Goal: Task Accomplishment & Management: Complete application form

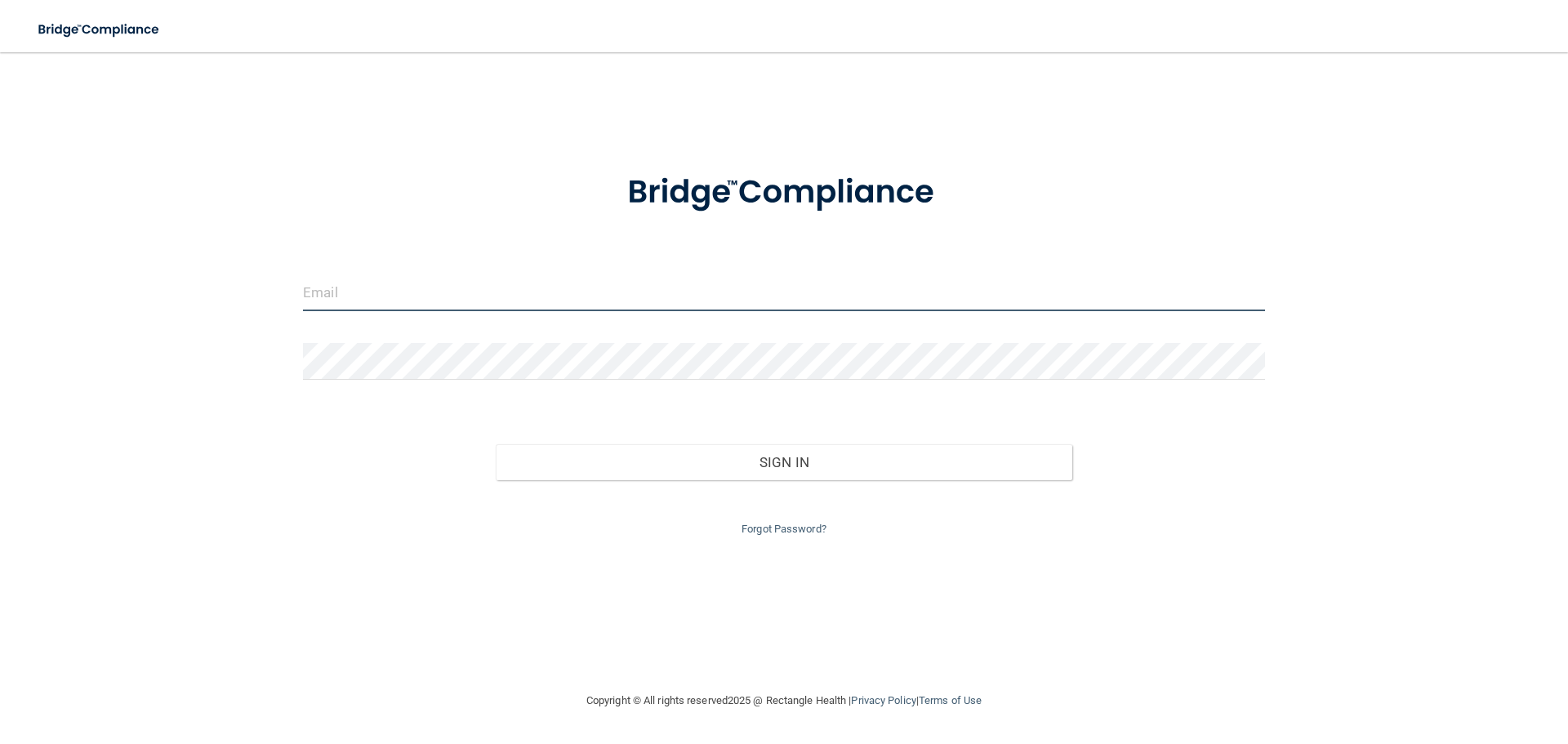
click at [496, 290] on input "email" at bounding box center [784, 293] width 962 height 37
type input "[EMAIL_ADDRESS][DOMAIN_NAME]"
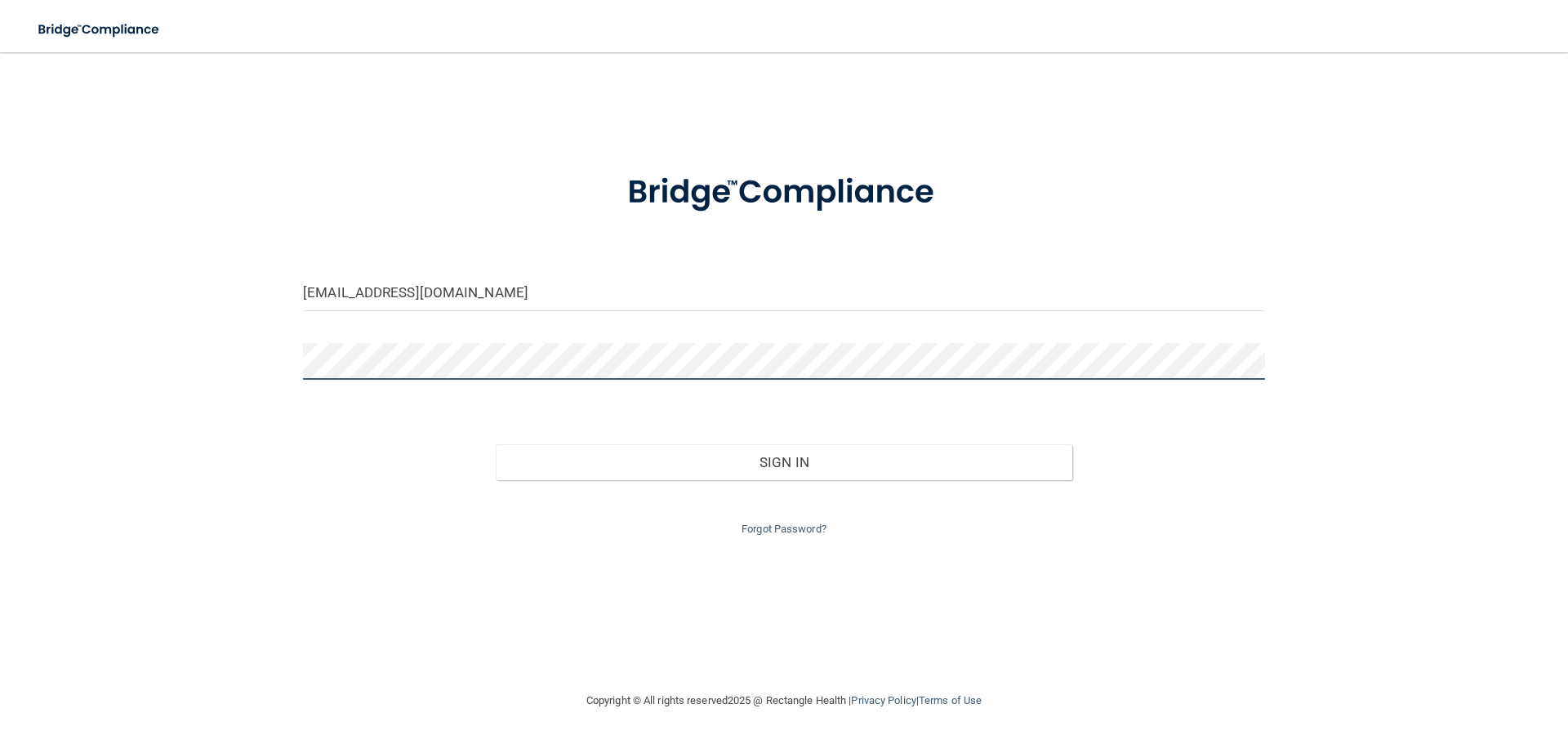
click at [496, 445] on button "Sign In" at bounding box center [784, 463] width 578 height 36
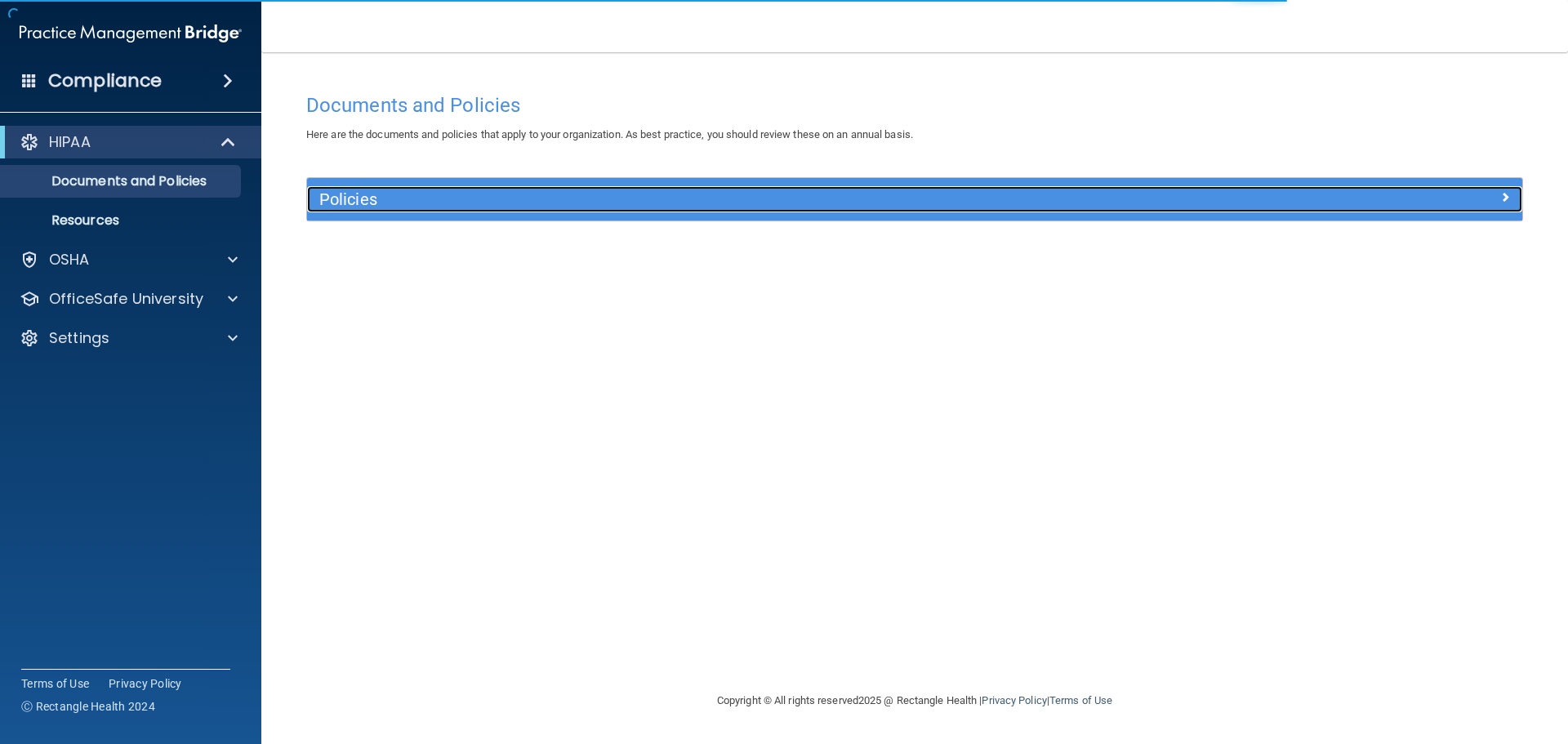
click at [362, 196] on h5 "Policies" at bounding box center [763, 200] width 887 height 18
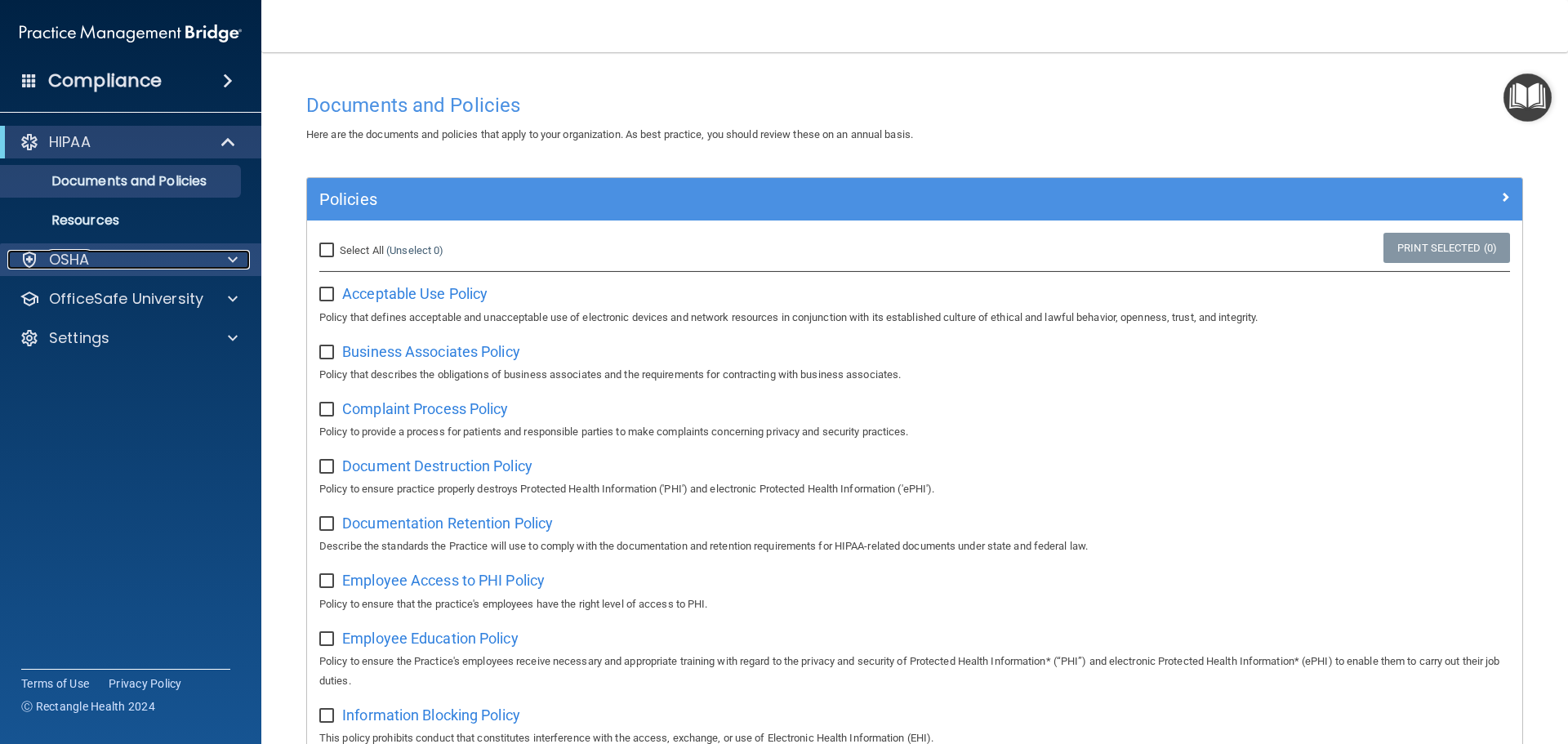
click at [141, 255] on div "OSHA" at bounding box center [108, 260] width 202 height 20
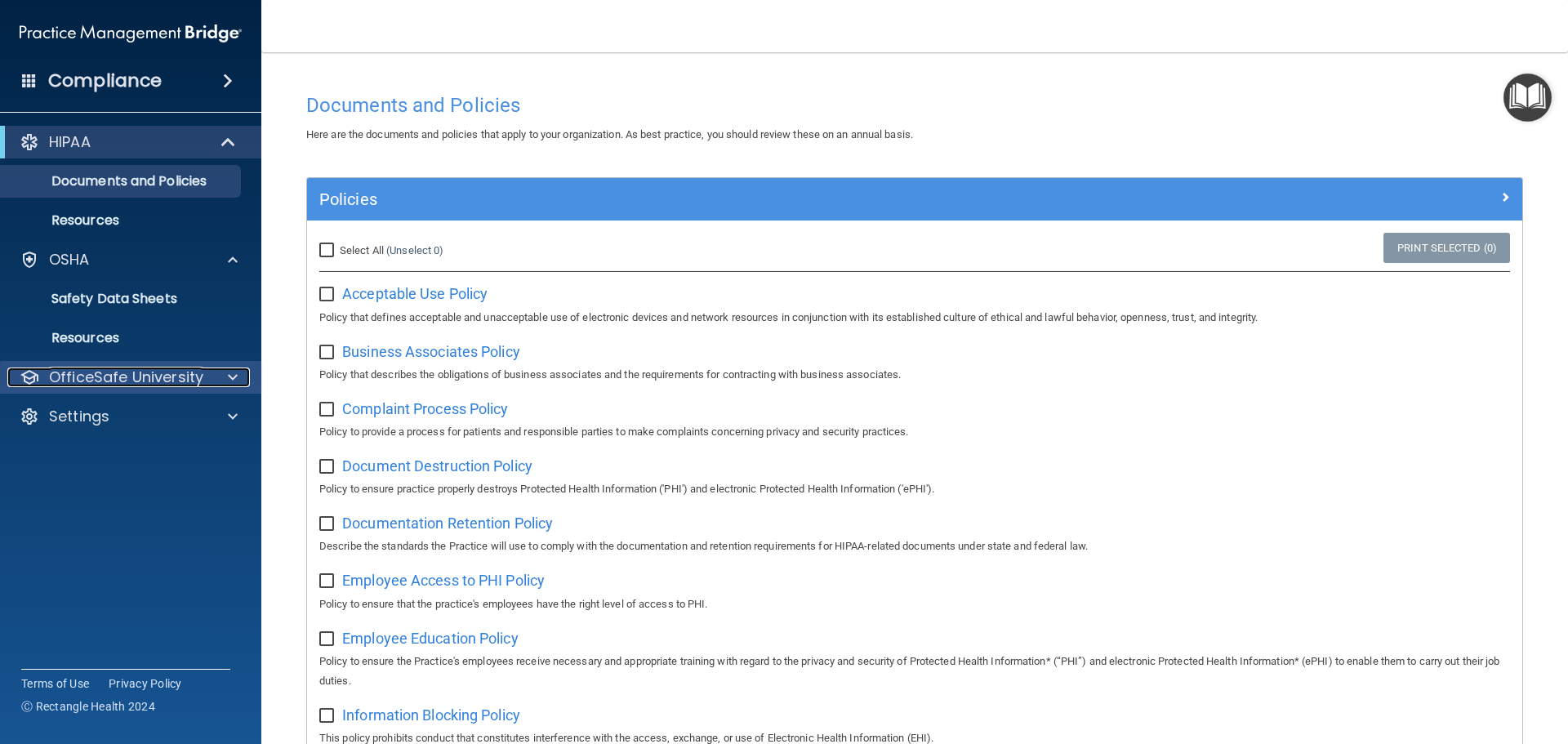
click at [242, 377] on div at bounding box center [230, 377] width 41 height 20
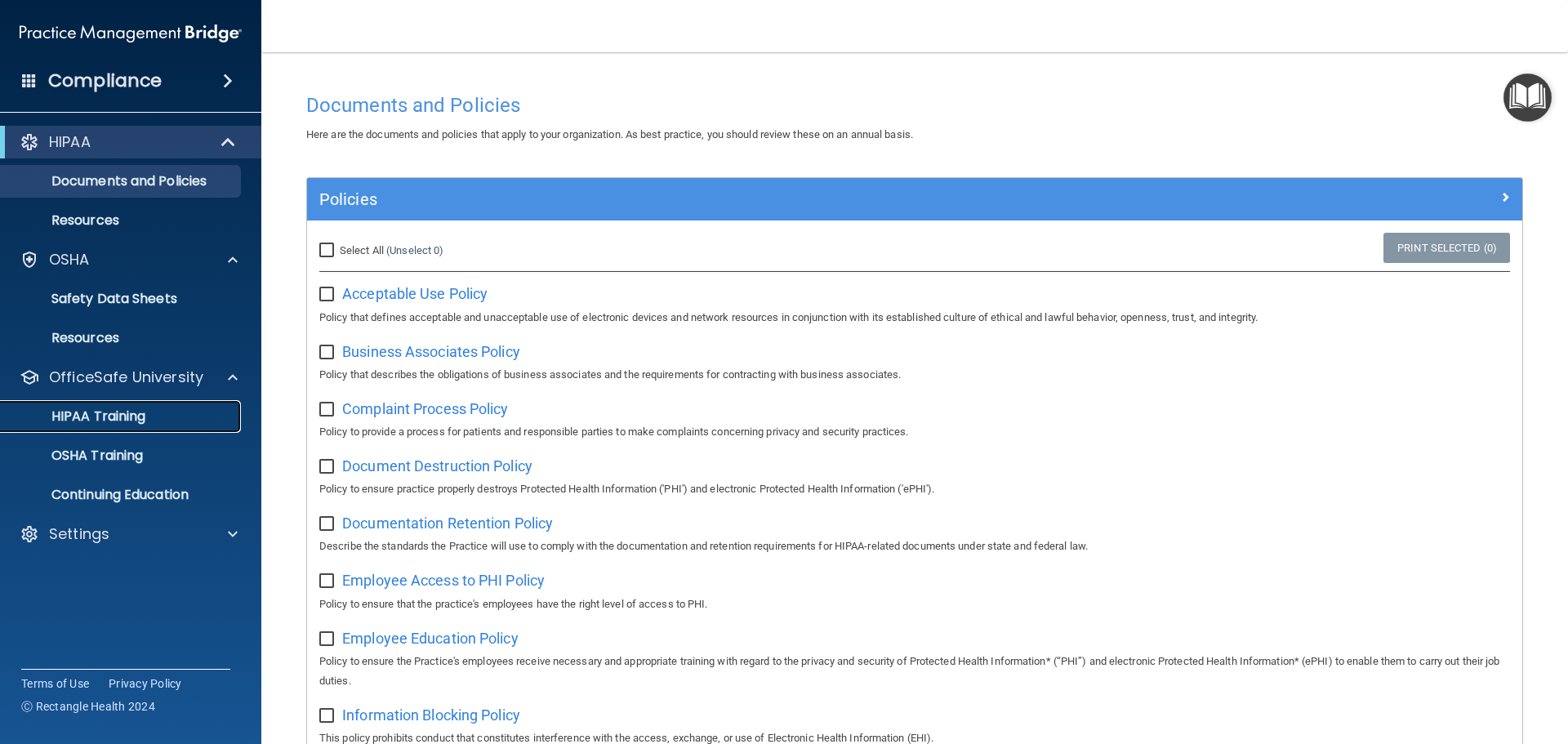
click at [107, 410] on p "HIPAA Training" at bounding box center [78, 417] width 135 height 16
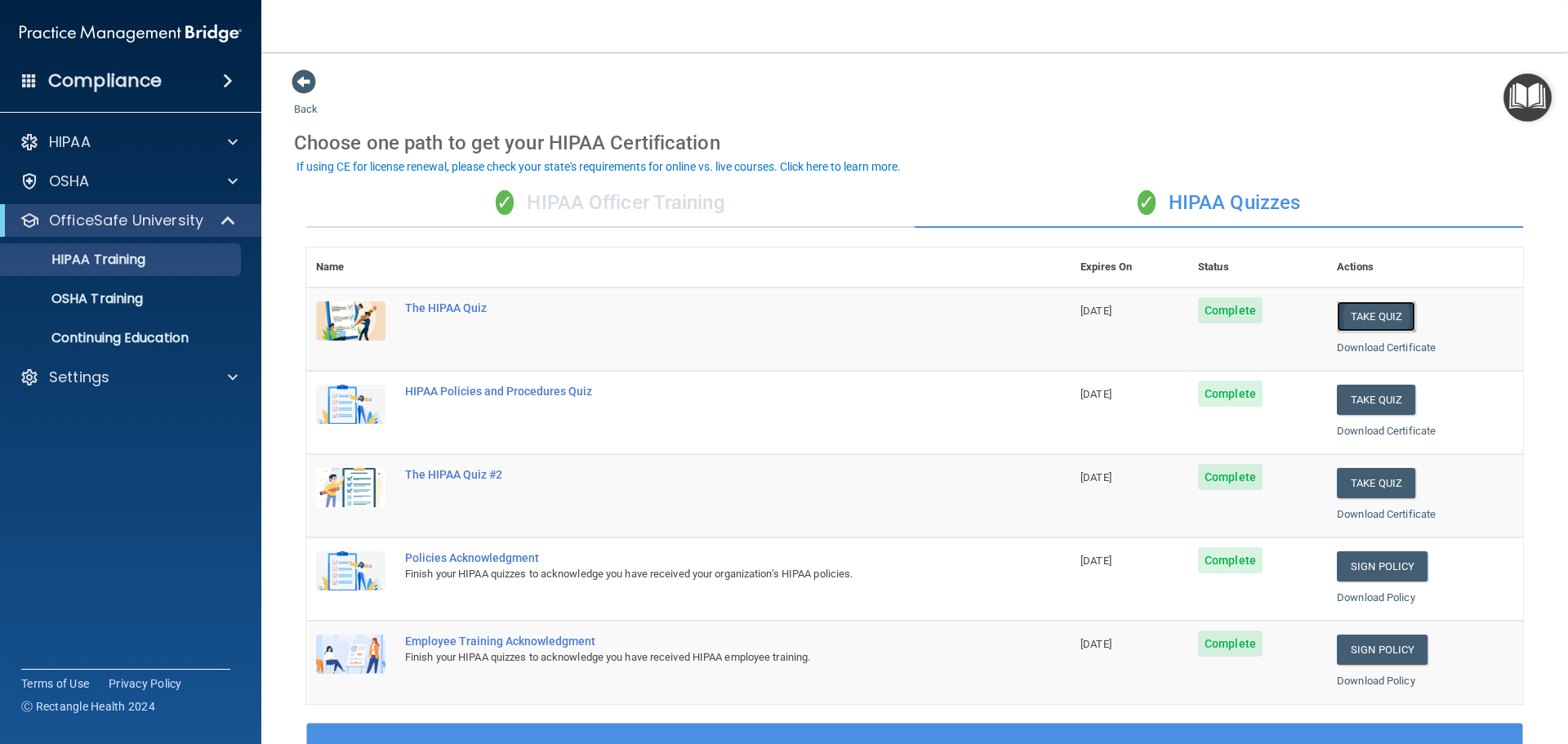
click at [1367, 314] on button "Take Quiz" at bounding box center [1376, 317] width 78 height 30
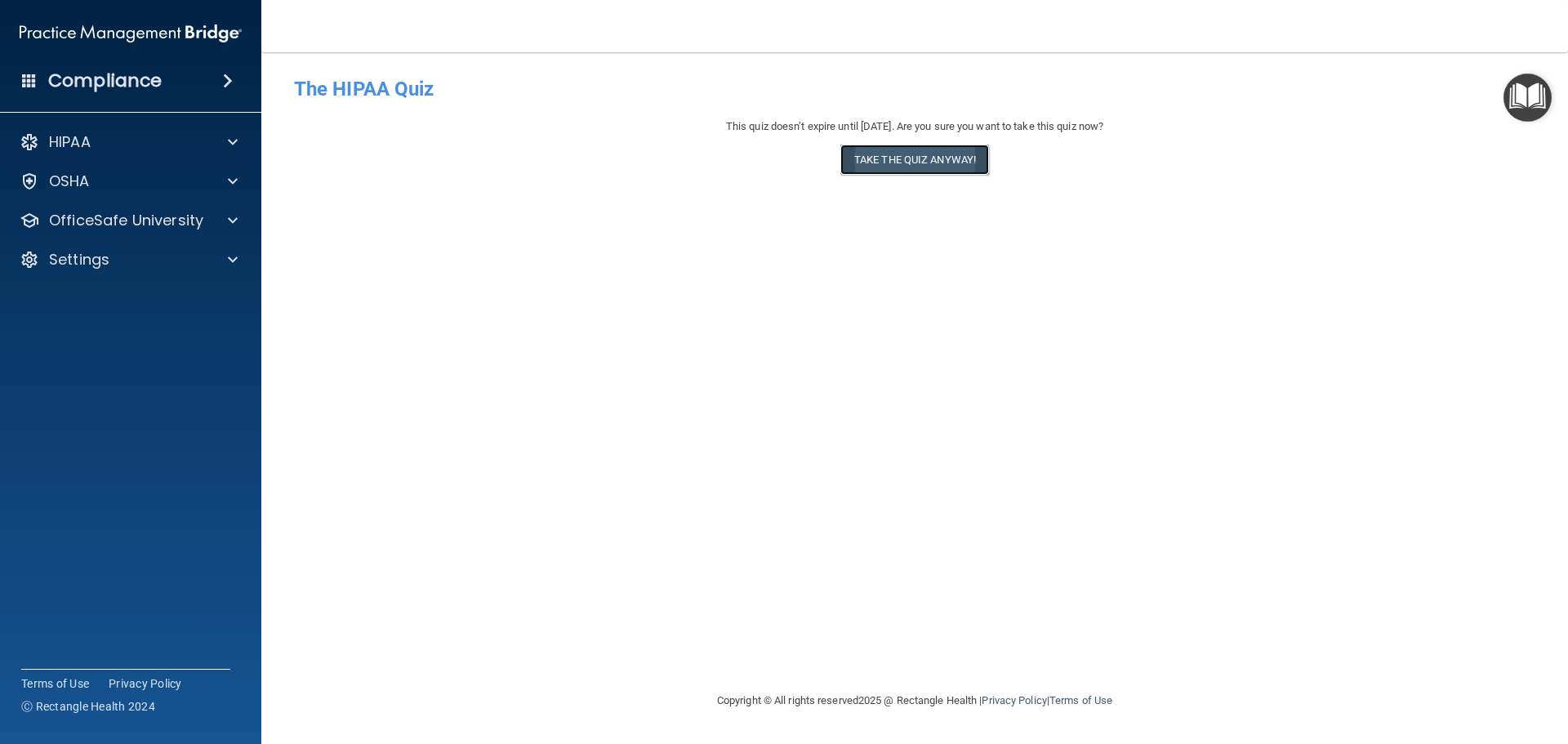
click at [954, 169] on button "Take the quiz anyway!" at bounding box center [915, 159] width 149 height 30
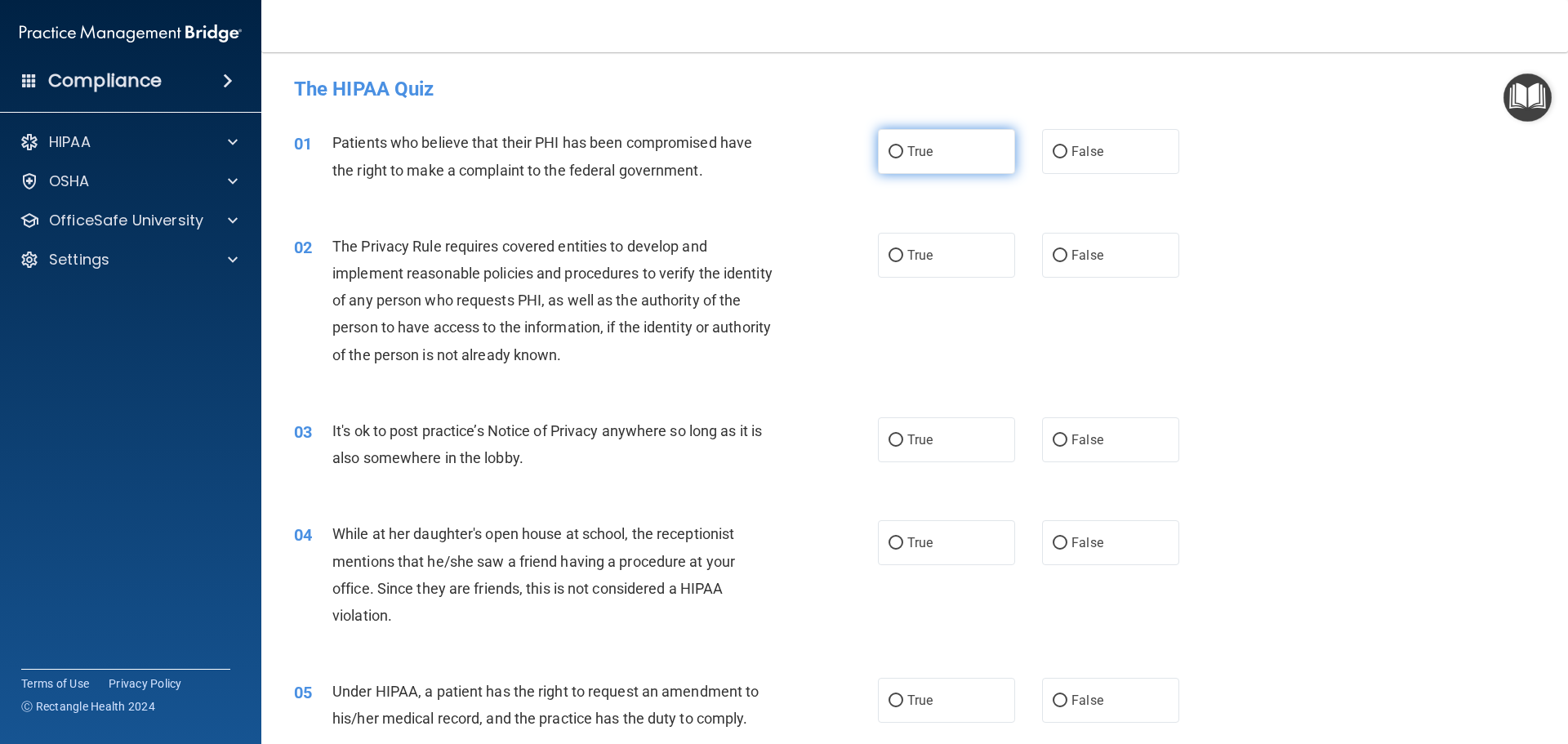
click at [924, 169] on label "True" at bounding box center [946, 151] width 137 height 45
click at [903, 159] on input "True" at bounding box center [896, 152] width 15 height 12
radio input "true"
click at [929, 255] on label "True" at bounding box center [946, 255] width 137 height 45
click at [903, 255] on input "True" at bounding box center [896, 256] width 15 height 12
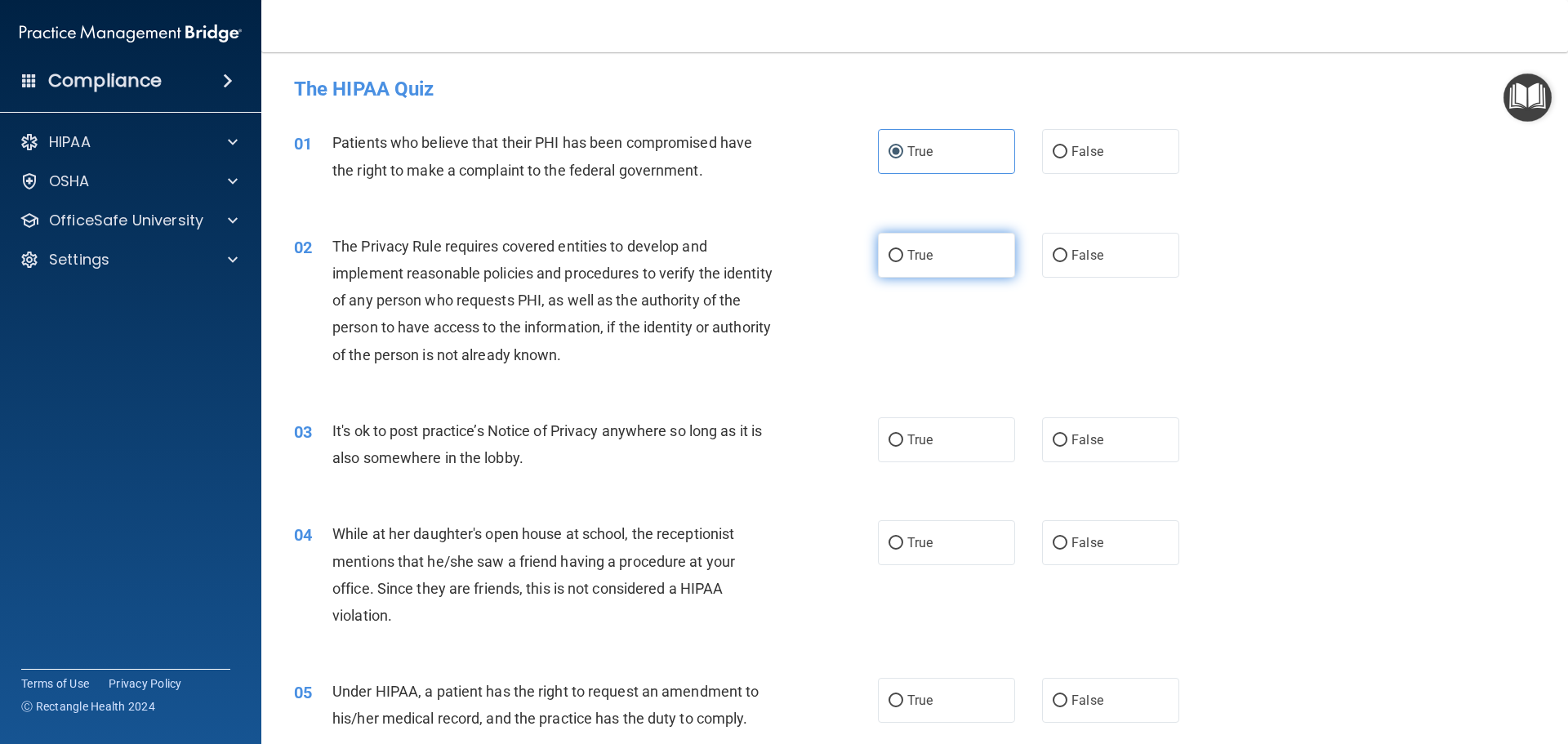
radio input "true"
click at [1097, 425] on label "False" at bounding box center [1110, 440] width 137 height 45
click at [1068, 435] on input "False" at bounding box center [1060, 441] width 15 height 12
radio input "true"
click at [1111, 524] on label "False" at bounding box center [1110, 543] width 137 height 45
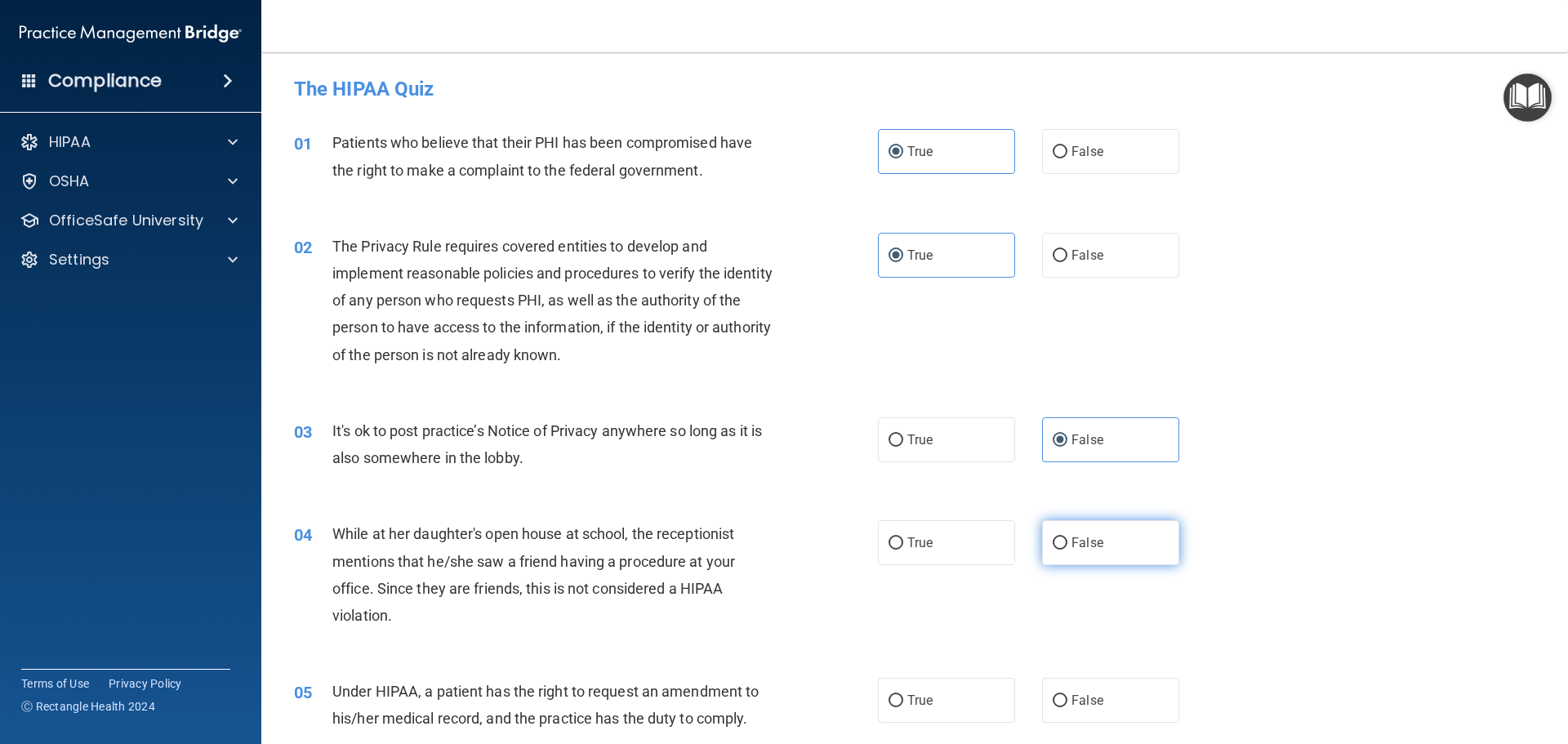
click at [1068, 538] on input "False" at bounding box center [1060, 543] width 15 height 12
radio input "true"
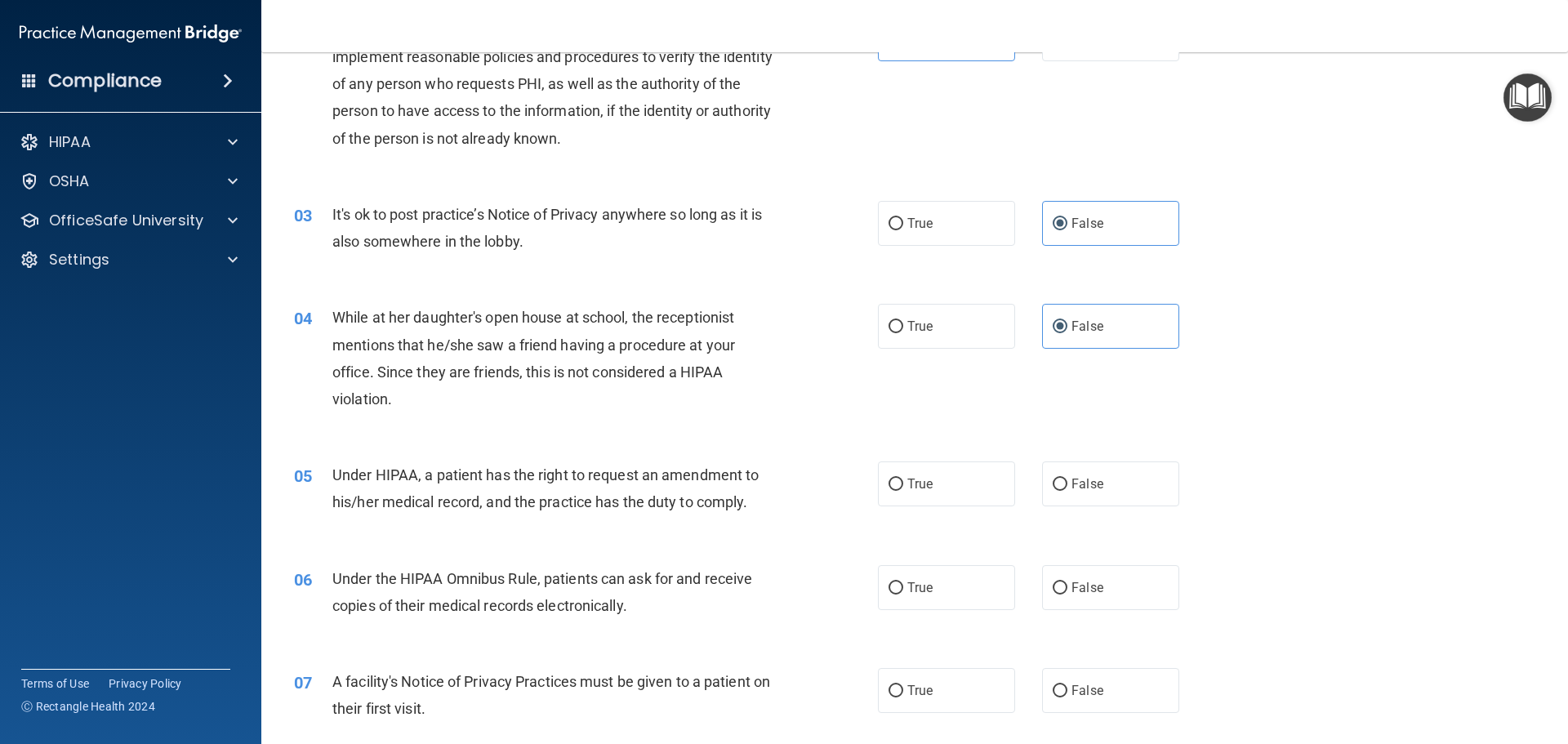
scroll to position [245, 0]
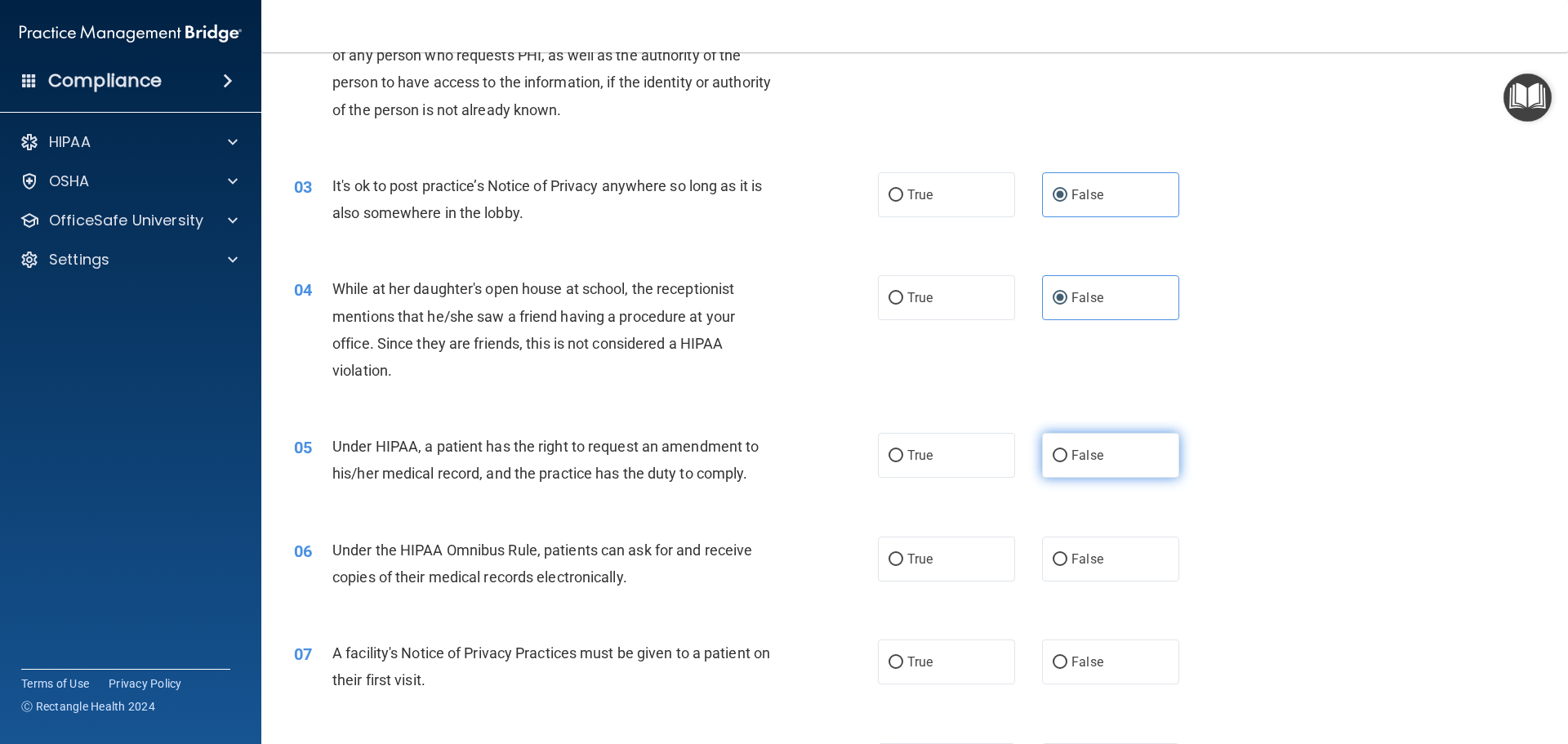
click at [1106, 465] on label "False" at bounding box center [1110, 455] width 137 height 45
click at [1068, 462] on input "False" at bounding box center [1060, 456] width 15 height 12
radio input "true"
click at [970, 552] on label "True" at bounding box center [946, 559] width 137 height 45
click at [903, 554] on input "True" at bounding box center [896, 560] width 15 height 12
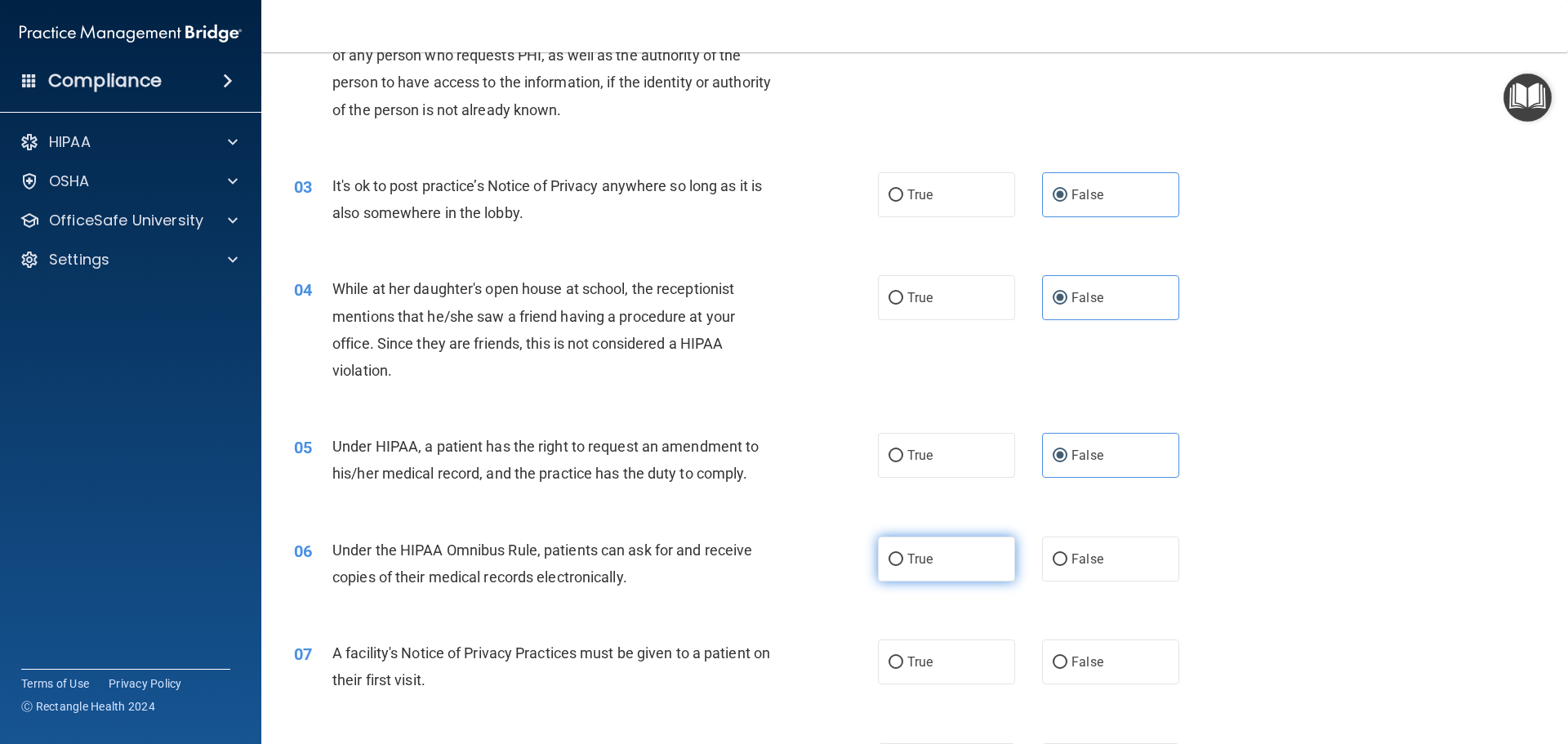
radio input "true"
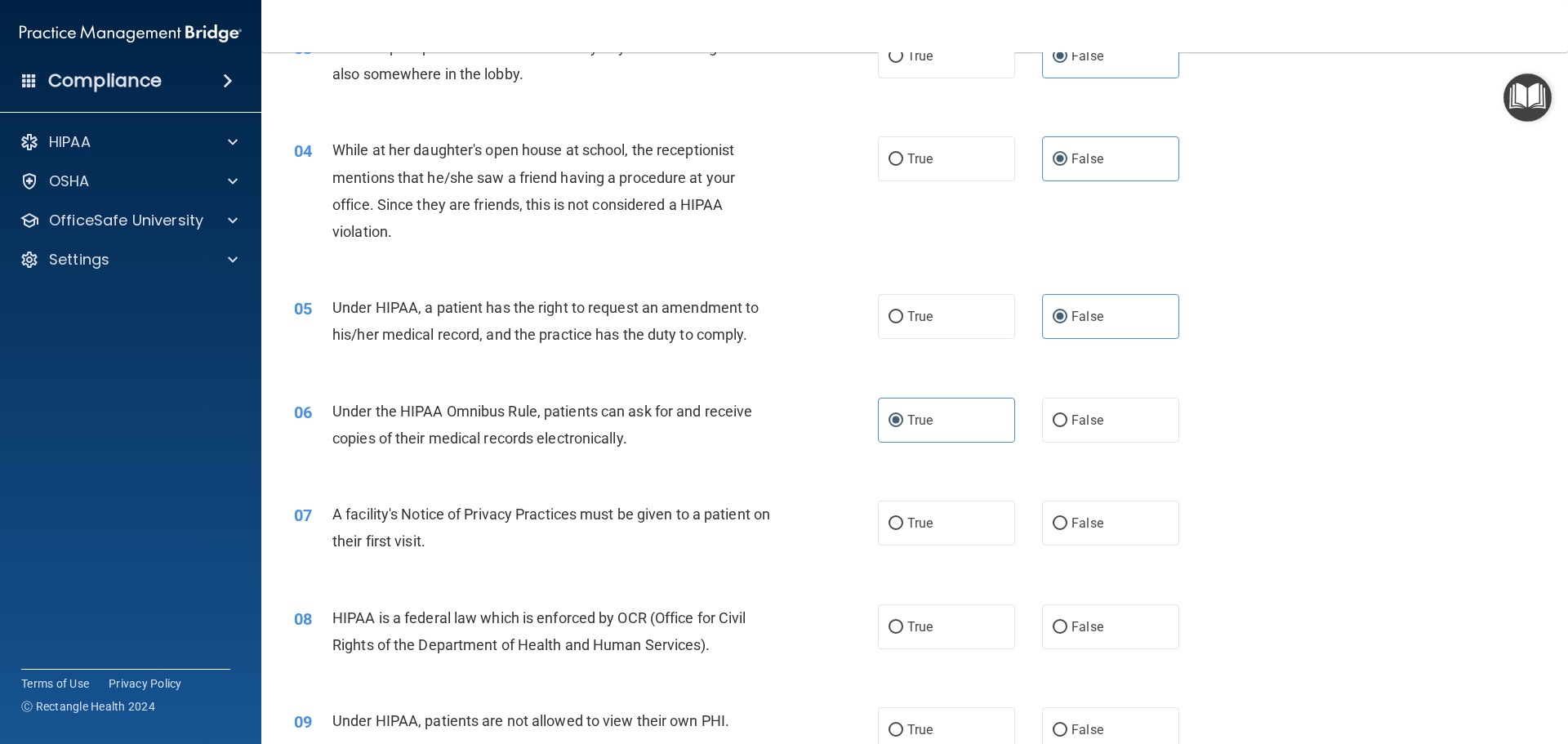
scroll to position [490, 0]
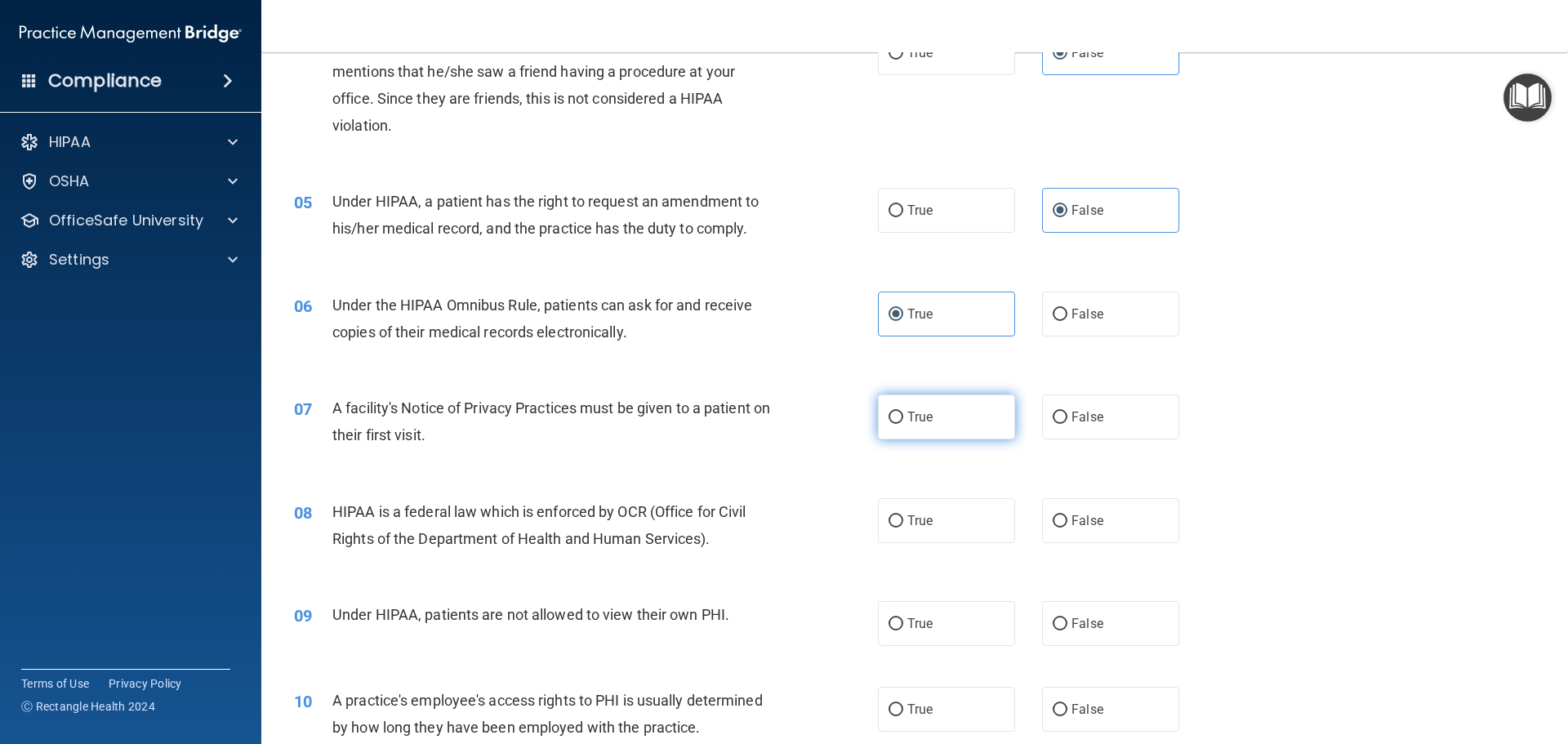
click at [955, 418] on label "True" at bounding box center [946, 417] width 137 height 45
click at [903, 418] on input "True" at bounding box center [896, 418] width 15 height 12
radio input "true"
click at [931, 522] on label "True" at bounding box center [946, 520] width 137 height 45
click at [903, 522] on input "True" at bounding box center [896, 521] width 15 height 12
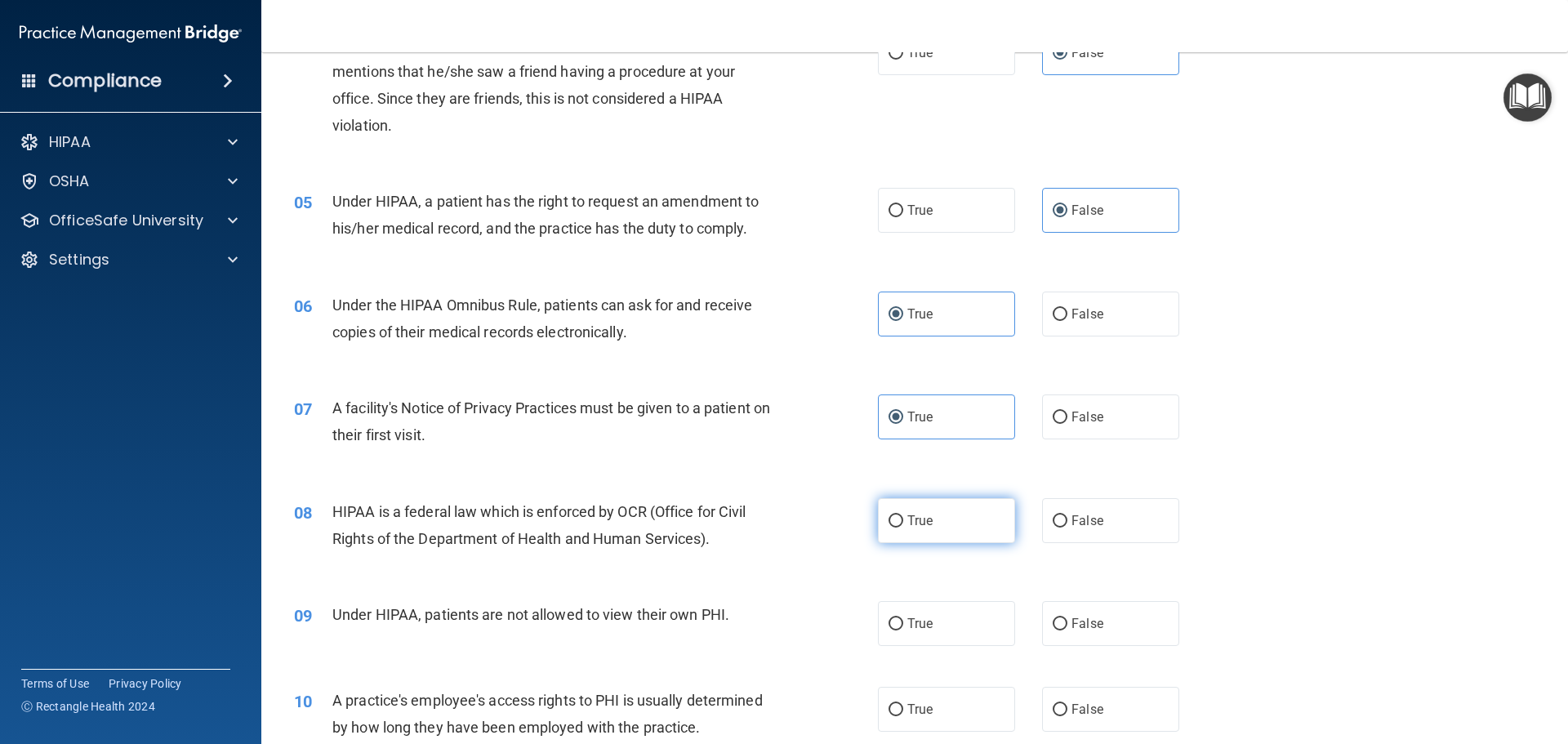
radio input "true"
drag, startPoint x: 923, startPoint y: 615, endPoint x: 934, endPoint y: 594, distance: 23.7
click at [928, 608] on label "True" at bounding box center [946, 623] width 137 height 45
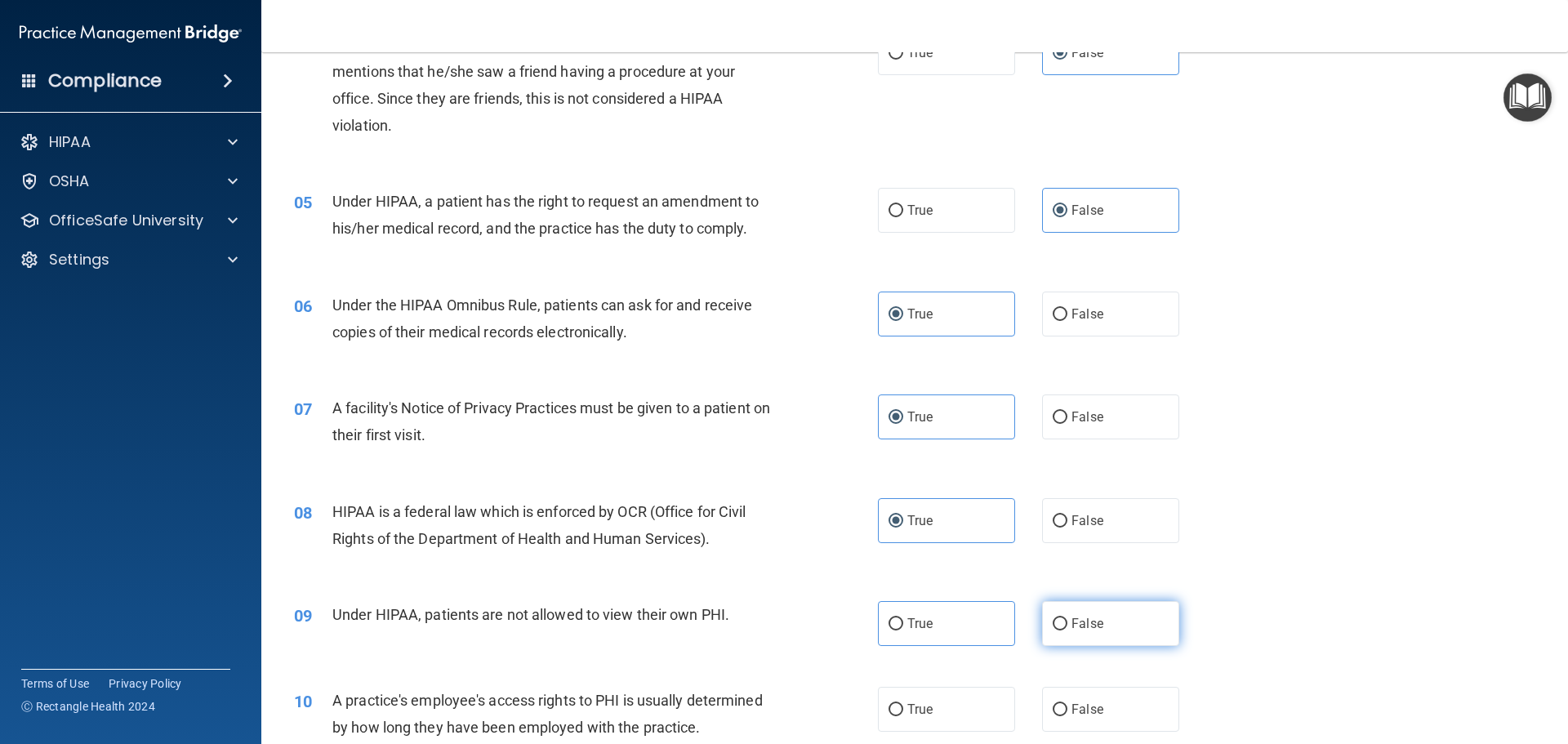
click at [1102, 635] on label "False" at bounding box center [1110, 623] width 137 height 45
click at [1068, 631] on input "False" at bounding box center [1060, 624] width 15 height 12
radio input "true"
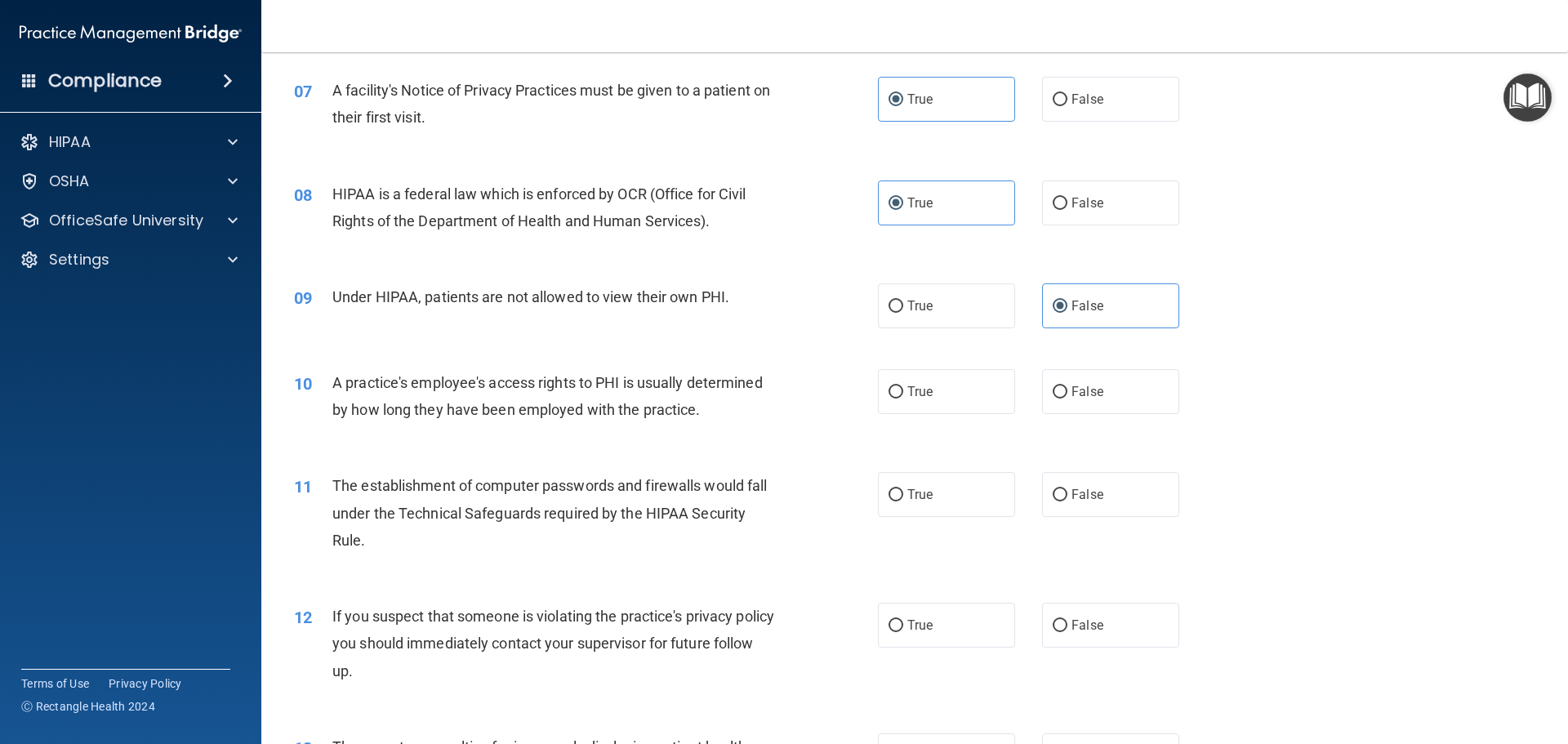
scroll to position [817, 0]
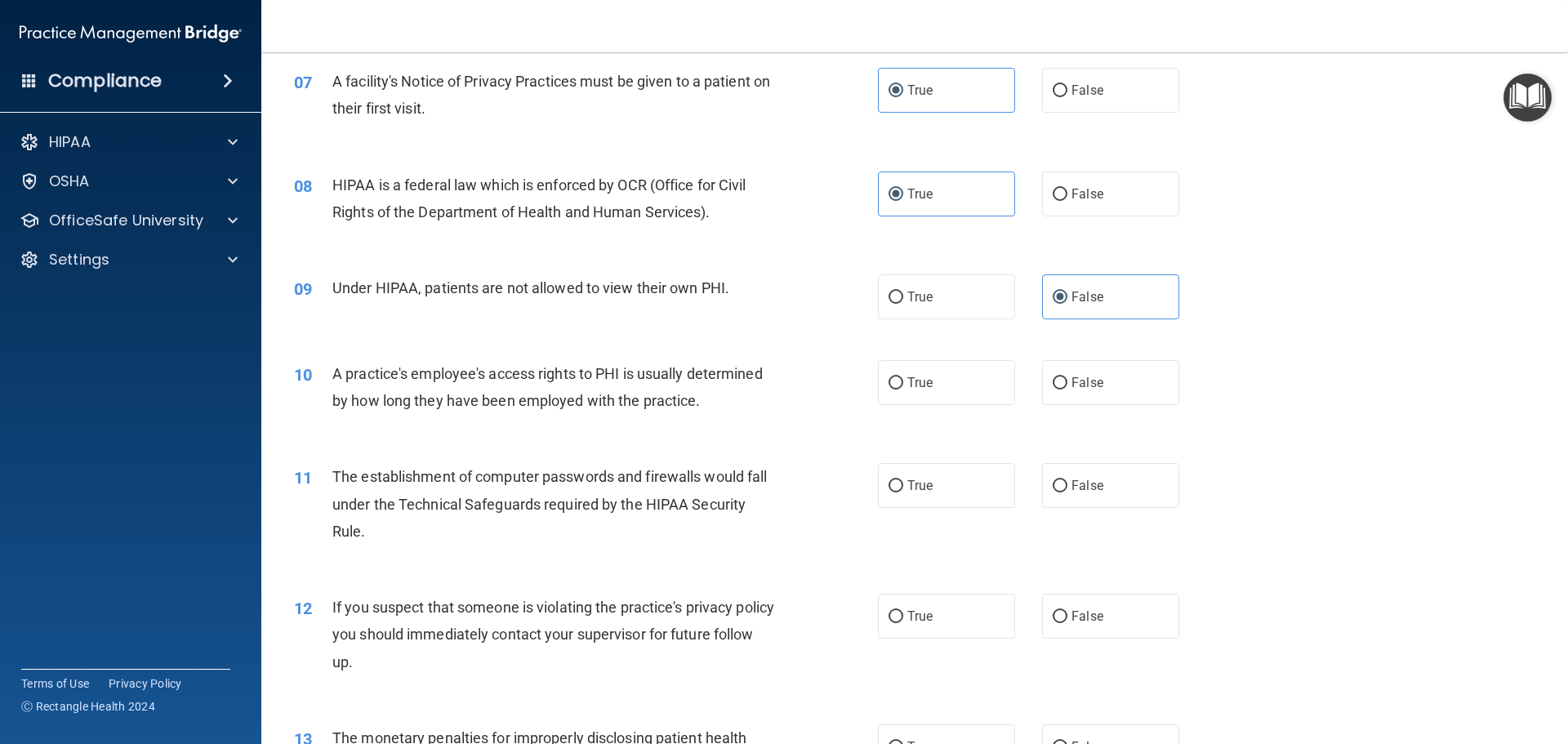
click at [1089, 355] on div "10 A practice's employee's access rights to PHI is usually determined by how lo…" at bounding box center [915, 390] width 1266 height 103
click at [1096, 375] on label "False" at bounding box center [1110, 382] width 137 height 45
click at [1068, 377] on input "False" at bounding box center [1060, 383] width 15 height 12
radio input "true"
click at [907, 472] on label "True" at bounding box center [946, 485] width 137 height 45
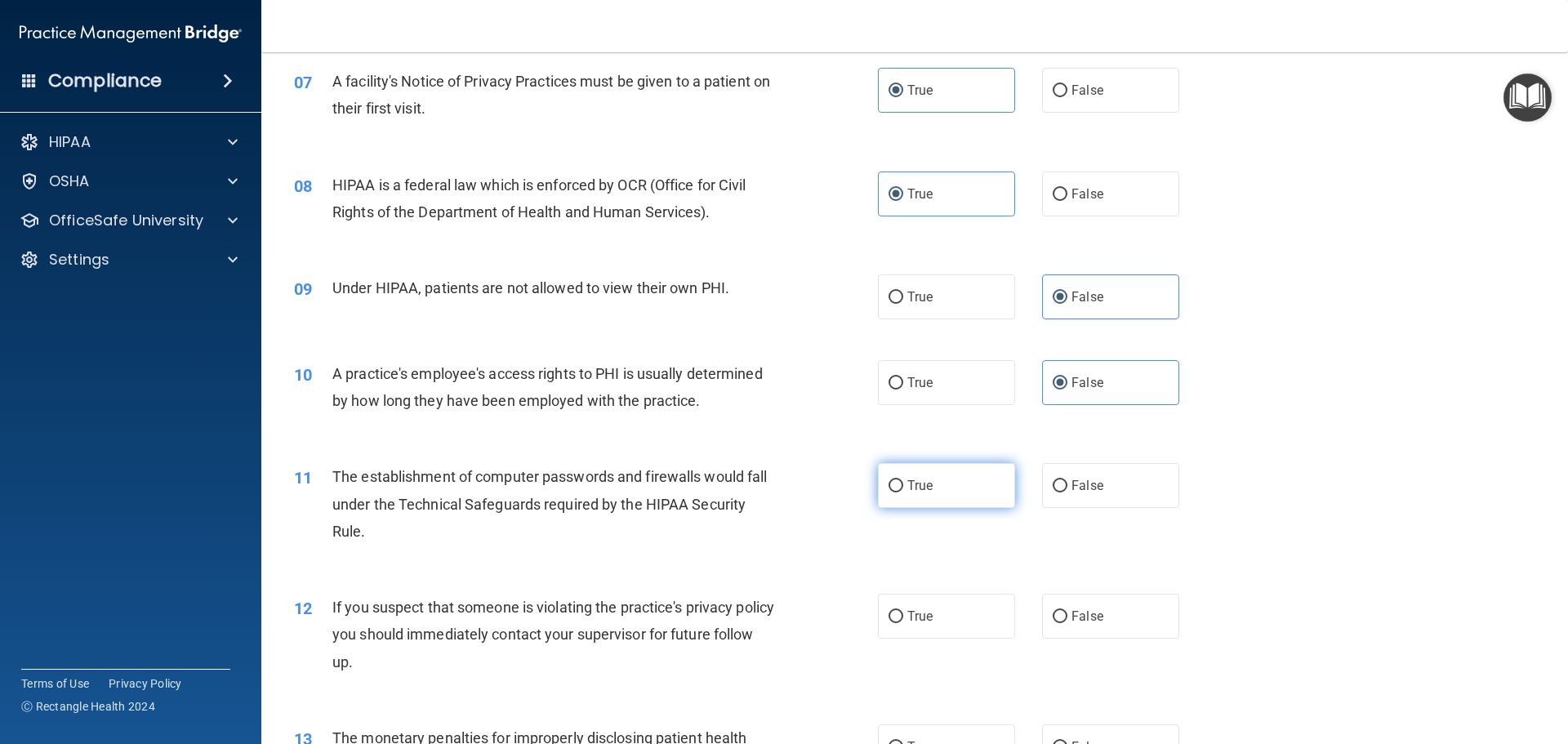
click at [903, 480] on input "True" at bounding box center [896, 486] width 15 height 12
radio input "true"
drag, startPoint x: 911, startPoint y: 585, endPoint x: 911, endPoint y: 601, distance: 16.0
click at [911, 595] on div "12 If you suspect that someone is violating the practice's privacy policy you s…" at bounding box center [915, 639] width 1266 height 131
click at [922, 649] on div "12 If you suspect that someone is violating the practice's privacy policy you s…" at bounding box center [915, 639] width 1266 height 131
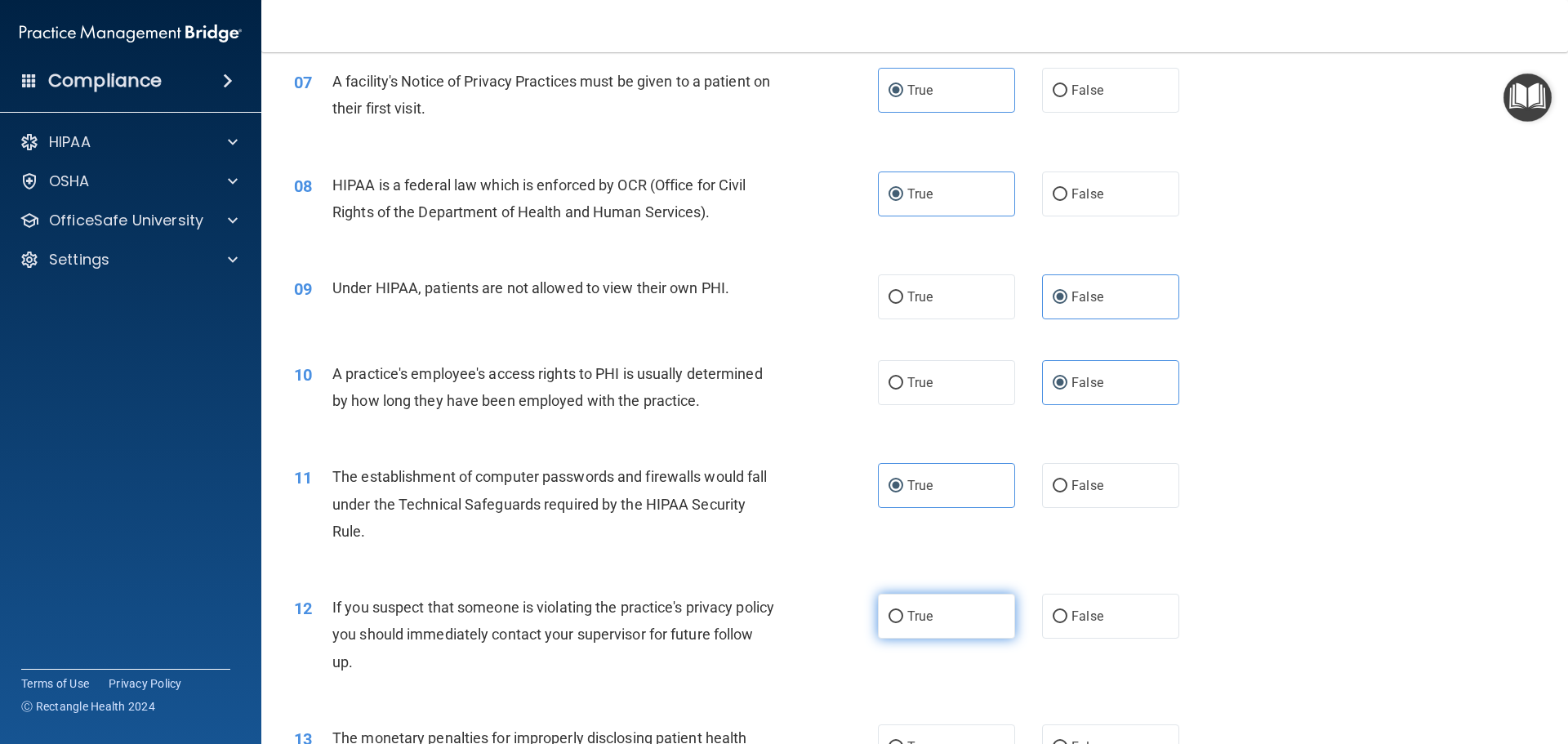
click at [953, 621] on label "True" at bounding box center [946, 616] width 137 height 45
click at [903, 621] on input "True" at bounding box center [896, 617] width 15 height 12
radio input "true"
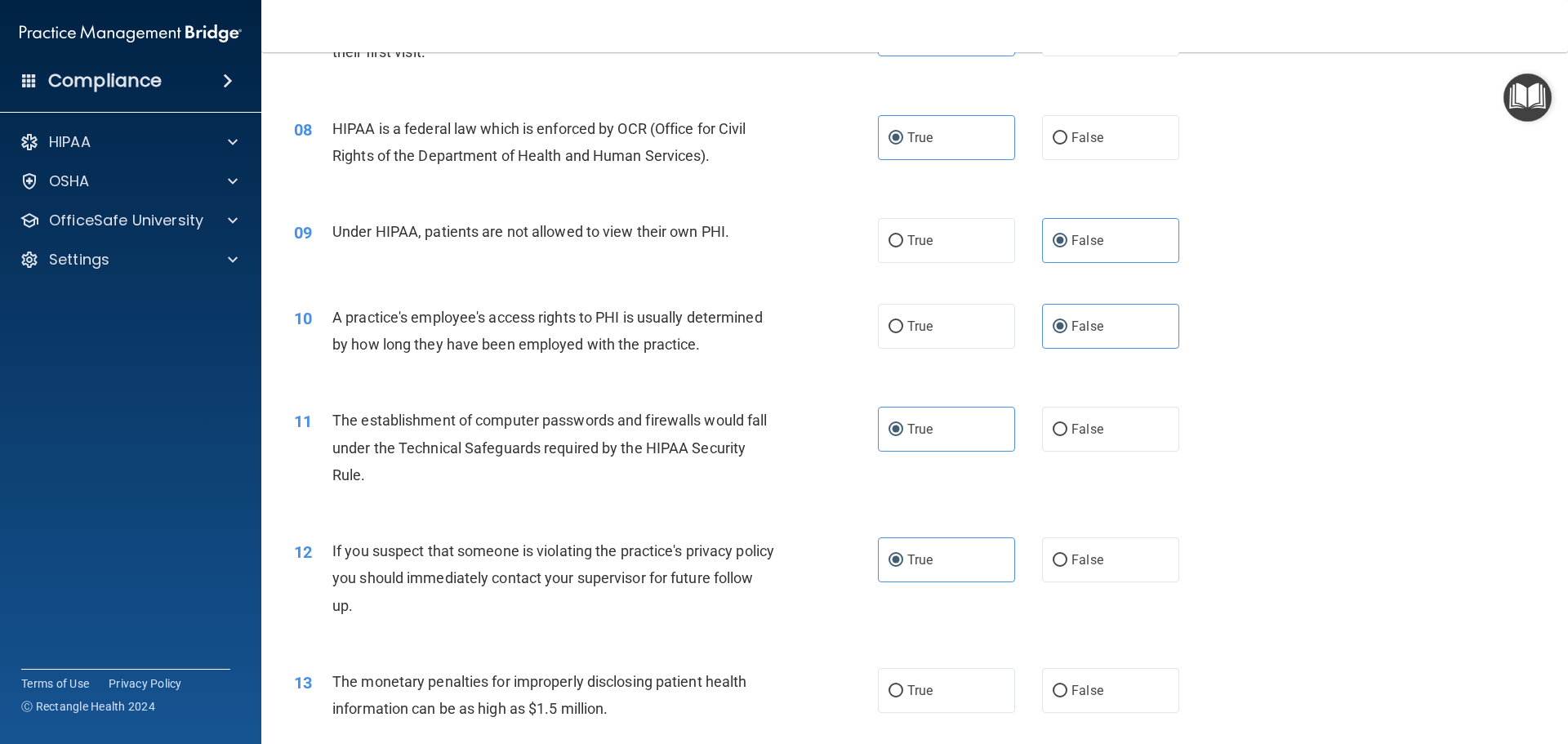
scroll to position [980, 0]
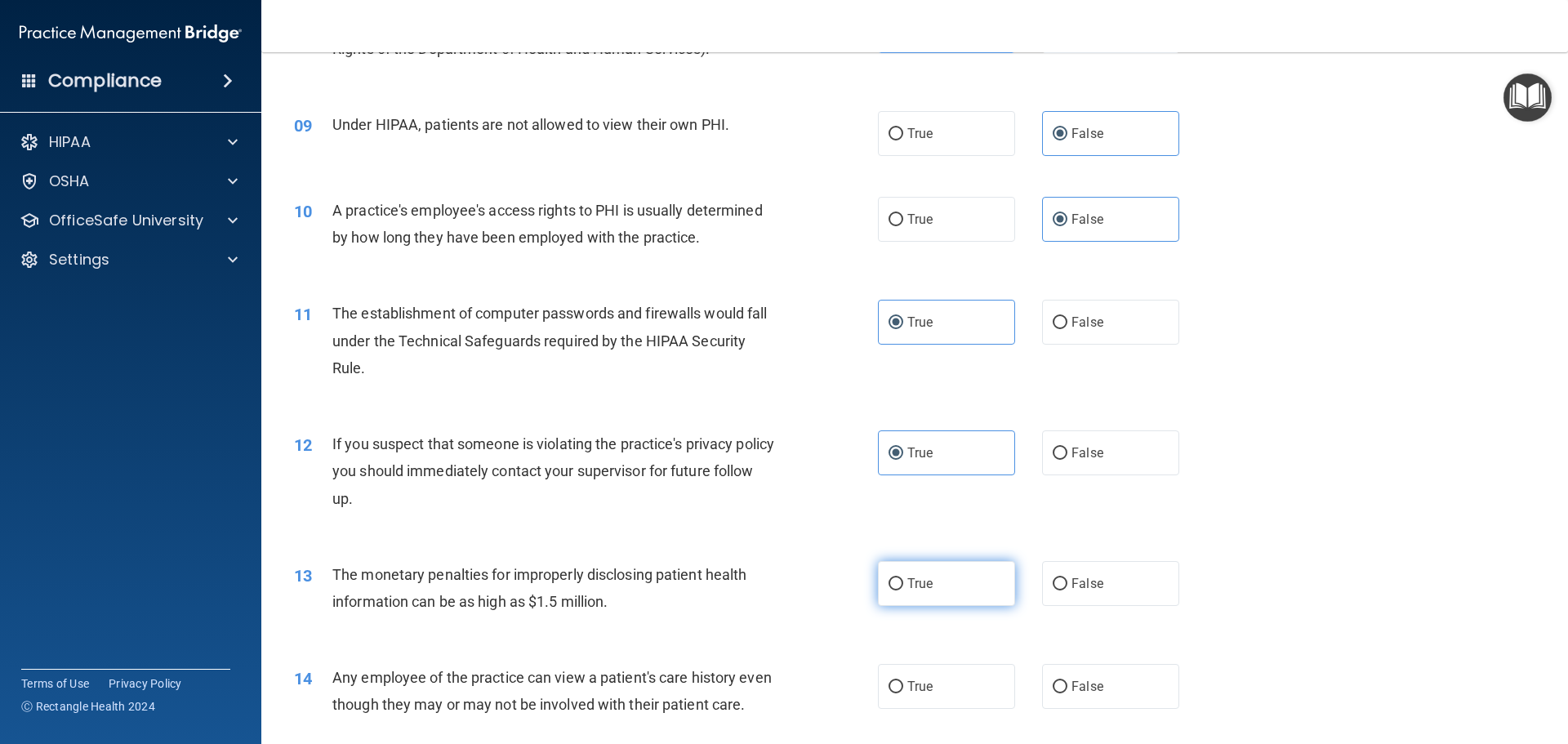
click at [957, 585] on label "True" at bounding box center [946, 584] width 137 height 45
click at [903, 585] on input "True" at bounding box center [896, 585] width 15 height 12
radio input "true"
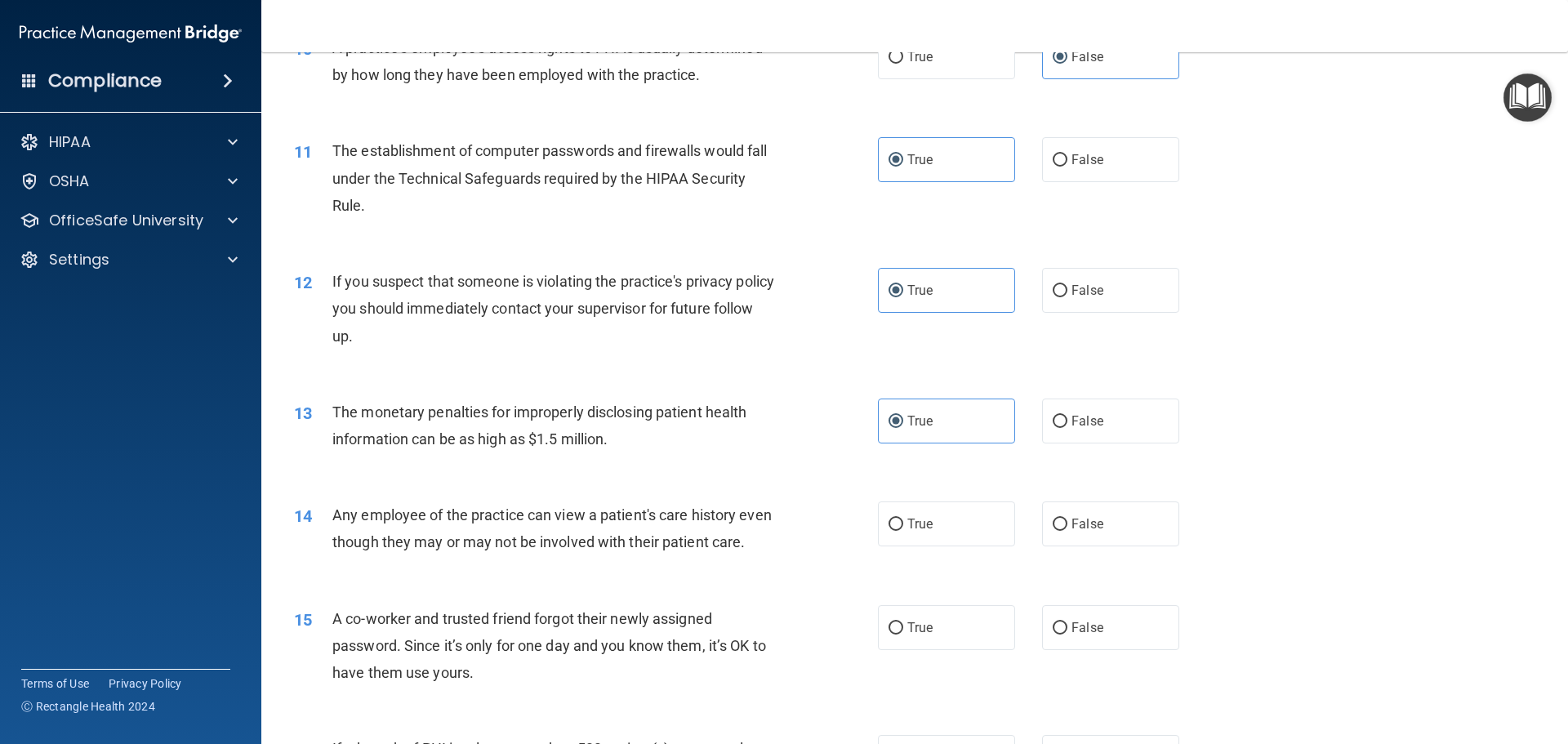
scroll to position [1144, 0]
click at [1075, 535] on label "False" at bounding box center [1110, 523] width 137 height 45
click at [1068, 530] on input "False" at bounding box center [1060, 524] width 15 height 12
radio input "true"
click at [1087, 644] on label "False" at bounding box center [1110, 626] width 137 height 45
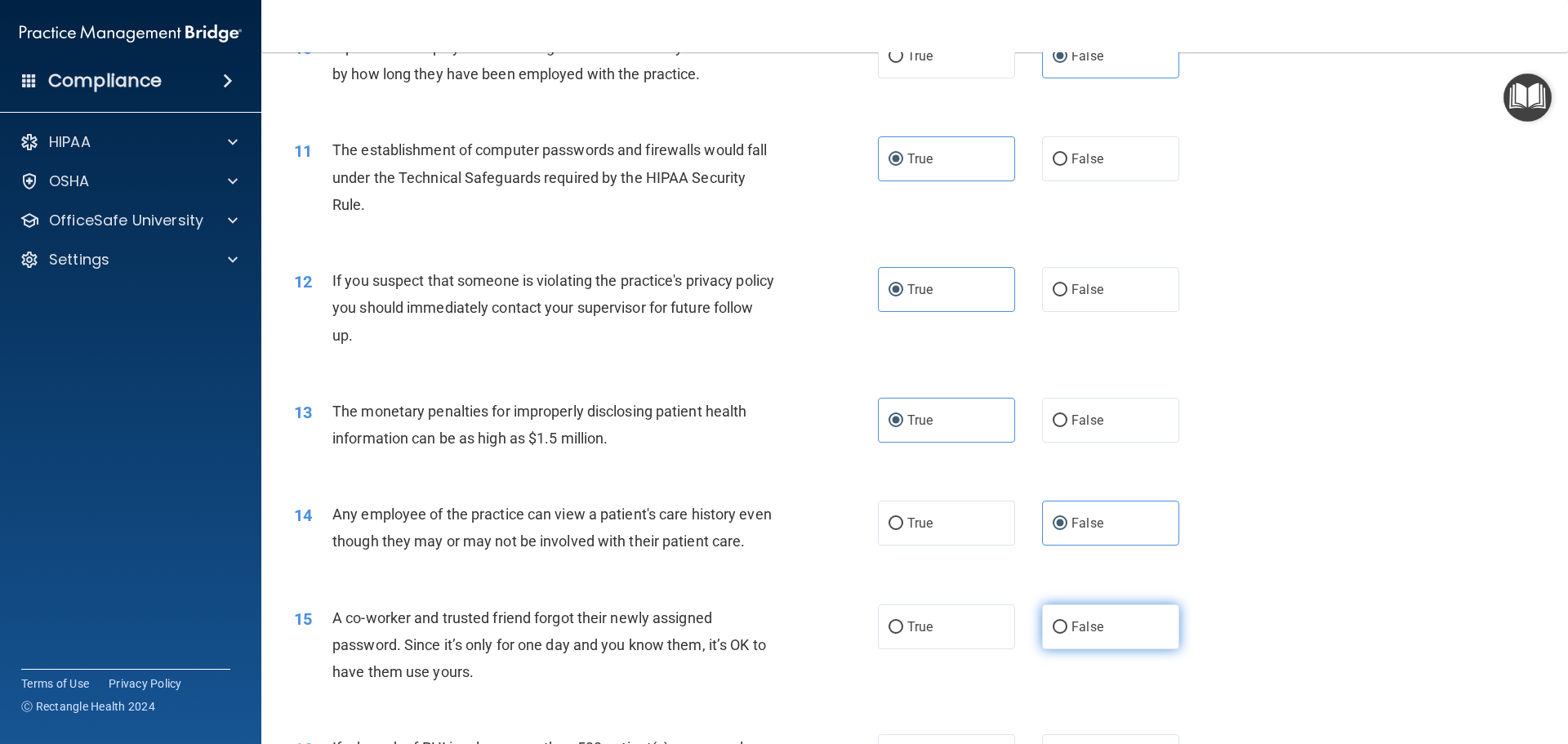
click at [1068, 634] on input "False" at bounding box center [1060, 627] width 15 height 12
radio input "true"
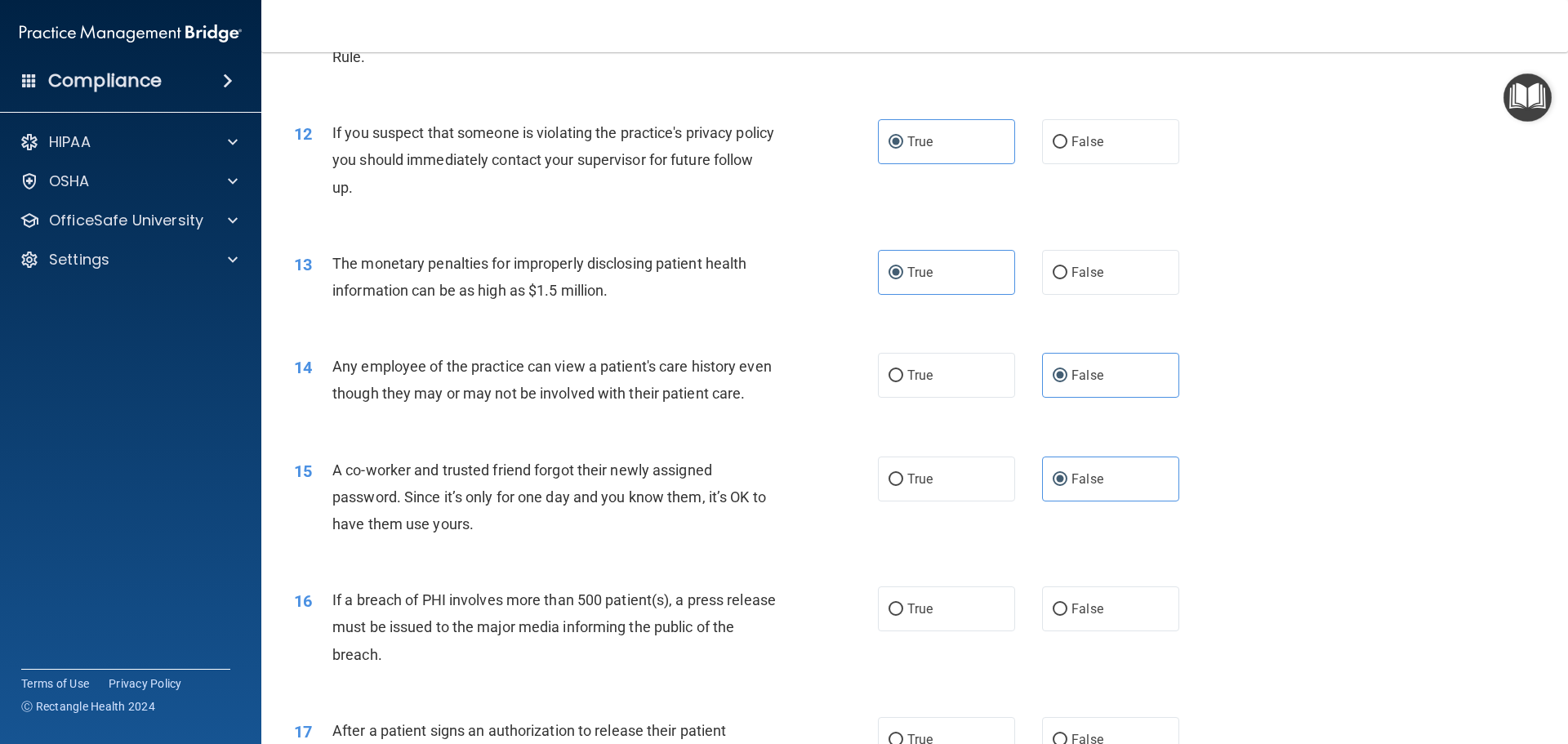
scroll to position [1307, 0]
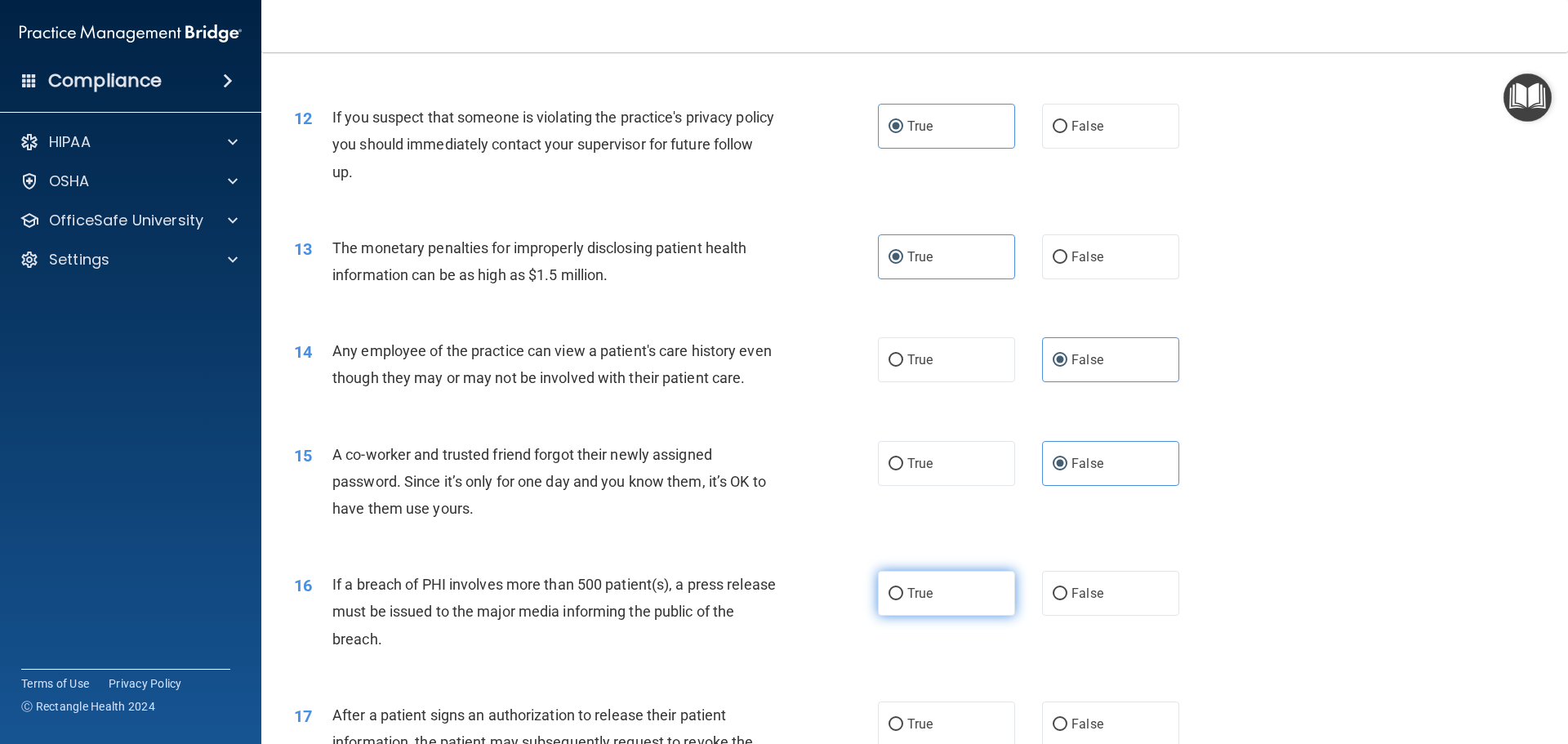
click at [915, 601] on span "True" at bounding box center [920, 594] width 25 height 16
click at [903, 600] on input "True" at bounding box center [896, 594] width 15 height 12
radio input "true"
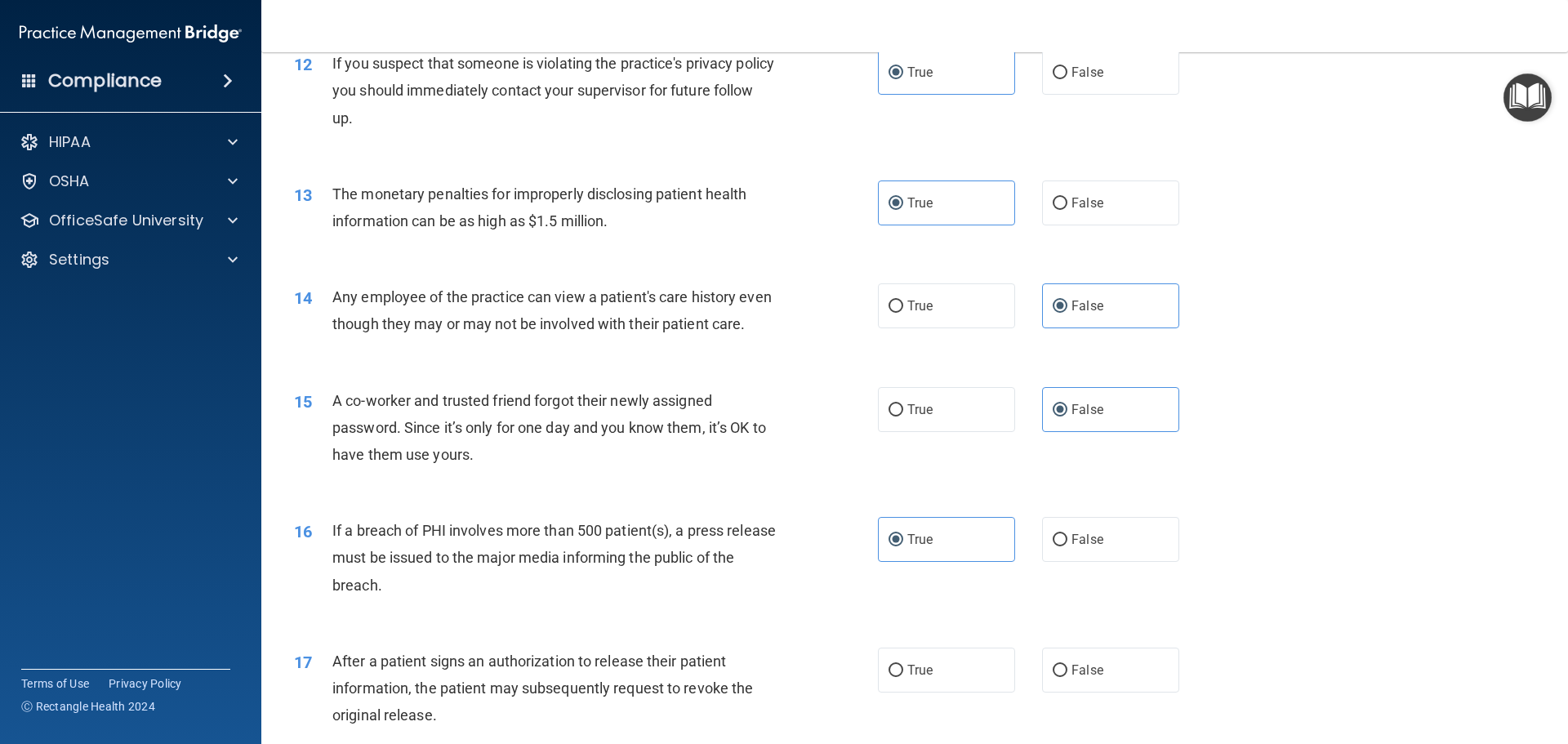
scroll to position [1471, 0]
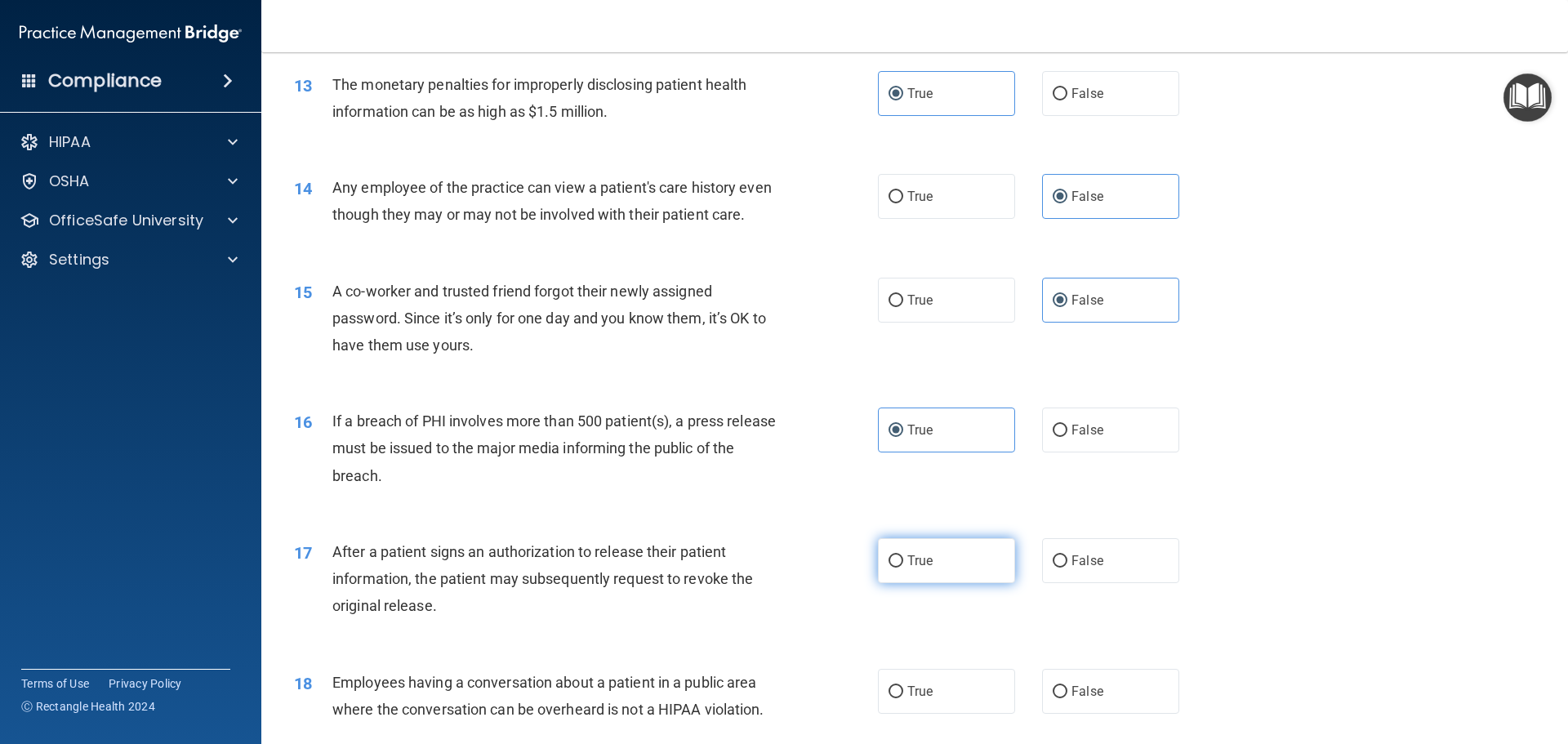
click at [982, 575] on label "True" at bounding box center [946, 561] width 137 height 45
click at [903, 568] on input "True" at bounding box center [896, 561] width 15 height 12
radio input "true"
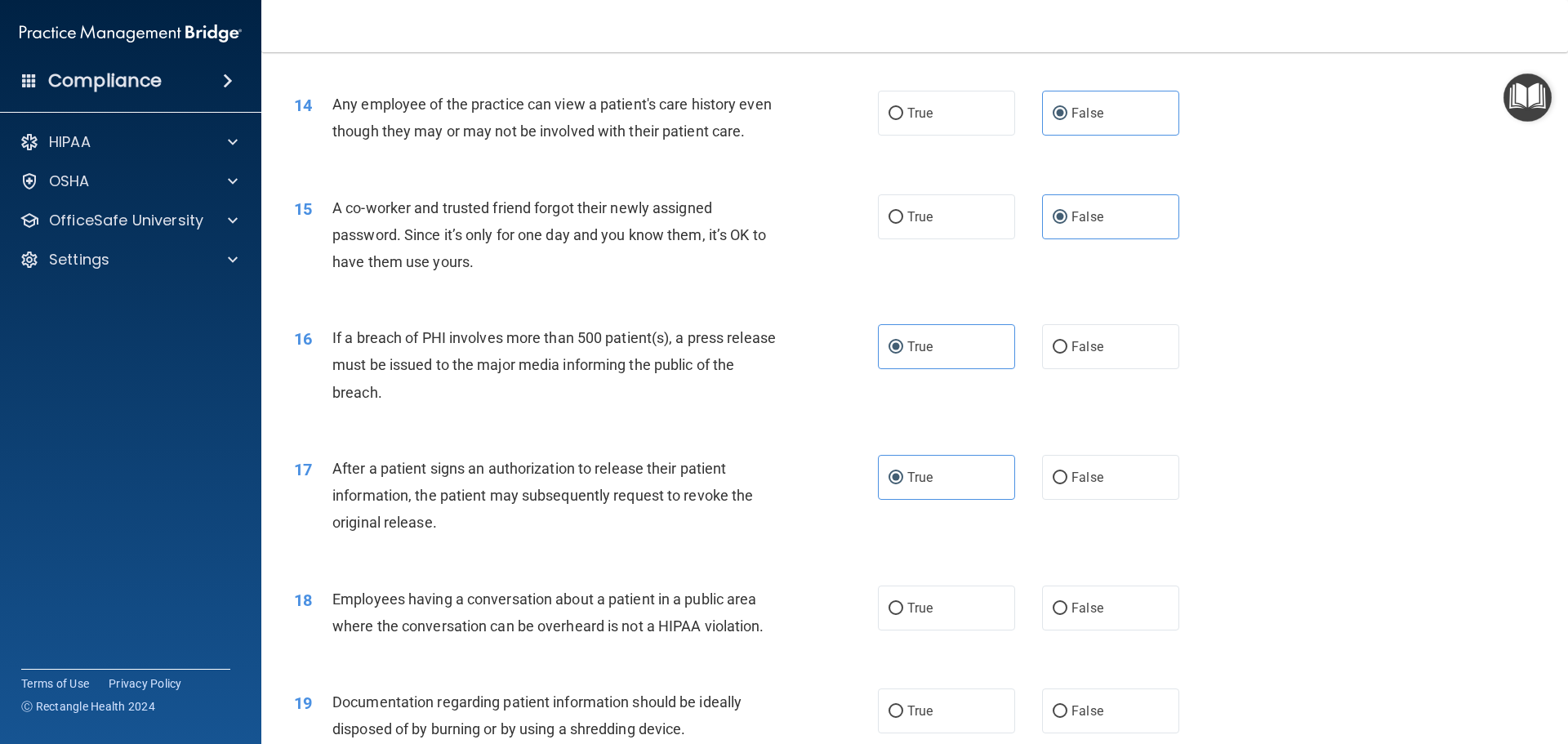
scroll to position [1634, 0]
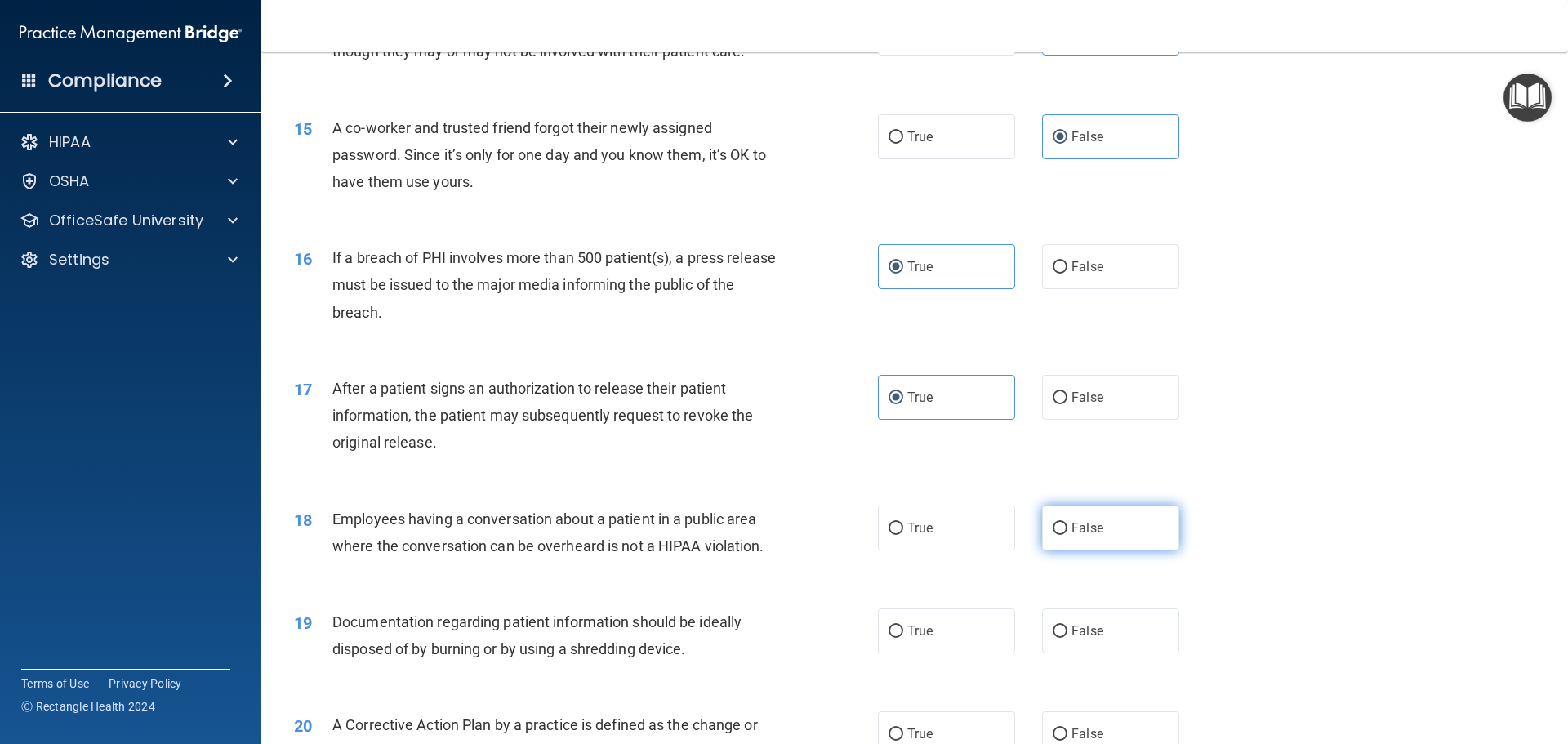
click at [1057, 551] on label "False" at bounding box center [1110, 528] width 137 height 45
click at [1057, 535] on input "False" at bounding box center [1060, 529] width 15 height 12
radio input "true"
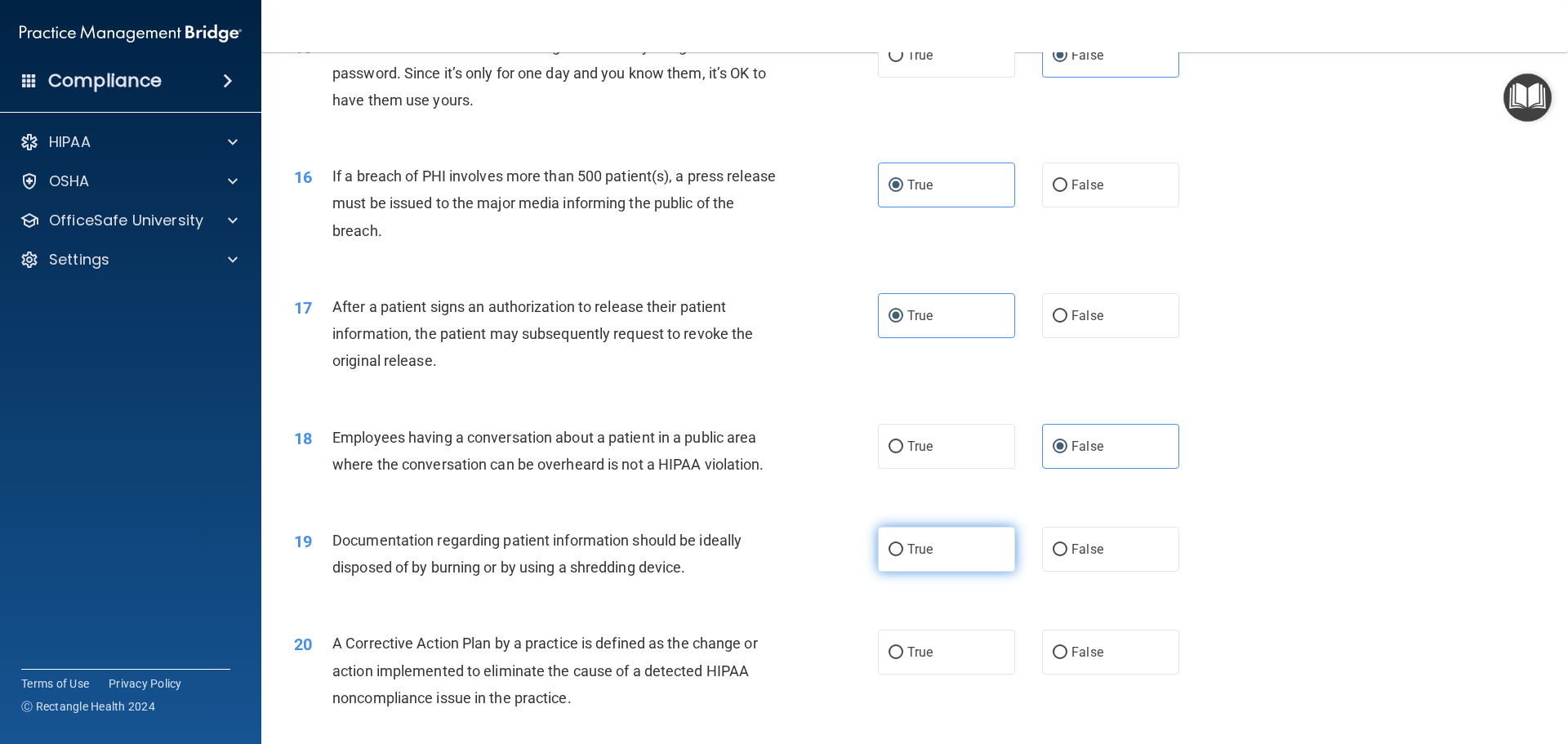
click at [953, 572] on label "True" at bounding box center [946, 549] width 137 height 45
click at [903, 557] on input "True" at bounding box center [896, 550] width 15 height 12
radio input "true"
click at [961, 675] on label "True" at bounding box center [946, 652] width 137 height 45
click at [903, 659] on input "True" at bounding box center [896, 653] width 15 height 12
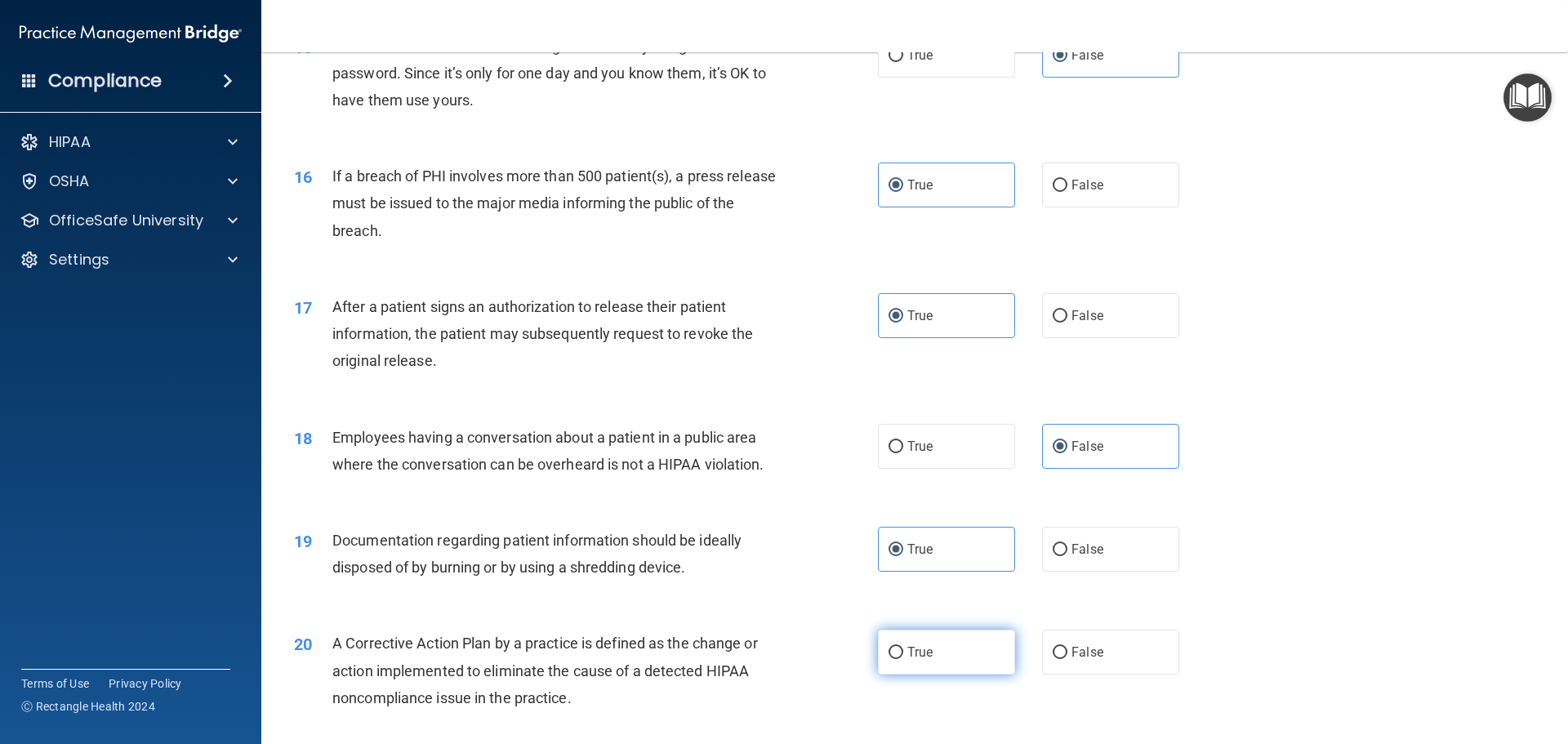
radio input "true"
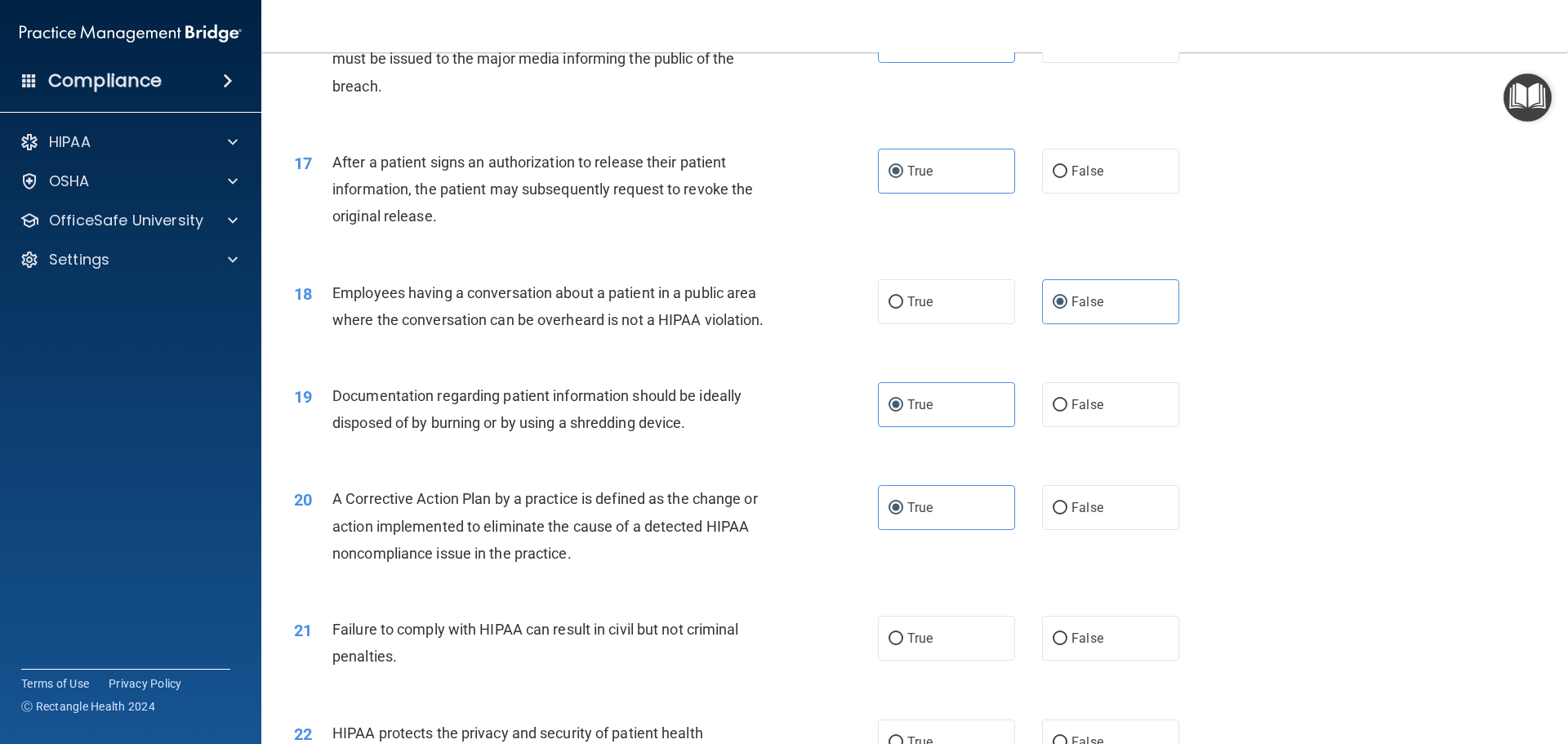
scroll to position [1879, 0]
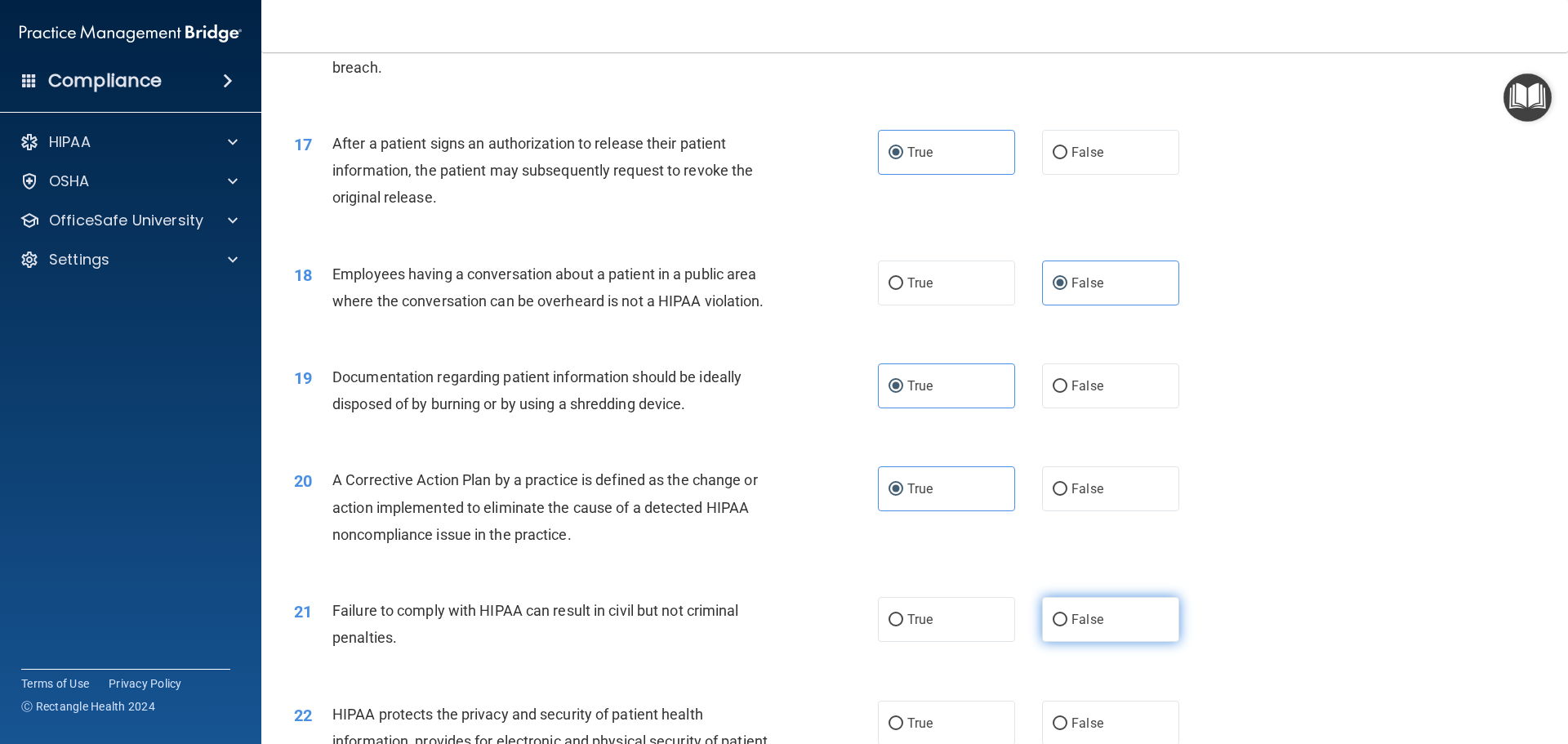
click at [1068, 634] on label "False" at bounding box center [1110, 619] width 137 height 45
click at [1068, 626] on input "False" at bounding box center [1060, 620] width 15 height 12
radio input "true"
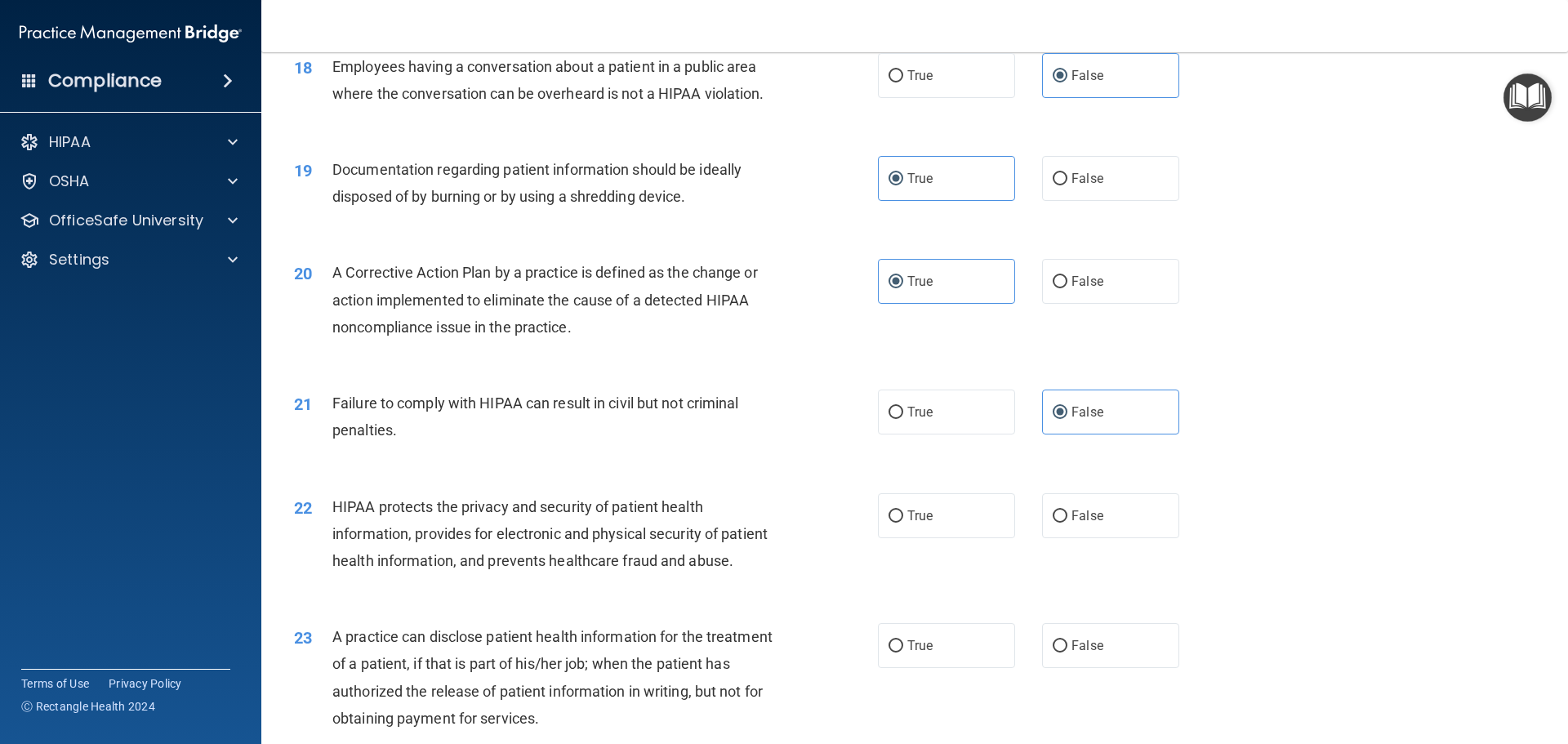
scroll to position [2124, 0]
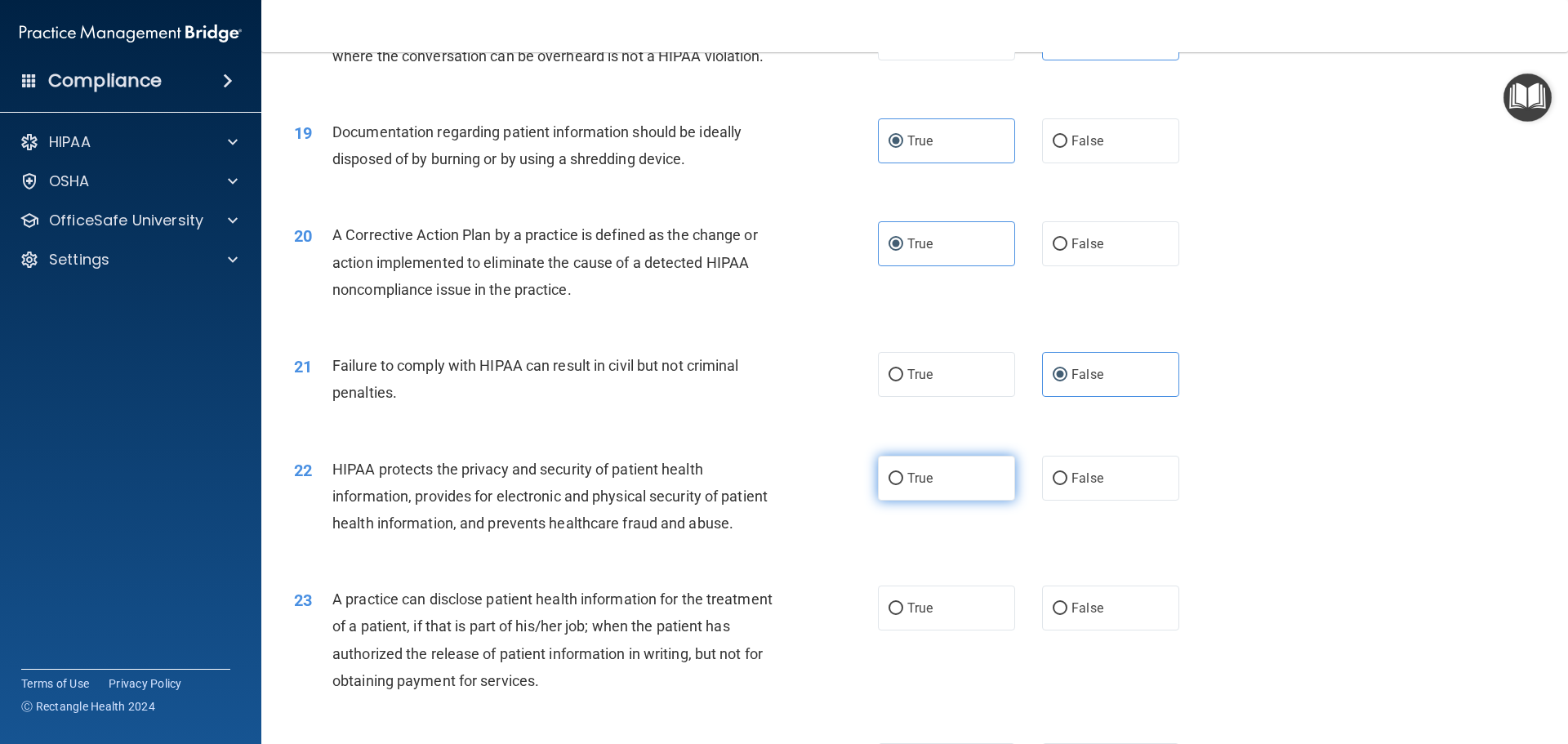
click at [965, 501] on label "True" at bounding box center [946, 478] width 137 height 45
click at [903, 485] on input "True" at bounding box center [896, 478] width 15 height 12
radio input "true"
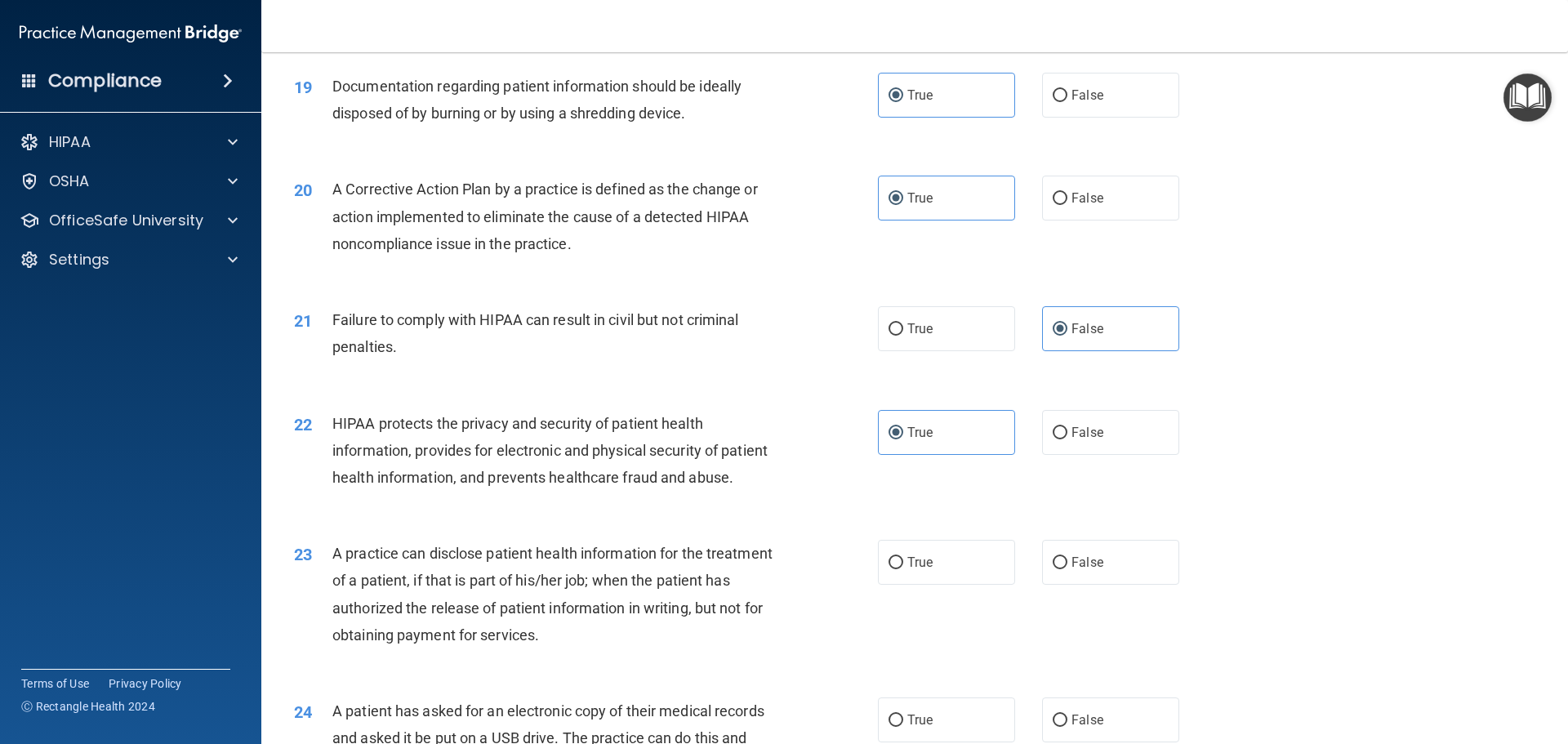
scroll to position [2206, 0]
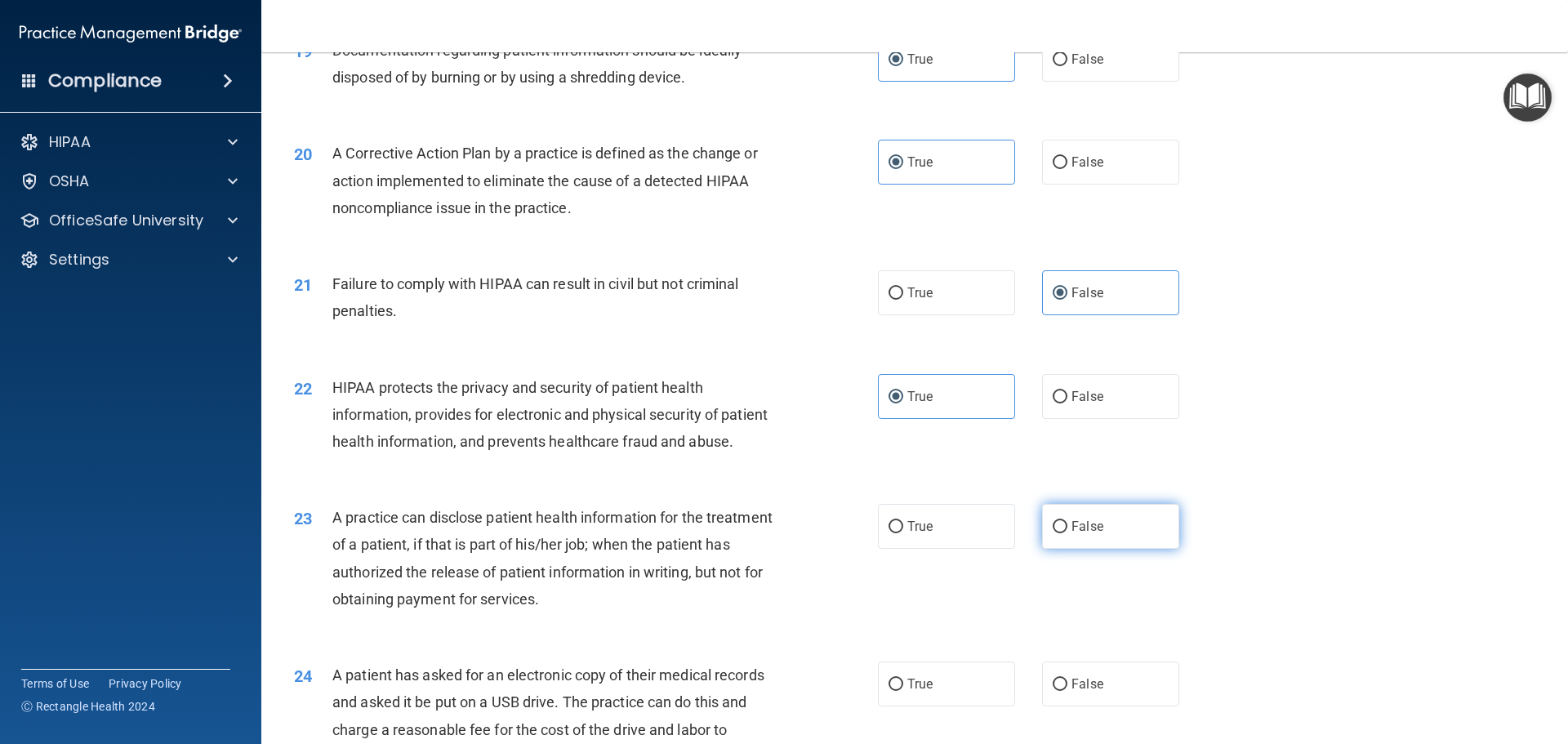
click at [1042, 549] on label "False" at bounding box center [1110, 526] width 137 height 45
click at [1053, 534] on input "False" at bounding box center [1060, 527] width 15 height 12
radio input "true"
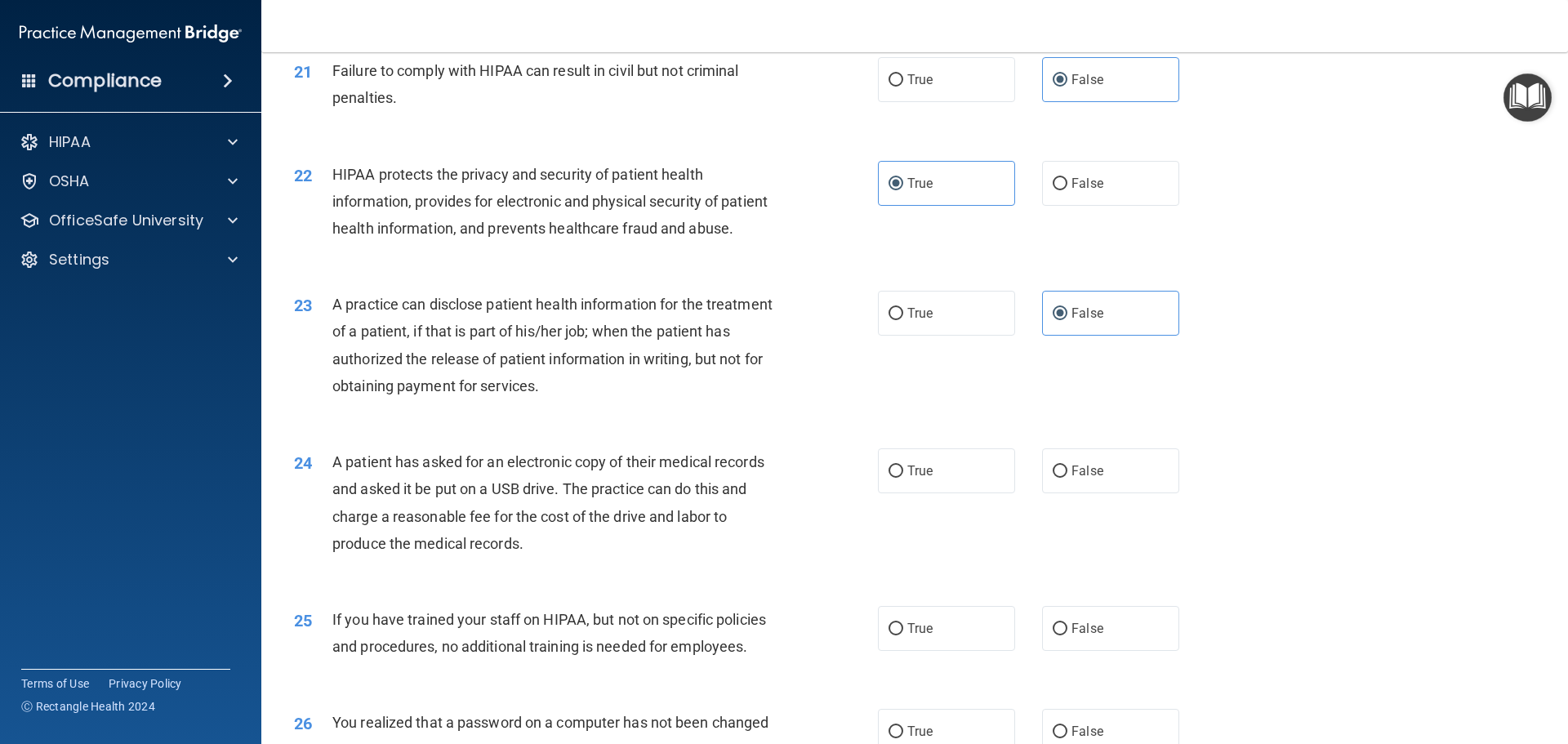
scroll to position [2451, 0]
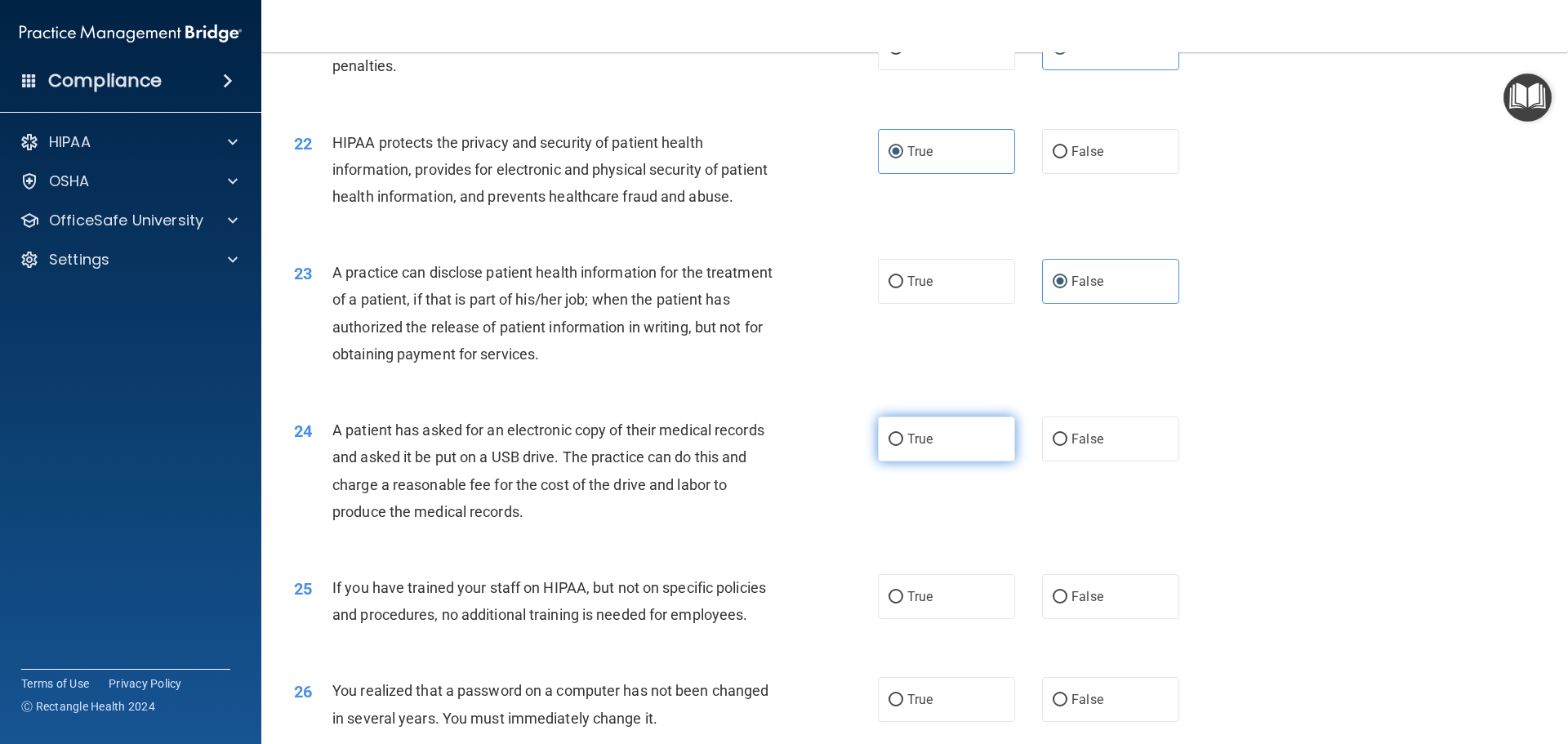
click at [940, 461] on label "True" at bounding box center [946, 439] width 137 height 45
click at [903, 446] on input "True" at bounding box center [896, 440] width 15 height 12
radio input "true"
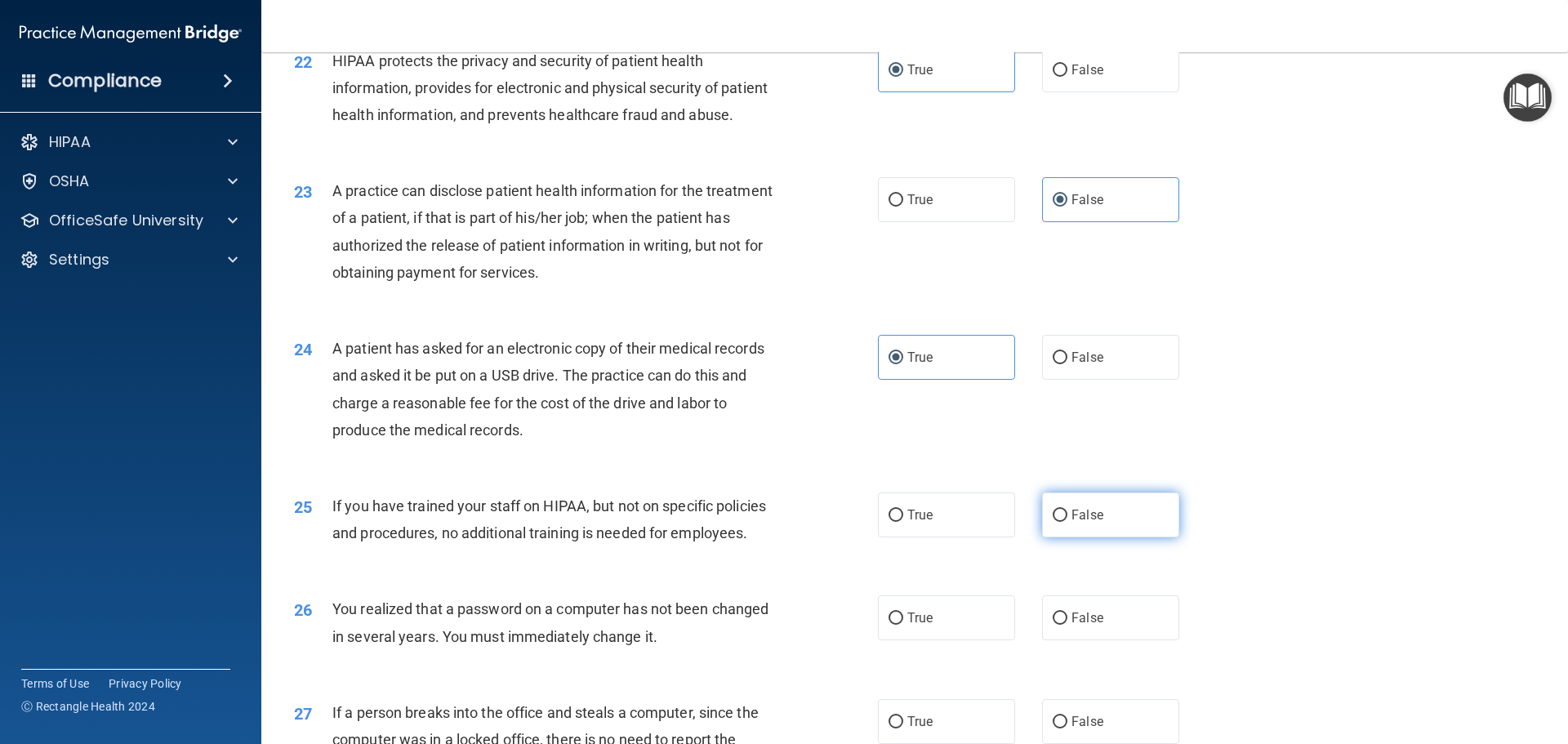
click at [1082, 523] on span "False" at bounding box center [1087, 515] width 32 height 16
click at [1068, 522] on input "False" at bounding box center [1060, 515] width 15 height 12
radio input "true"
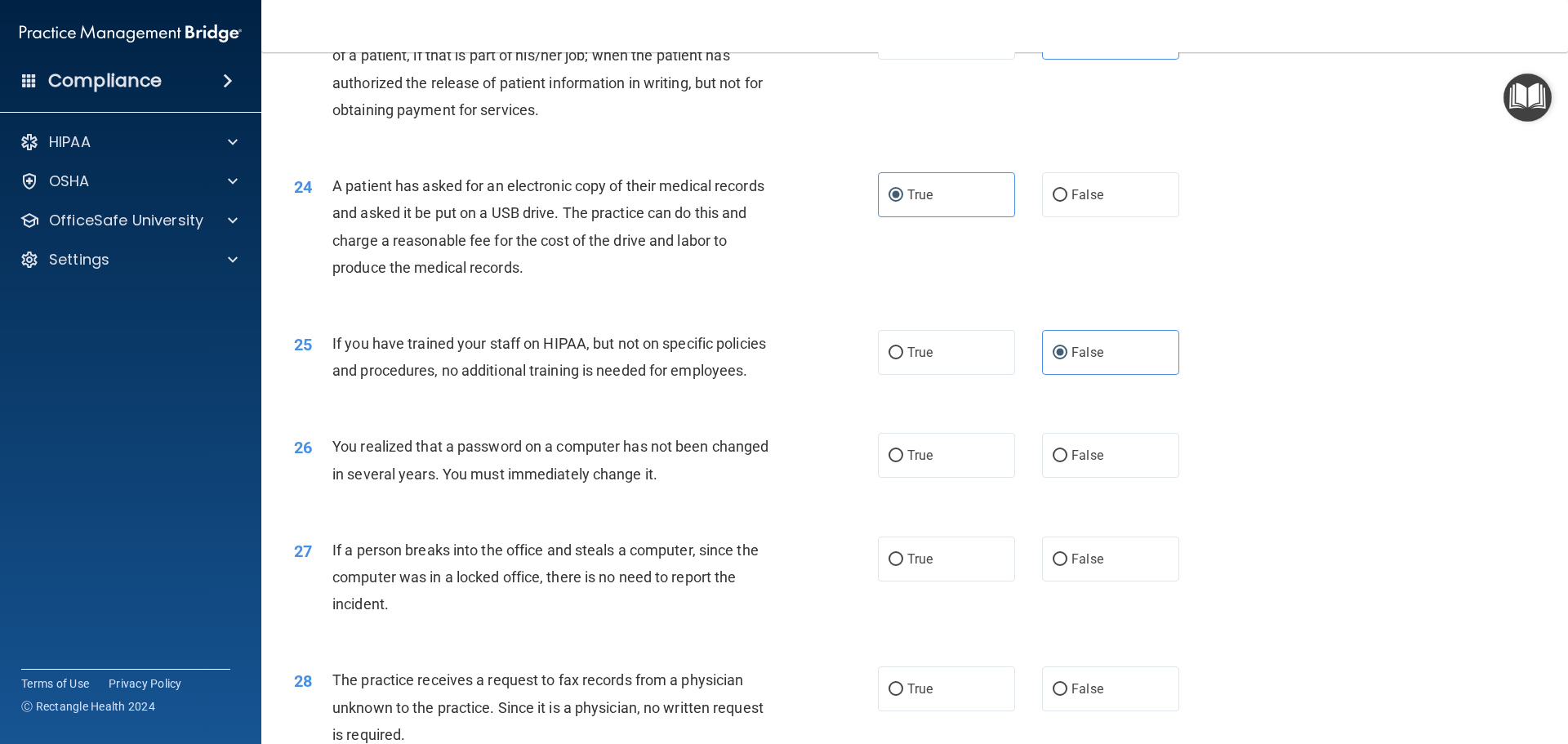
scroll to position [2696, 0]
click at [948, 477] on label "True" at bounding box center [946, 455] width 137 height 45
click at [903, 461] on input "True" at bounding box center [896, 455] width 15 height 12
radio input "true"
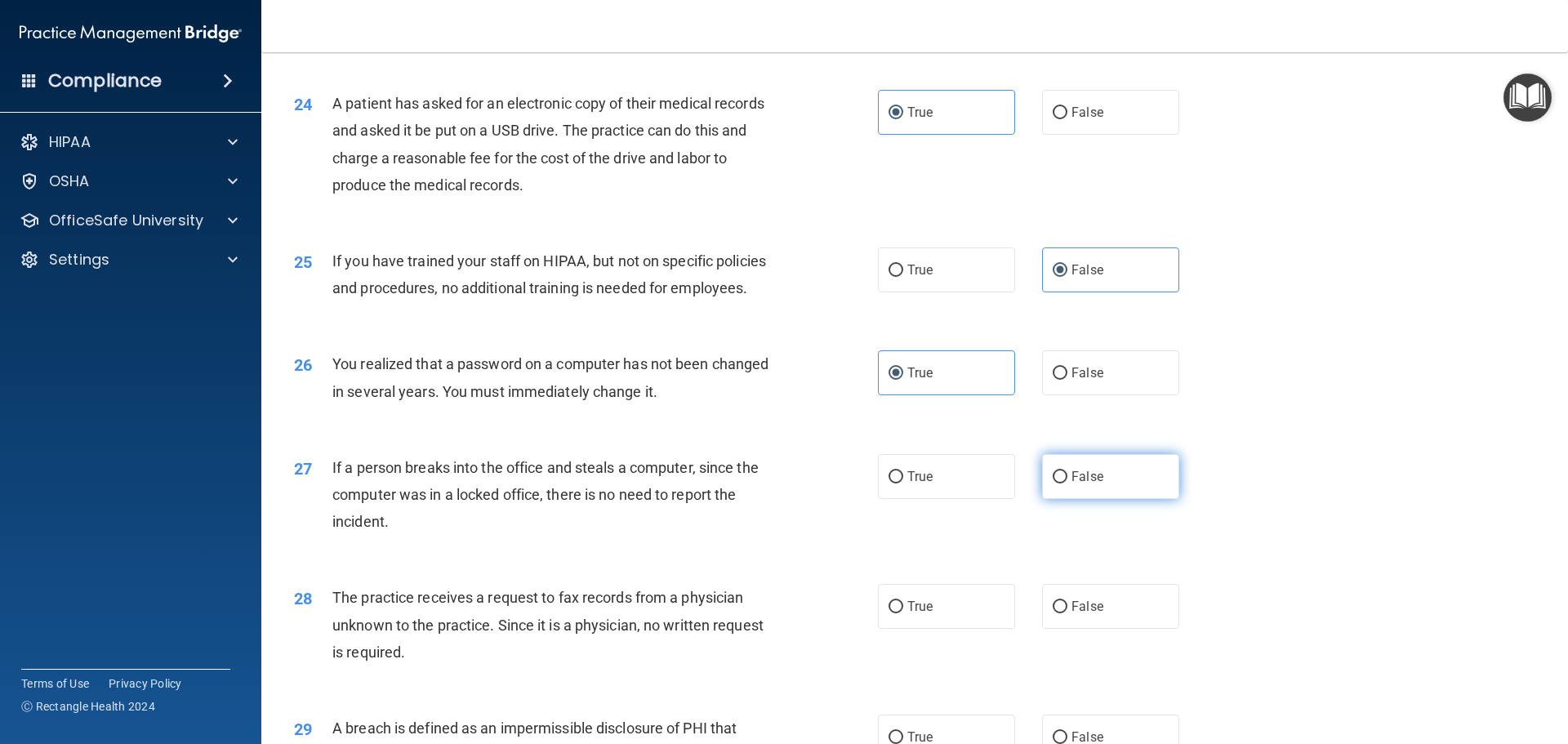
click at [1070, 499] on label "False" at bounding box center [1110, 477] width 137 height 45
click at [1068, 483] on input "False" at bounding box center [1060, 477] width 15 height 12
radio input "true"
click at [1135, 629] on label "False" at bounding box center [1110, 607] width 137 height 45
click at [1068, 613] on input "False" at bounding box center [1060, 607] width 15 height 12
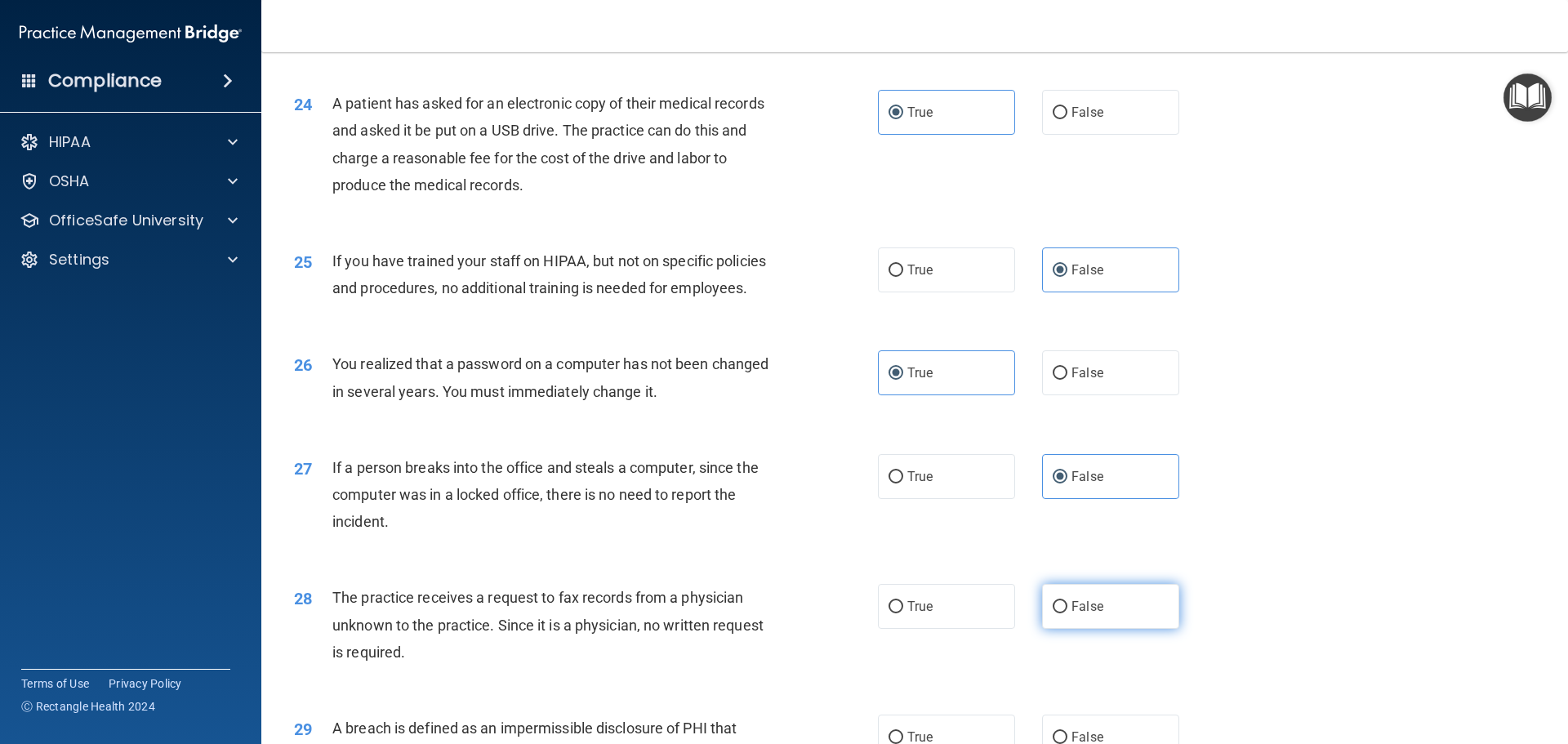
radio input "true"
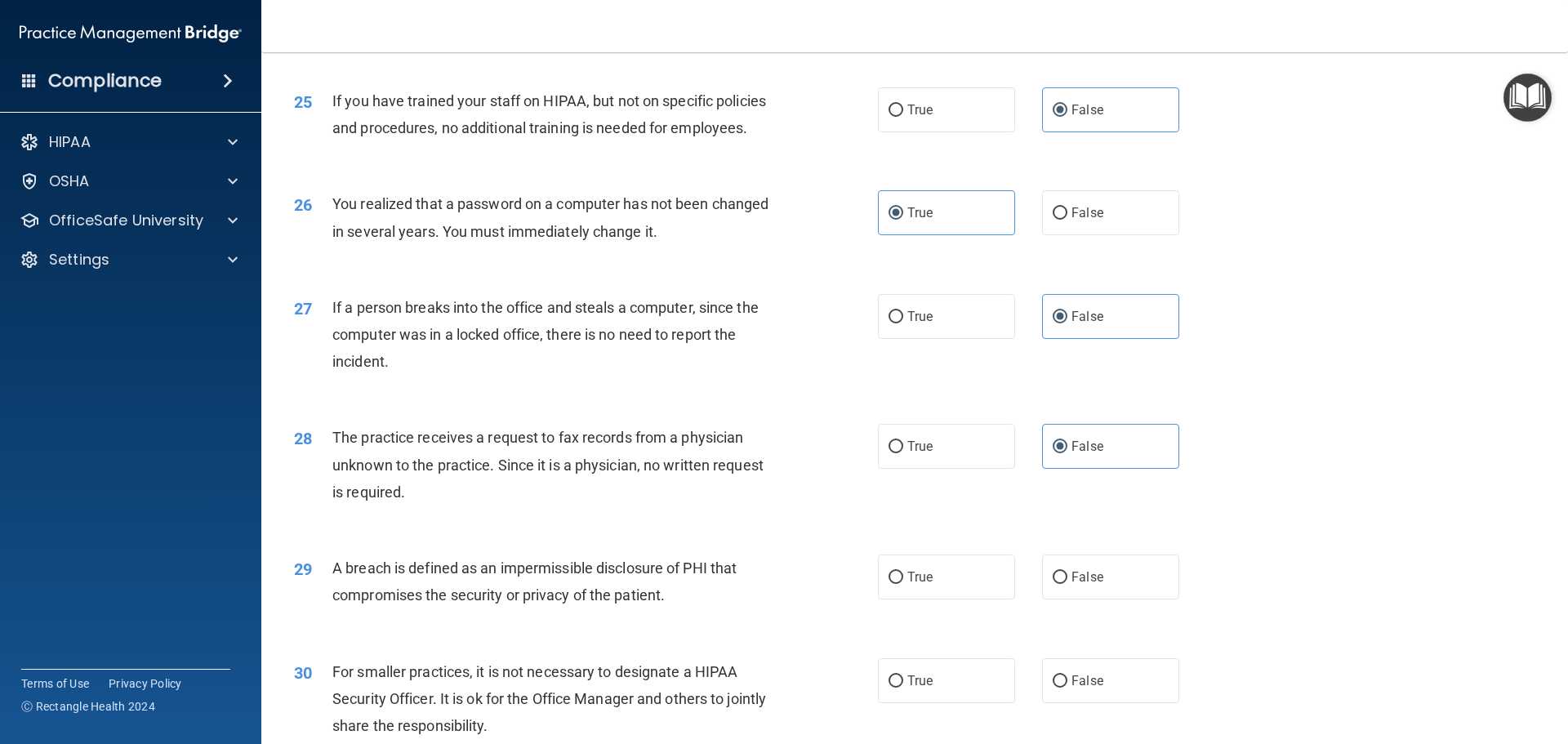
scroll to position [2941, 0]
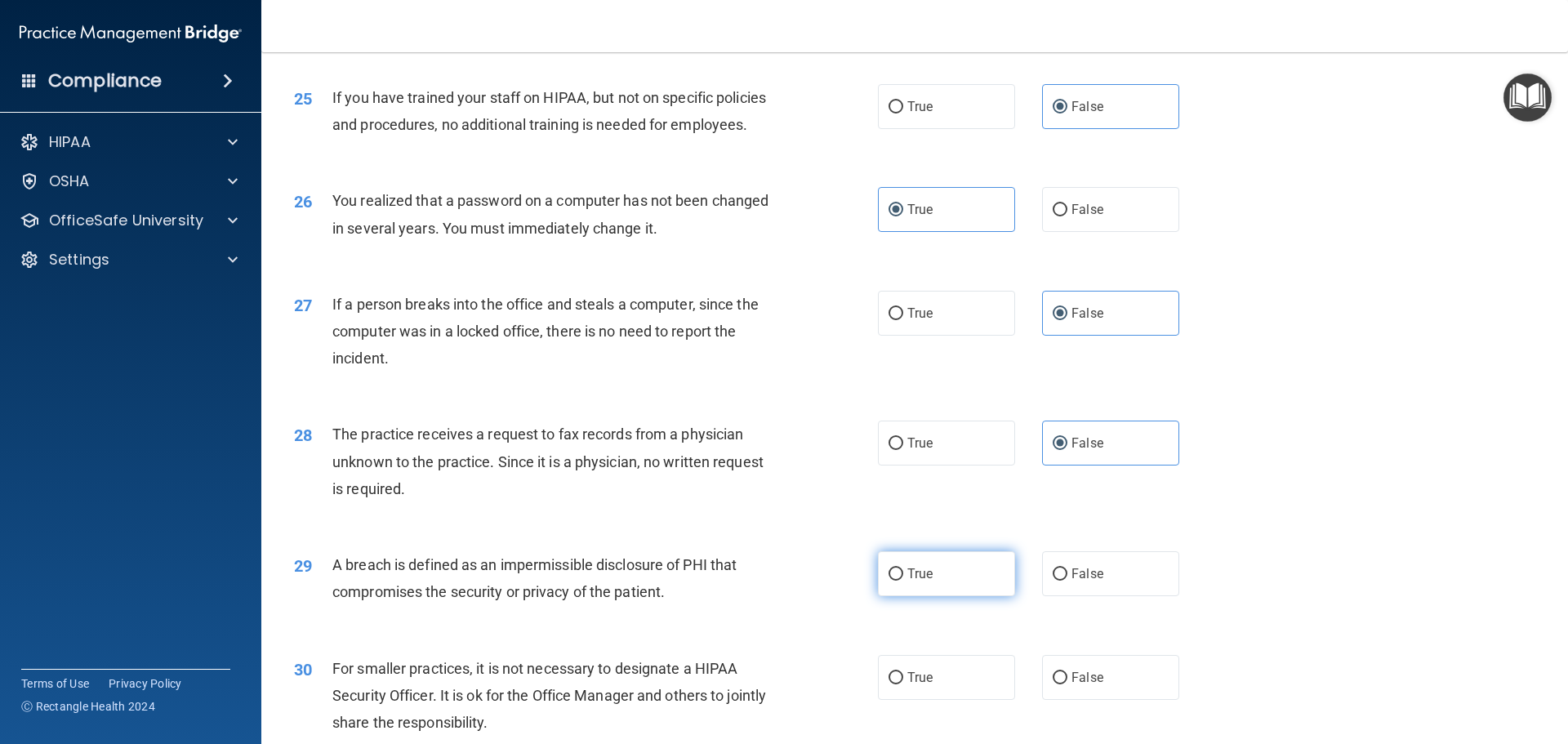
click at [959, 596] on label "True" at bounding box center [946, 574] width 137 height 45
click at [903, 581] on input "True" at bounding box center [896, 575] width 15 height 12
radio input "true"
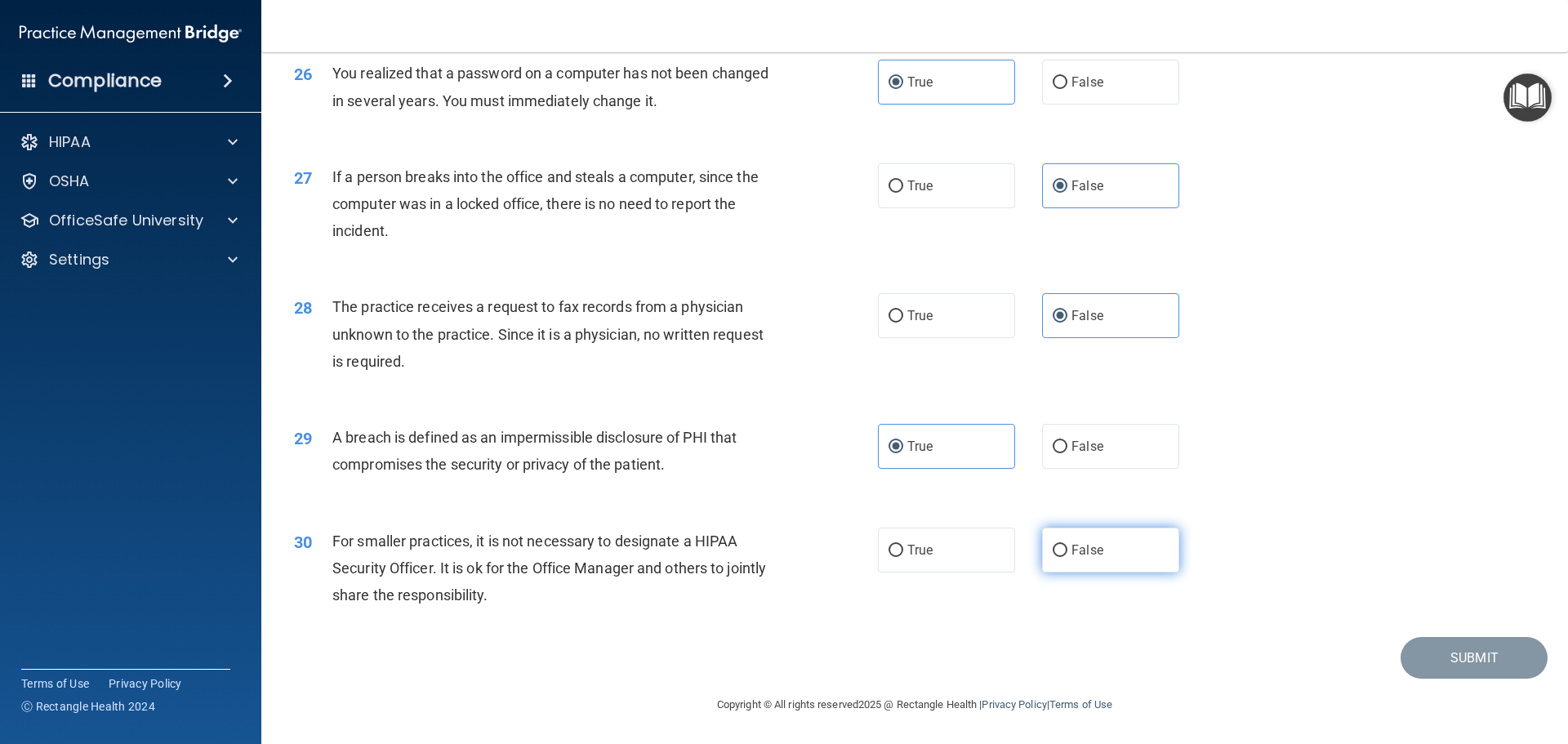
click at [1091, 573] on label "False" at bounding box center [1110, 550] width 137 height 45
click at [1068, 557] on input "False" at bounding box center [1060, 551] width 15 height 12
radio input "true"
click at [1430, 649] on button "Submit" at bounding box center [1473, 658] width 147 height 42
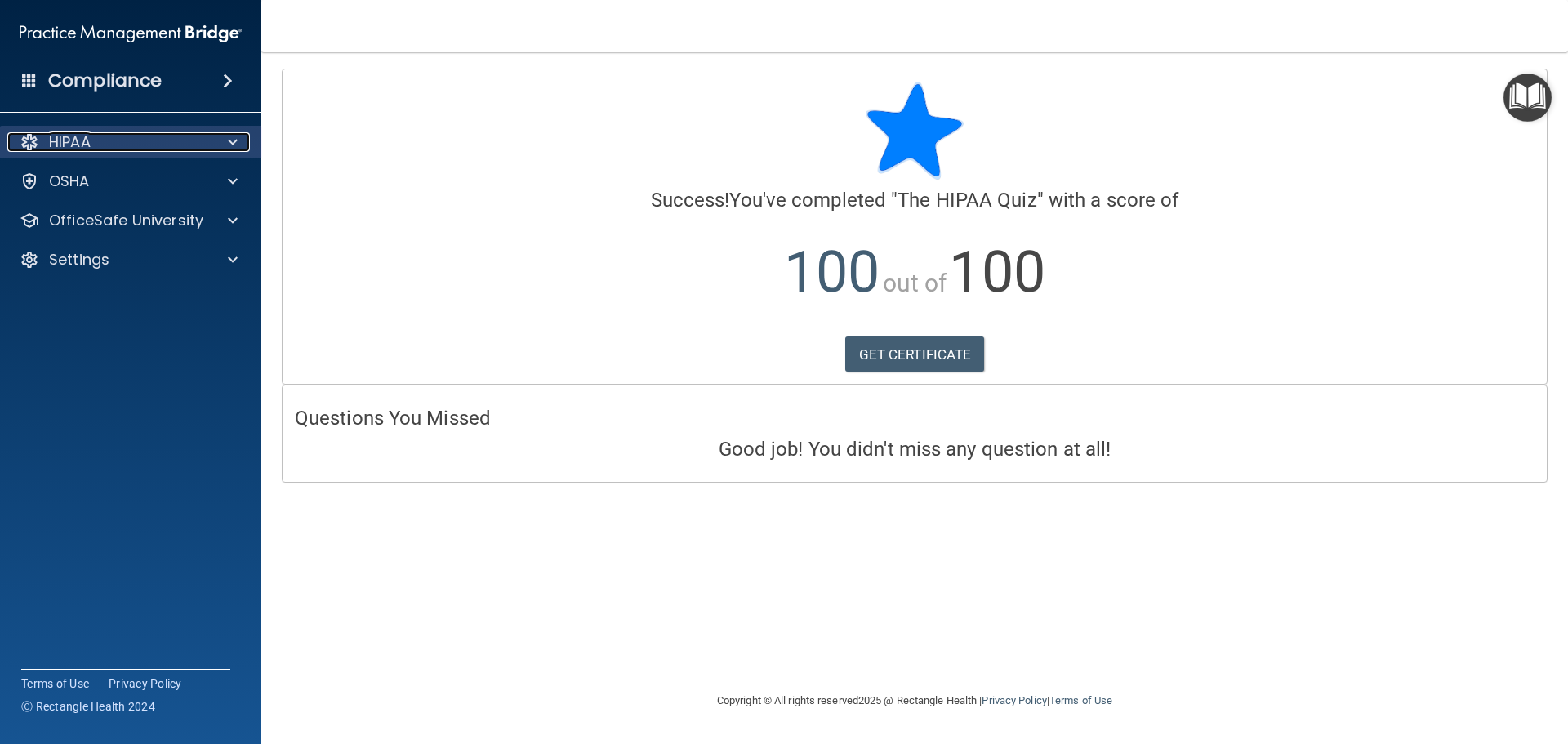
click at [217, 141] on div at bounding box center [230, 142] width 41 height 20
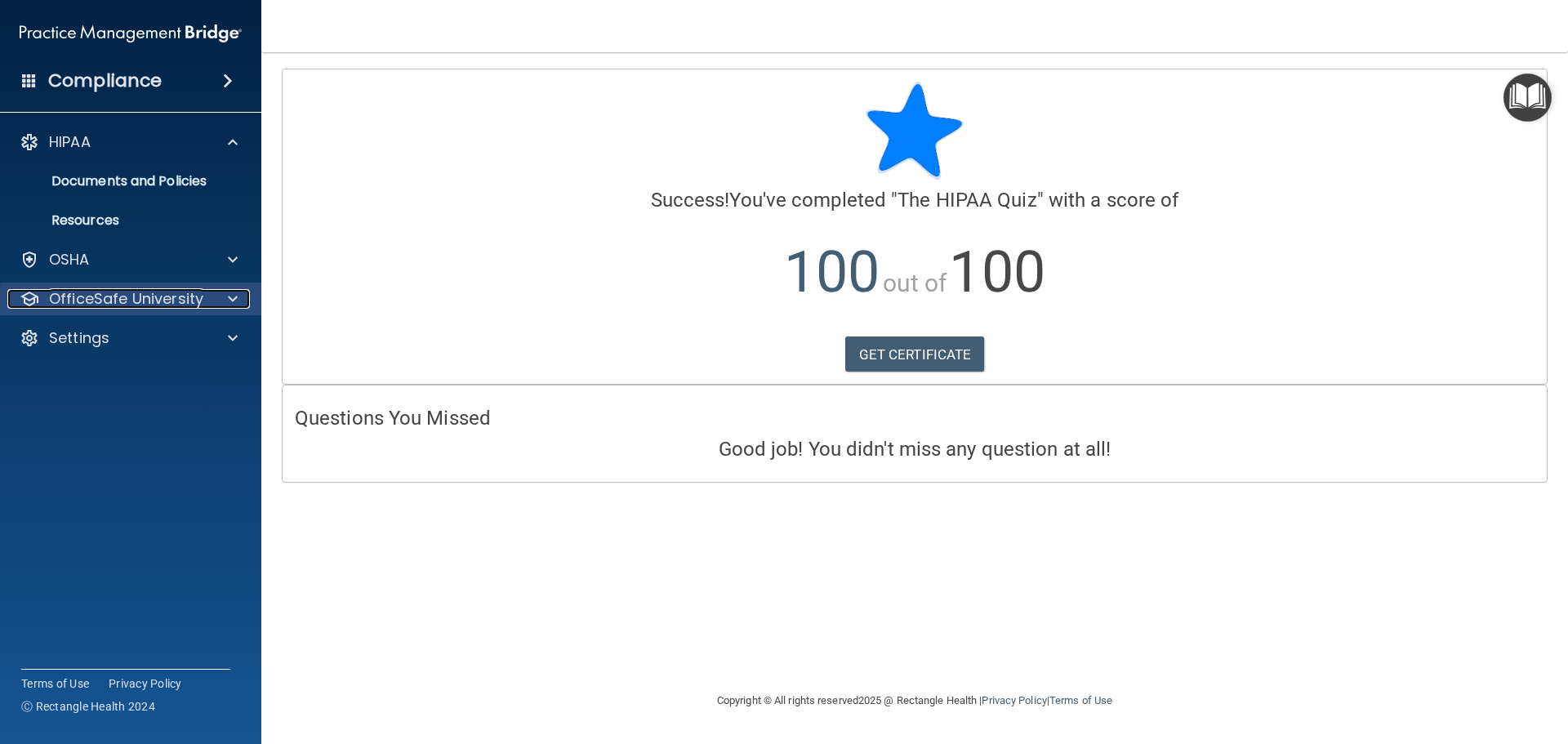
click at [233, 303] on span at bounding box center [233, 299] width 10 height 20
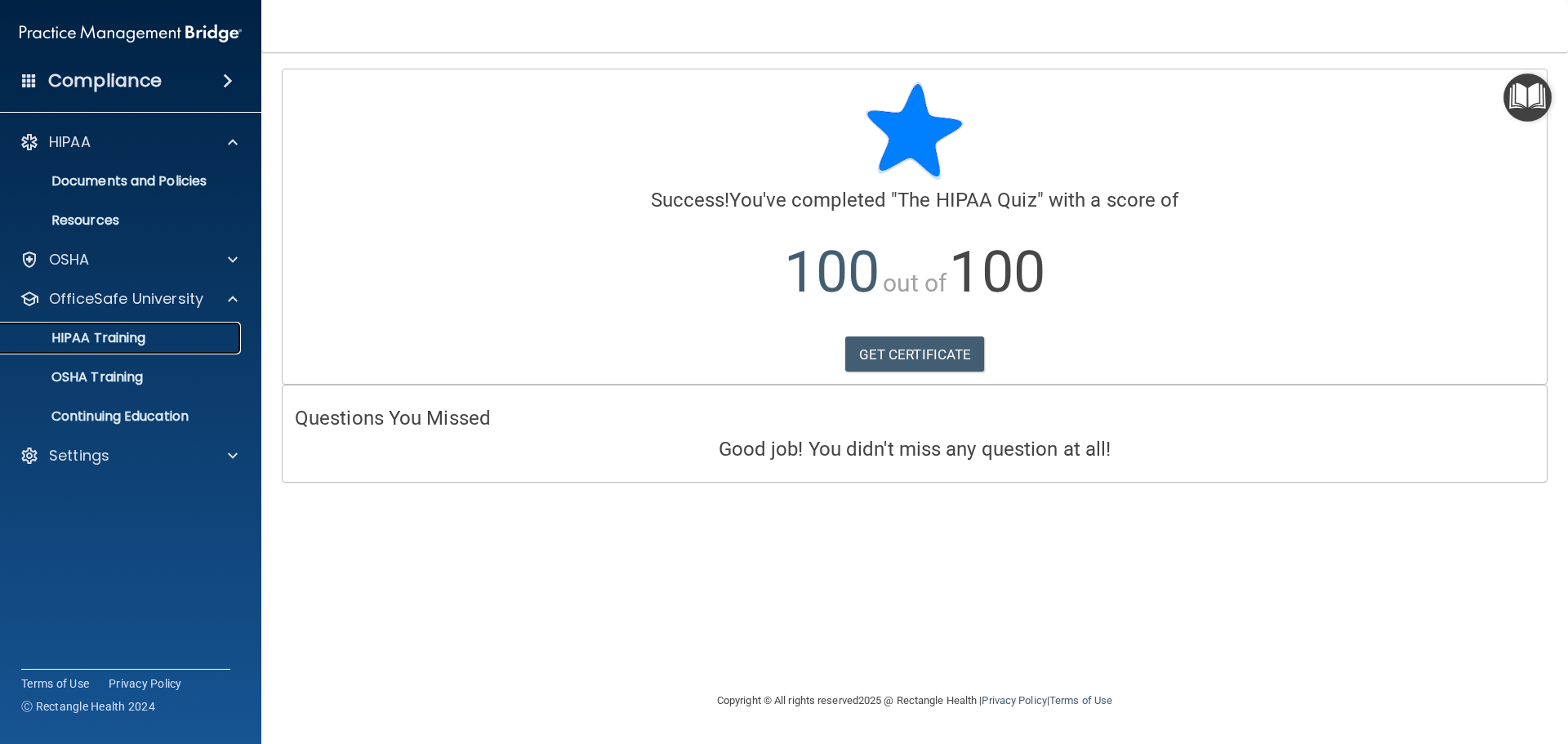
click at [121, 334] on p "HIPAA Training" at bounding box center [78, 338] width 135 height 16
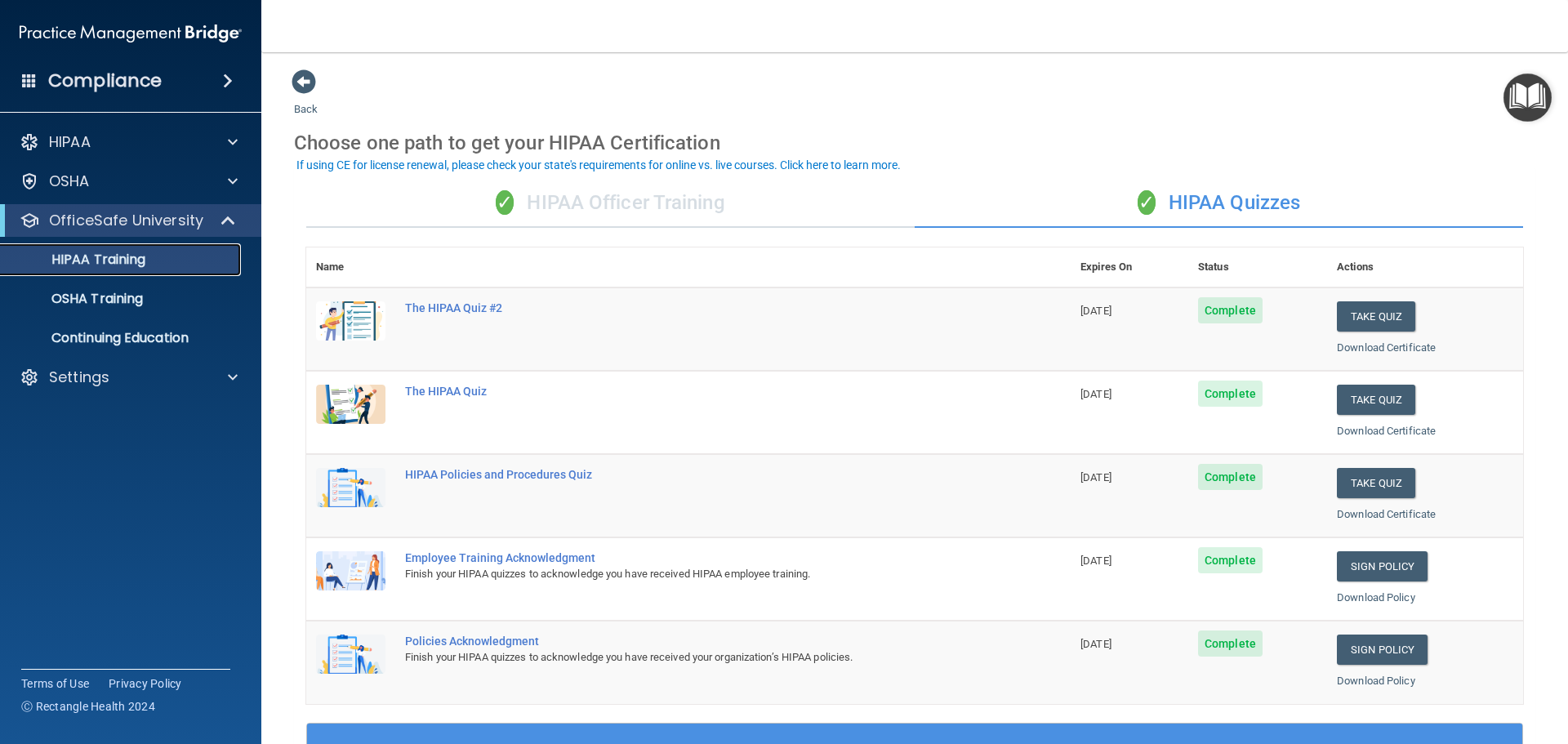
scroll to position [81, 0]
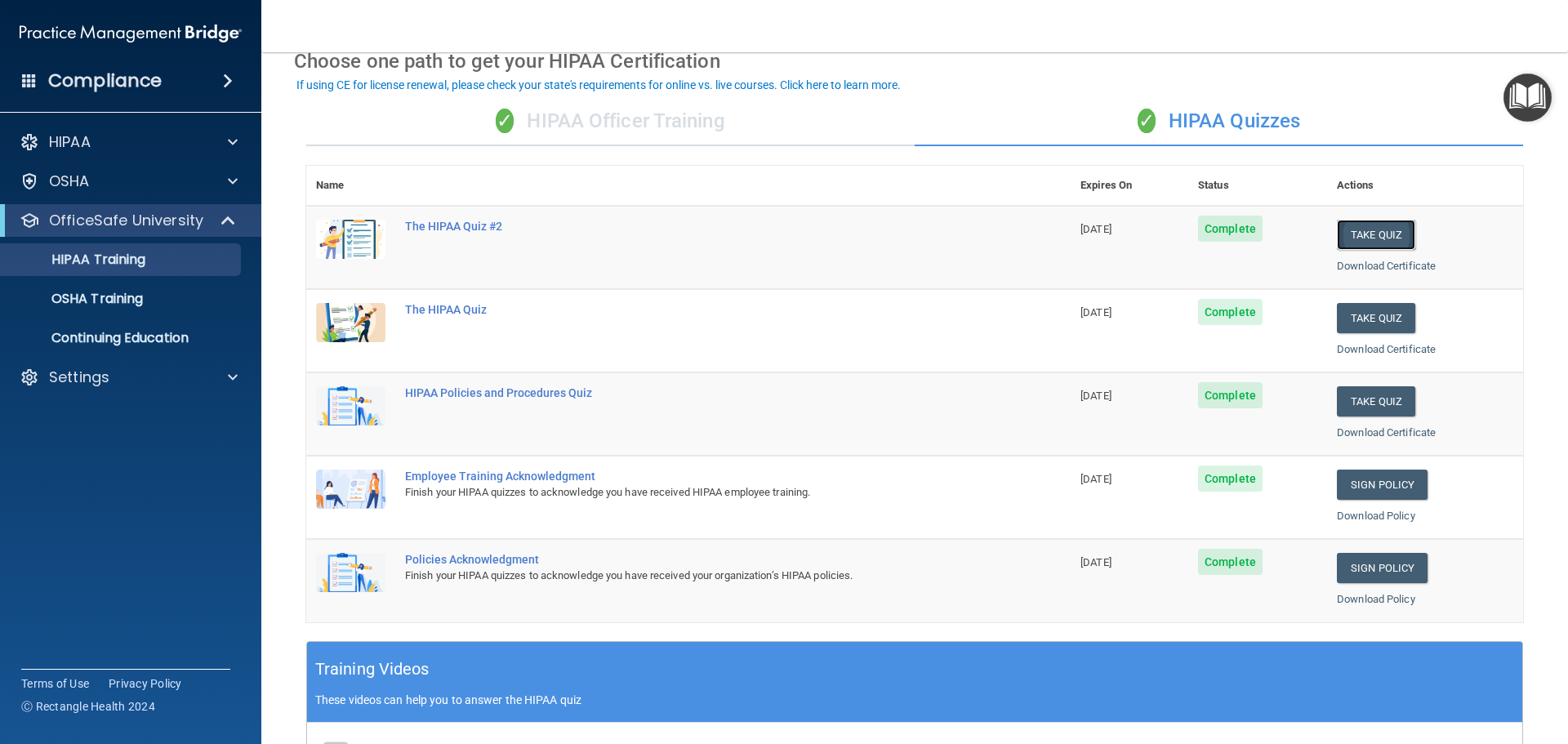
click at [1364, 237] on button "Take Quiz" at bounding box center [1376, 234] width 78 height 30
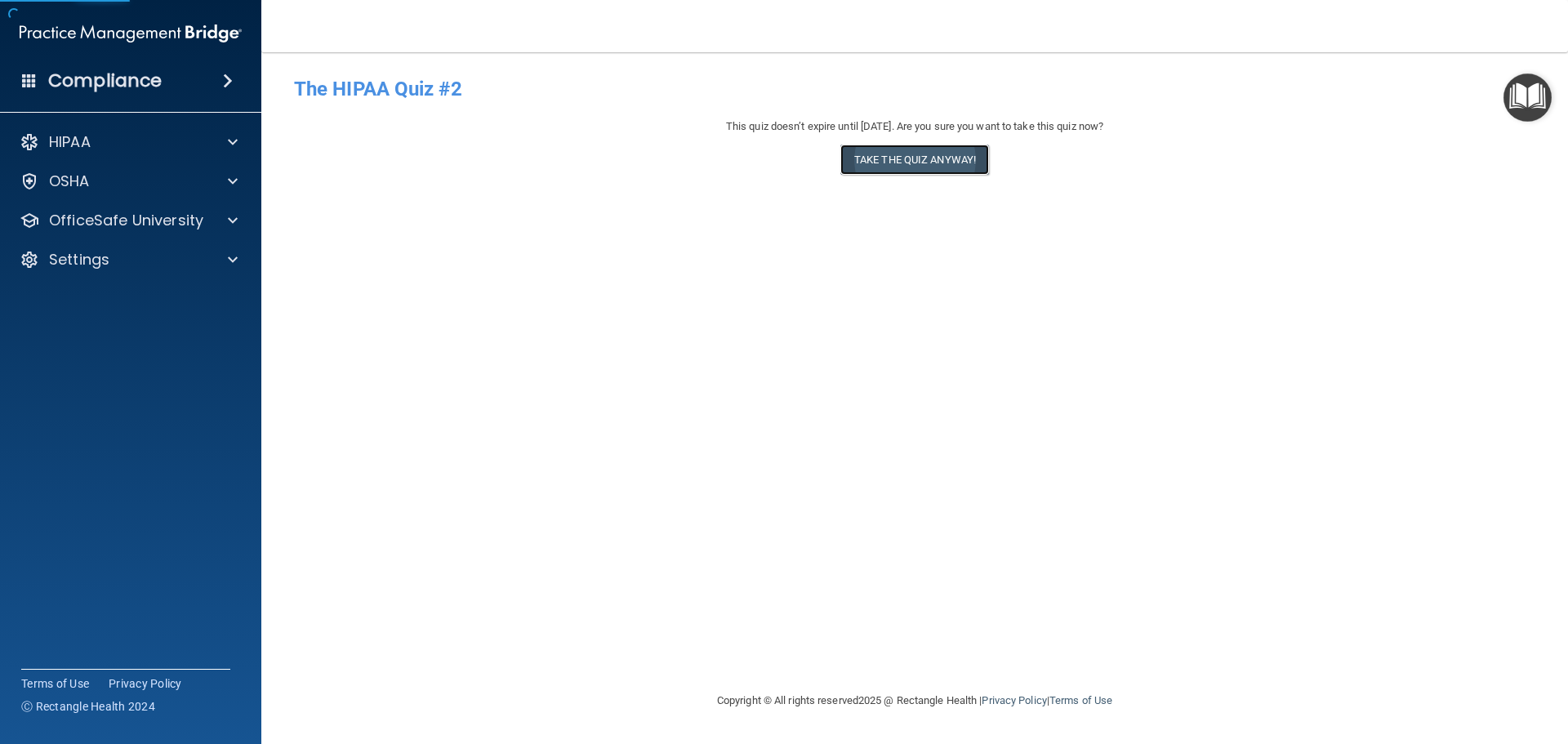
click at [920, 153] on button "Take the quiz anyway!" at bounding box center [915, 159] width 149 height 30
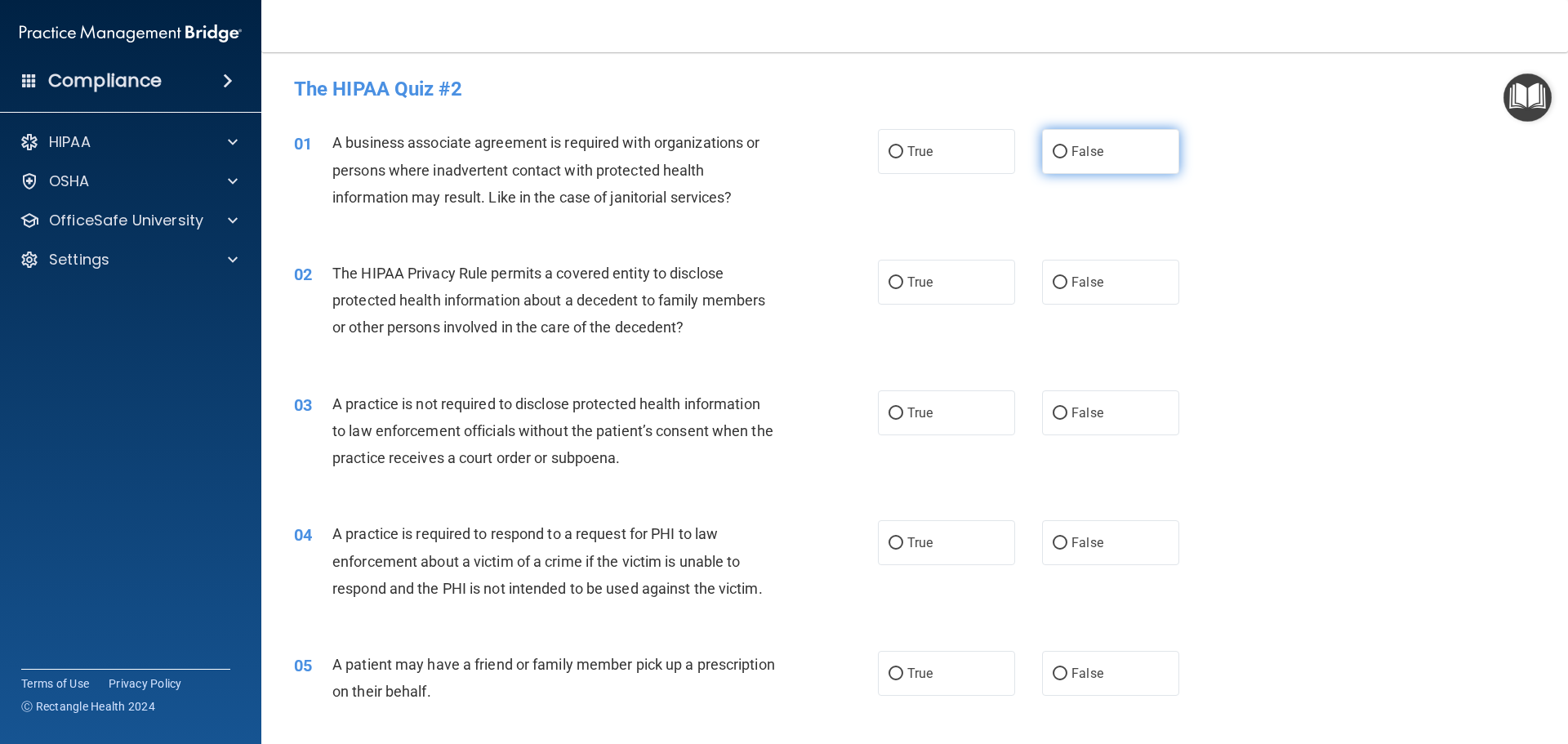
click at [1051, 141] on label "False" at bounding box center [1110, 151] width 137 height 45
click at [1053, 146] on input "False" at bounding box center [1060, 152] width 15 height 12
radio input "true"
click at [923, 276] on span "True" at bounding box center [920, 282] width 25 height 16
click at [903, 277] on input "True" at bounding box center [896, 283] width 15 height 12
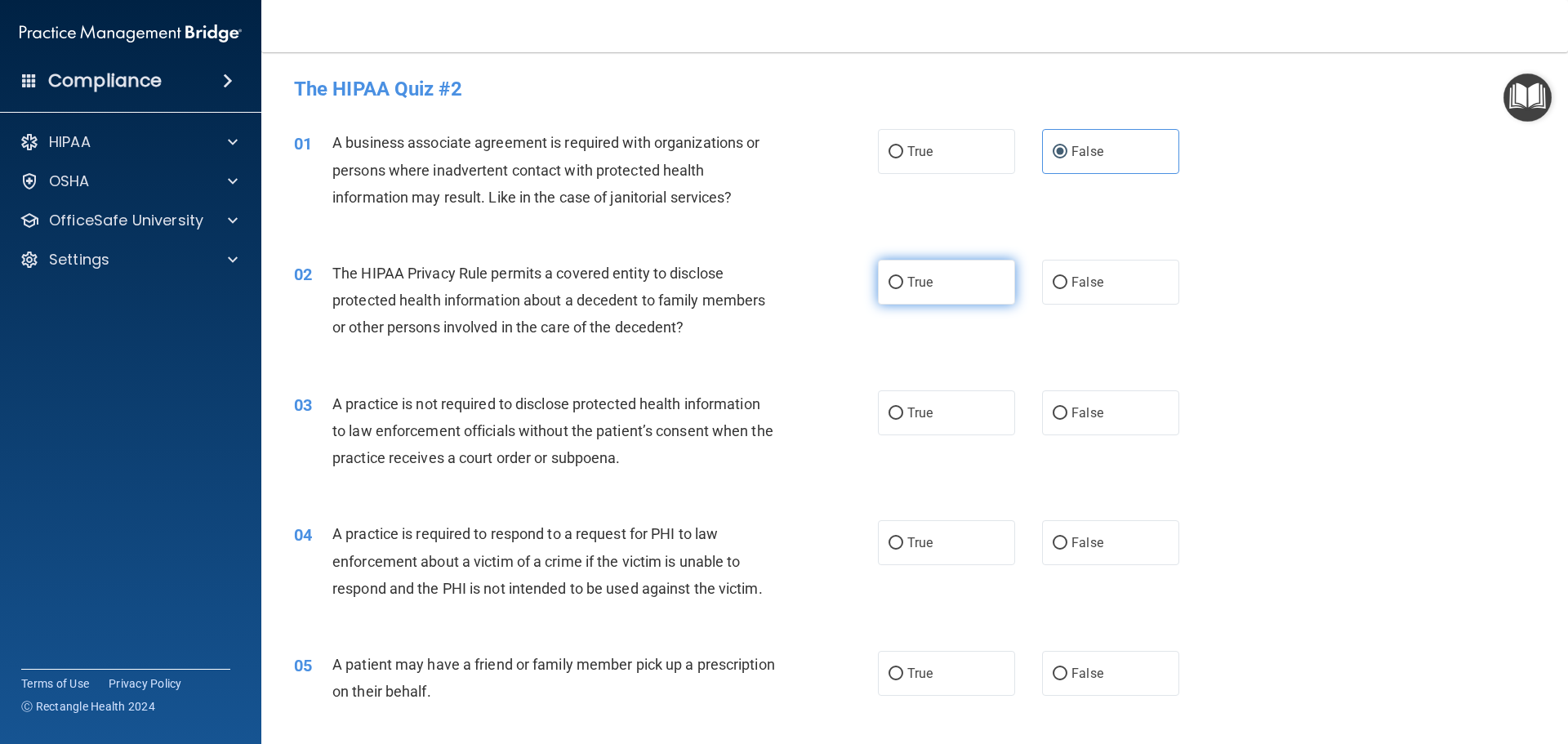
radio input "true"
click at [1093, 421] on label "False" at bounding box center [1110, 413] width 137 height 45
click at [1068, 420] on input "False" at bounding box center [1060, 414] width 15 height 12
radio input "true"
click at [920, 523] on label "True" at bounding box center [946, 543] width 137 height 45
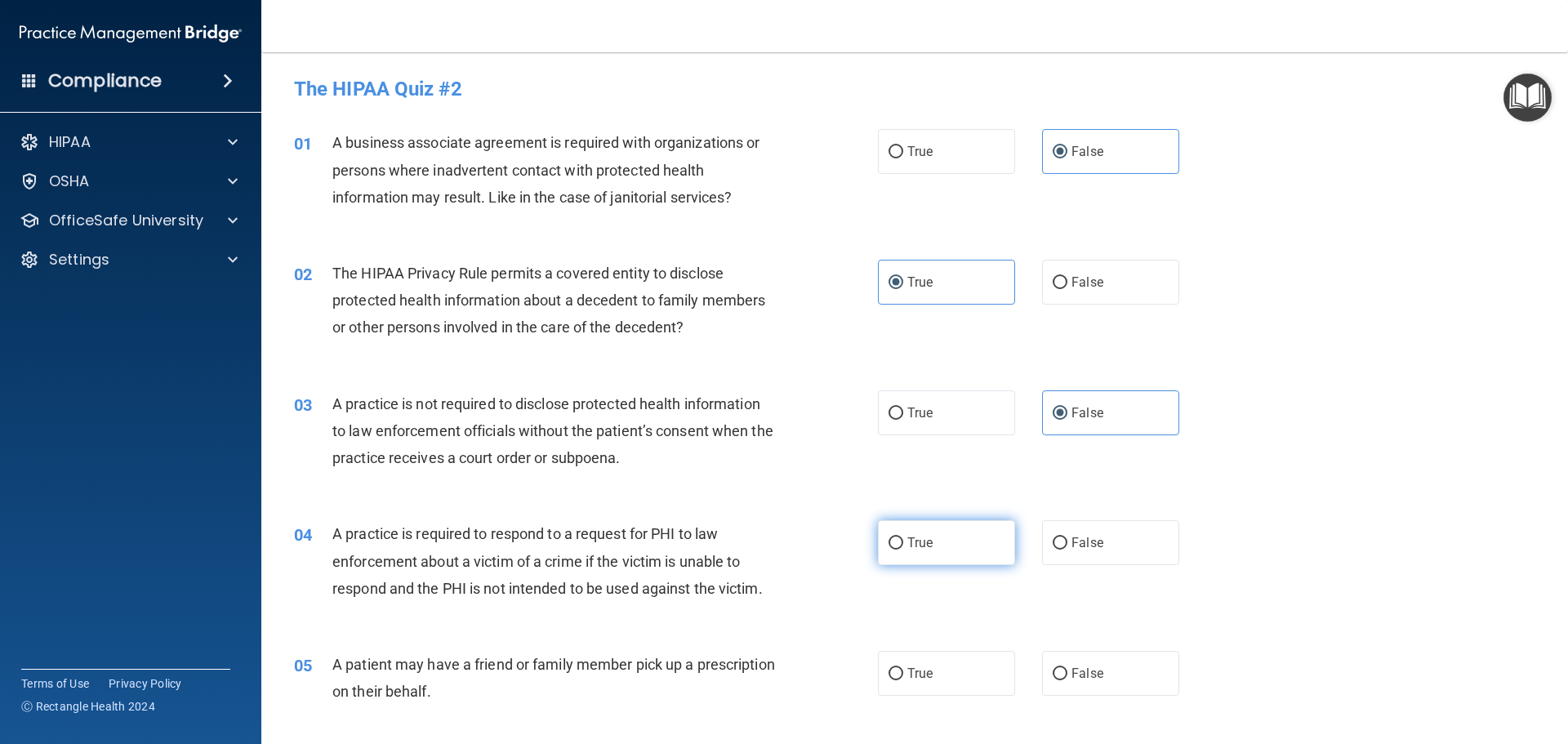
click at [903, 538] on input "True" at bounding box center [896, 543] width 15 height 12
radio input "true"
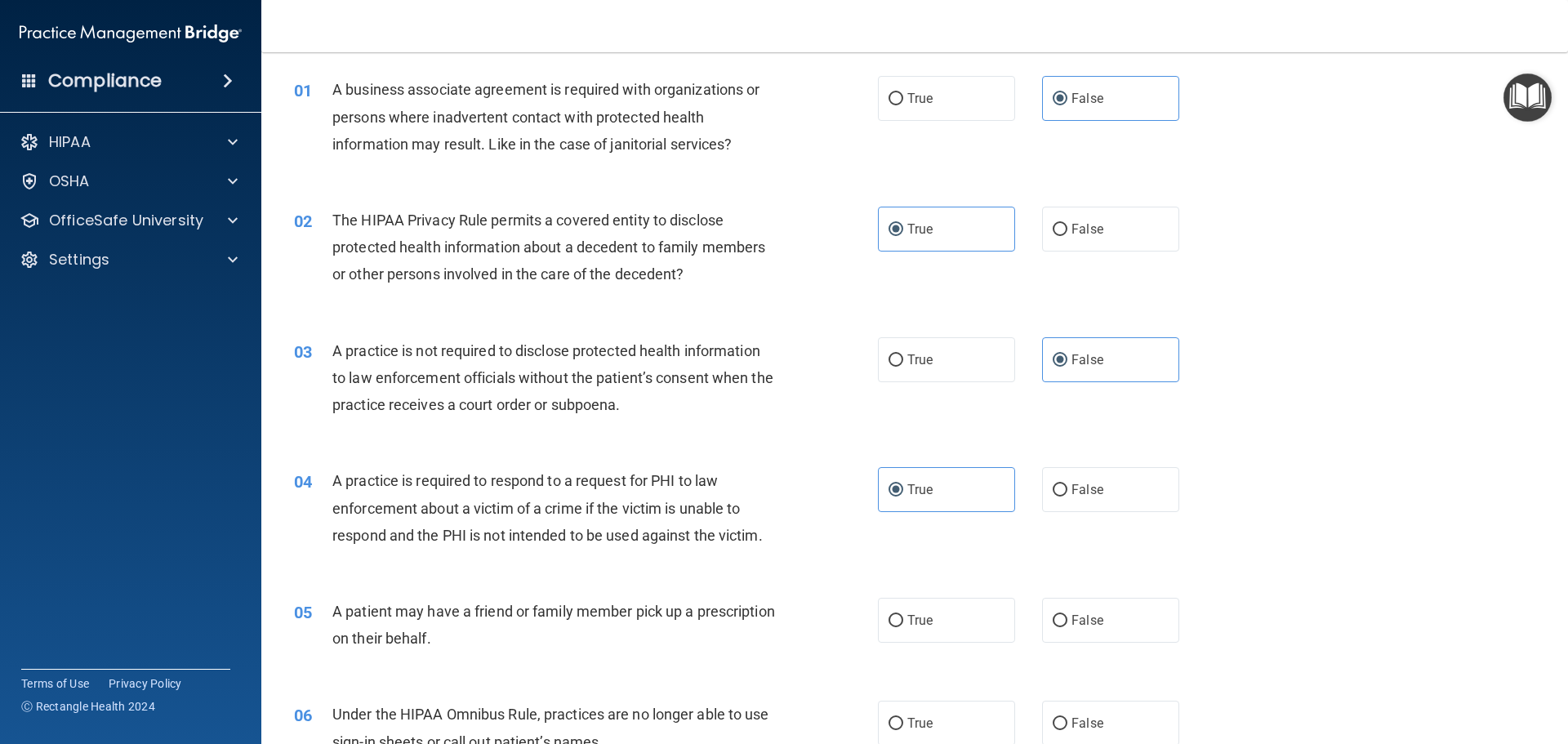
scroll to position [81, 0]
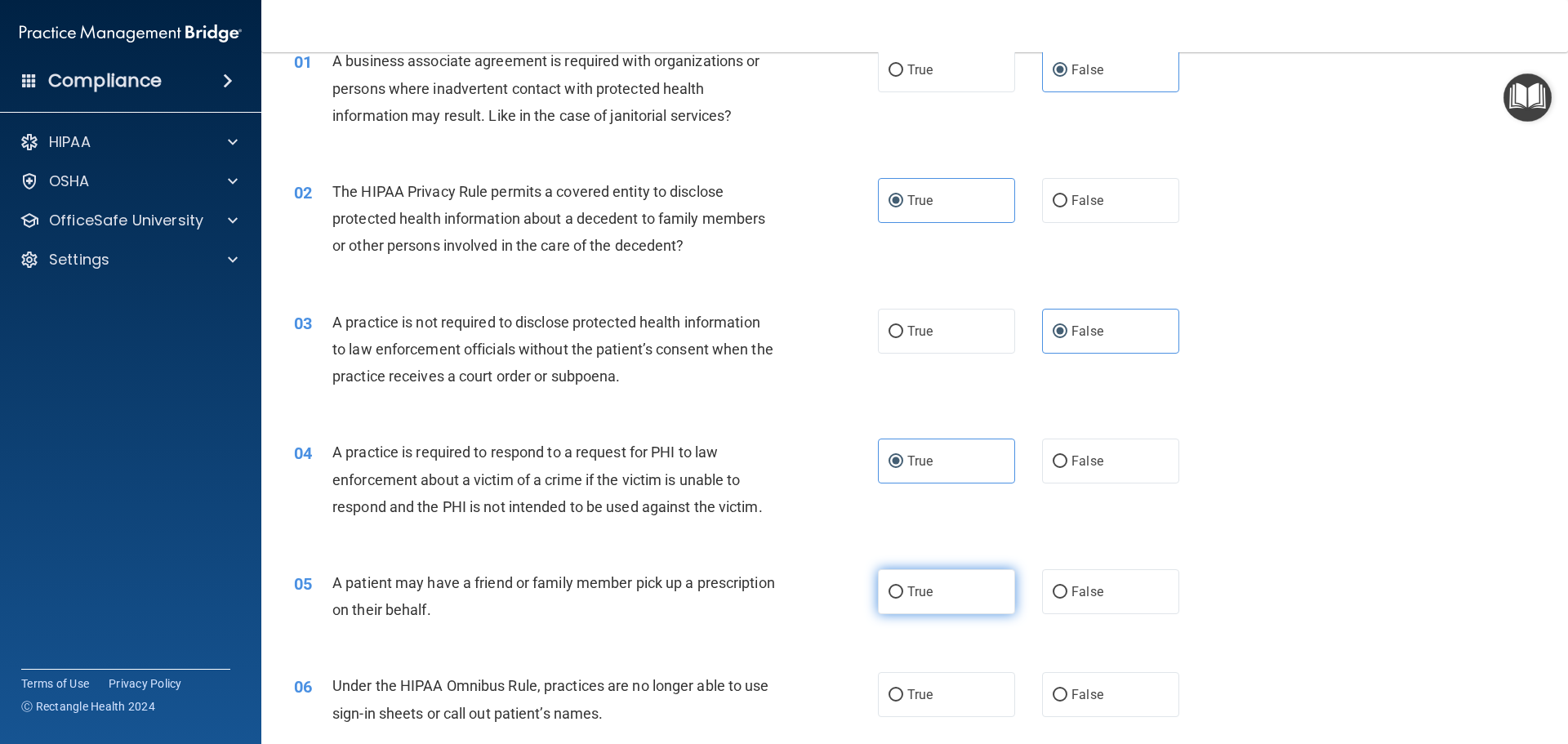
click at [939, 590] on label "True" at bounding box center [946, 592] width 137 height 45
click at [903, 590] on input "True" at bounding box center [896, 593] width 15 height 12
radio input "true"
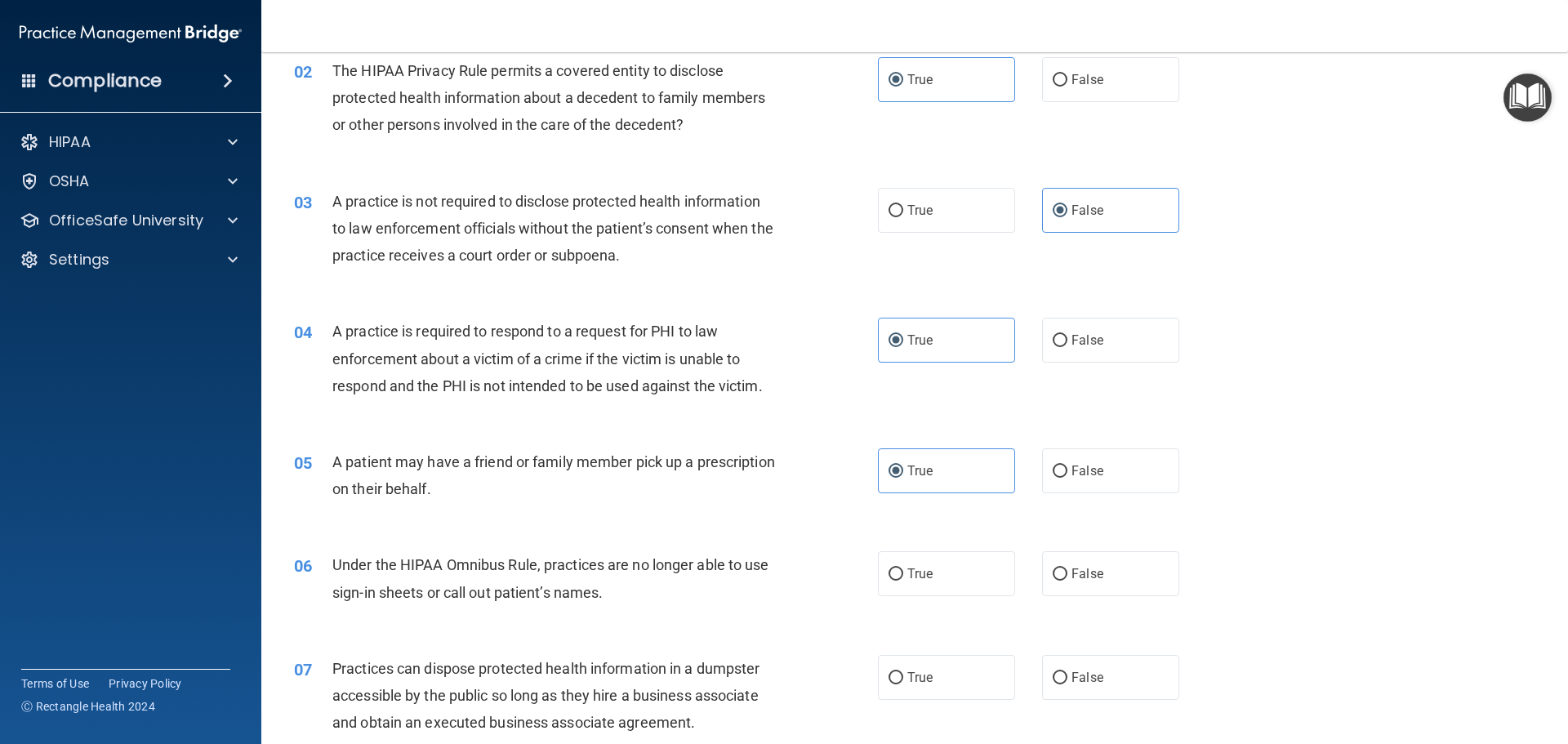
scroll to position [245, 0]
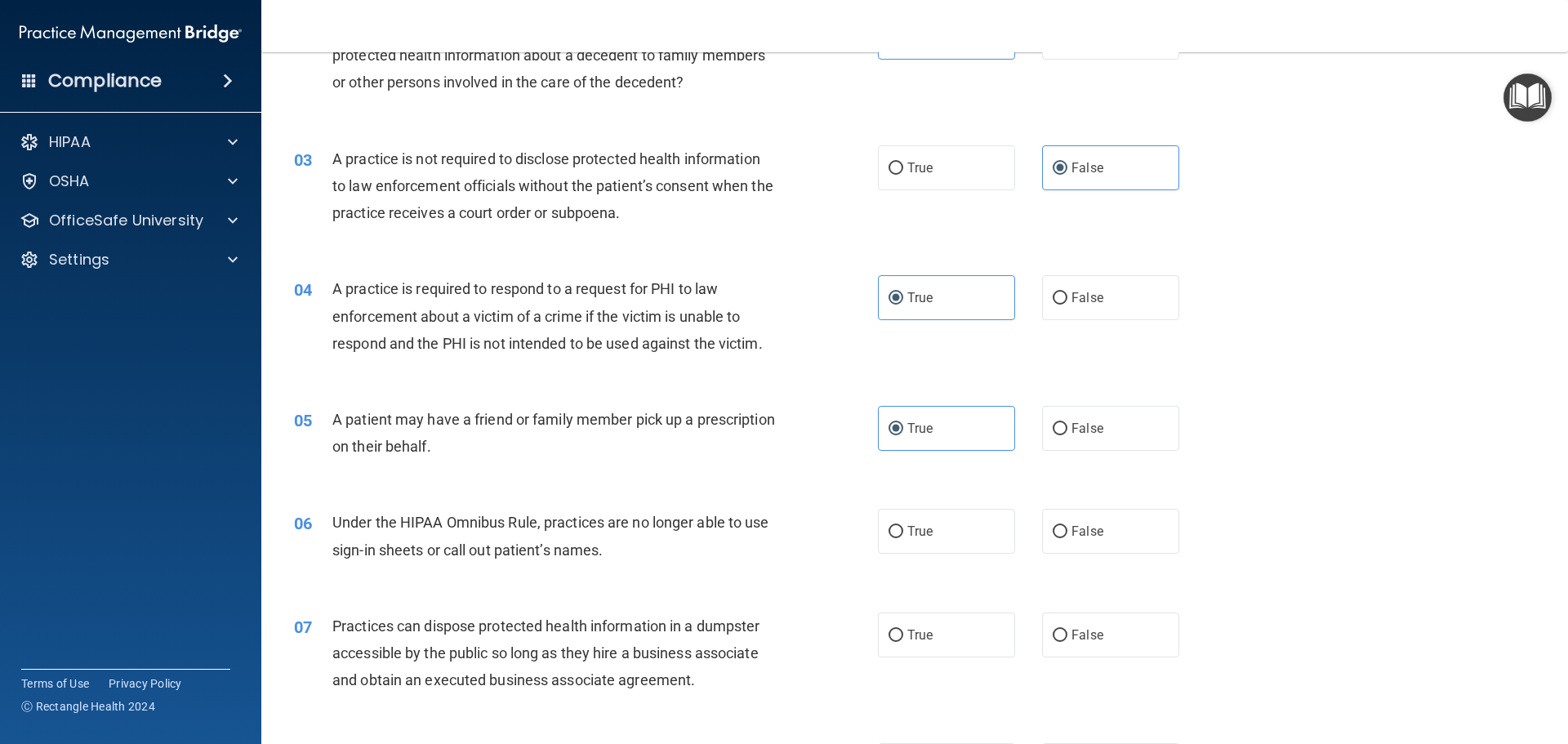
drag, startPoint x: 1095, startPoint y: 539, endPoint x: 1102, endPoint y: 571, distance: 32.8
click at [1095, 540] on label "False" at bounding box center [1110, 531] width 137 height 45
click at [1068, 538] on input "False" at bounding box center [1060, 532] width 15 height 12
radio input "true"
drag, startPoint x: 1079, startPoint y: 640, endPoint x: 1099, endPoint y: 602, distance: 42.9
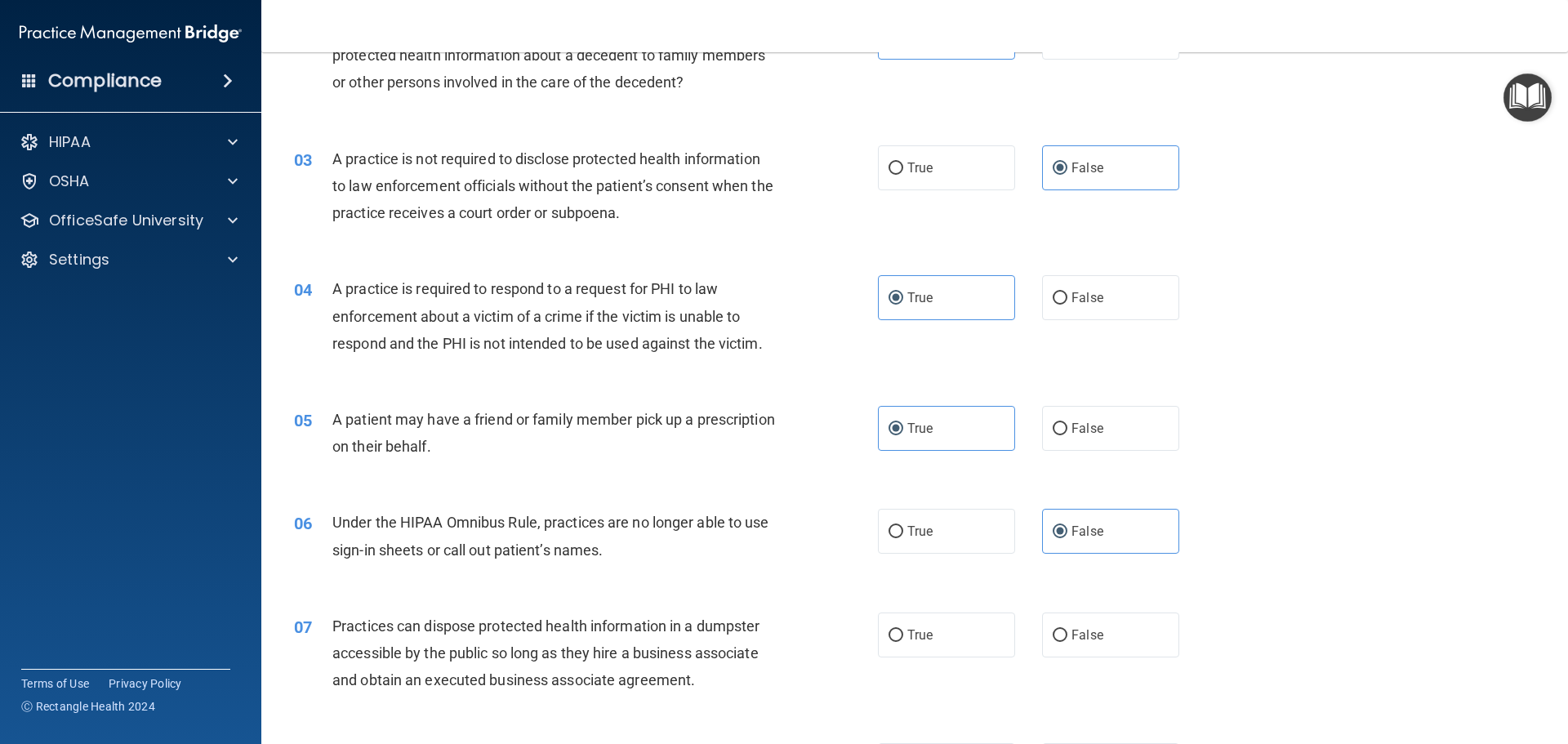
click at [1080, 636] on span "False" at bounding box center [1087, 635] width 32 height 16
click at [1068, 636] on input "False" at bounding box center [1060, 635] width 15 height 12
radio input "true"
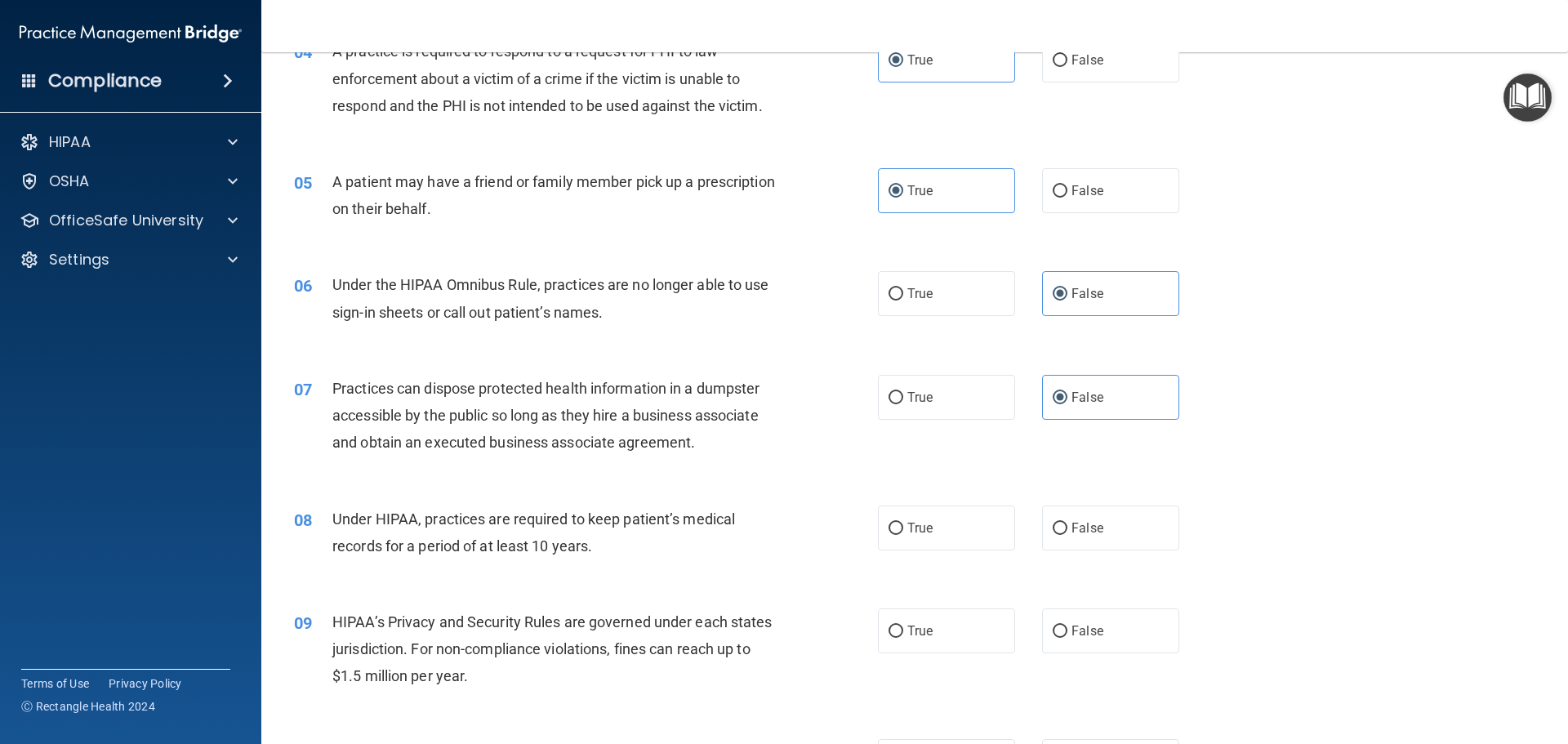
scroll to position [490, 0]
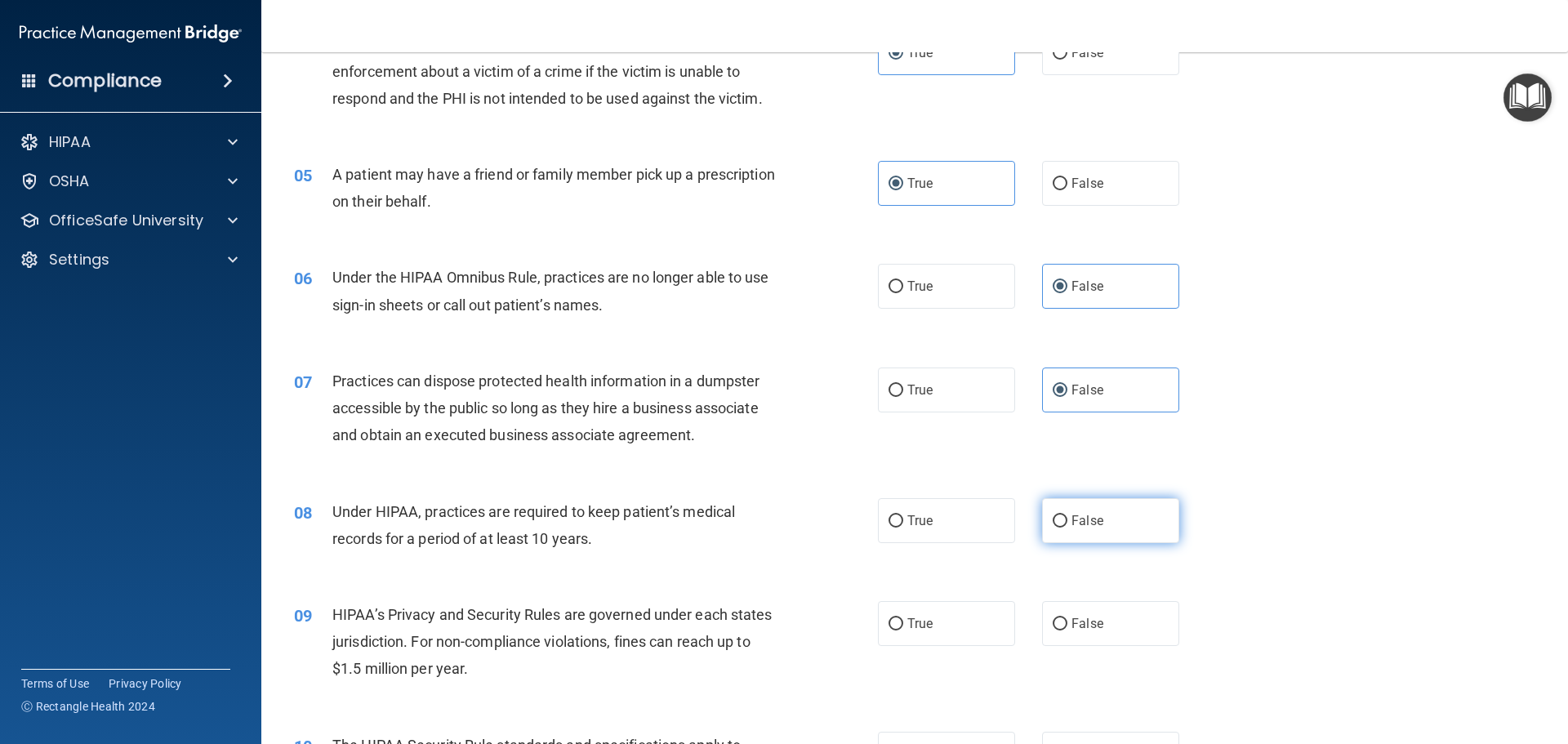
click at [1099, 523] on label "False" at bounding box center [1110, 520] width 137 height 45
click at [1068, 523] on input "False" at bounding box center [1060, 521] width 15 height 12
radio input "true"
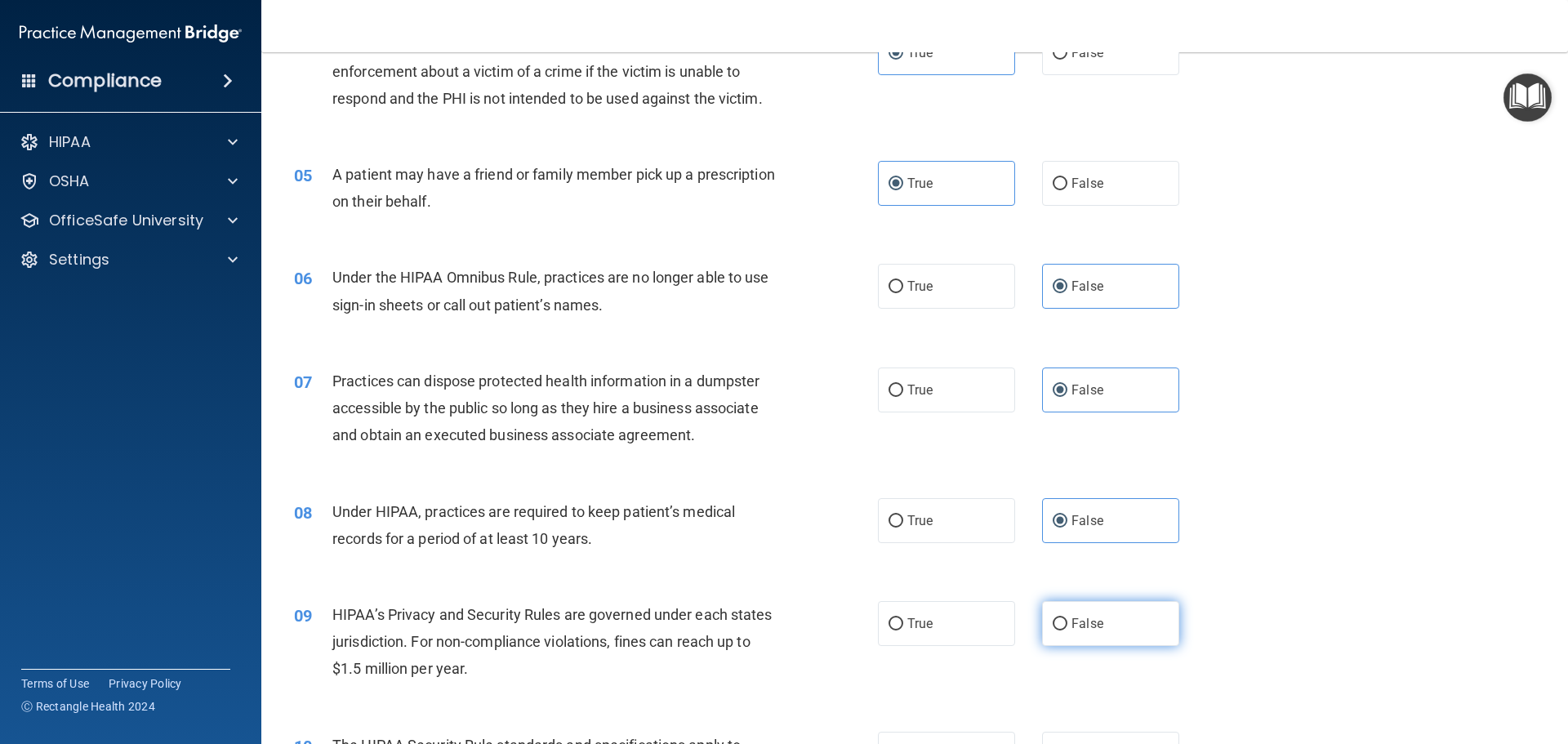
click at [1107, 611] on label "False" at bounding box center [1110, 623] width 137 height 45
click at [1068, 618] on input "False" at bounding box center [1060, 624] width 15 height 12
radio input "true"
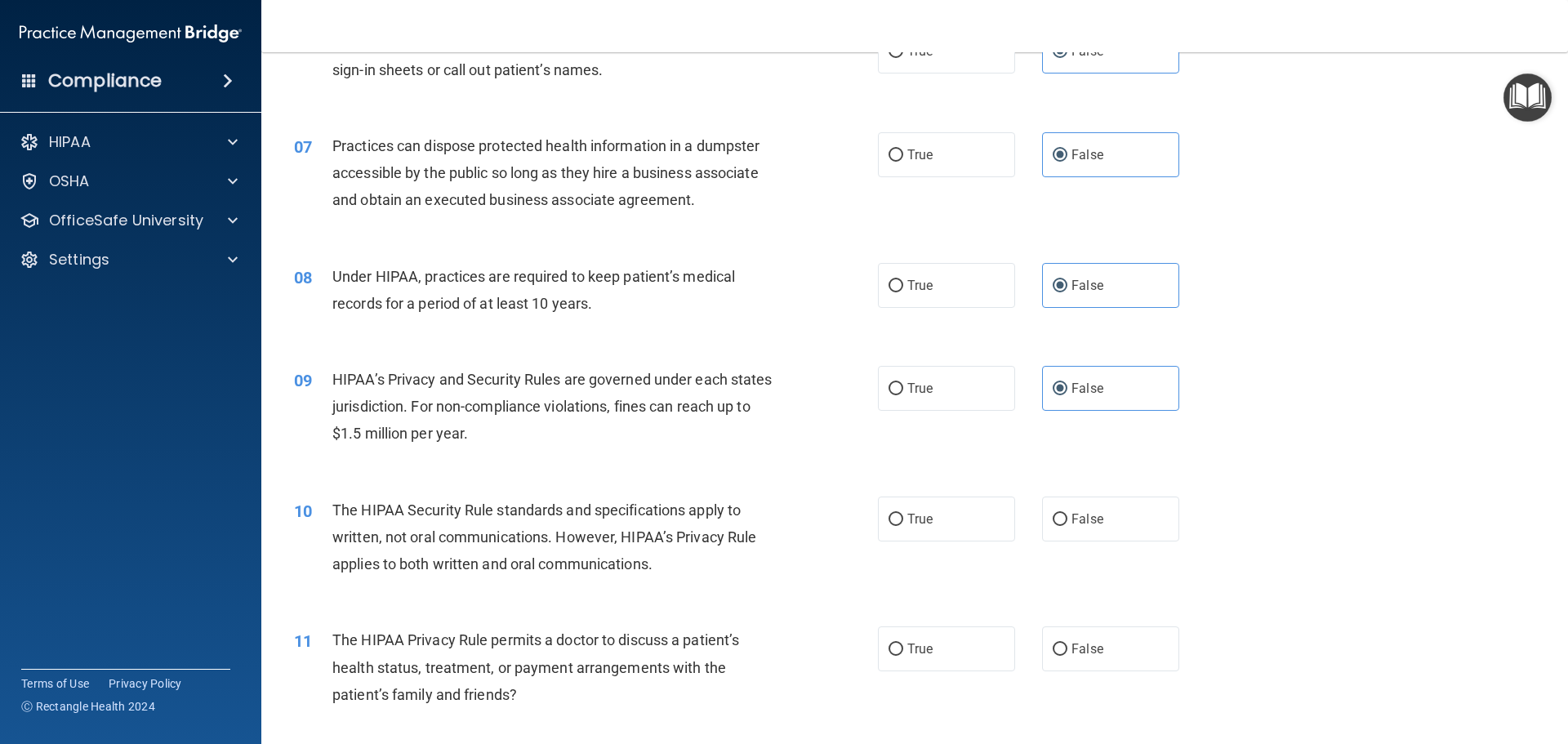
scroll to position [735, 0]
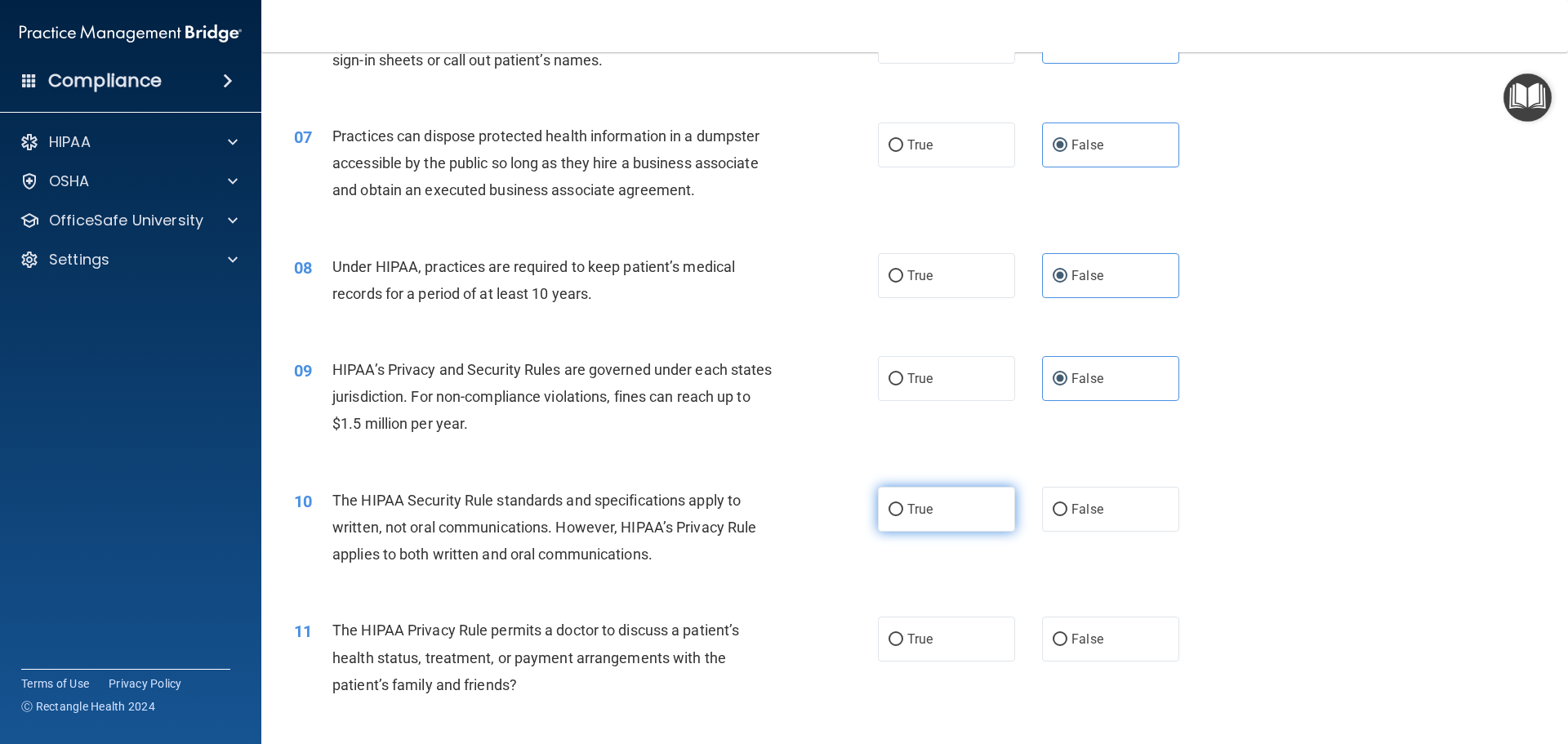
click at [924, 517] on label "True" at bounding box center [946, 509] width 137 height 45
click at [903, 516] on input "True" at bounding box center [896, 510] width 15 height 12
radio input "true"
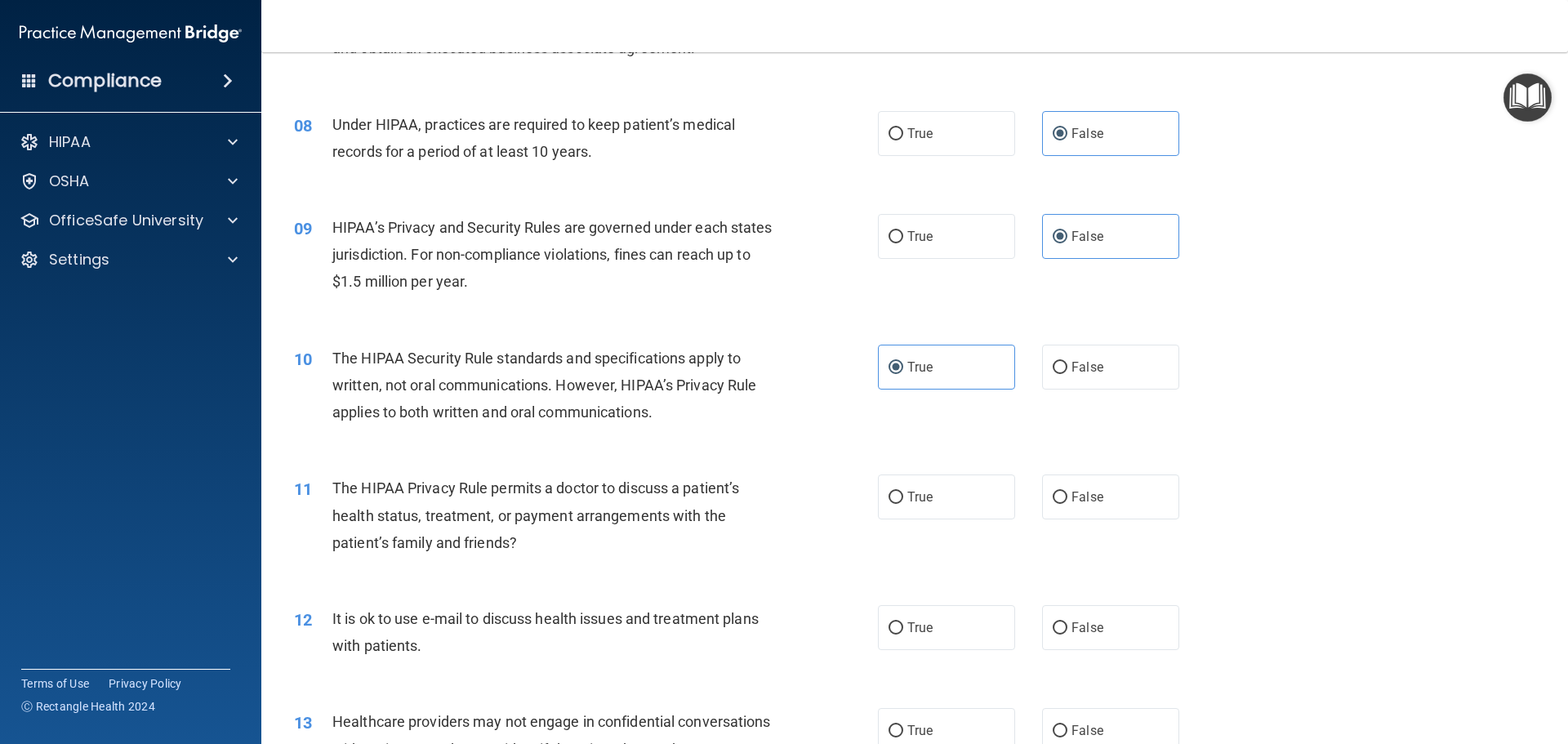
scroll to position [899, 0]
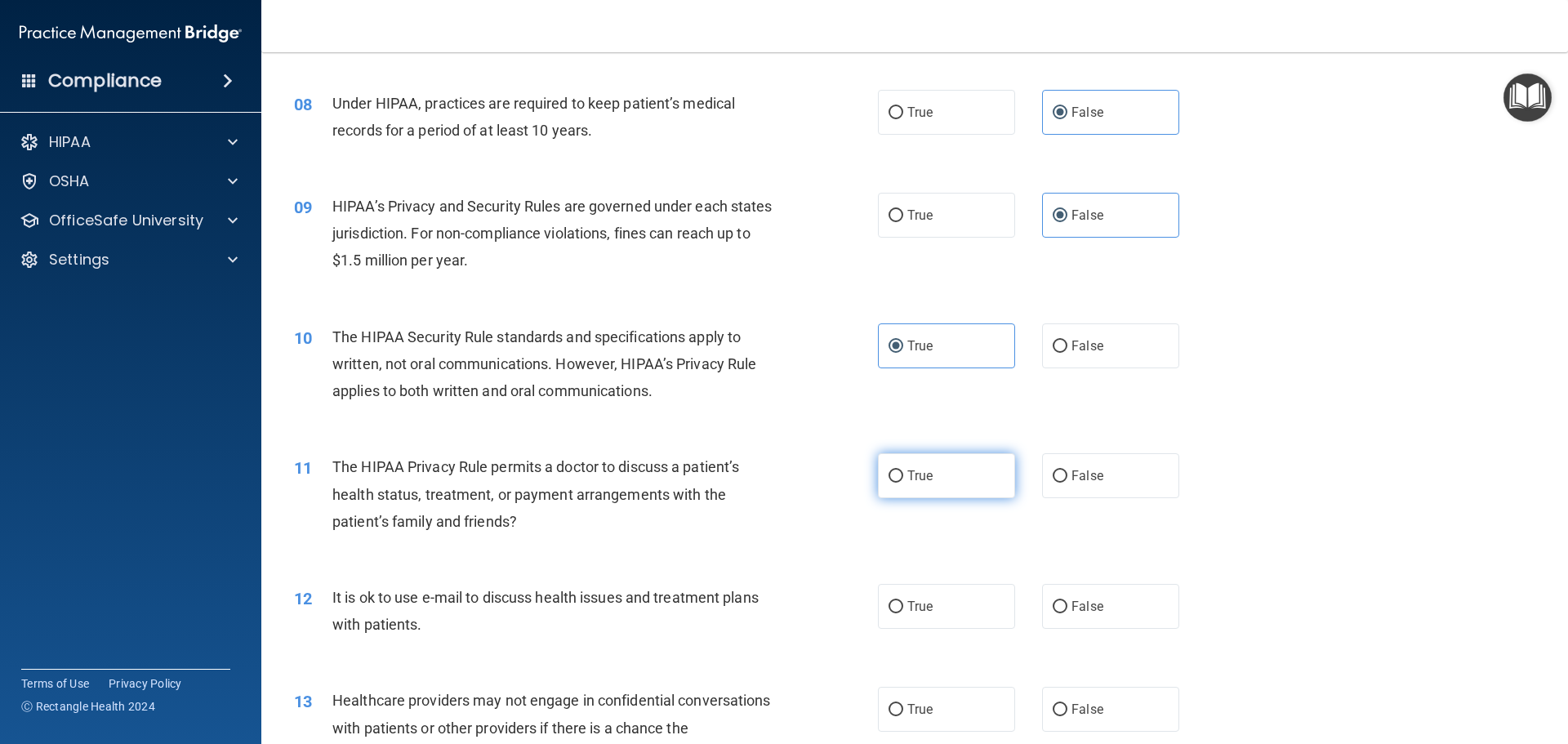
click at [948, 492] on label "True" at bounding box center [946, 476] width 137 height 45
click at [903, 483] on input "True" at bounding box center [896, 476] width 15 height 12
radio input "true"
click at [943, 594] on label "True" at bounding box center [946, 607] width 137 height 45
click at [903, 601] on input "True" at bounding box center [896, 607] width 15 height 12
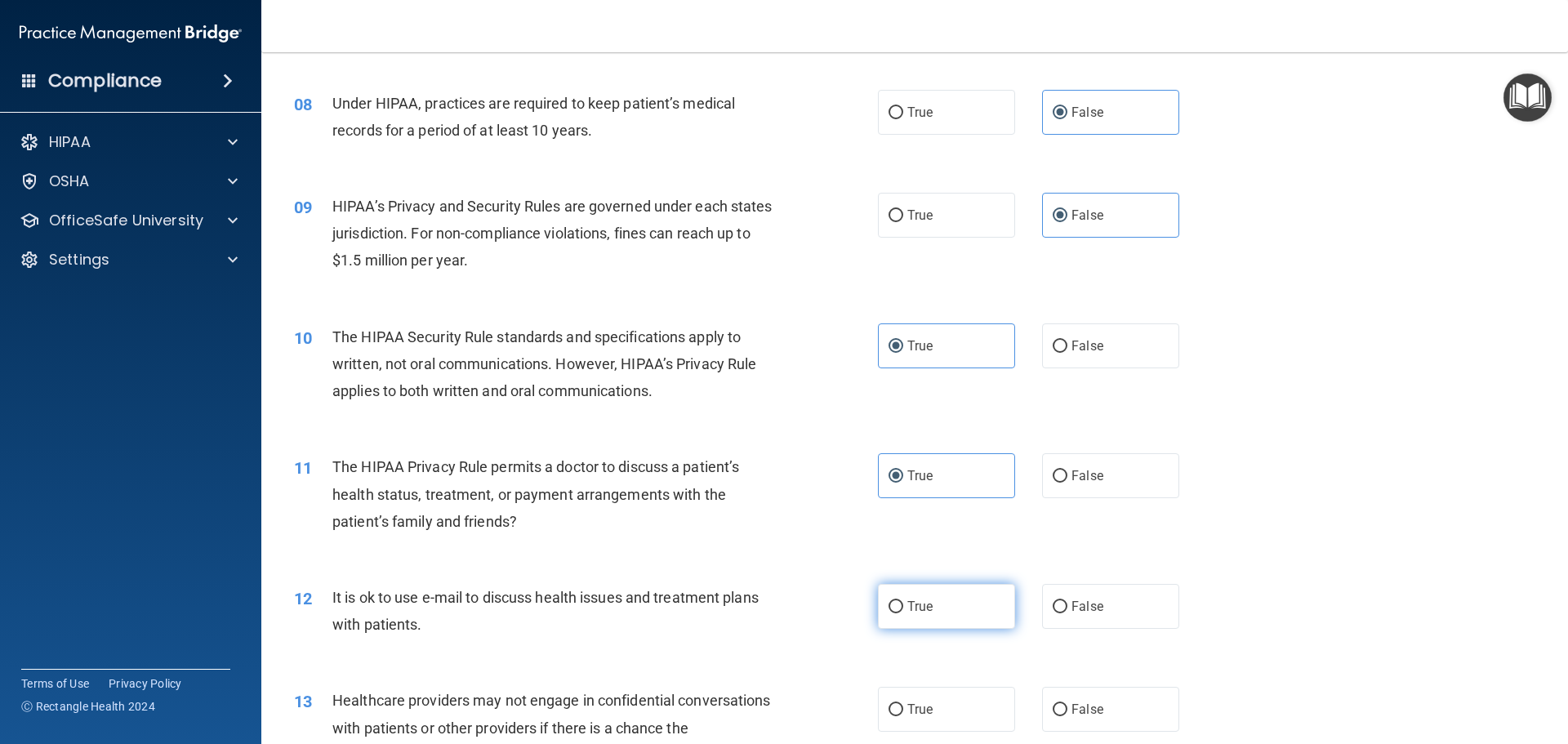
radio input "true"
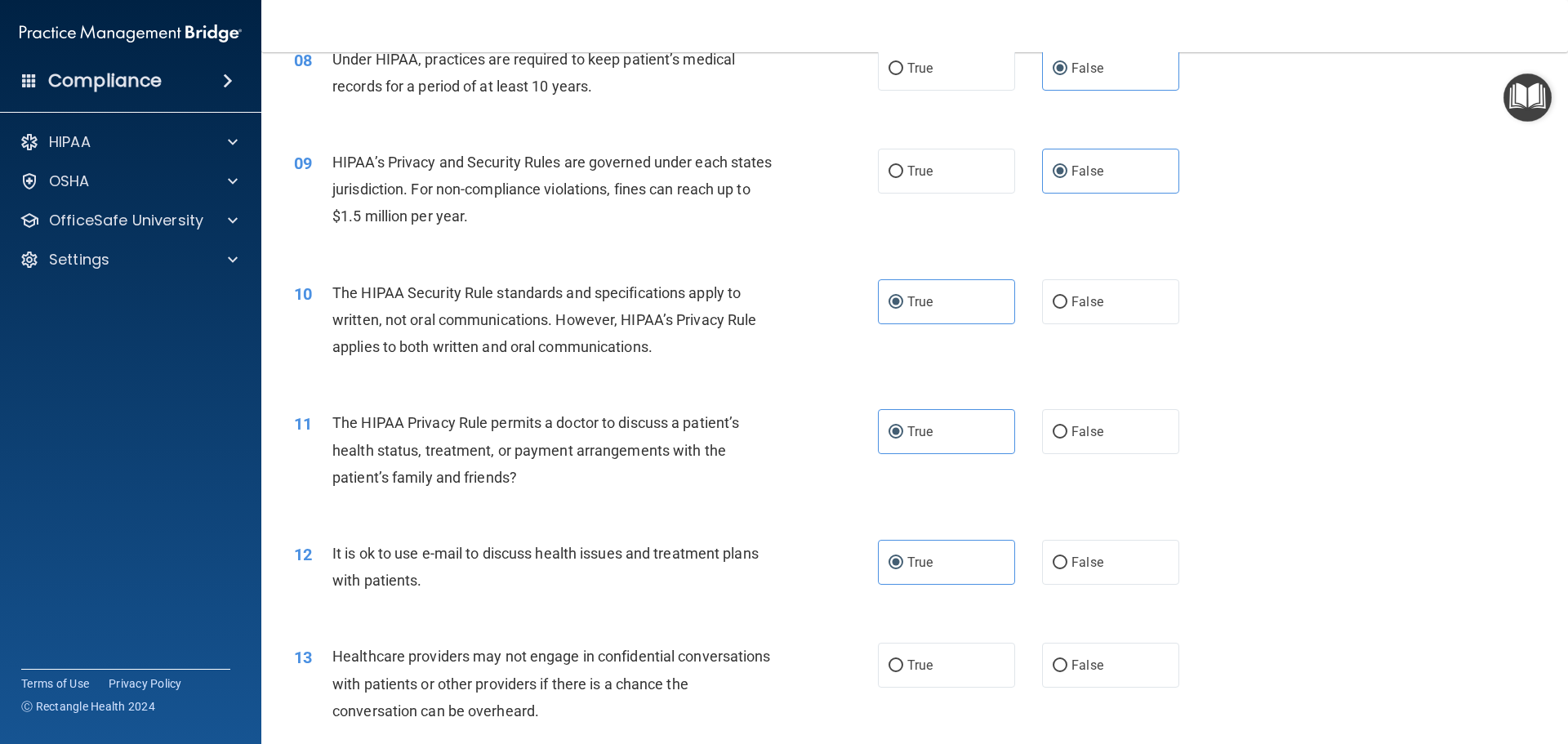
scroll to position [980, 0]
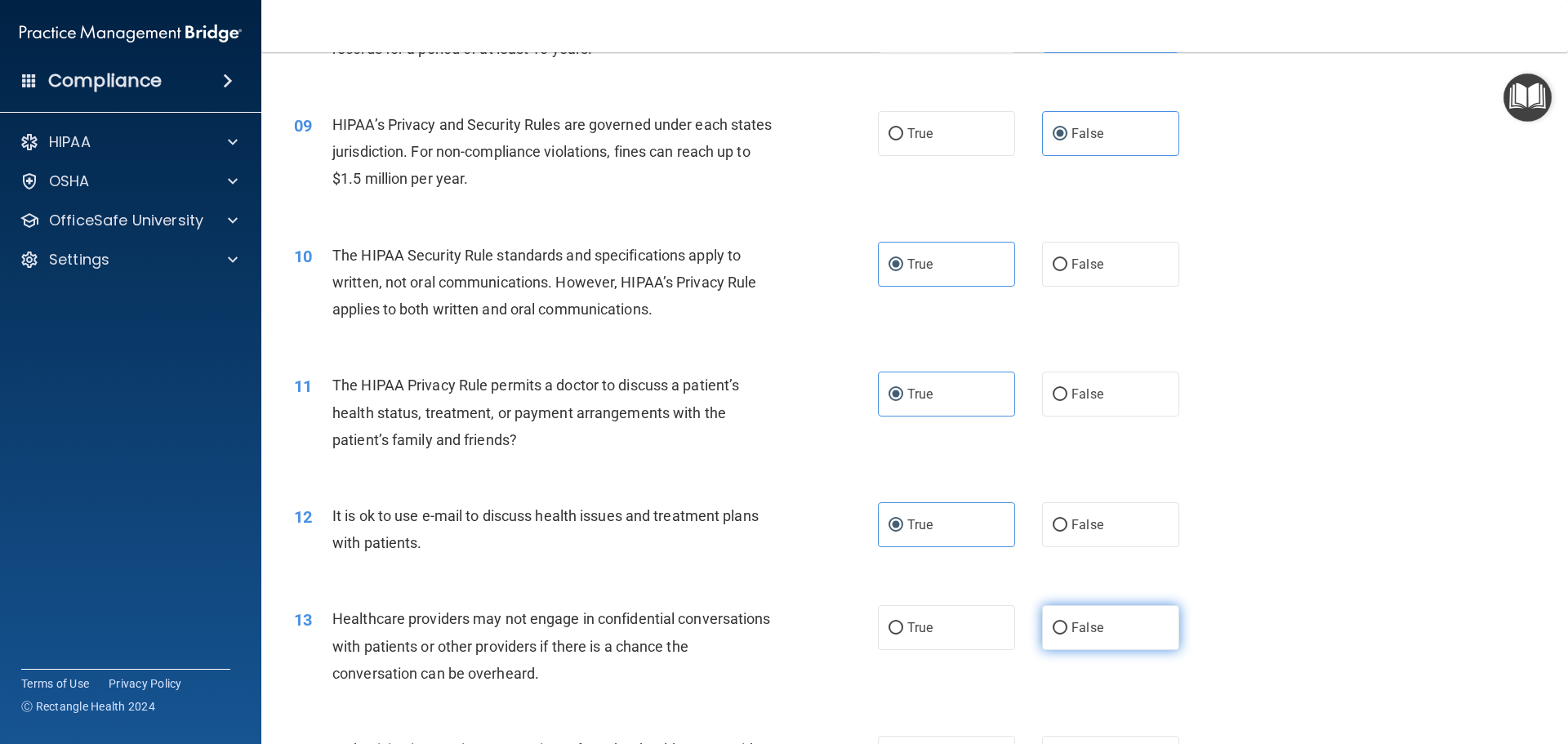
click at [1087, 620] on span "False" at bounding box center [1087, 627] width 32 height 16
click at [1068, 622] on input "False" at bounding box center [1060, 628] width 15 height 12
radio input "true"
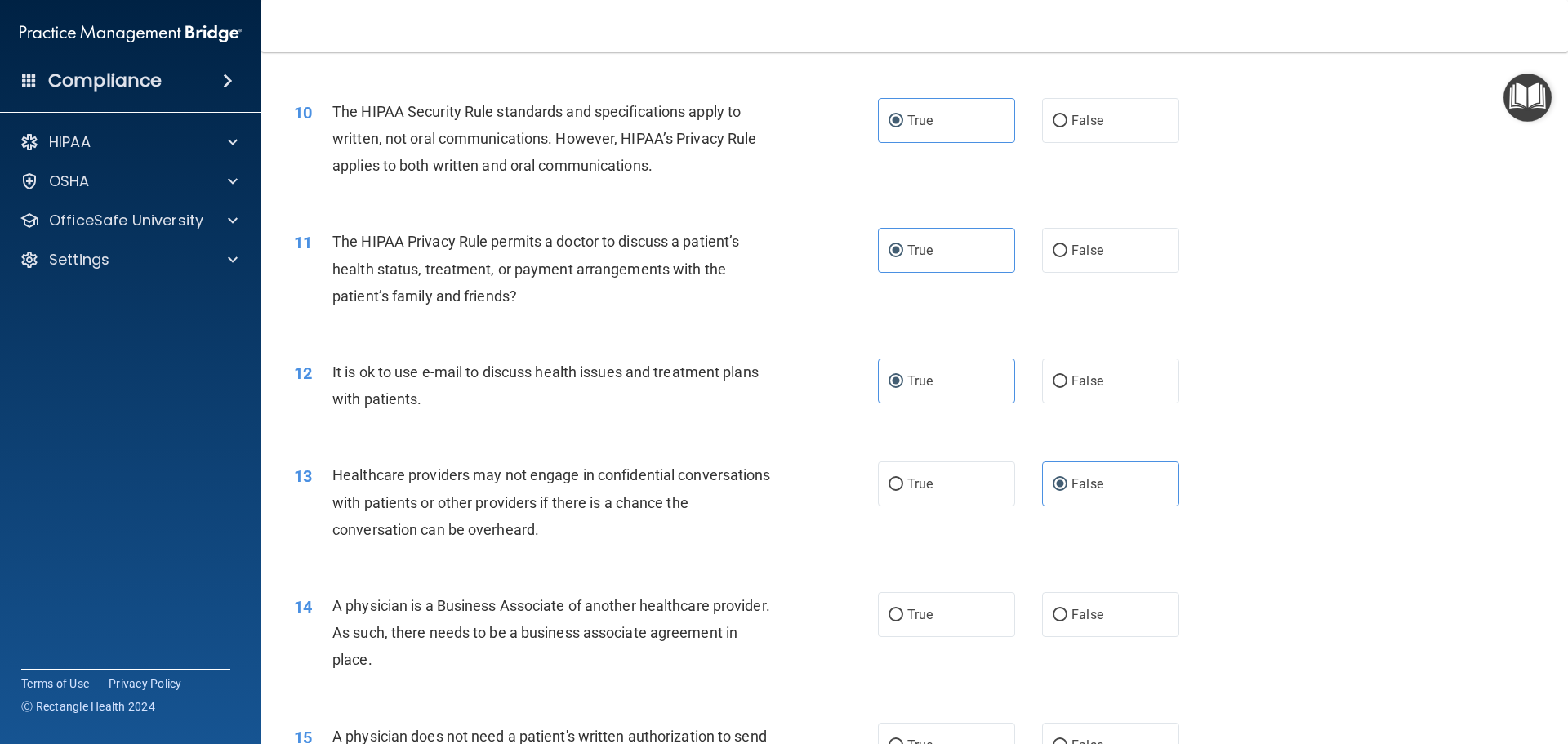
scroll to position [1144, 0]
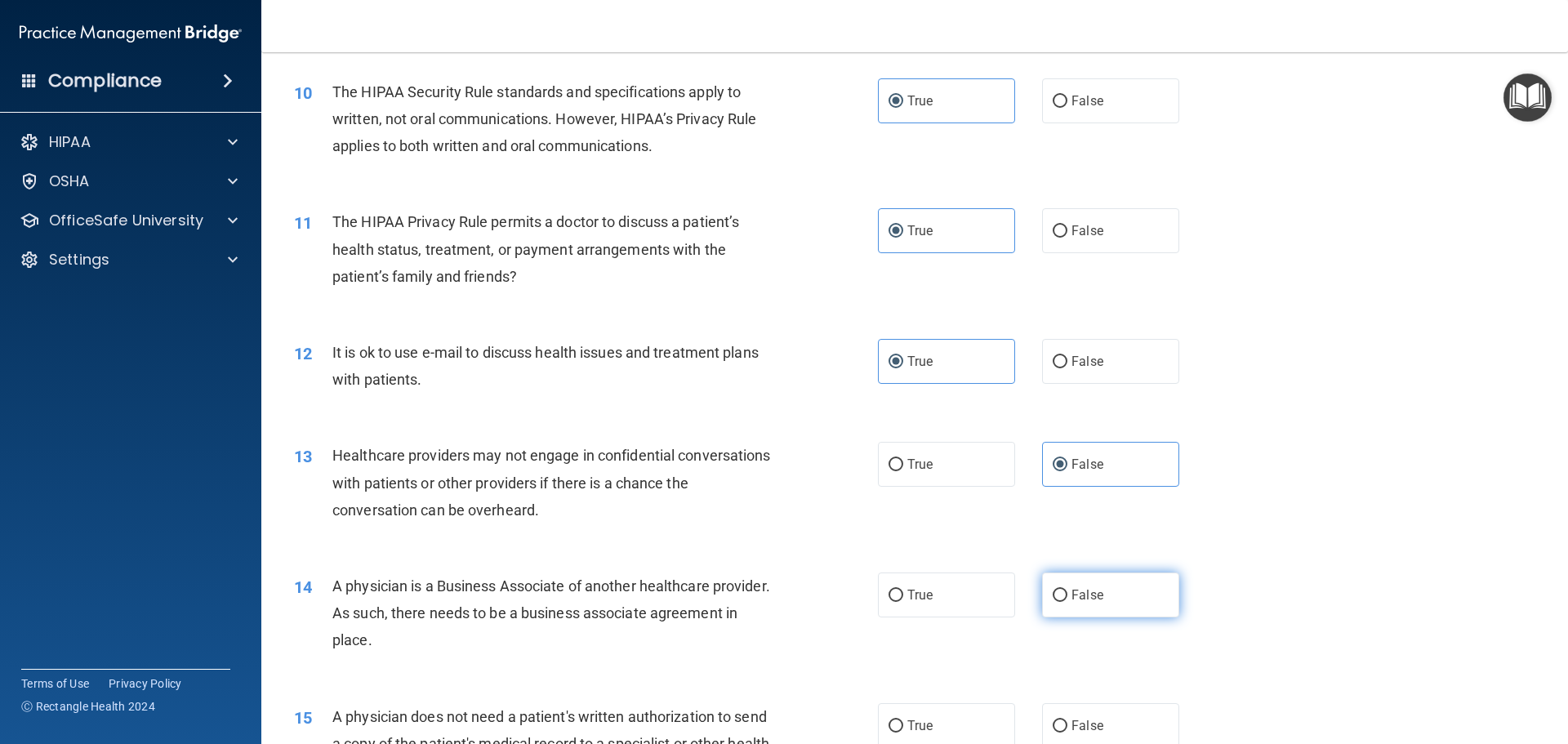
click at [1114, 606] on label "False" at bounding box center [1110, 595] width 137 height 45
click at [1068, 602] on input "False" at bounding box center [1060, 595] width 15 height 12
radio input "true"
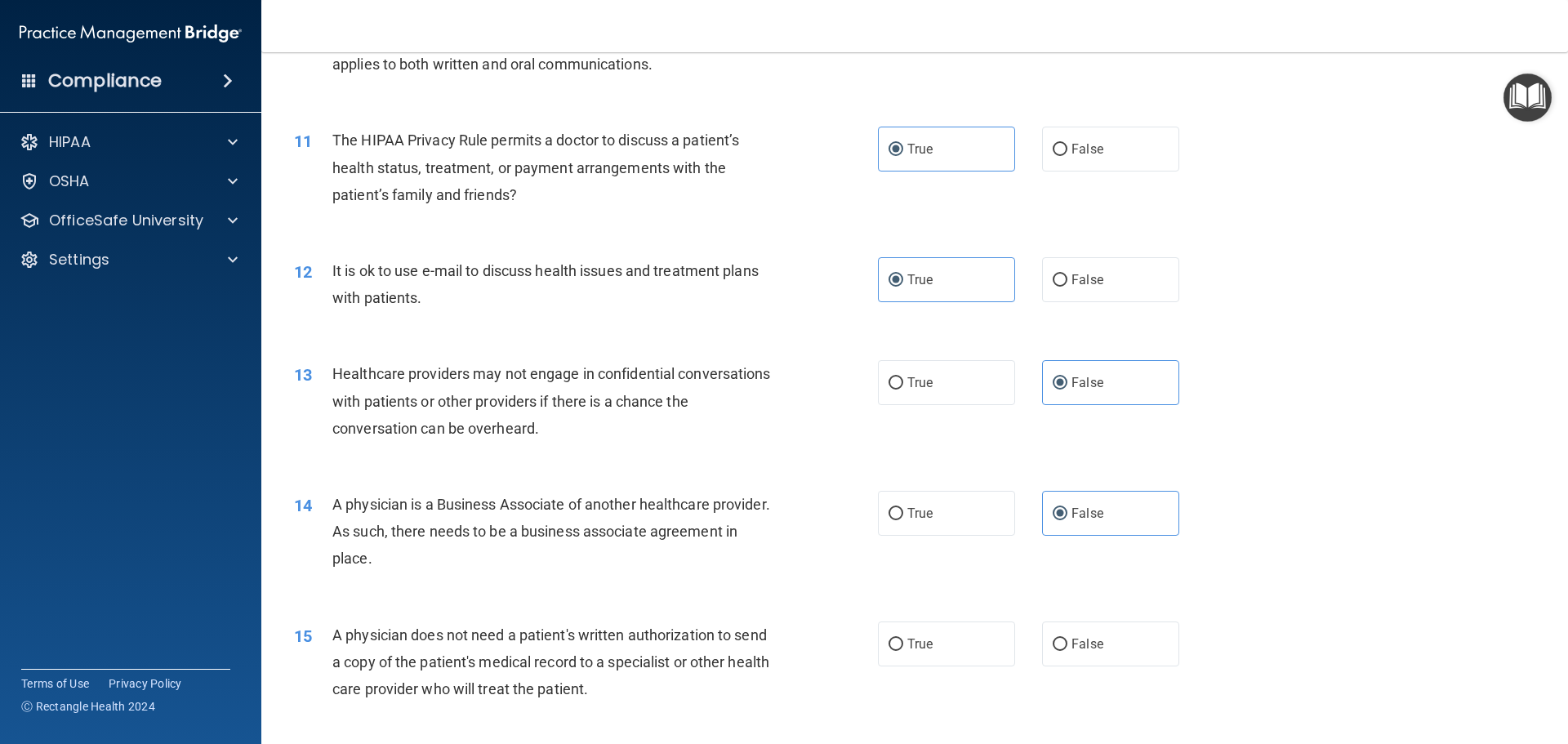
scroll to position [1307, 0]
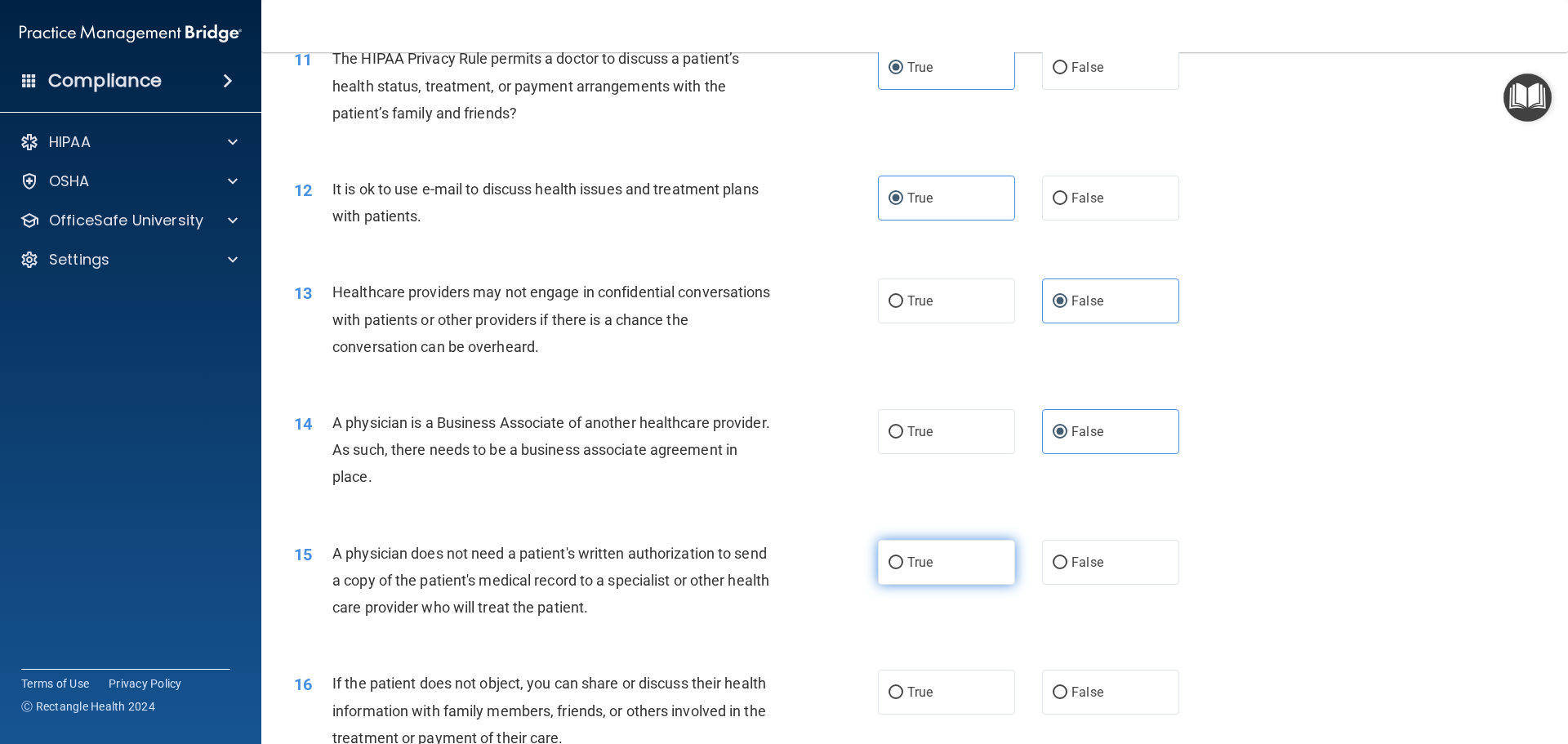
click at [940, 570] on label "True" at bounding box center [946, 562] width 137 height 45
click at [903, 570] on input "True" at bounding box center [896, 563] width 15 height 12
radio input "true"
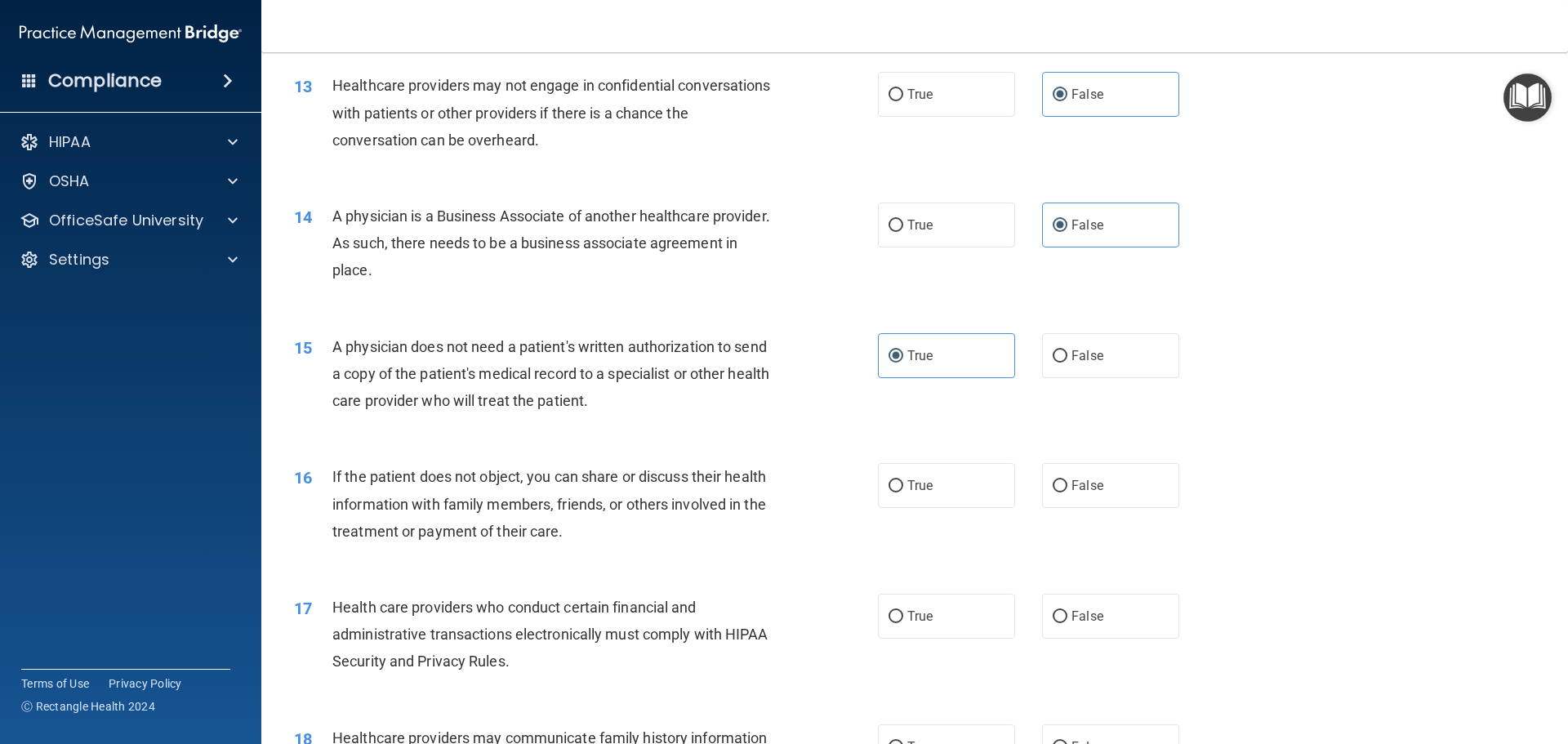
scroll to position [1552, 0]
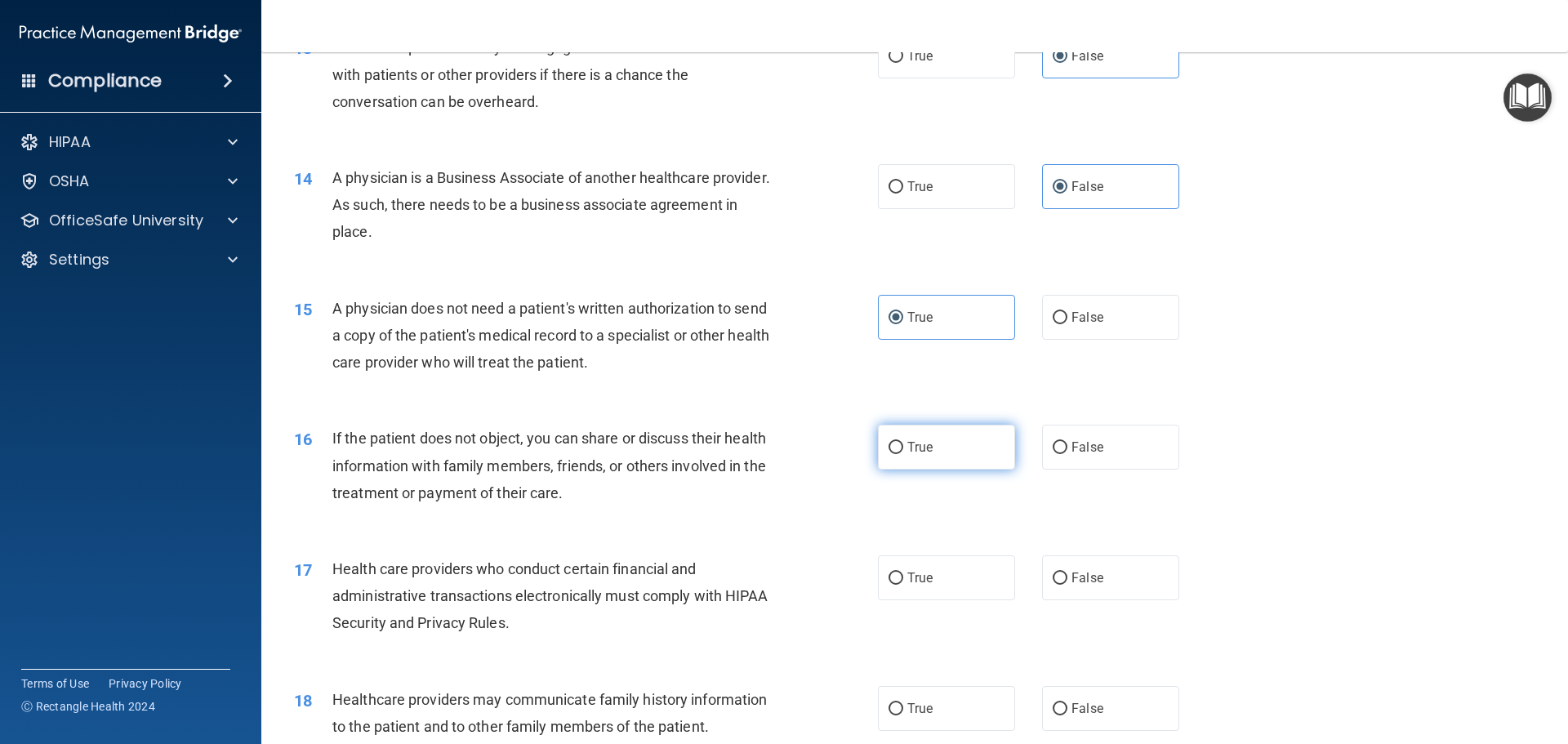
click at [936, 448] on label "True" at bounding box center [946, 447] width 137 height 45
click at [903, 448] on input "True" at bounding box center [896, 448] width 15 height 12
radio input "true"
click at [925, 588] on label "True" at bounding box center [946, 578] width 137 height 45
click at [903, 585] on input "True" at bounding box center [896, 579] width 15 height 12
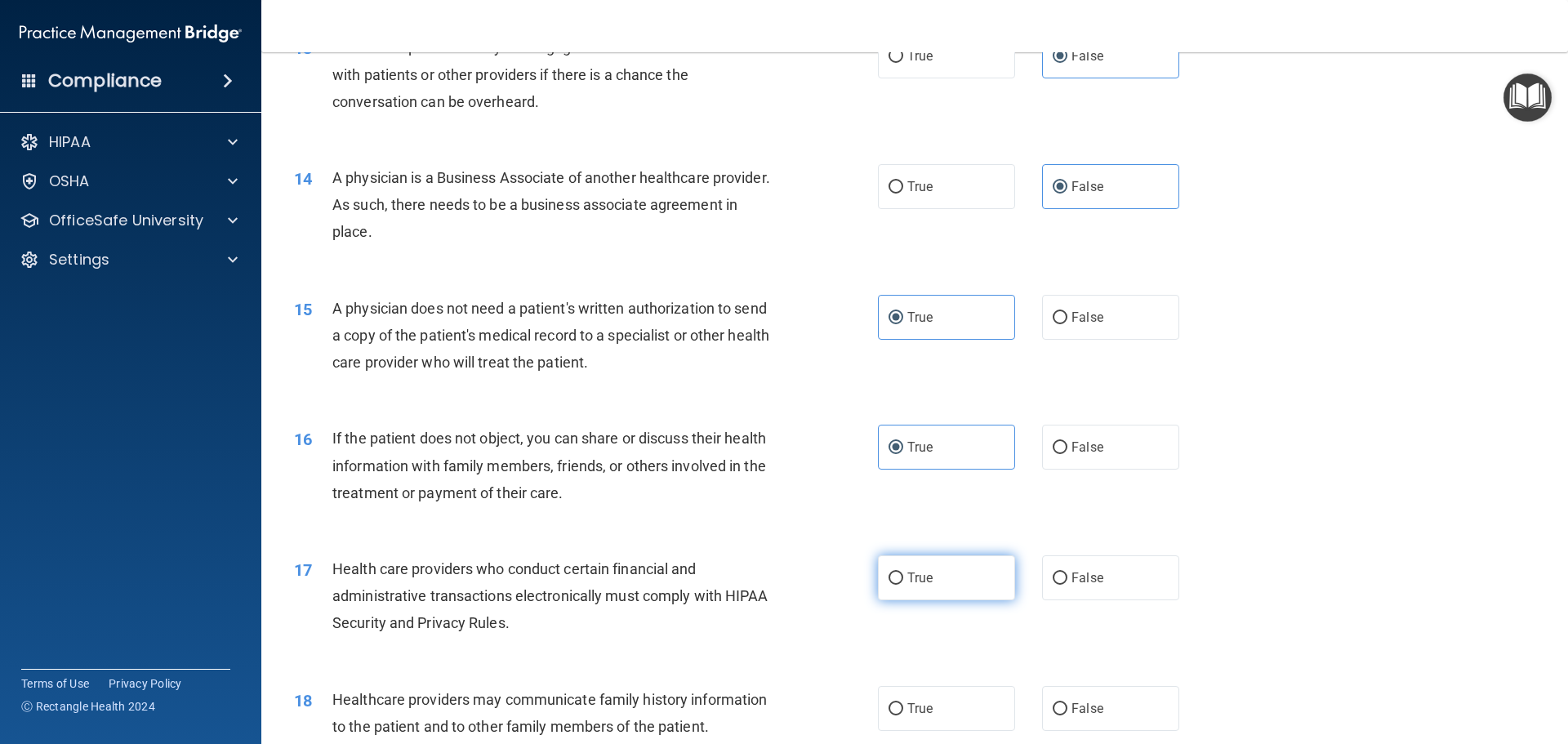
radio input "true"
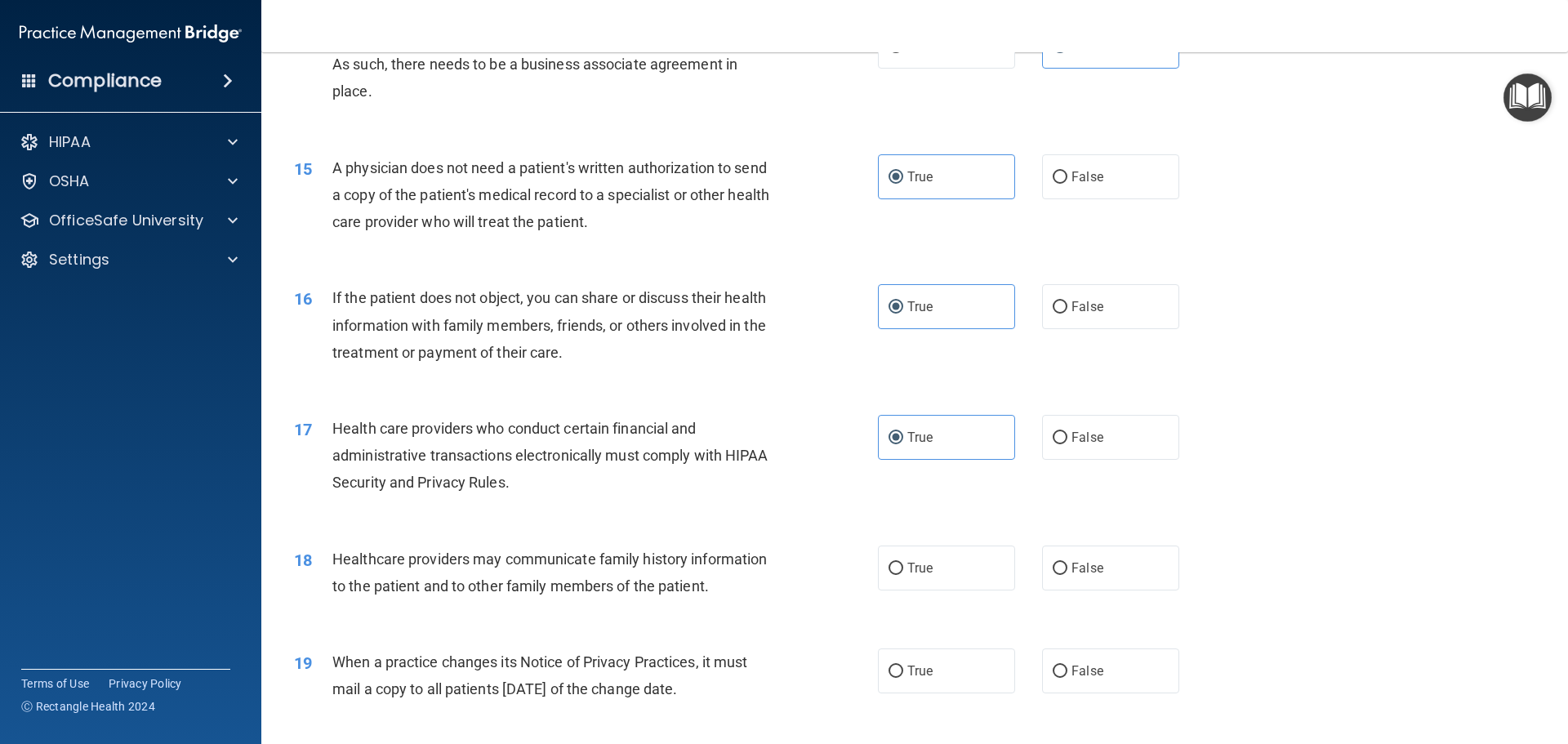
scroll to position [1797, 0]
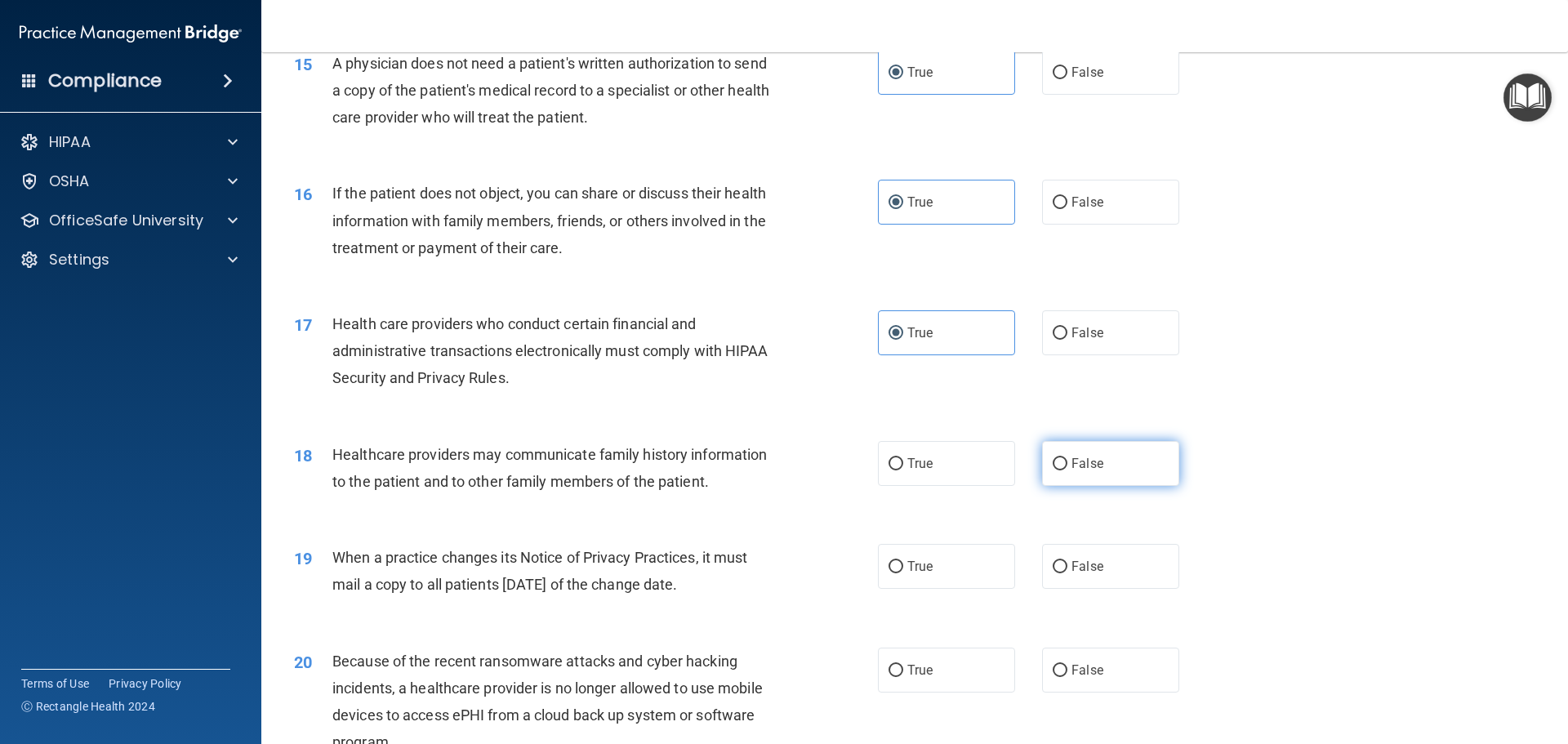
click at [1126, 460] on label "False" at bounding box center [1110, 464] width 137 height 45
click at [1068, 460] on input "False" at bounding box center [1060, 464] width 15 height 12
radio input "true"
click at [1094, 559] on span "False" at bounding box center [1087, 566] width 32 height 16
click at [1068, 561] on input "False" at bounding box center [1060, 567] width 15 height 12
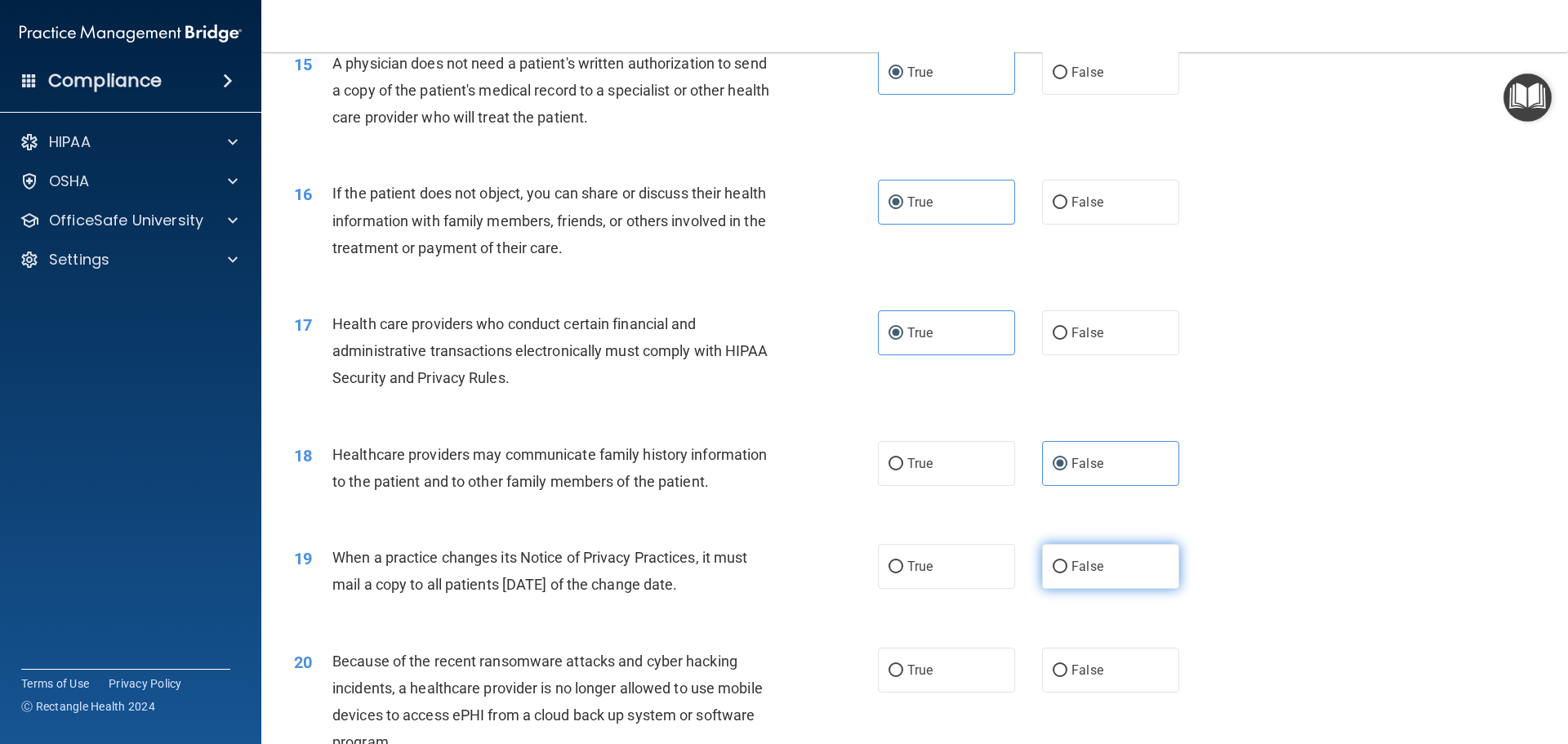
radio input "true"
click at [1099, 674] on label "False" at bounding box center [1110, 670] width 137 height 45
click at [1068, 674] on input "False" at bounding box center [1060, 671] width 15 height 12
radio input "true"
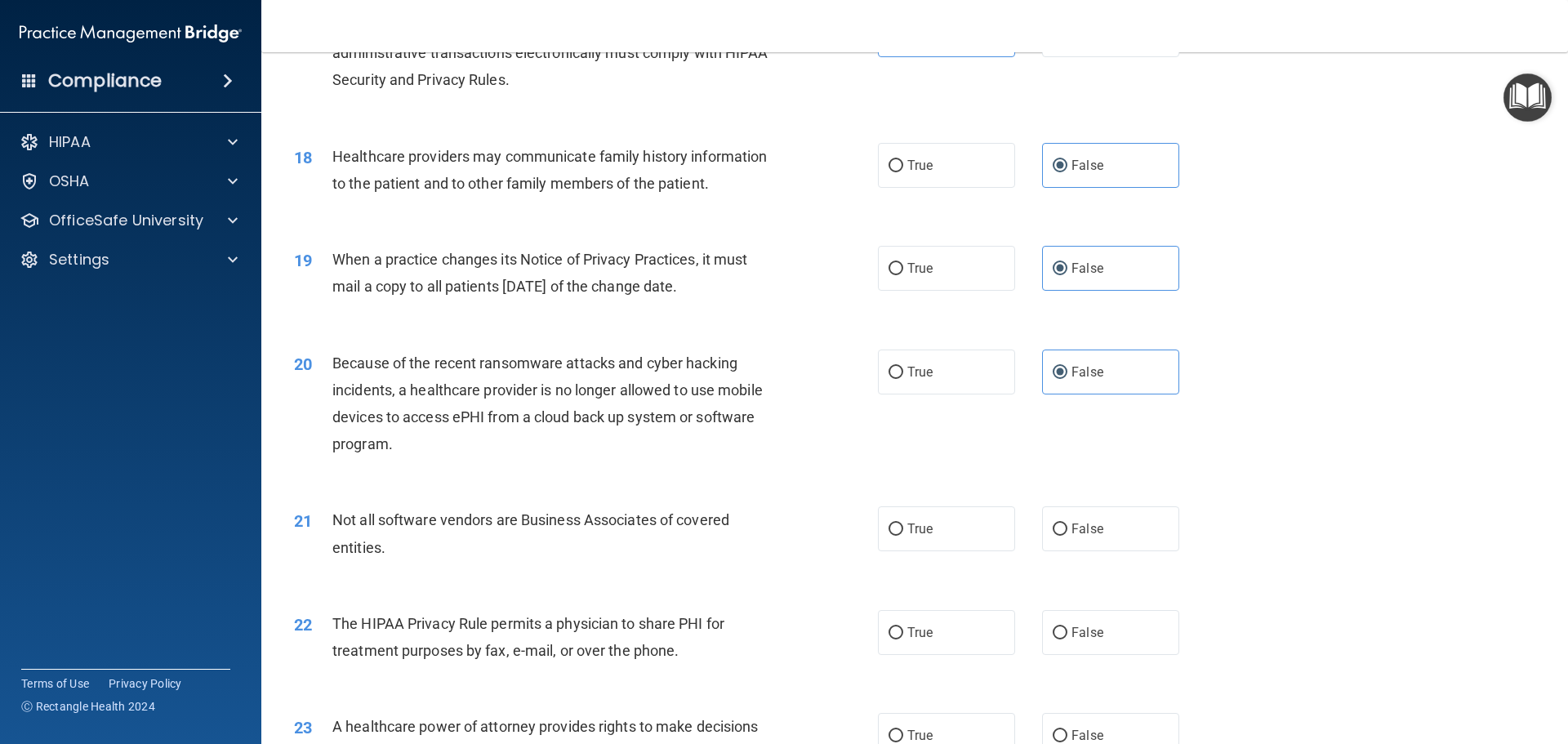
scroll to position [2124, 0]
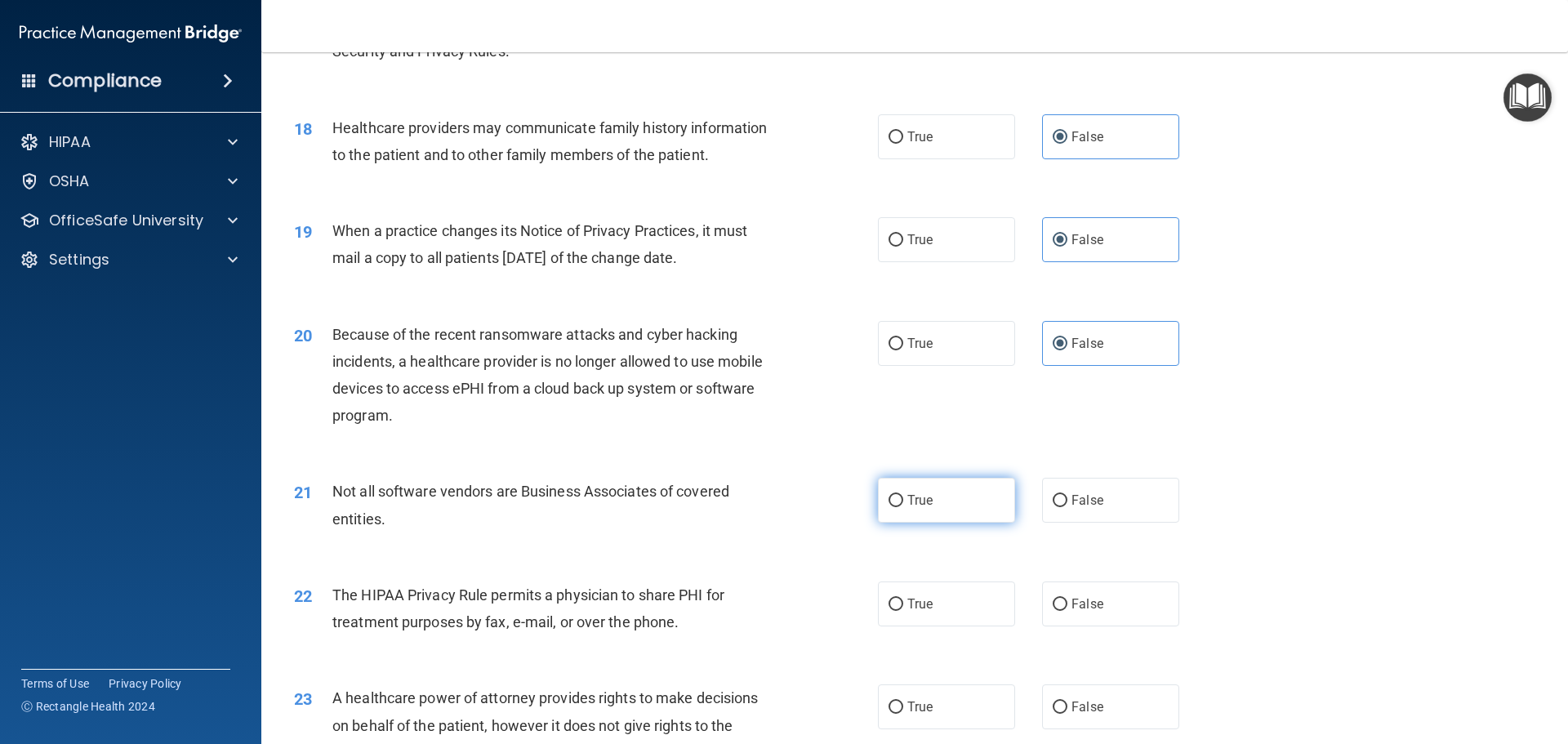
click at [925, 491] on label "True" at bounding box center [946, 500] width 137 height 45
click at [903, 495] on input "True" at bounding box center [896, 501] width 15 height 12
radio input "true"
click at [928, 594] on label "True" at bounding box center [946, 604] width 137 height 45
click at [903, 598] on input "True" at bounding box center [896, 604] width 15 height 12
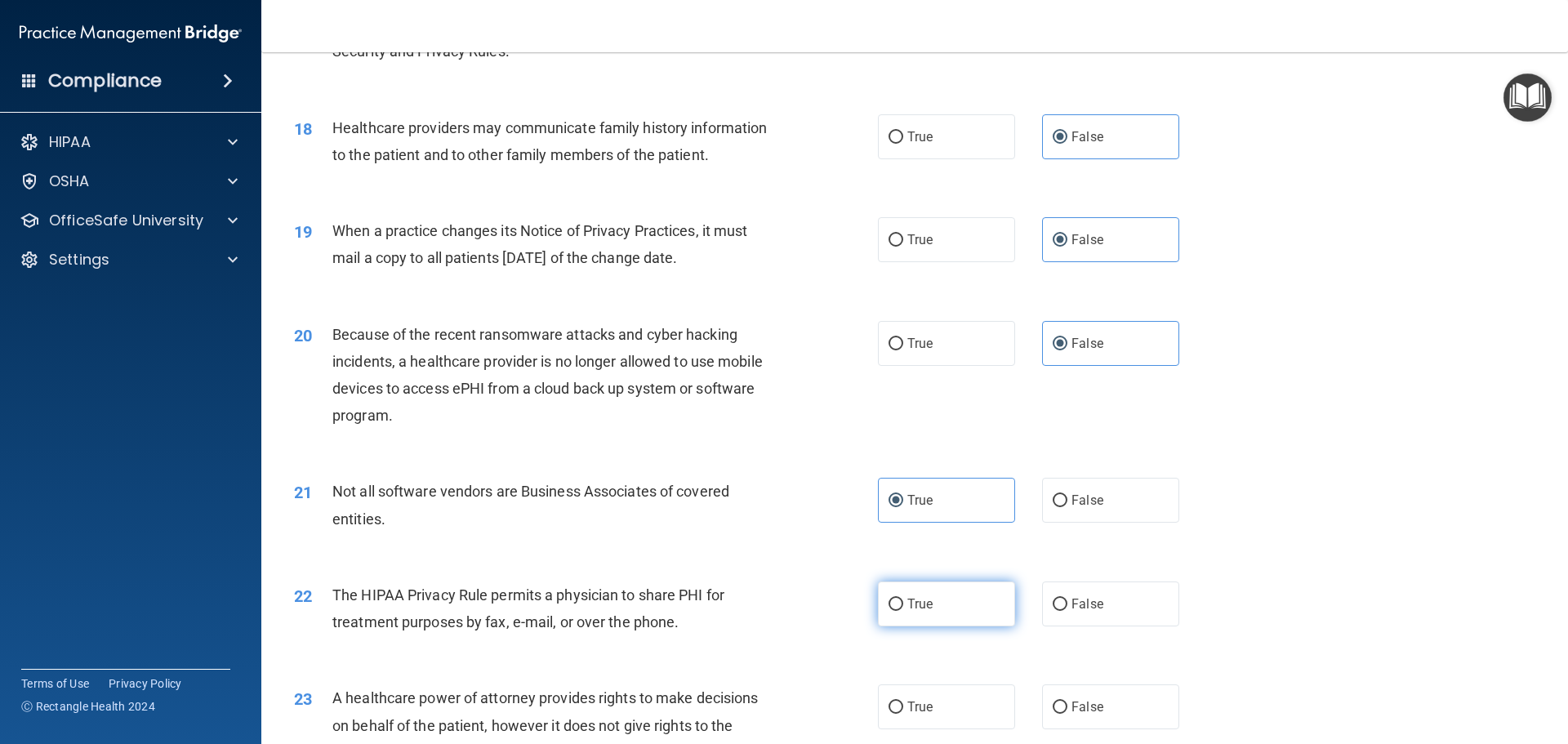
radio input "true"
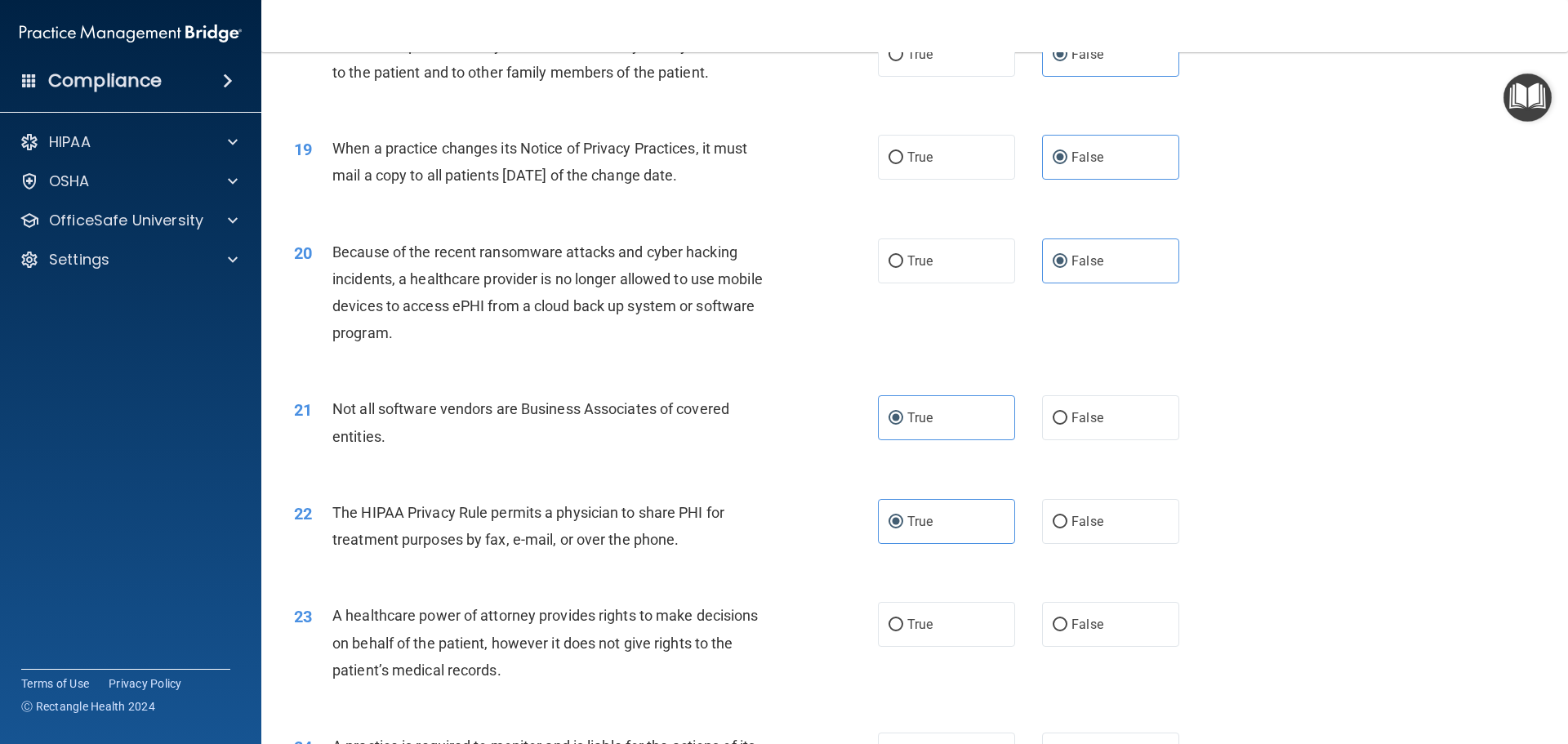
scroll to position [2287, 0]
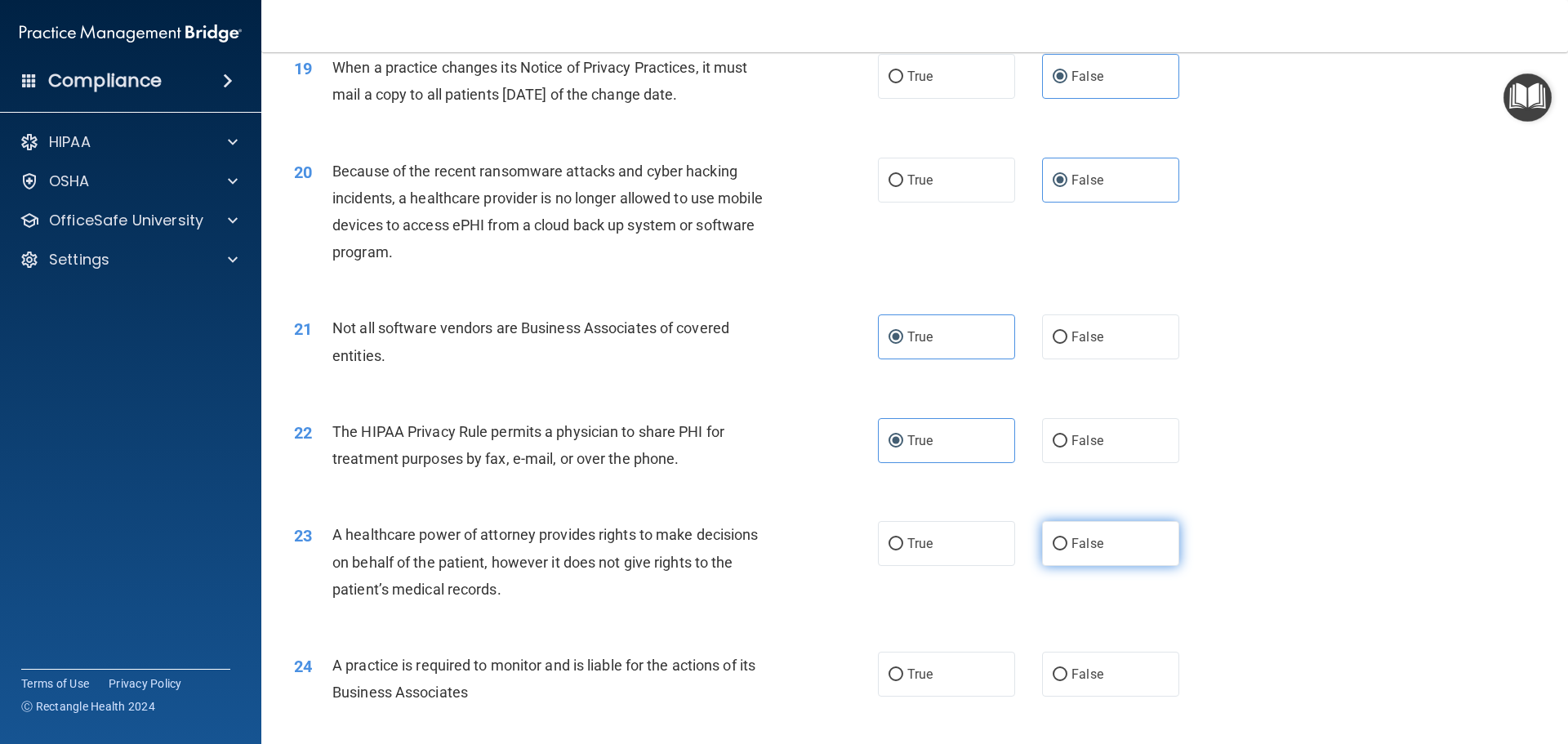
click at [1081, 547] on span "False" at bounding box center [1087, 543] width 32 height 16
click at [1068, 547] on input "False" at bounding box center [1060, 544] width 15 height 12
radio input "true"
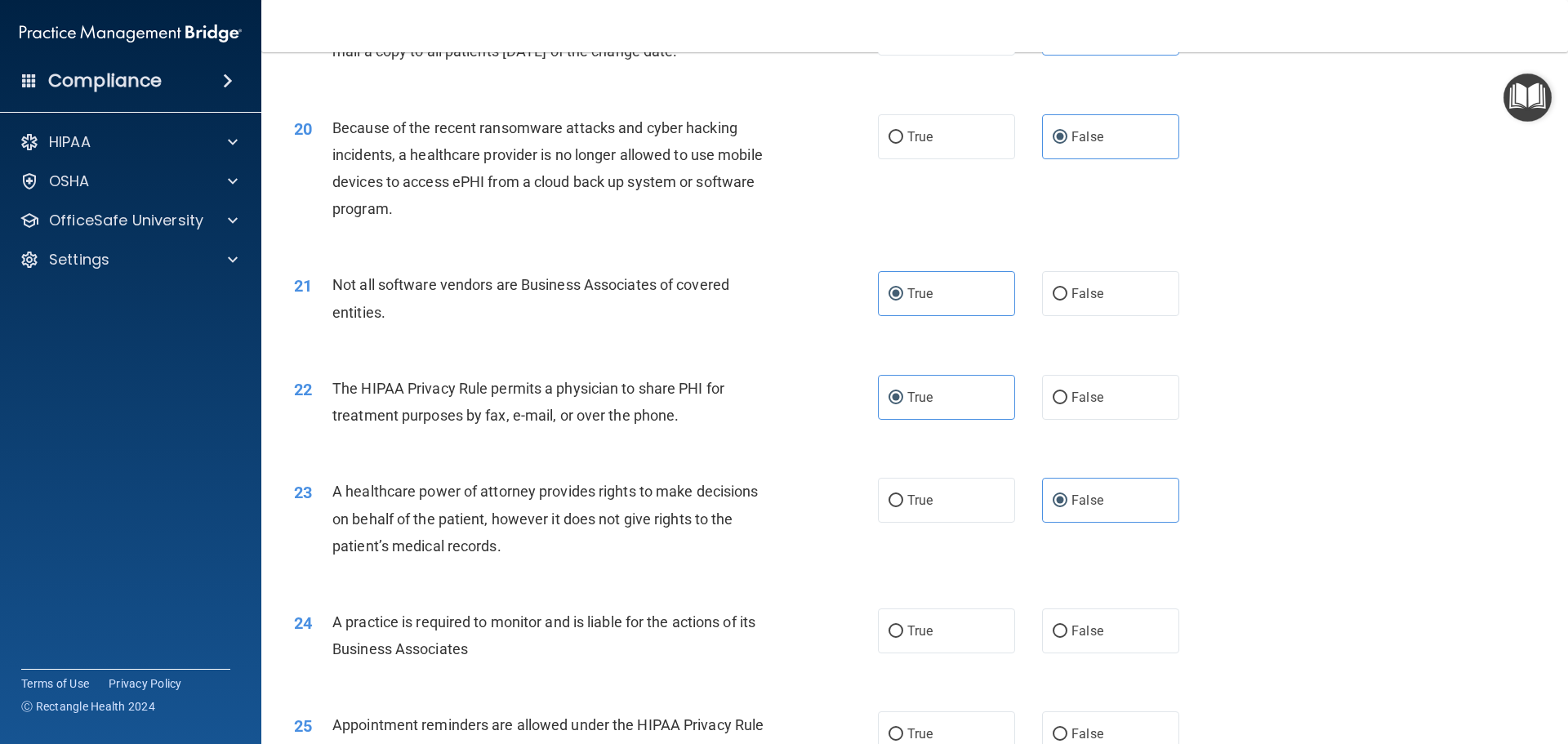
scroll to position [2369, 0]
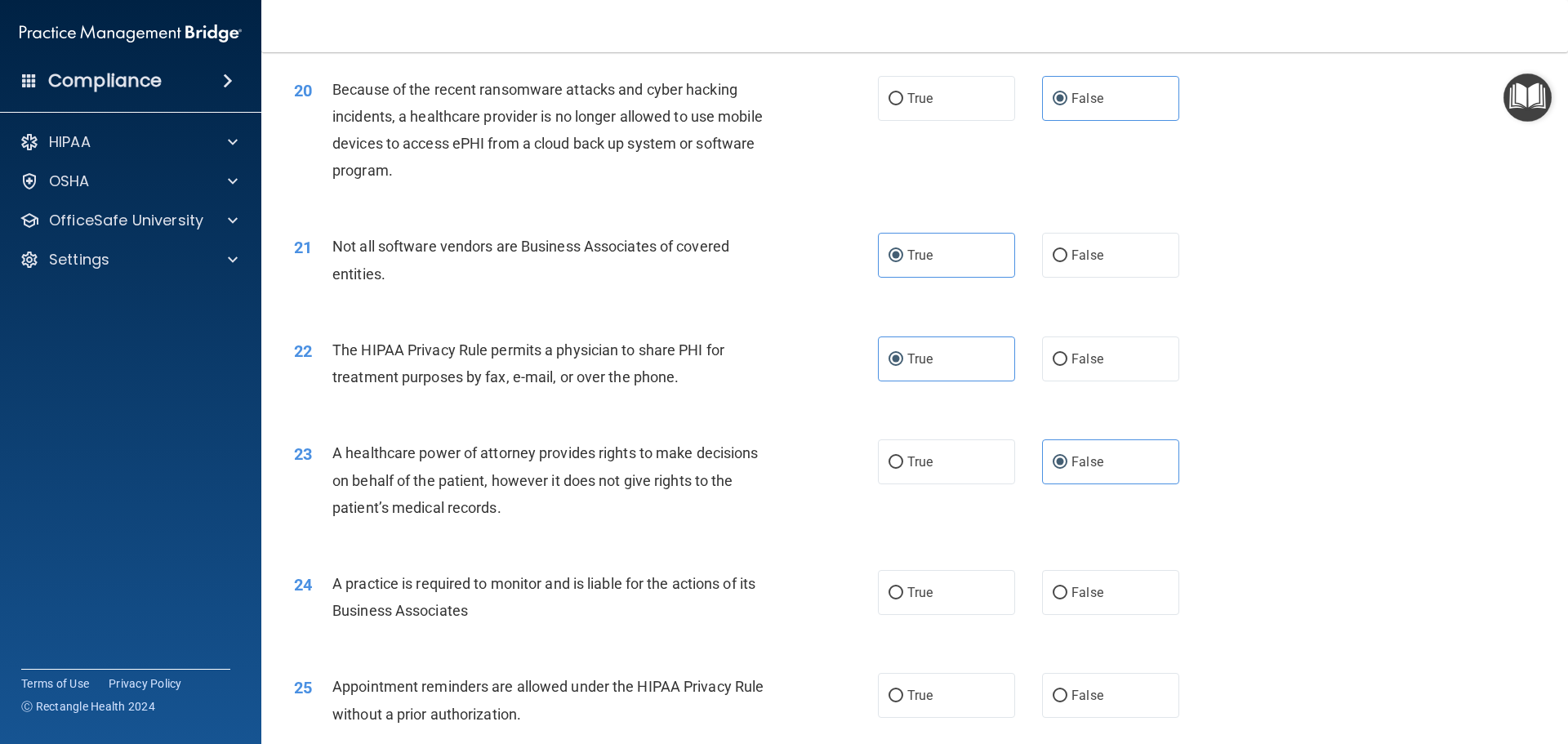
click at [1094, 568] on div "24 A practice is required to monitor and is liable for the actions of its Busin…" at bounding box center [915, 601] width 1266 height 103
click at [1146, 606] on label "False" at bounding box center [1110, 593] width 137 height 45
click at [1068, 599] on input "False" at bounding box center [1060, 594] width 15 height 12
radio input "true"
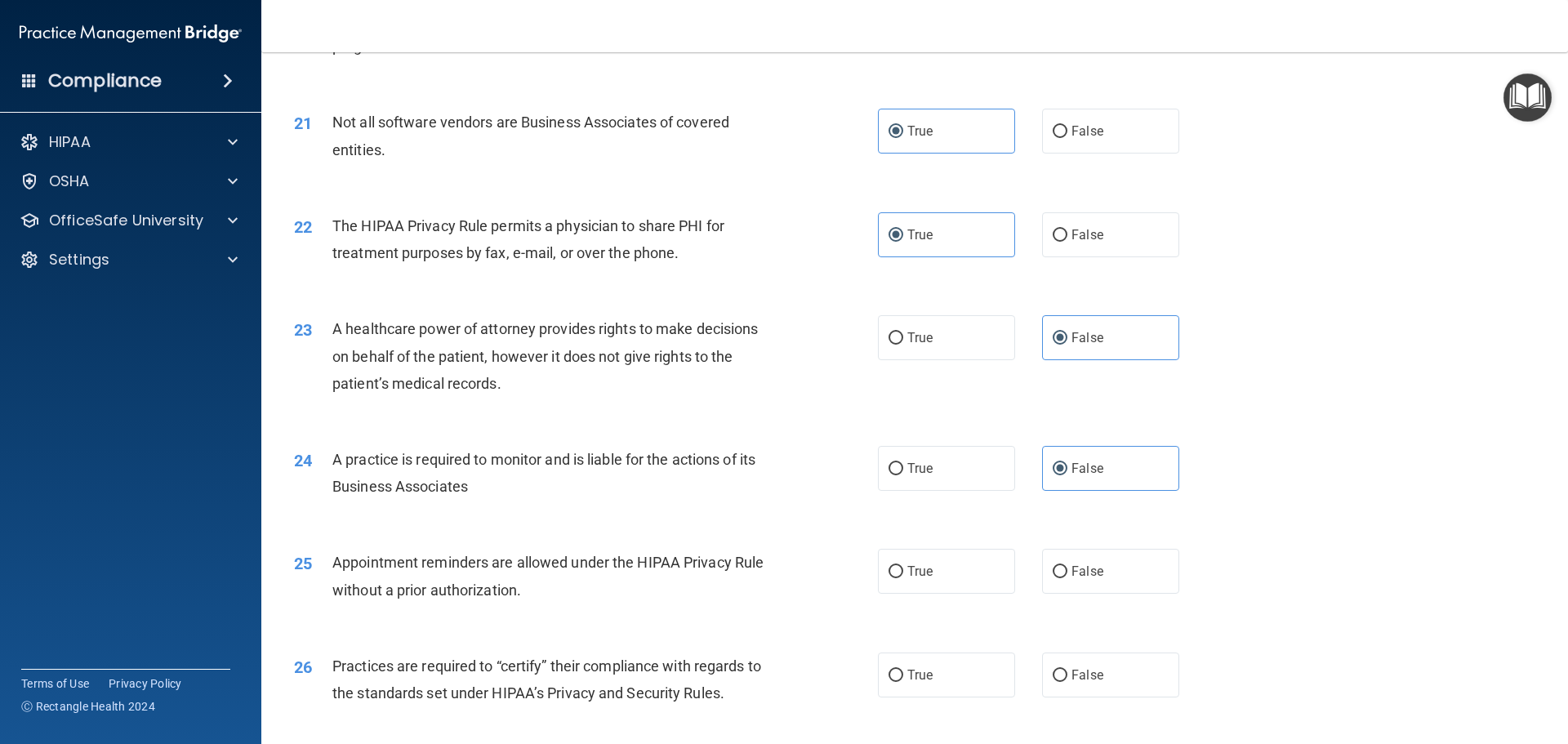
scroll to position [2533, 0]
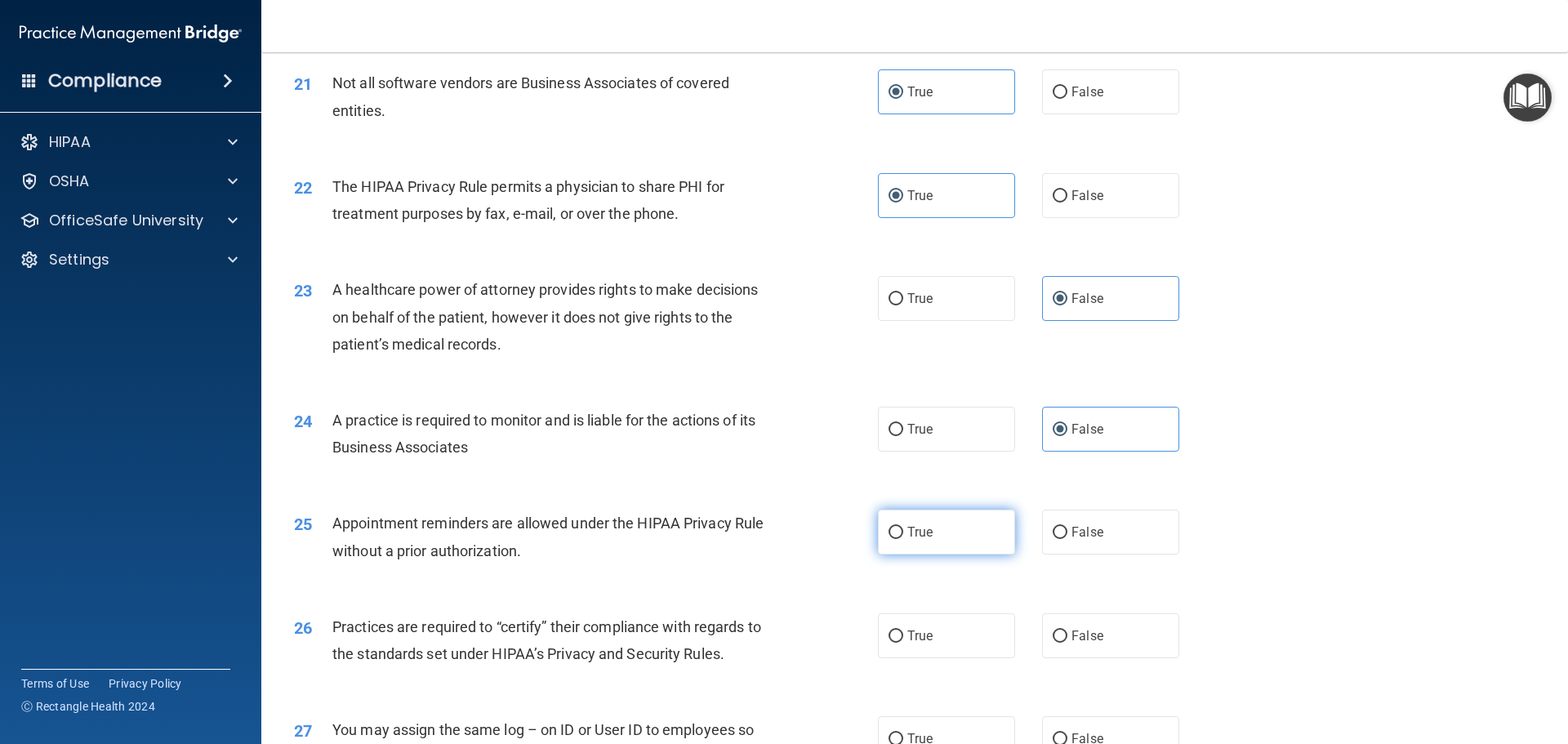
click at [950, 553] on label "True" at bounding box center [946, 532] width 137 height 45
click at [903, 539] on input "True" at bounding box center [896, 533] width 15 height 12
radio input "true"
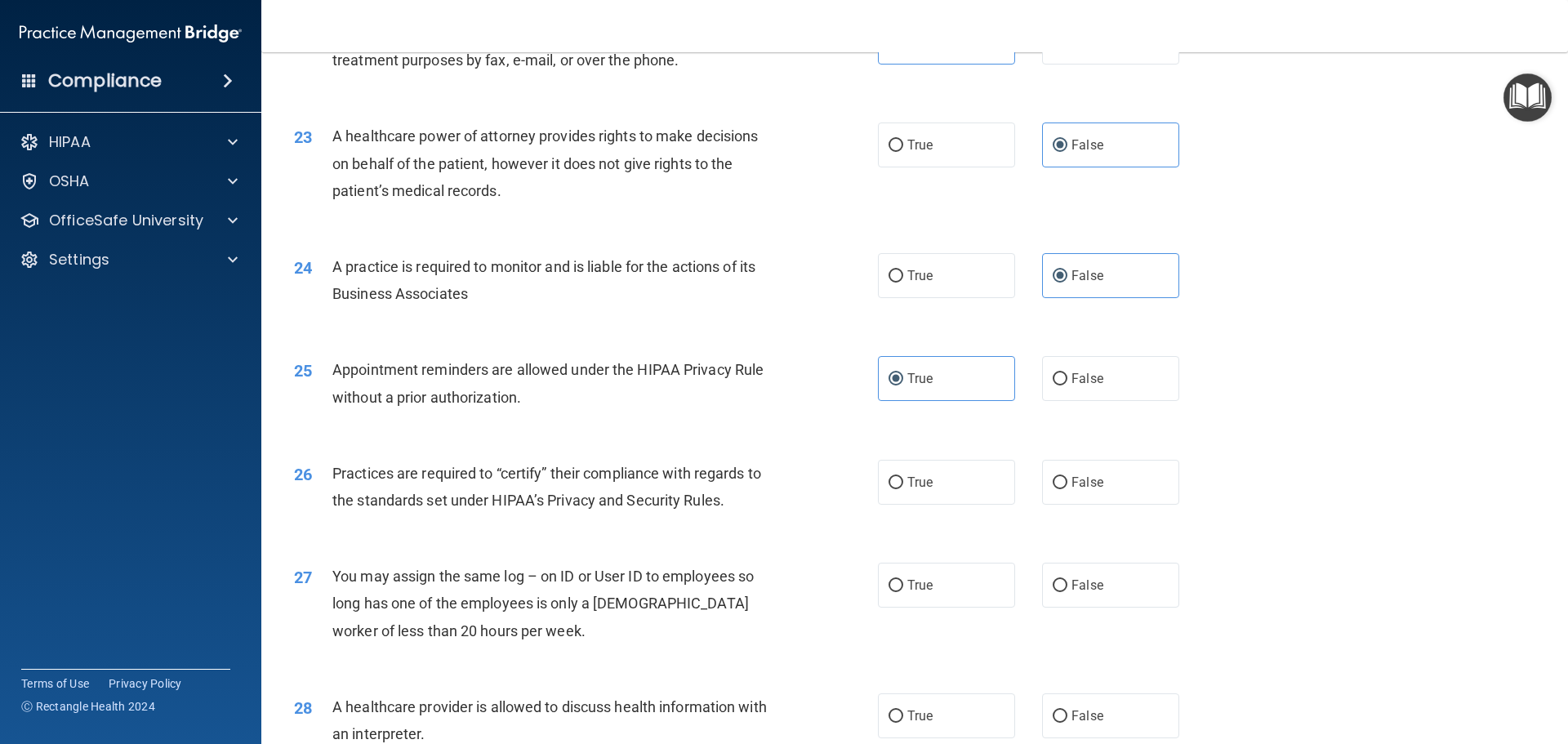
scroll to position [2696, 0]
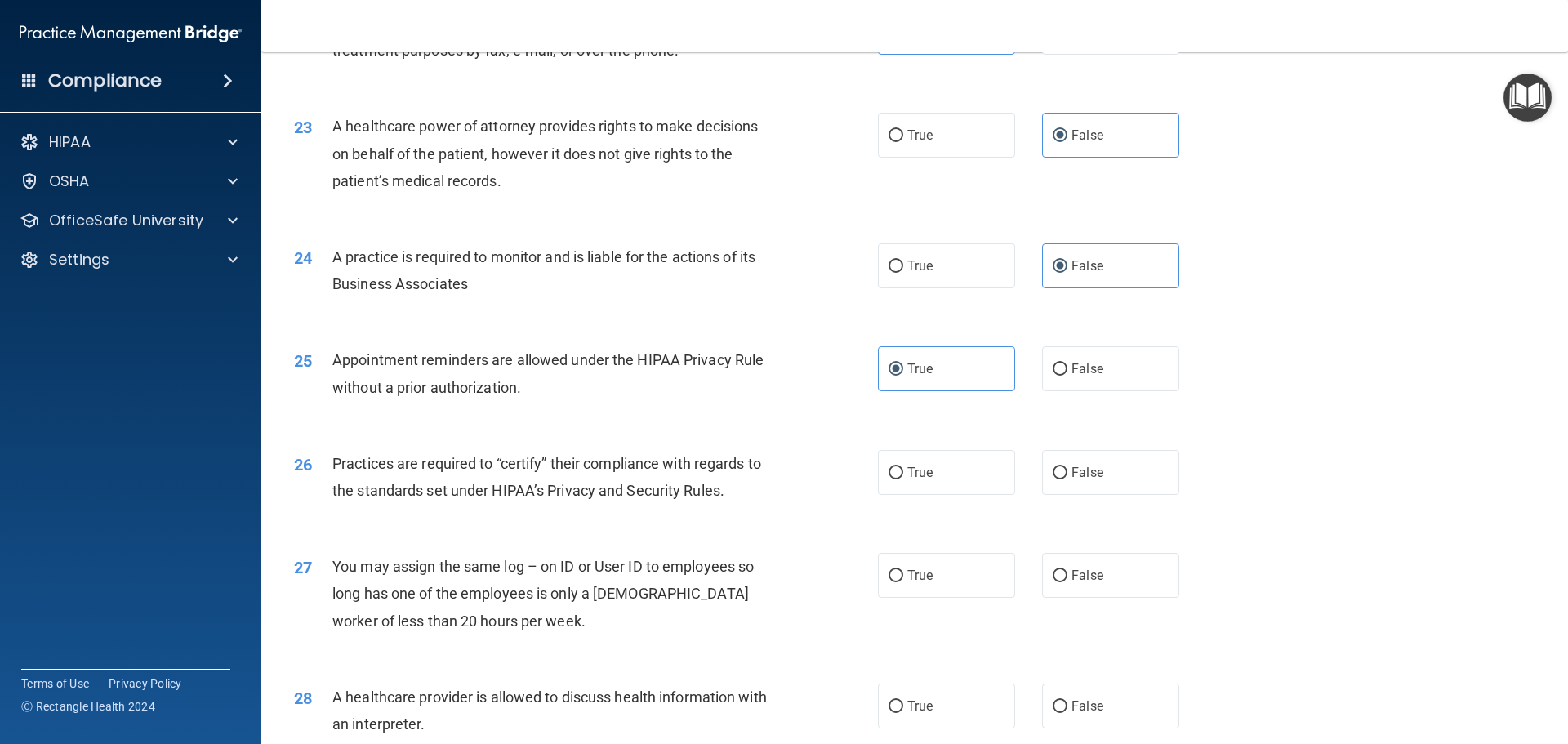
click at [1084, 505] on div "26 Practices are required to “certify” their compliance with regards to the sta…" at bounding box center [915, 481] width 1266 height 103
click at [1082, 476] on span "False" at bounding box center [1087, 472] width 32 height 16
click at [1068, 476] on input "False" at bounding box center [1060, 473] width 15 height 12
radio input "true"
click at [1117, 573] on label "False" at bounding box center [1110, 575] width 137 height 45
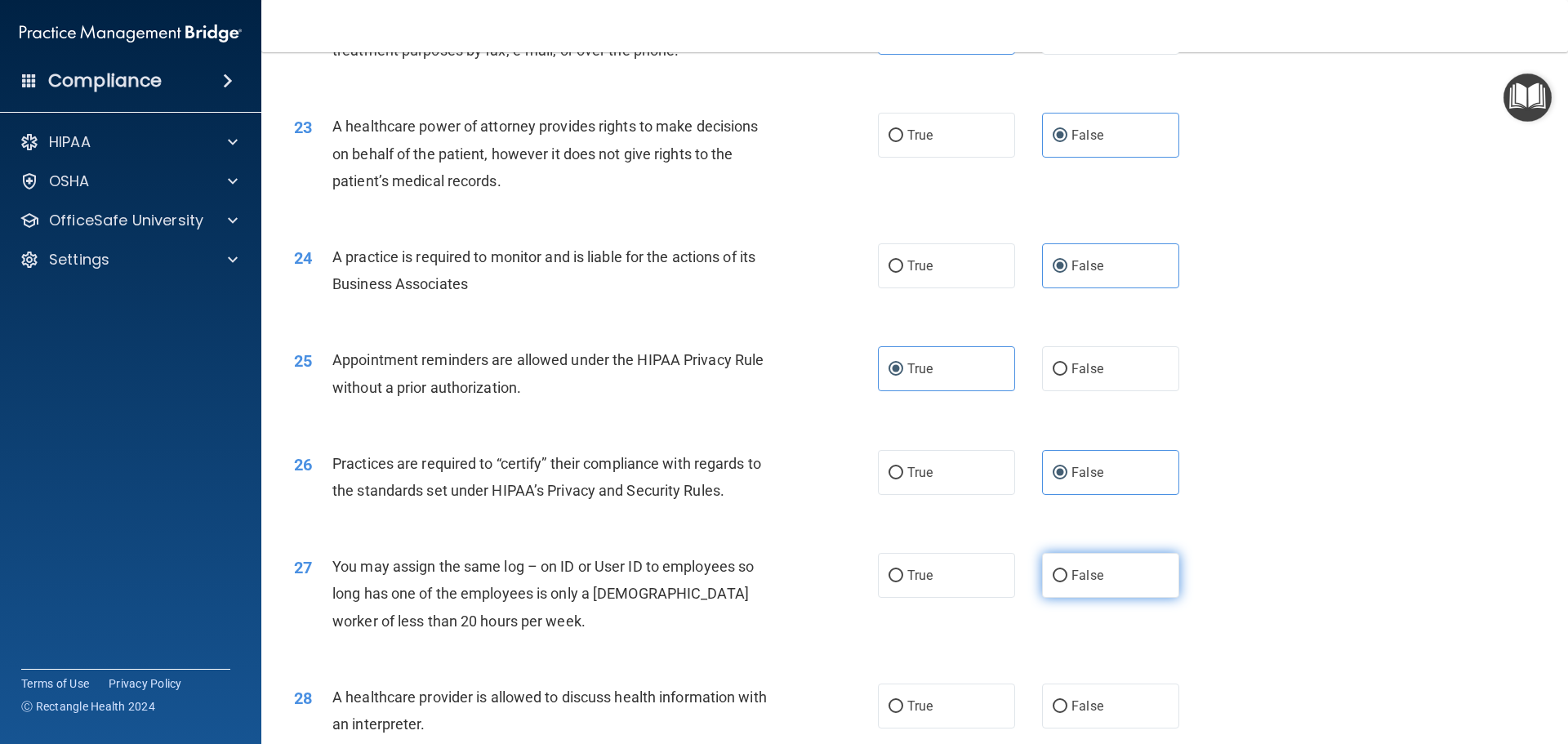
click at [1068, 573] on input "False" at bounding box center [1060, 576] width 15 height 12
radio input "true"
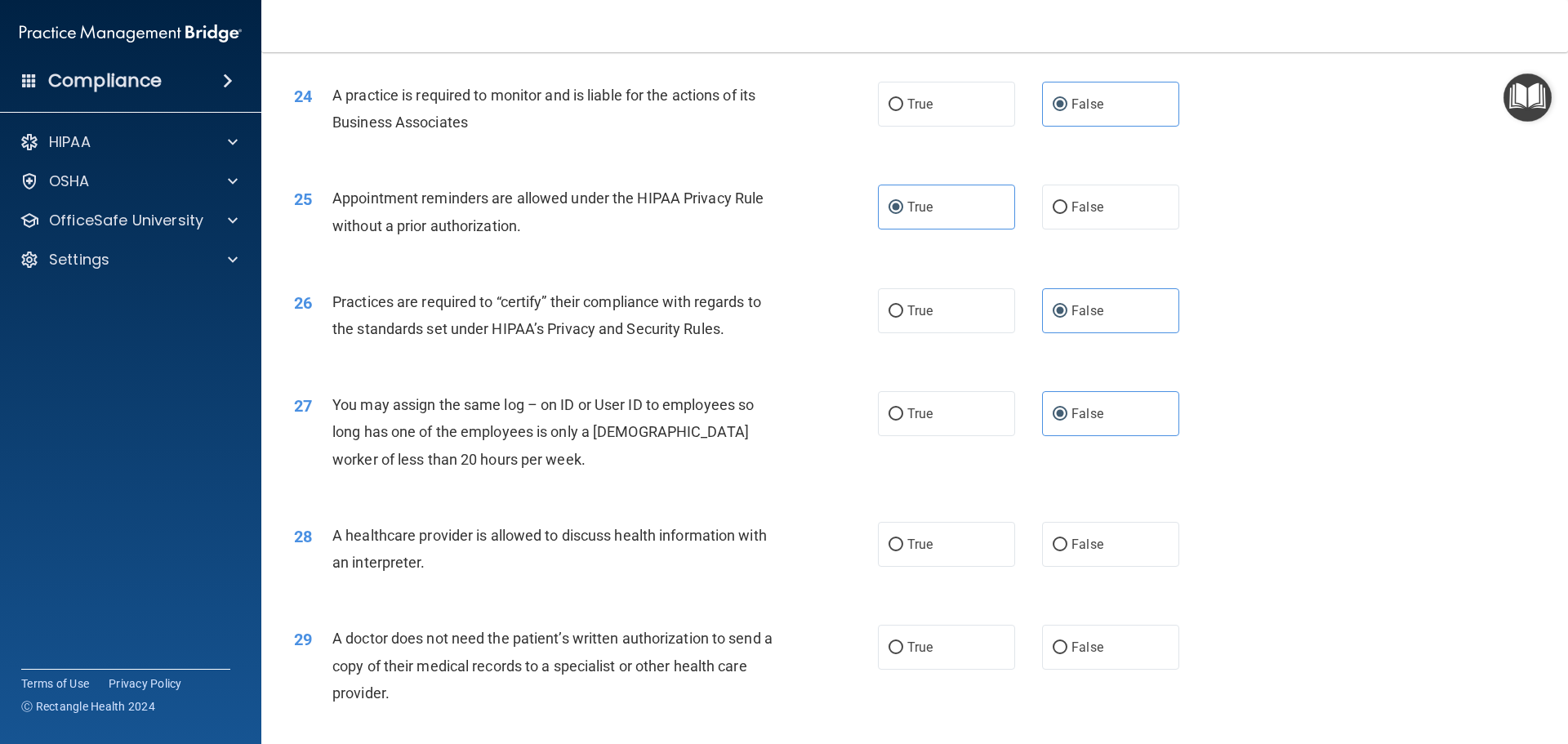
scroll to position [2859, 0]
click at [966, 556] on label "True" at bounding box center [946, 543] width 137 height 45
click at [903, 550] on input "True" at bounding box center [896, 543] width 15 height 12
radio input "true"
drag, startPoint x: 959, startPoint y: 657, endPoint x: 993, endPoint y: 608, distance: 59.6
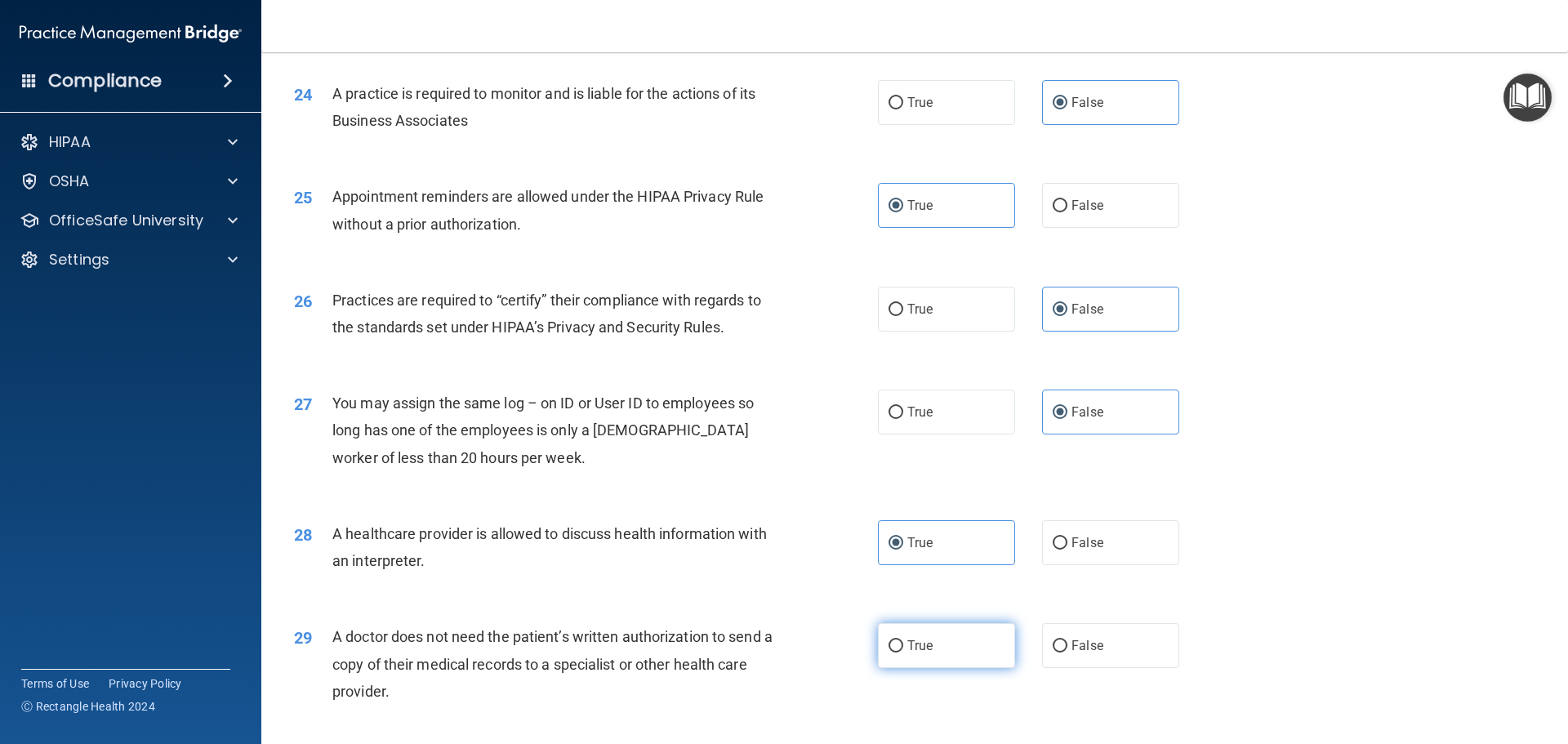
click at [959, 655] on label "True" at bounding box center [946, 645] width 137 height 45
click at [903, 653] on input "True" at bounding box center [896, 646] width 15 height 12
radio input "true"
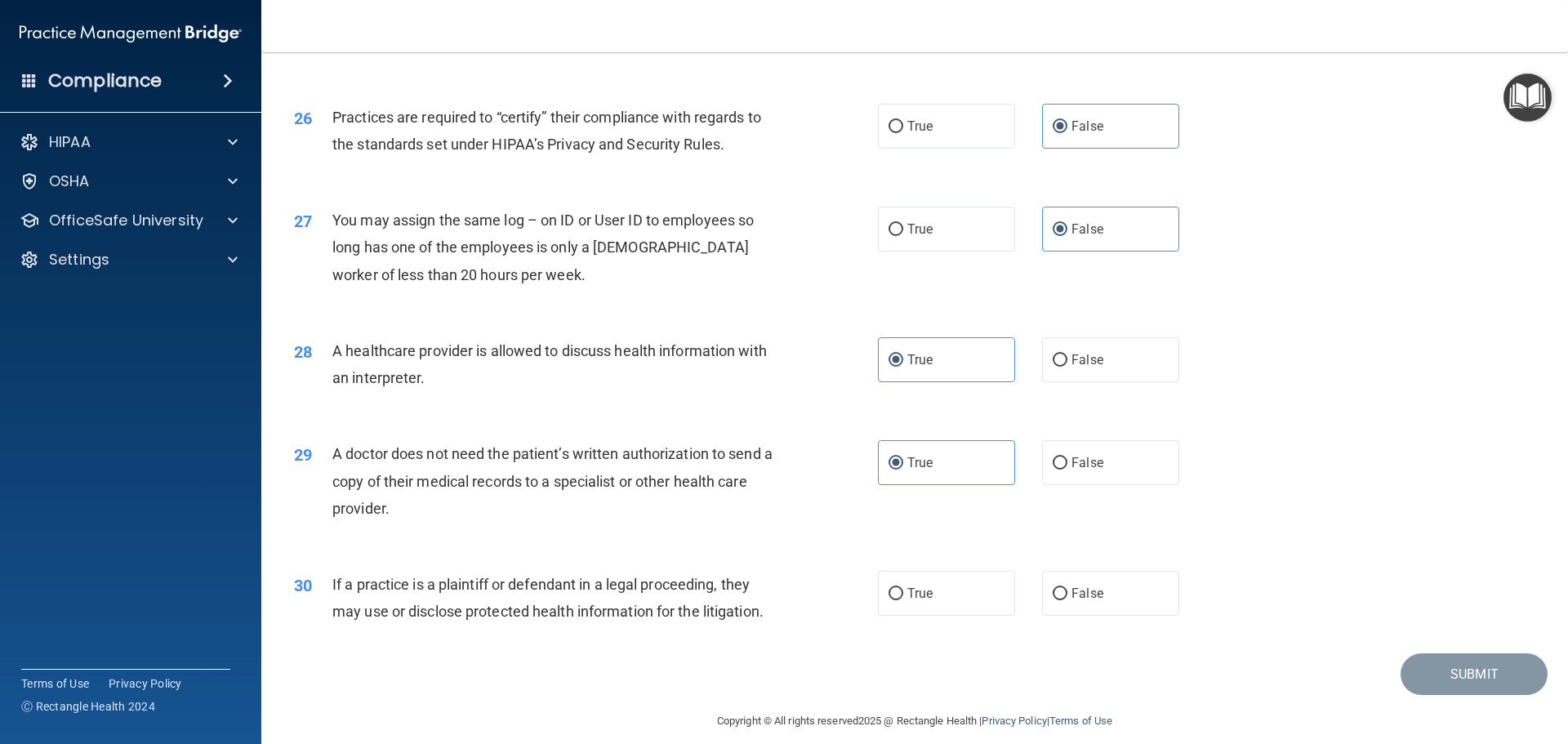
scroll to position [3059, 0]
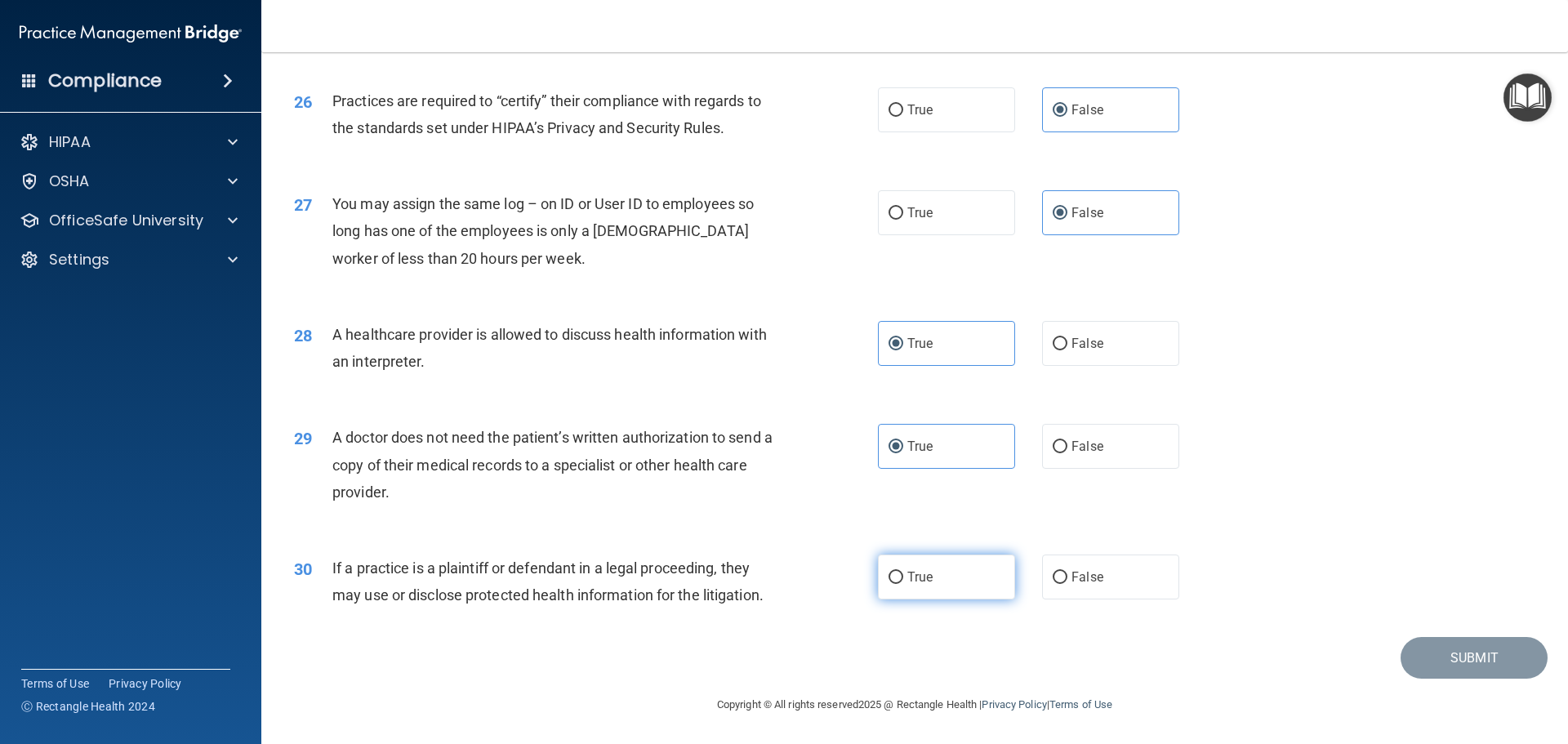
drag, startPoint x: 907, startPoint y: 590, endPoint x: 919, endPoint y: 589, distance: 12.0
click at [908, 590] on label "True" at bounding box center [946, 577] width 137 height 45
click at [903, 585] on input "True" at bounding box center [896, 578] width 15 height 12
radio input "true"
click at [1428, 668] on button "Submit" at bounding box center [1473, 658] width 147 height 42
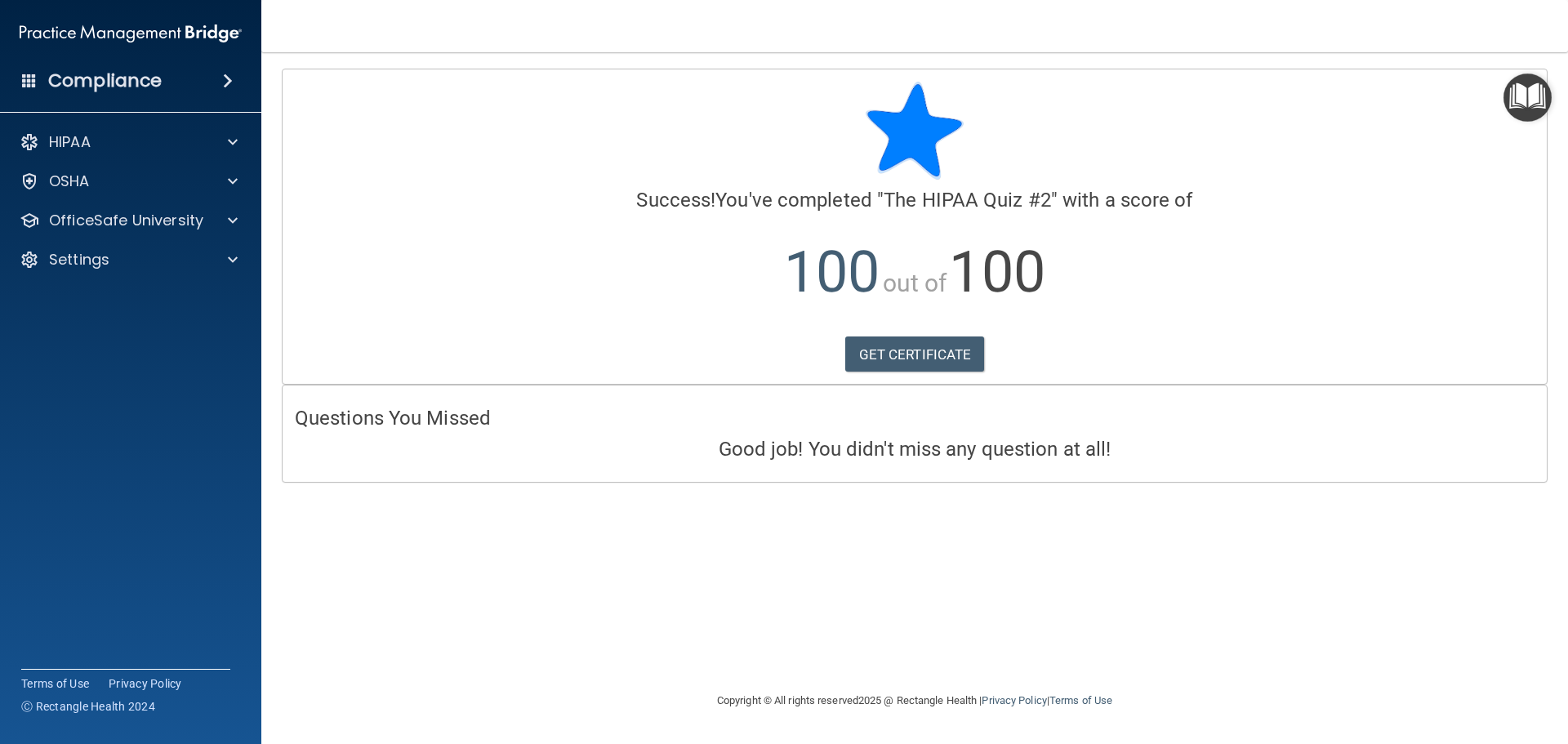
click at [234, 239] on div "HIPAA Documents and Policies Report an Incident Business Associates Emergency P…" at bounding box center [131, 204] width 262 height 170
click at [235, 224] on span at bounding box center [233, 220] width 10 height 20
click at [103, 261] on p "HIPAA Training" at bounding box center [78, 260] width 135 height 16
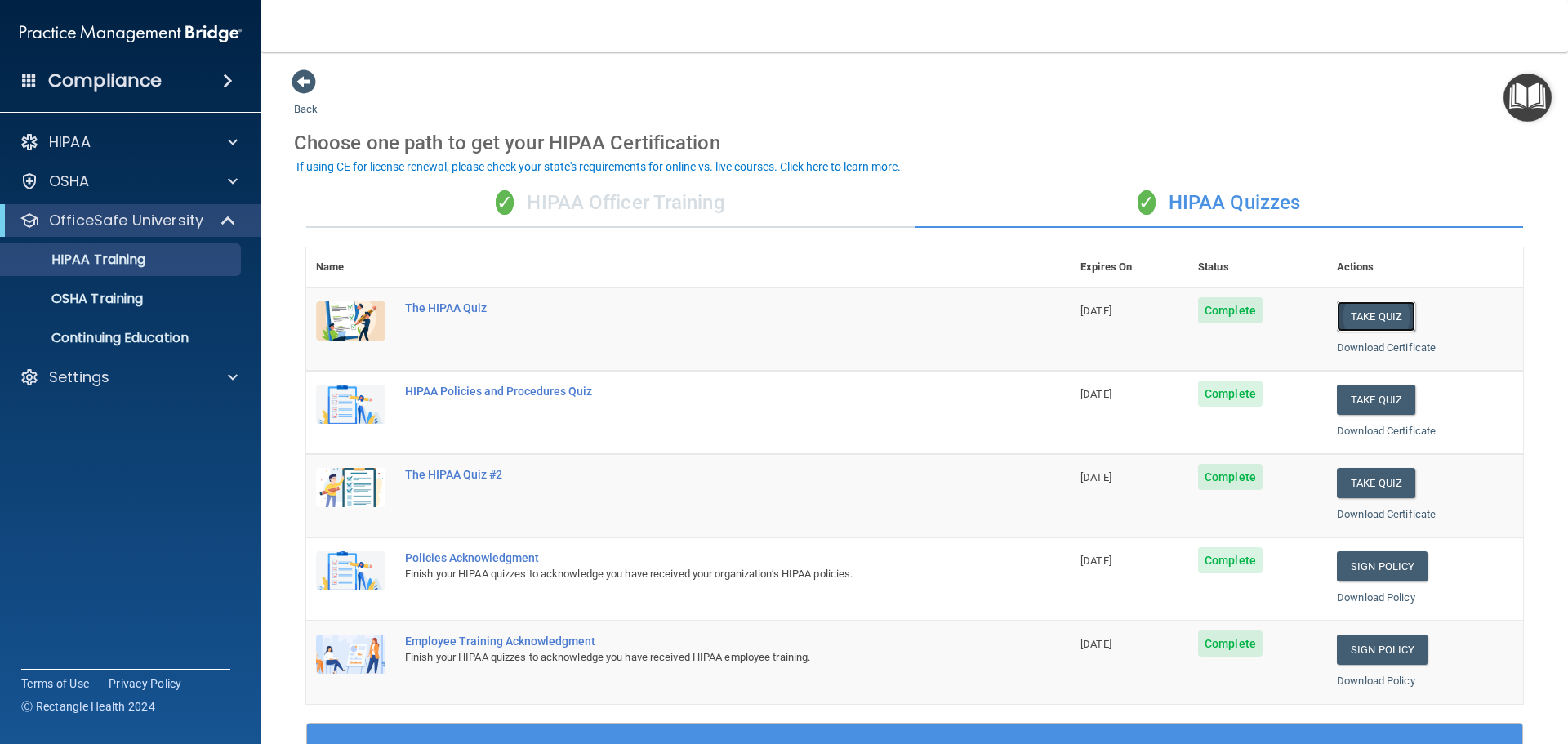
click at [1390, 316] on button "Take Quiz" at bounding box center [1376, 317] width 78 height 30
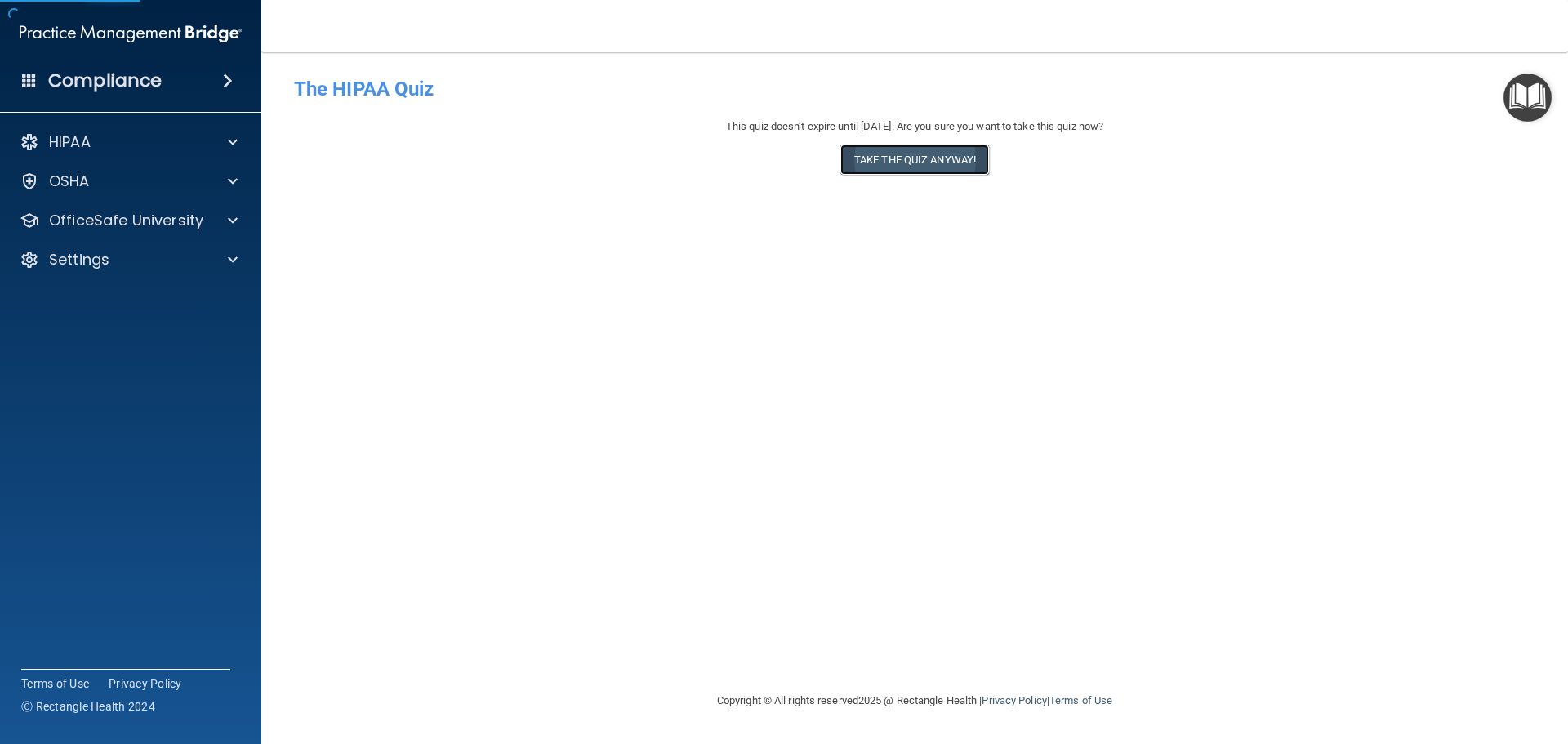
click at [873, 165] on button "Take the quiz anyway!" at bounding box center [915, 159] width 149 height 30
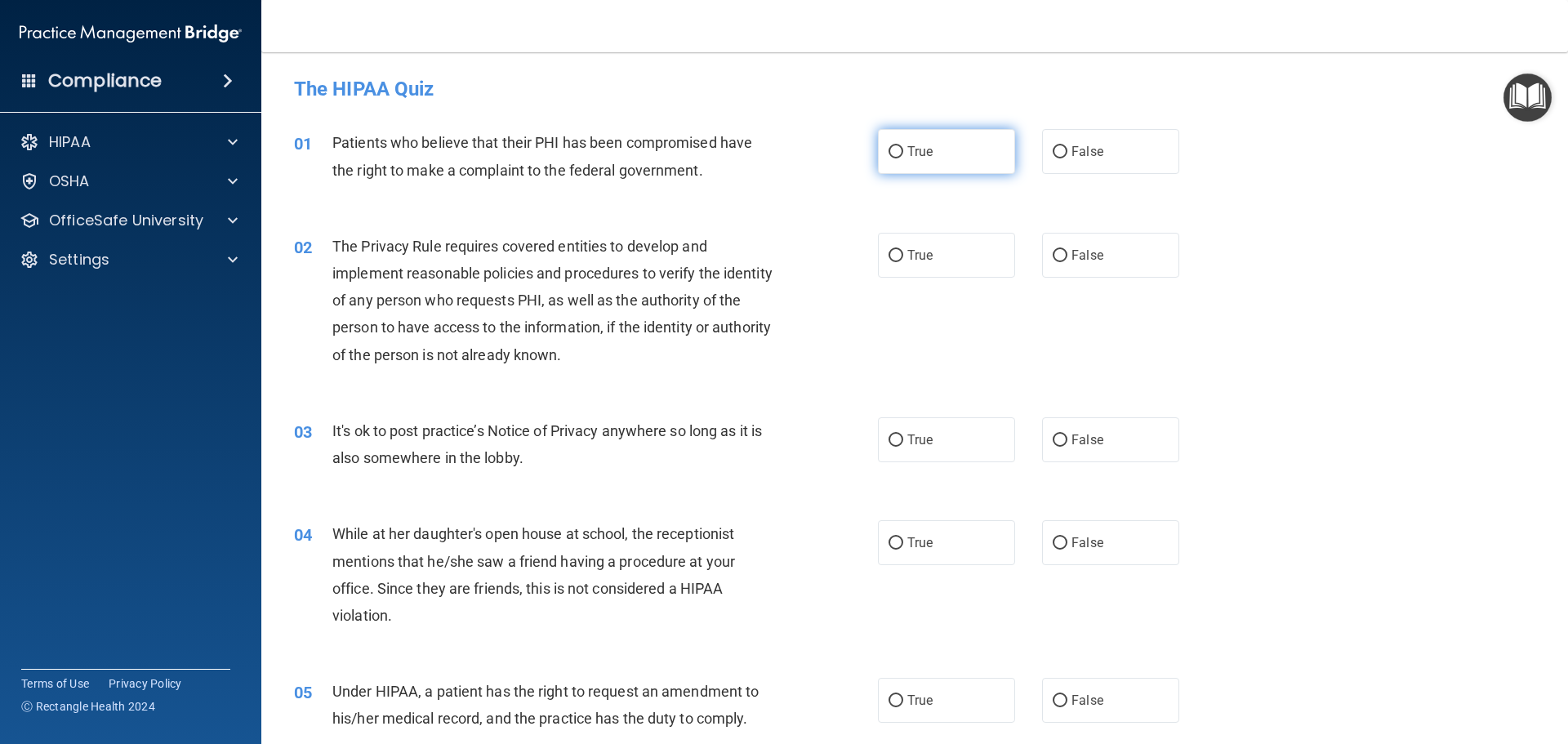
click at [895, 153] on input "True" at bounding box center [896, 152] width 15 height 12
radio input "true"
click at [910, 248] on span "True" at bounding box center [920, 255] width 25 height 16
click at [903, 250] on input "True" at bounding box center [896, 256] width 15 height 12
radio input "true"
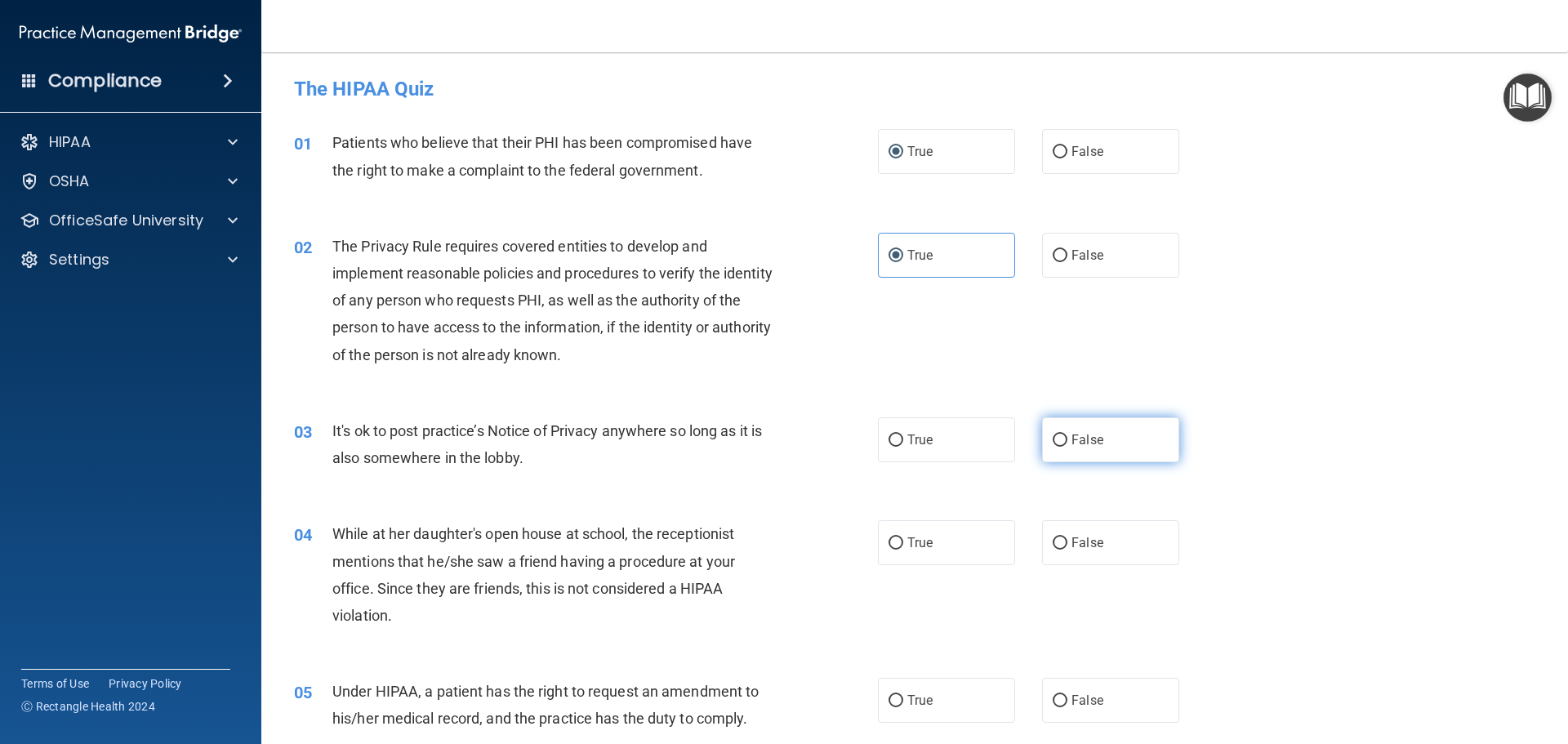
click at [1114, 460] on label "False" at bounding box center [1110, 440] width 137 height 45
click at [1068, 447] on input "False" at bounding box center [1060, 441] width 15 height 12
radio input "true"
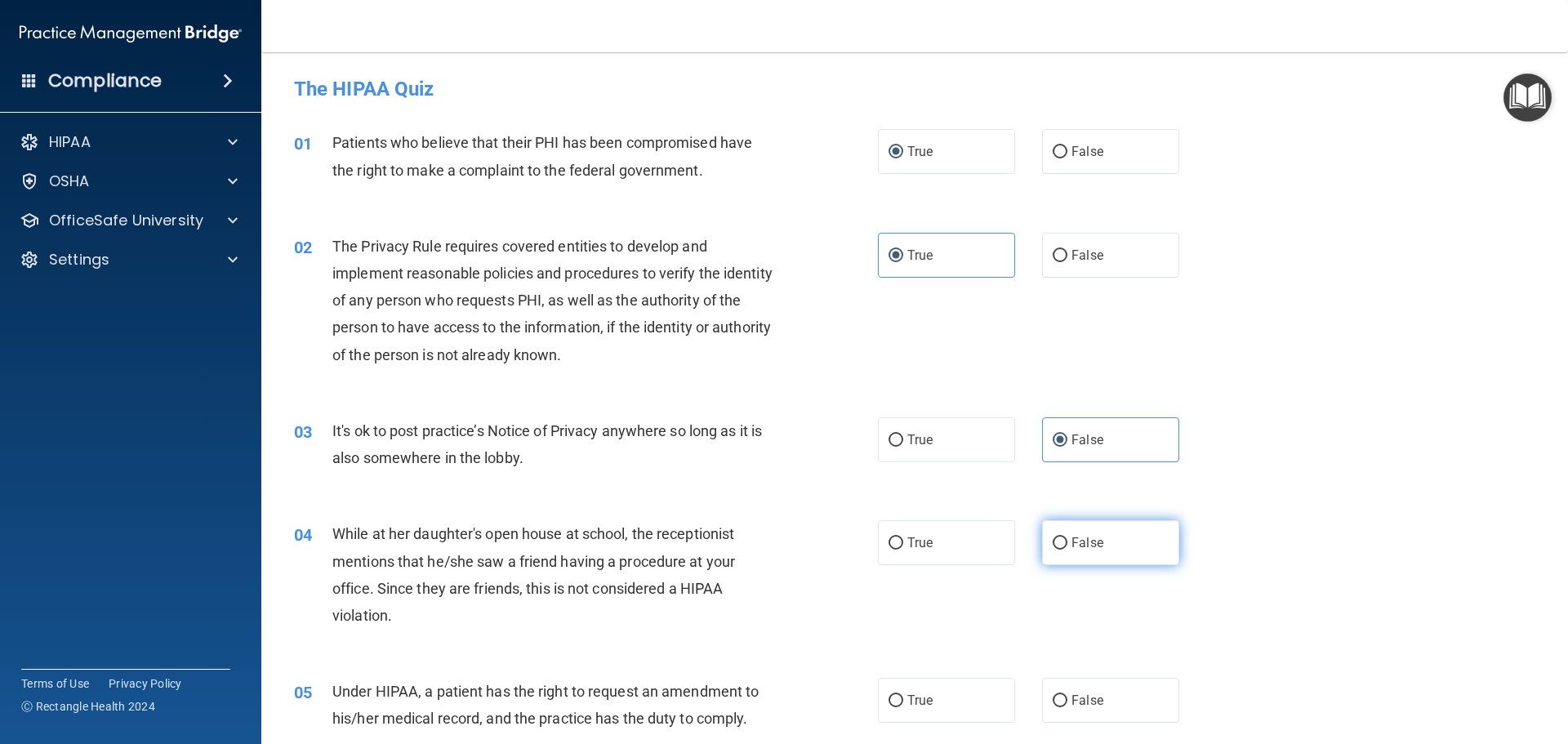
click at [1111, 563] on label "False" at bounding box center [1110, 543] width 137 height 45
click at [1068, 550] on input "False" at bounding box center [1060, 543] width 15 height 12
radio input "true"
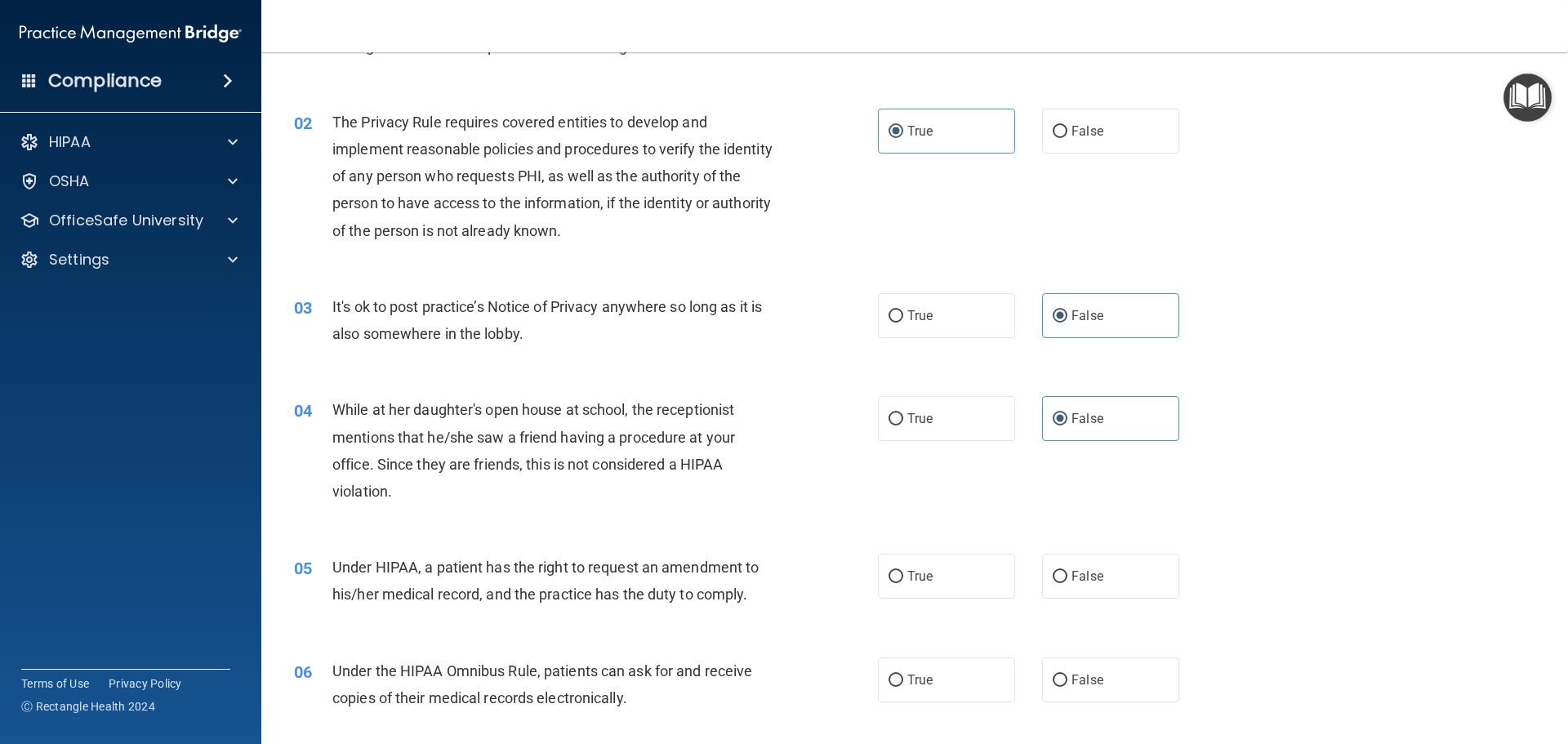
scroll to position [164, 0]
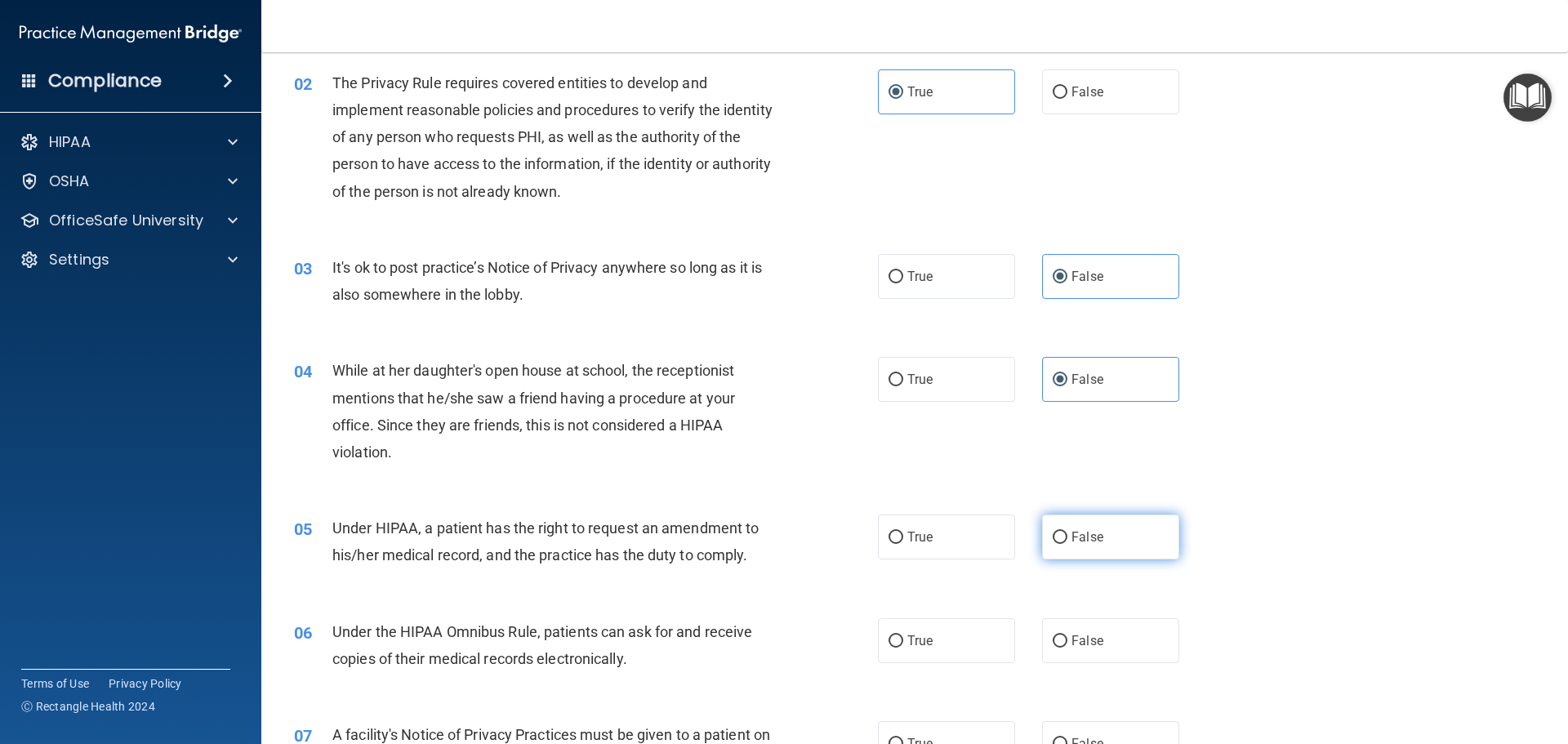
click at [1084, 550] on label "False" at bounding box center [1110, 537] width 137 height 45
click at [1068, 544] on input "False" at bounding box center [1060, 538] width 15 height 12
radio input "true"
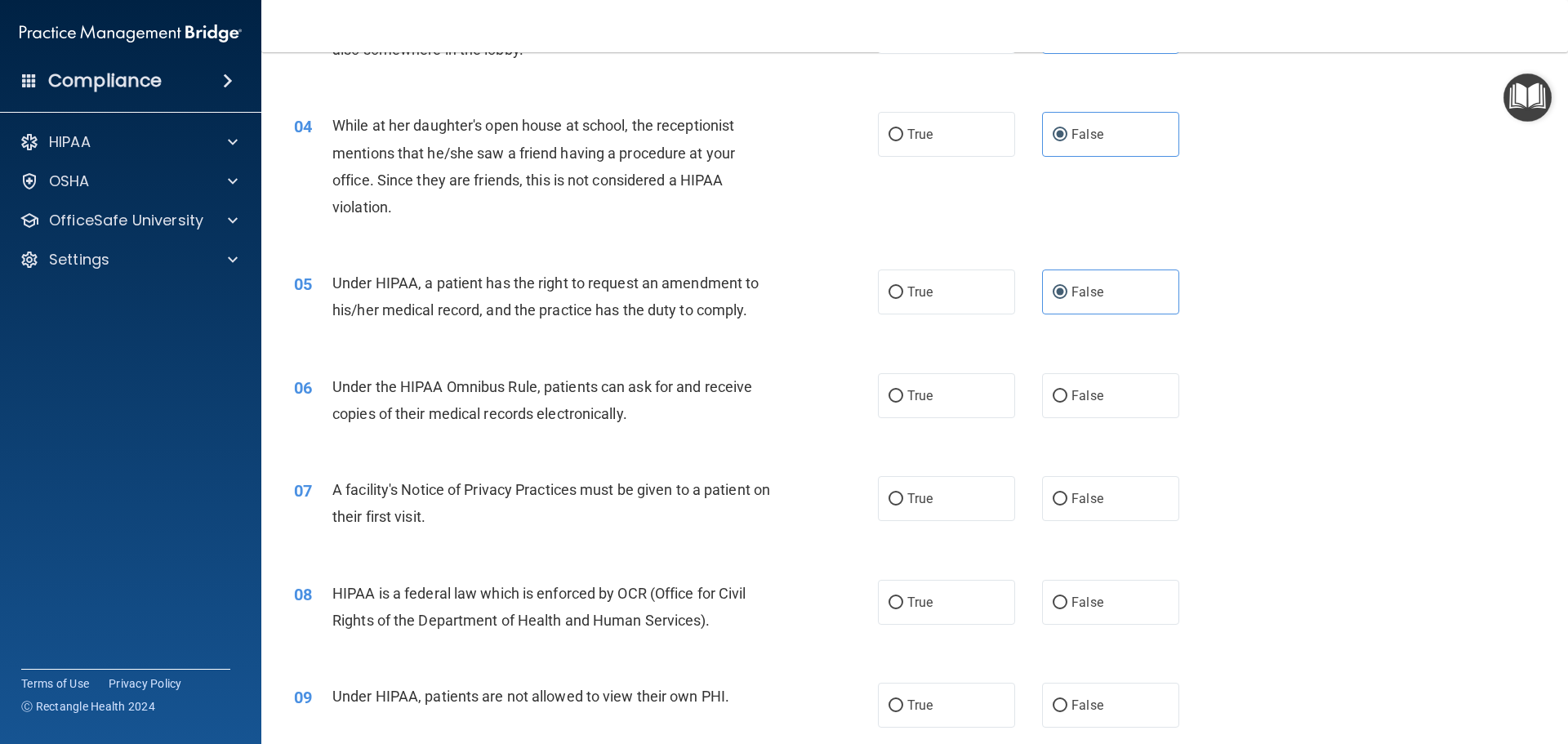
scroll to position [572, 0]
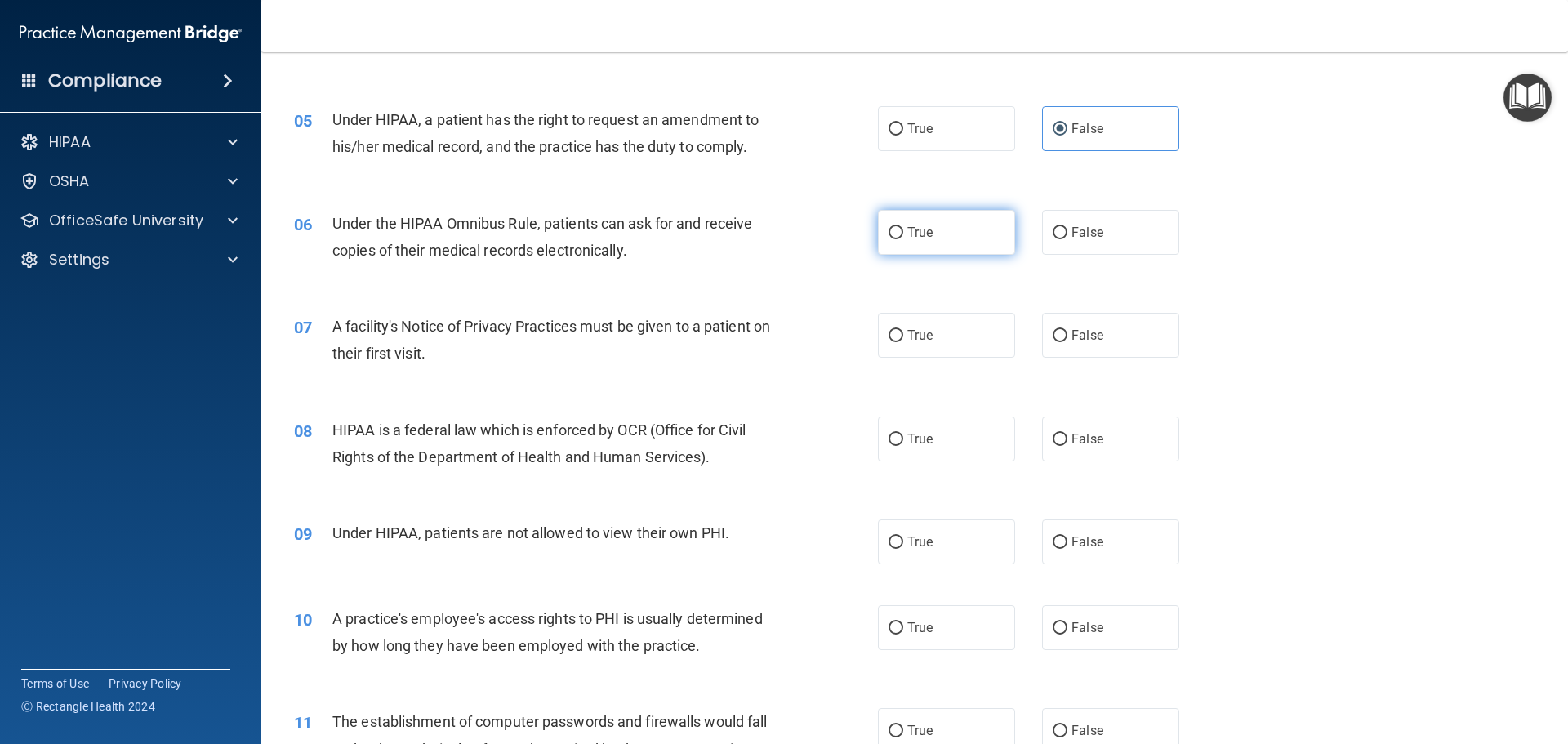
click at [952, 249] on label "True" at bounding box center [946, 232] width 137 height 45
click at [903, 239] on input "True" at bounding box center [896, 233] width 15 height 12
radio input "true"
click at [980, 349] on label "True" at bounding box center [946, 335] width 137 height 45
click at [903, 342] on input "True" at bounding box center [896, 335] width 15 height 12
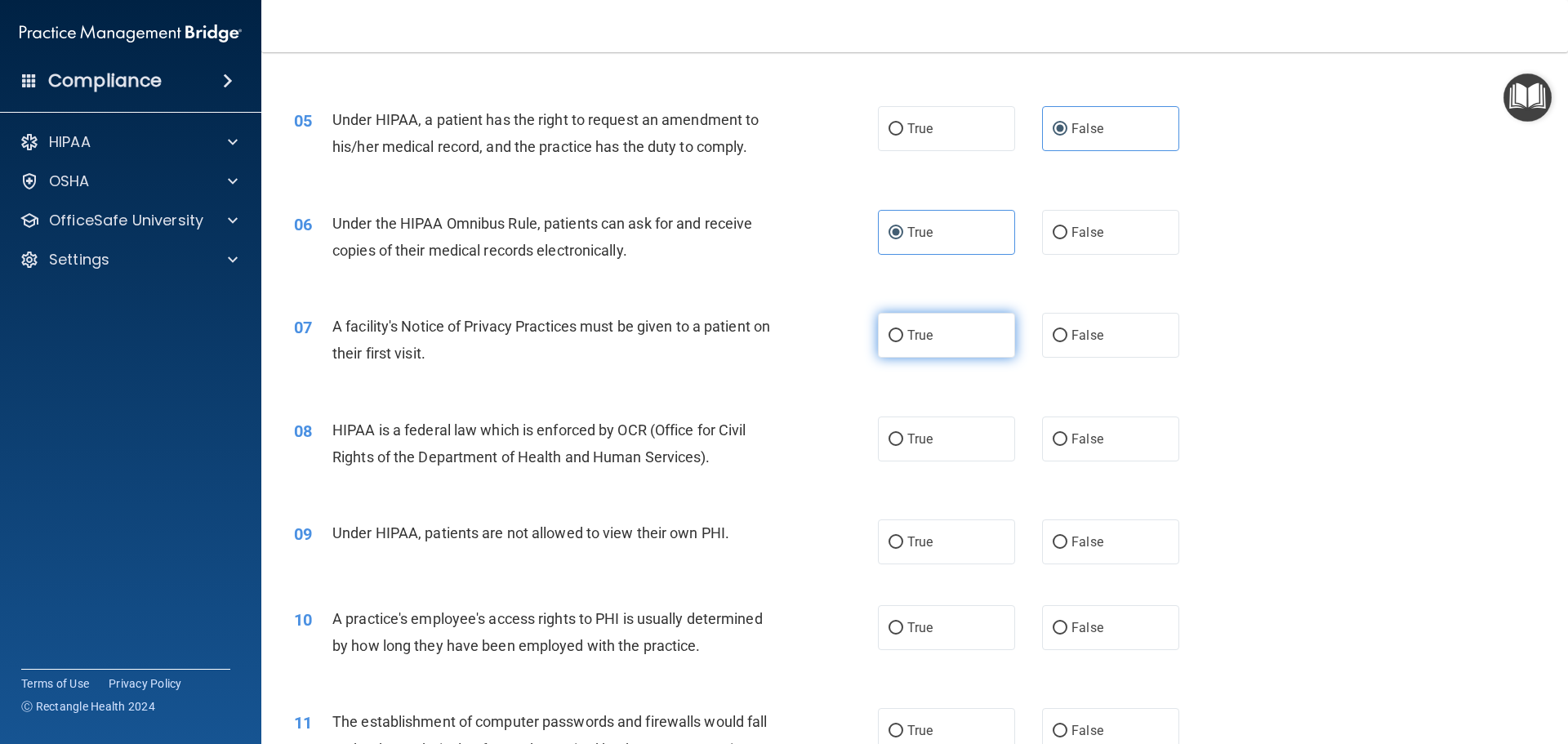
radio input "true"
click at [962, 427] on label "True" at bounding box center [946, 439] width 137 height 45
click at [903, 434] on input "True" at bounding box center [896, 440] width 15 height 12
radio input "true"
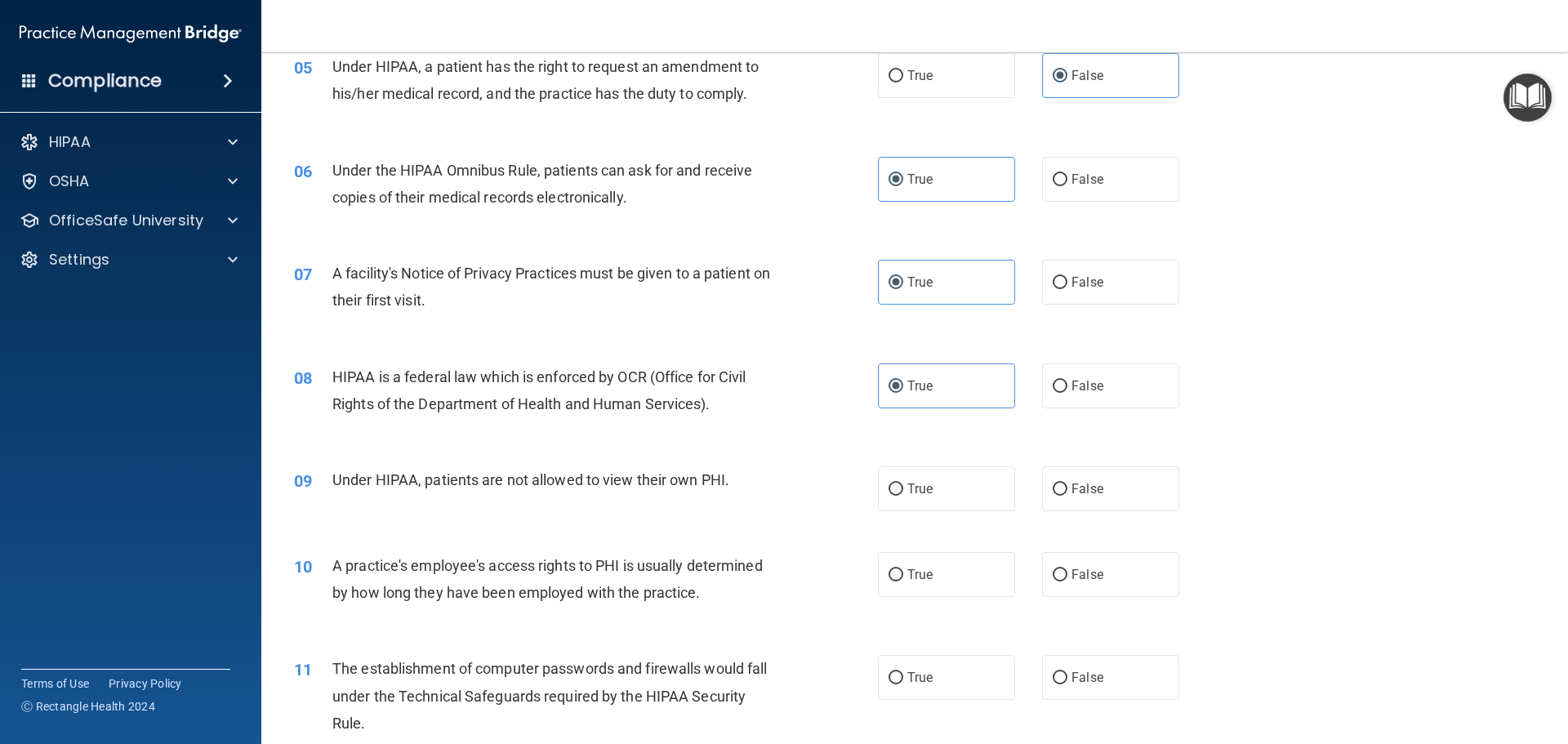
scroll to position [654, 0]
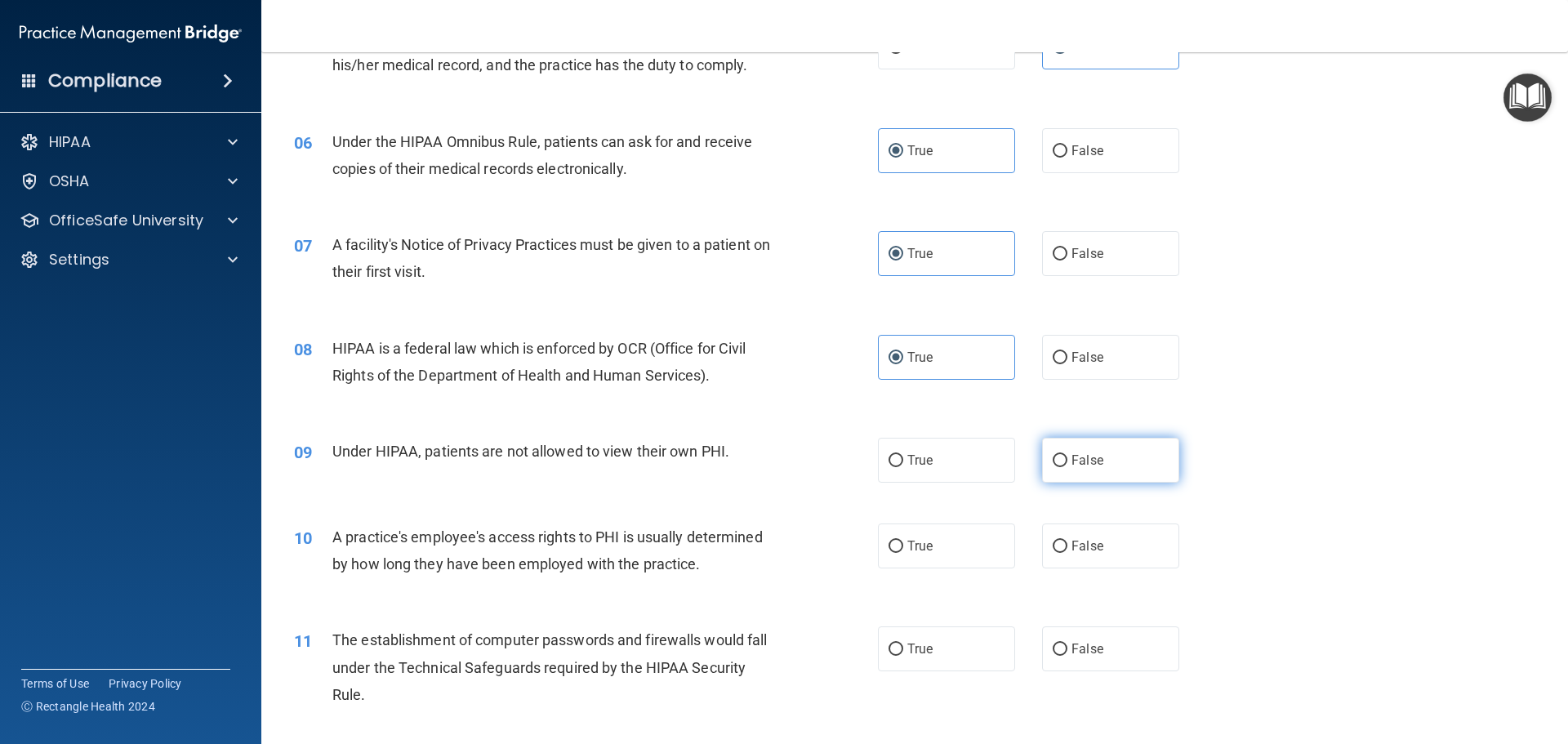
click at [1077, 475] on label "False" at bounding box center [1110, 460] width 137 height 45
click at [1068, 467] on input "False" at bounding box center [1060, 461] width 15 height 12
radio input "true"
click at [1091, 541] on span "False" at bounding box center [1087, 546] width 32 height 16
click at [1068, 541] on input "False" at bounding box center [1060, 547] width 15 height 12
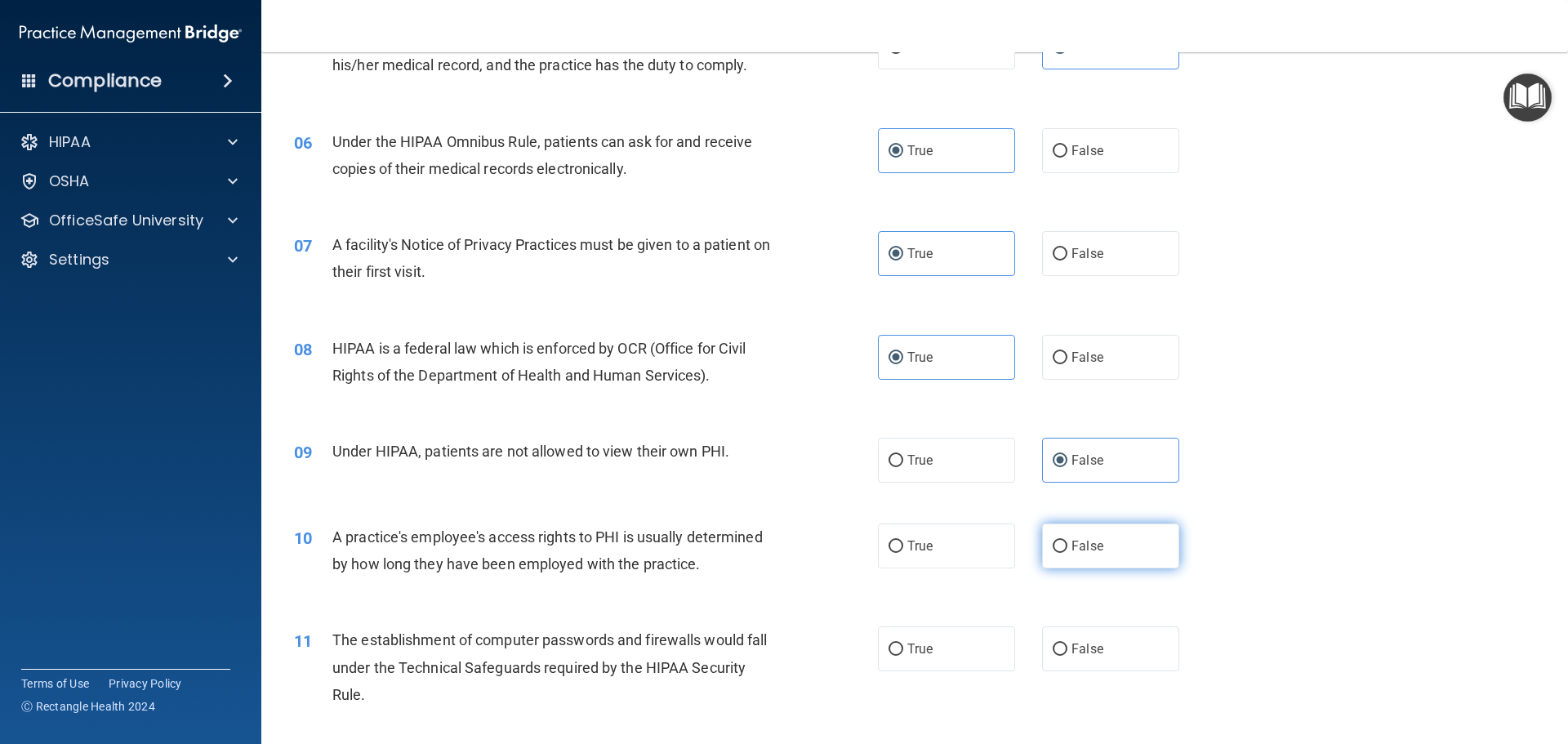
radio input "true"
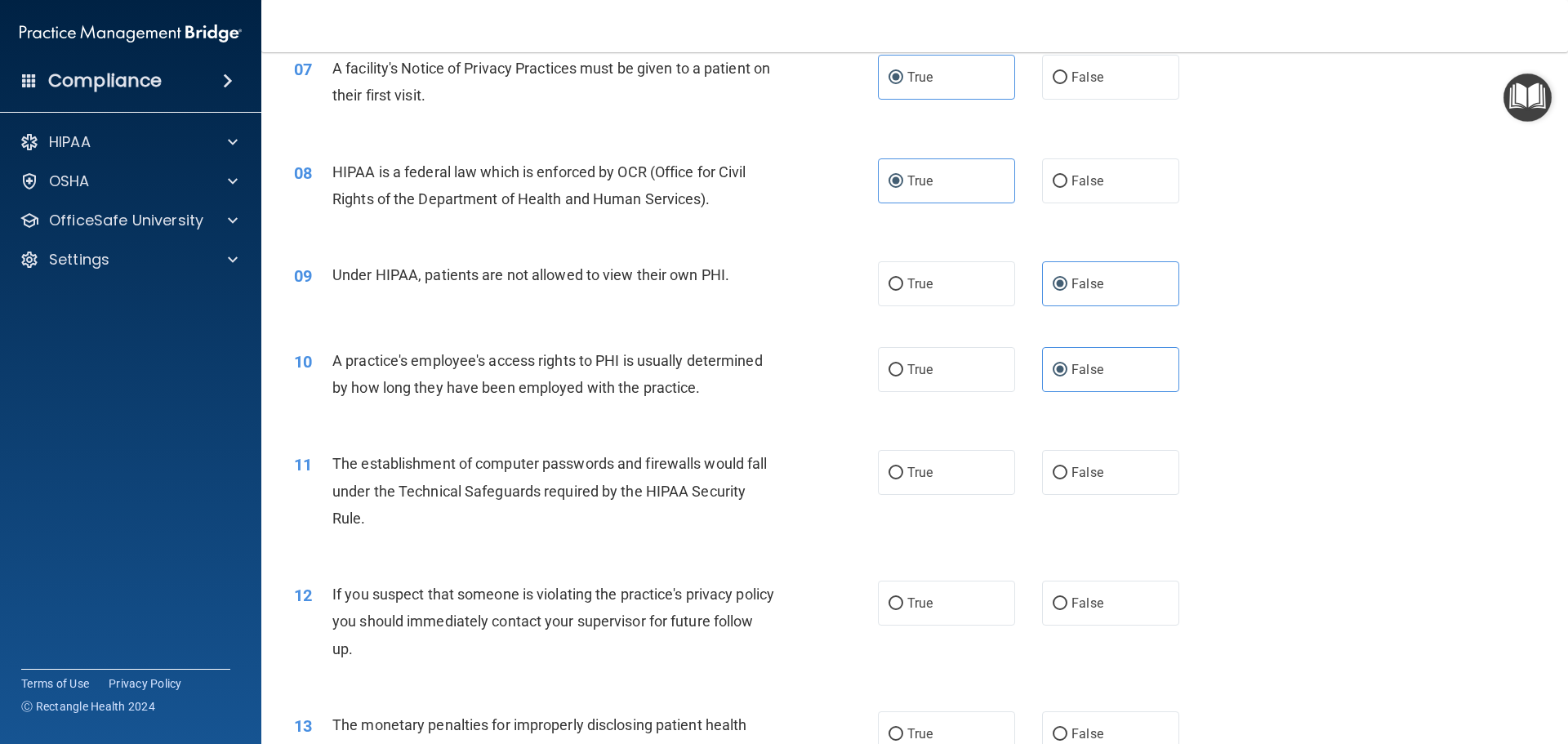
scroll to position [899, 0]
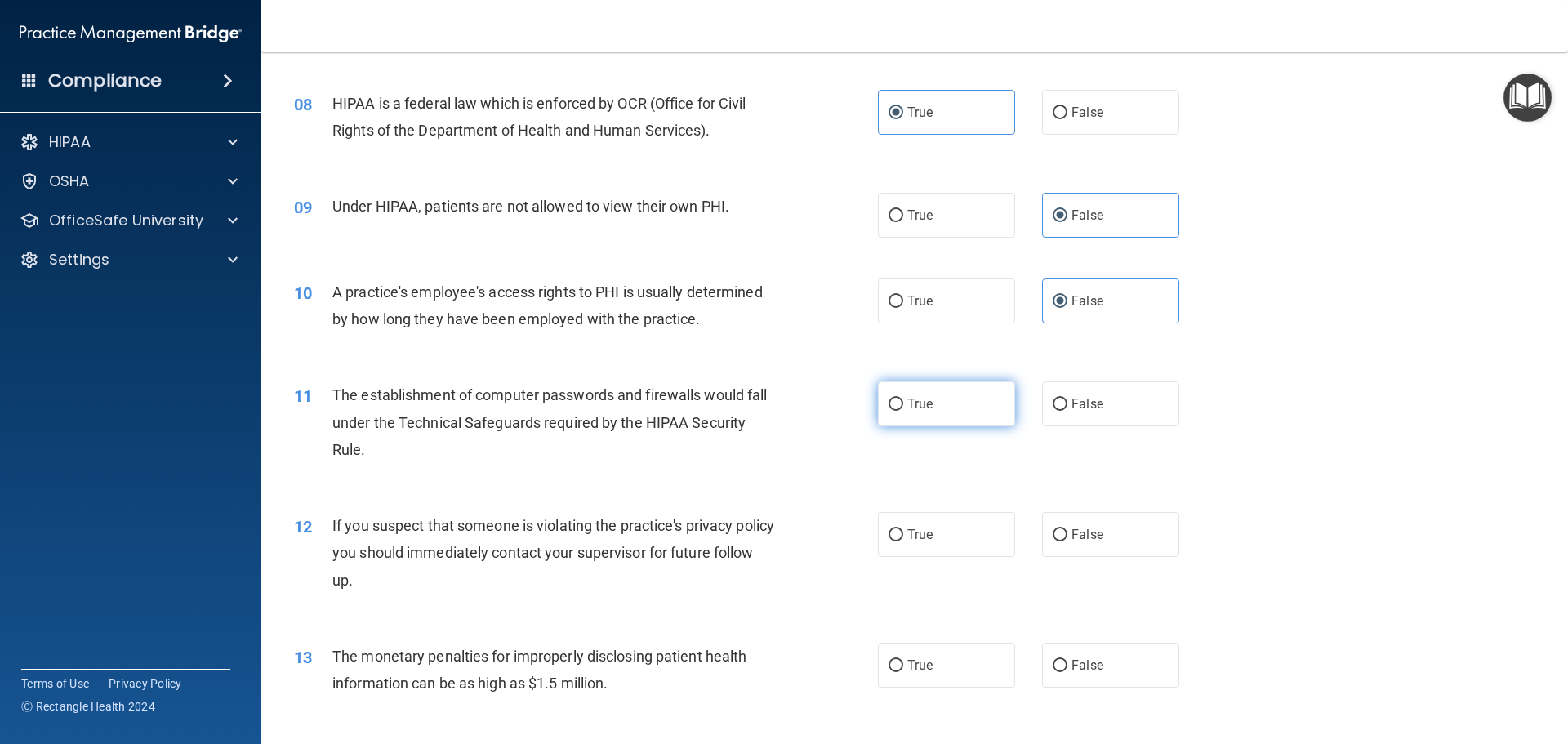
click at [879, 409] on label "True" at bounding box center [946, 404] width 137 height 45
click at [888, 409] on input "True" at bounding box center [896, 404] width 15 height 12
radio input "true"
click at [945, 535] on label "True" at bounding box center [946, 534] width 137 height 45
click at [903, 535] on input "True" at bounding box center [896, 535] width 15 height 12
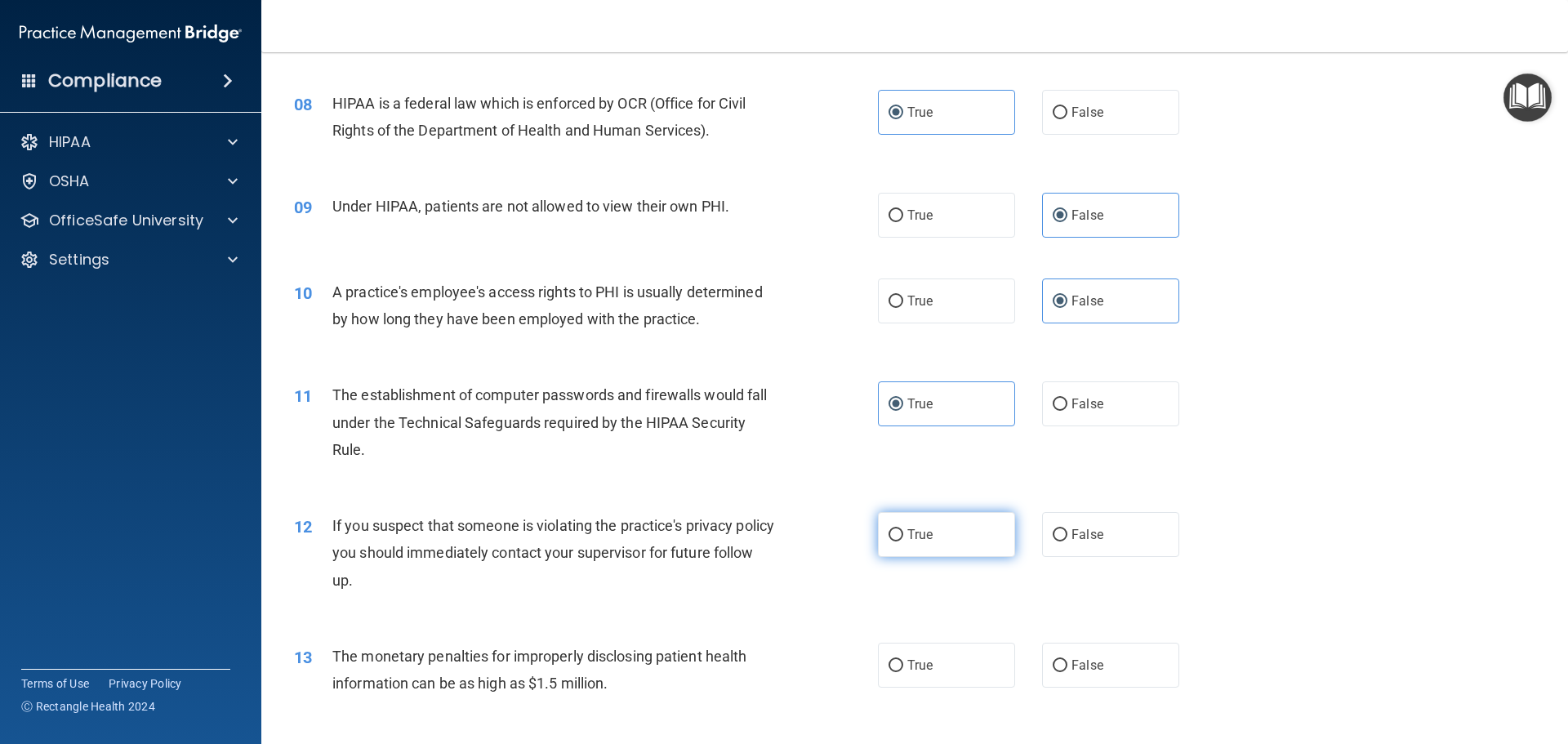
radio input "true"
drag, startPoint x: 936, startPoint y: 664, endPoint x: 989, endPoint y: 645, distance: 56.3
click at [943, 663] on label "True" at bounding box center [946, 665] width 137 height 45
click at [903, 663] on input "True" at bounding box center [896, 666] width 15 height 12
radio input "true"
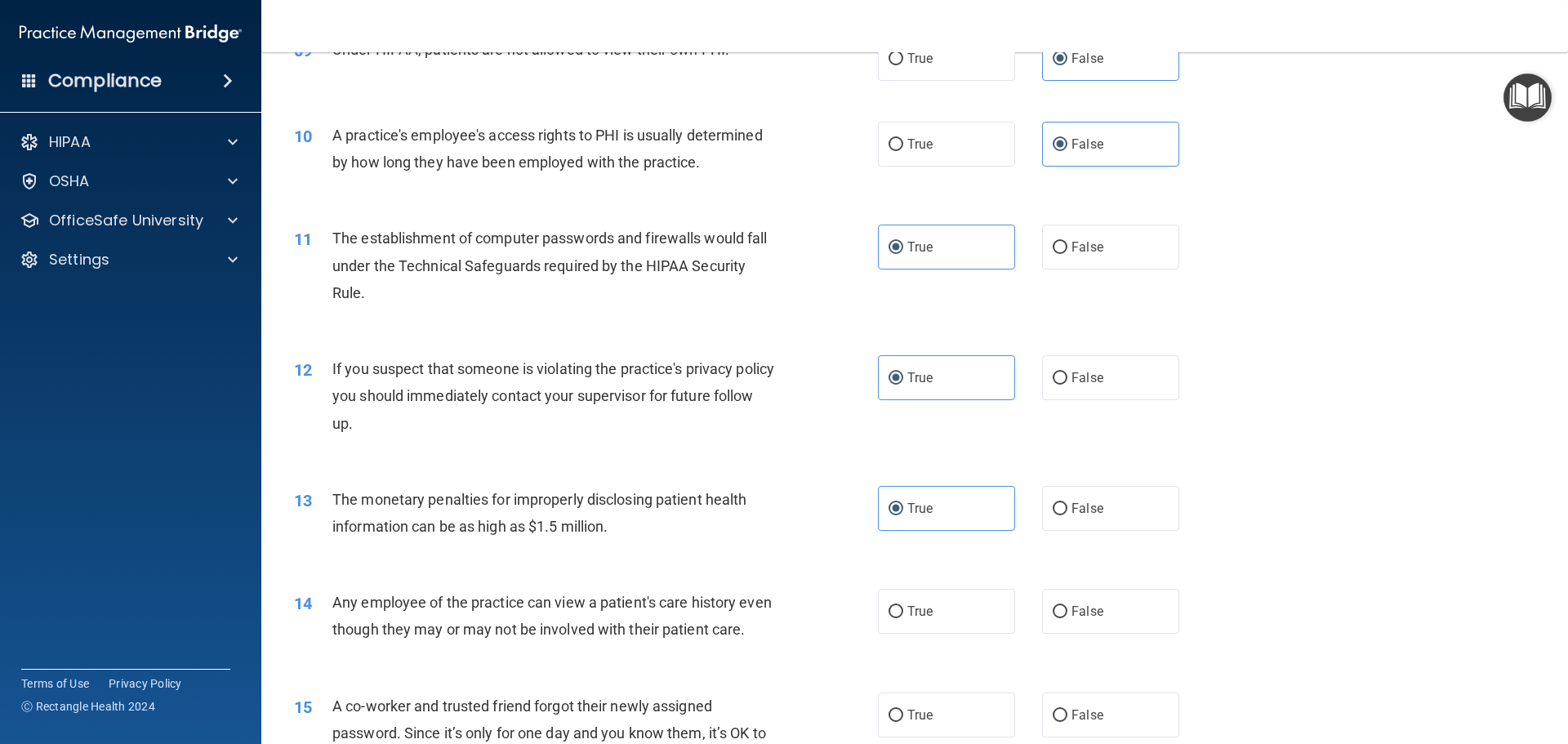
scroll to position [1062, 0]
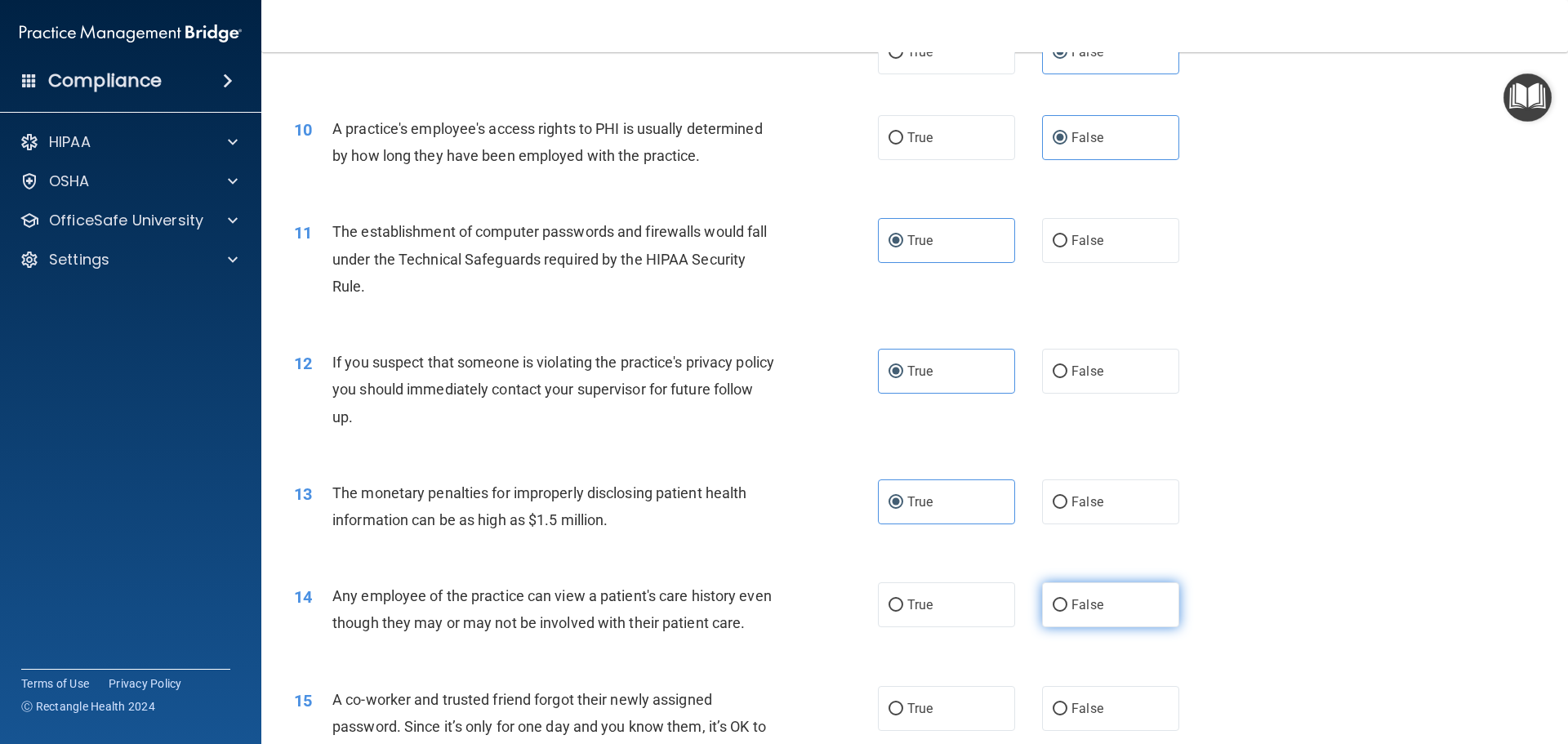
click at [1123, 595] on label "False" at bounding box center [1110, 605] width 137 height 45
click at [1068, 599] on input "False" at bounding box center [1060, 605] width 15 height 12
radio input "true"
click at [1114, 731] on label "False" at bounding box center [1110, 709] width 137 height 45
click at [1068, 716] on input "False" at bounding box center [1060, 709] width 15 height 12
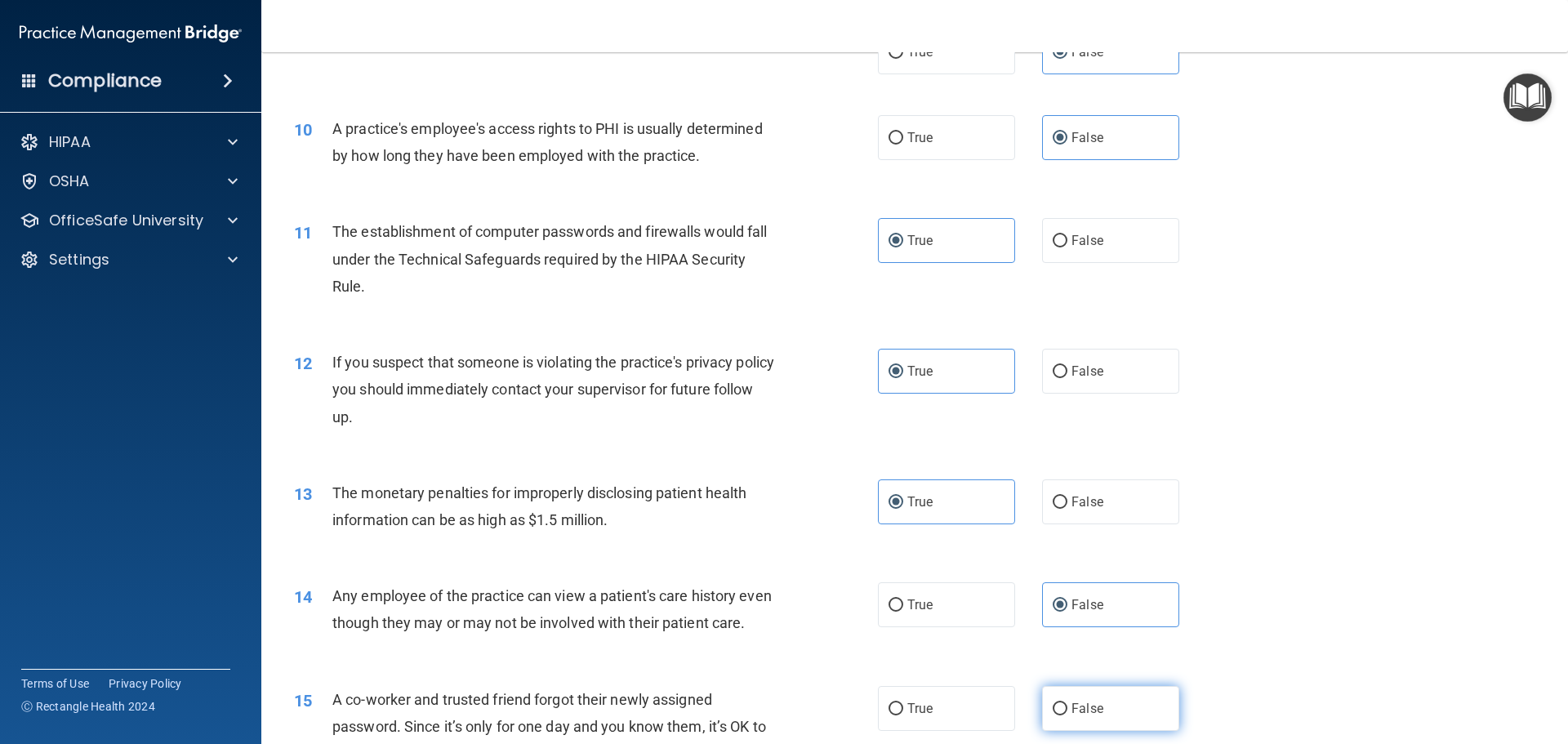
radio input "true"
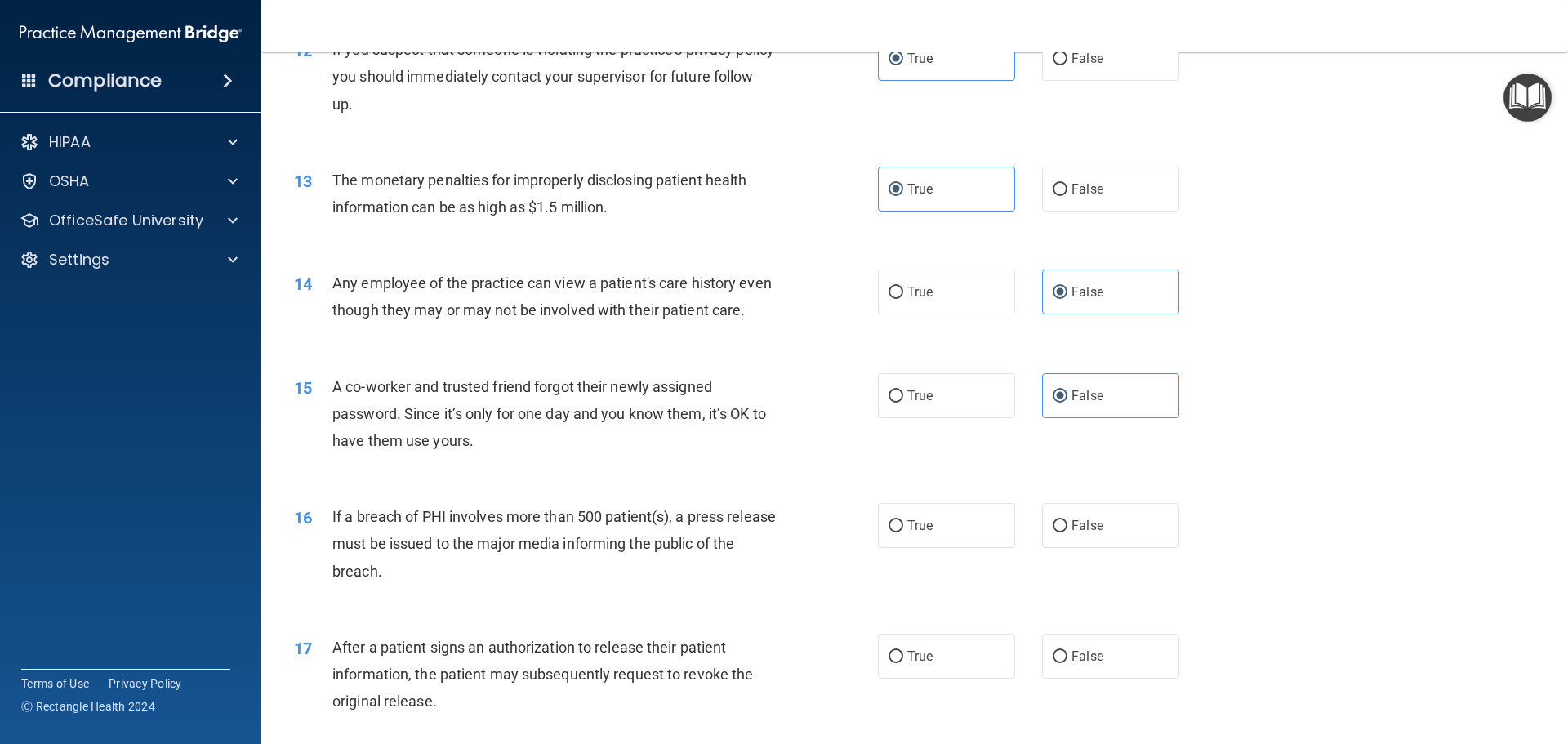
scroll to position [1389, 0]
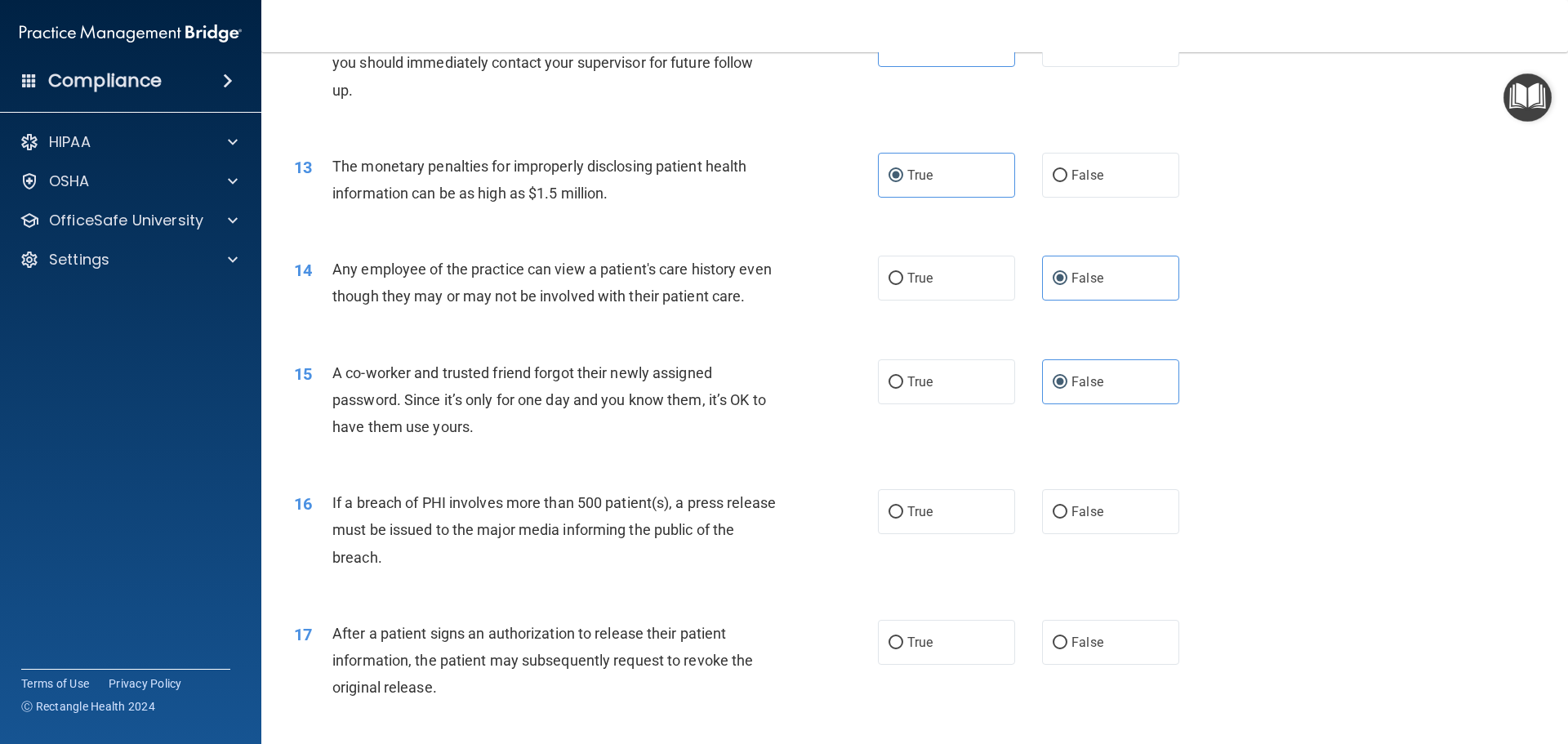
drag, startPoint x: 984, startPoint y: 548, endPoint x: 971, endPoint y: 619, distance: 72.2
click at [984, 534] on label "True" at bounding box center [946, 511] width 137 height 45
click at [903, 519] on input "True" at bounding box center [896, 512] width 15 height 12
radio input "true"
drag, startPoint x: 917, startPoint y: 678, endPoint x: 945, endPoint y: 672, distance: 28.6
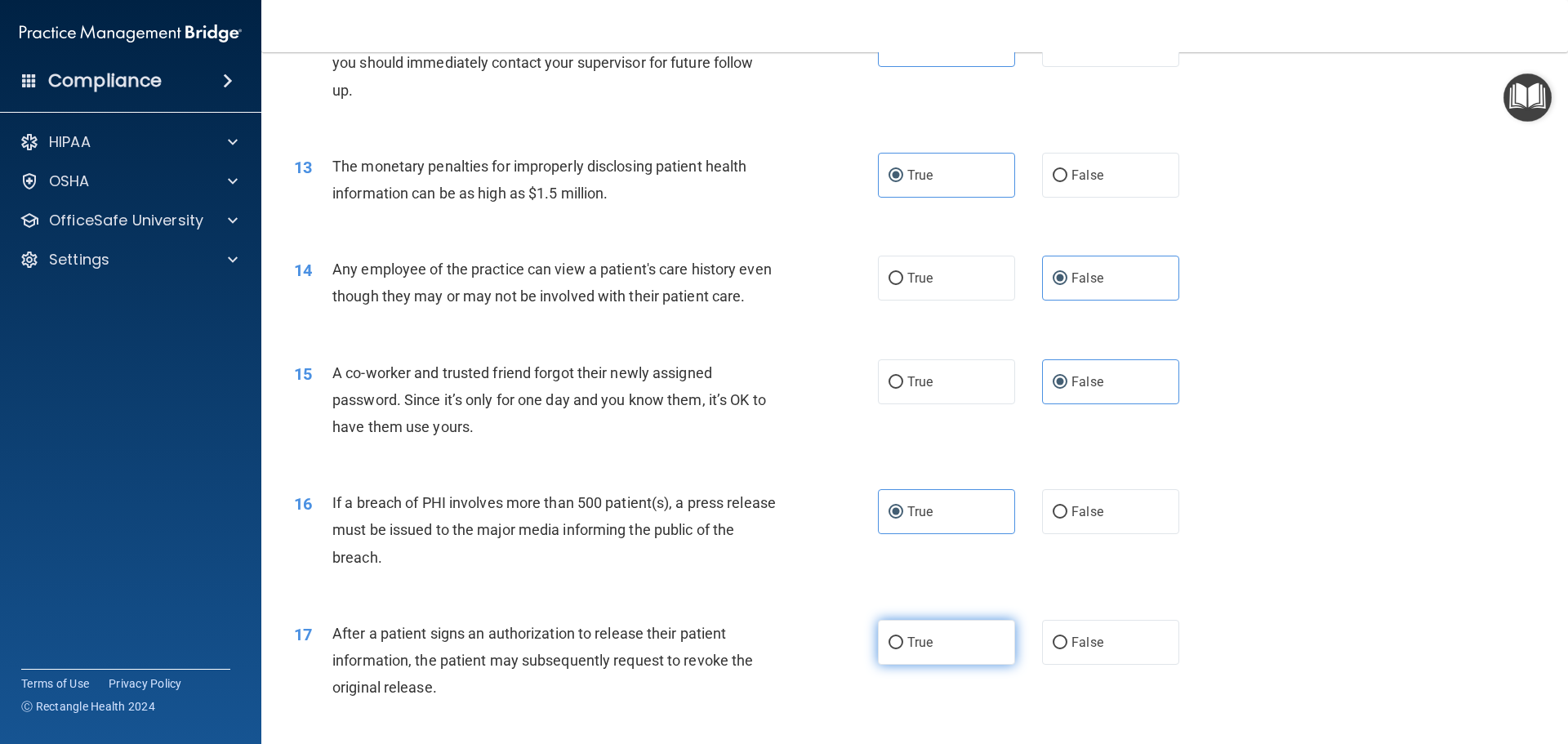
click at [929, 665] on label "True" at bounding box center [946, 642] width 137 height 45
click at [934, 661] on label "True" at bounding box center [946, 642] width 137 height 45
click at [903, 649] on input "True" at bounding box center [896, 643] width 15 height 12
radio input "true"
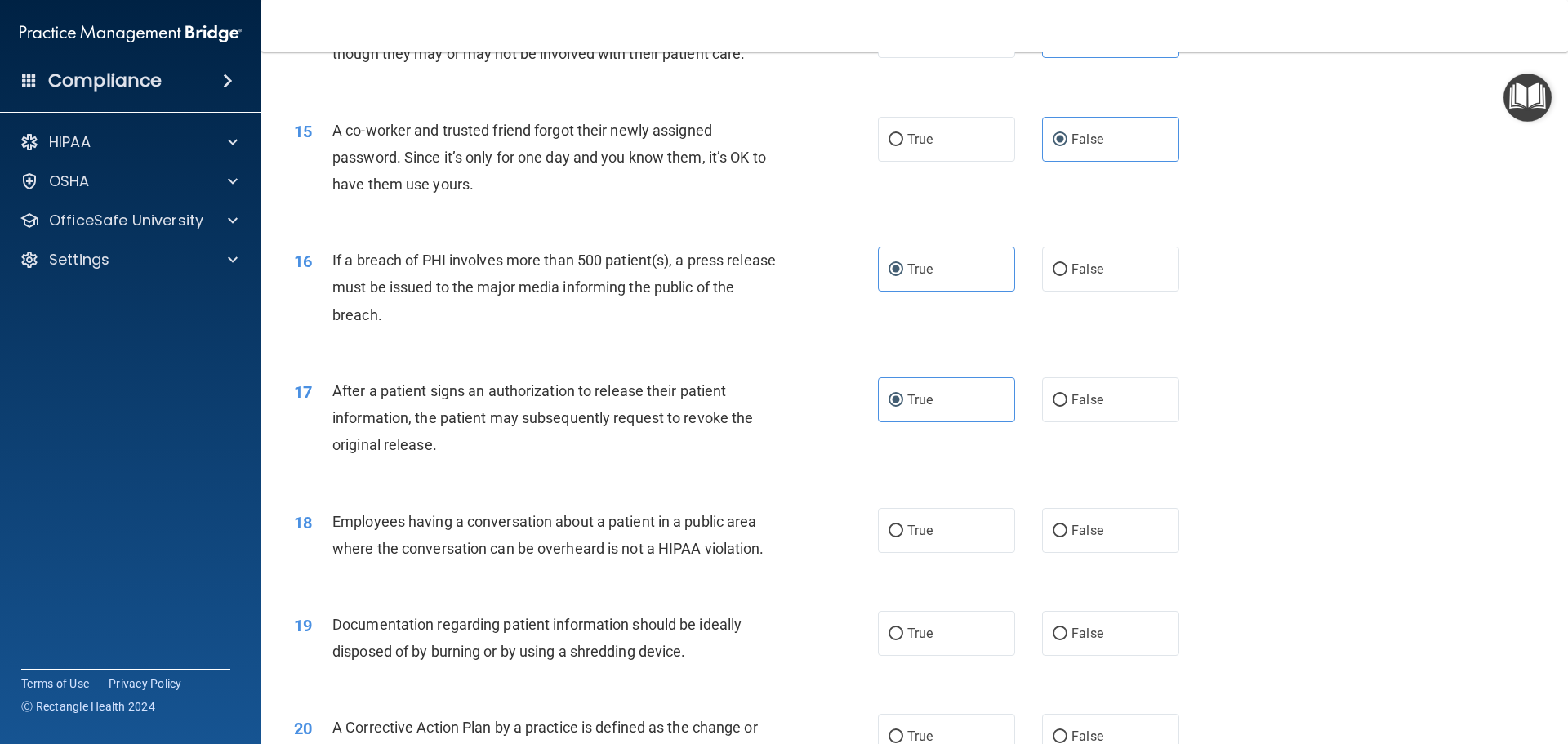
scroll to position [1634, 0]
click at [1091, 551] on label "False" at bounding box center [1110, 528] width 137 height 45
click at [1068, 535] on input "False" at bounding box center [1060, 529] width 15 height 12
radio input "true"
click at [942, 654] on label "True" at bounding box center [946, 631] width 137 height 45
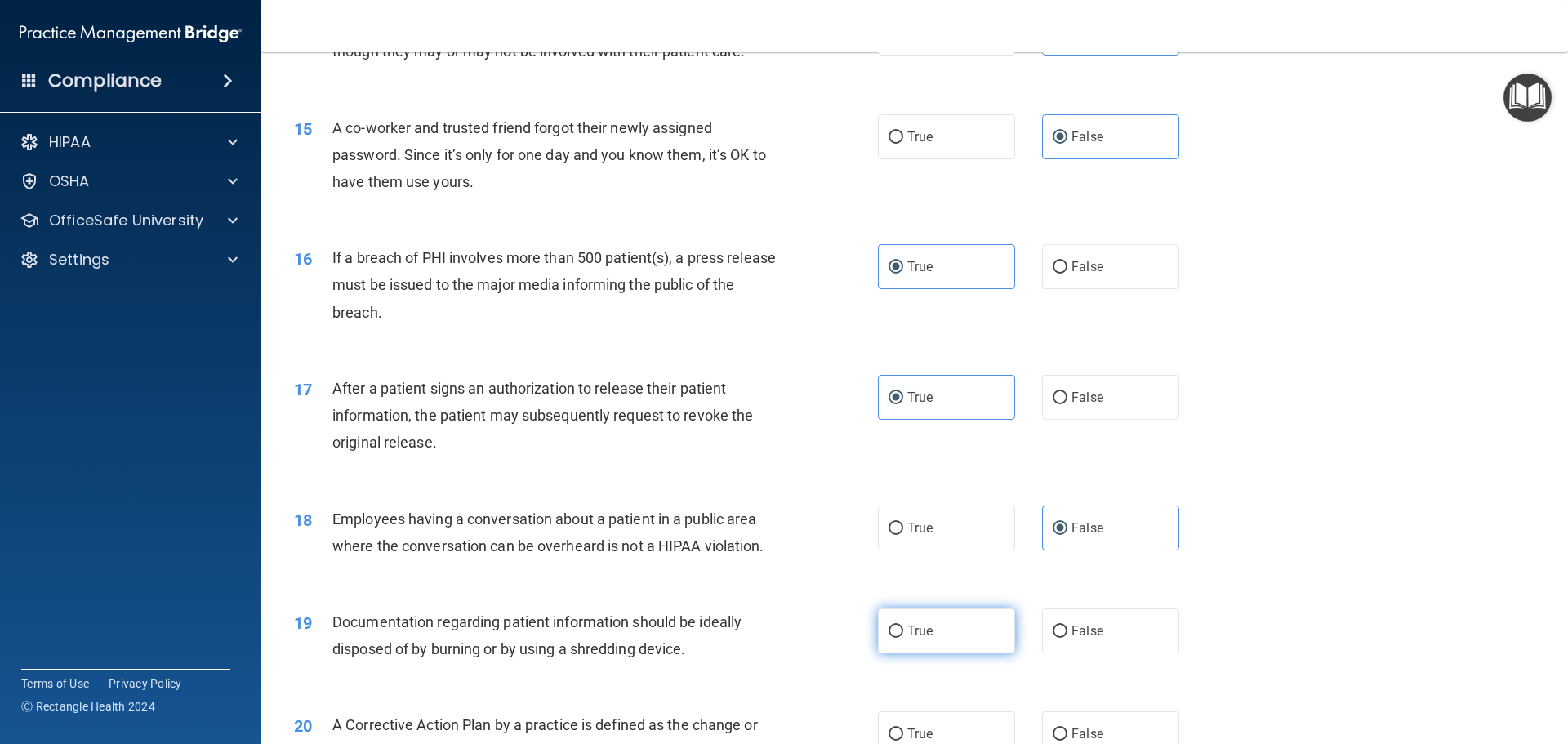
click at [903, 638] on input "True" at bounding box center [896, 631] width 15 height 12
radio input "true"
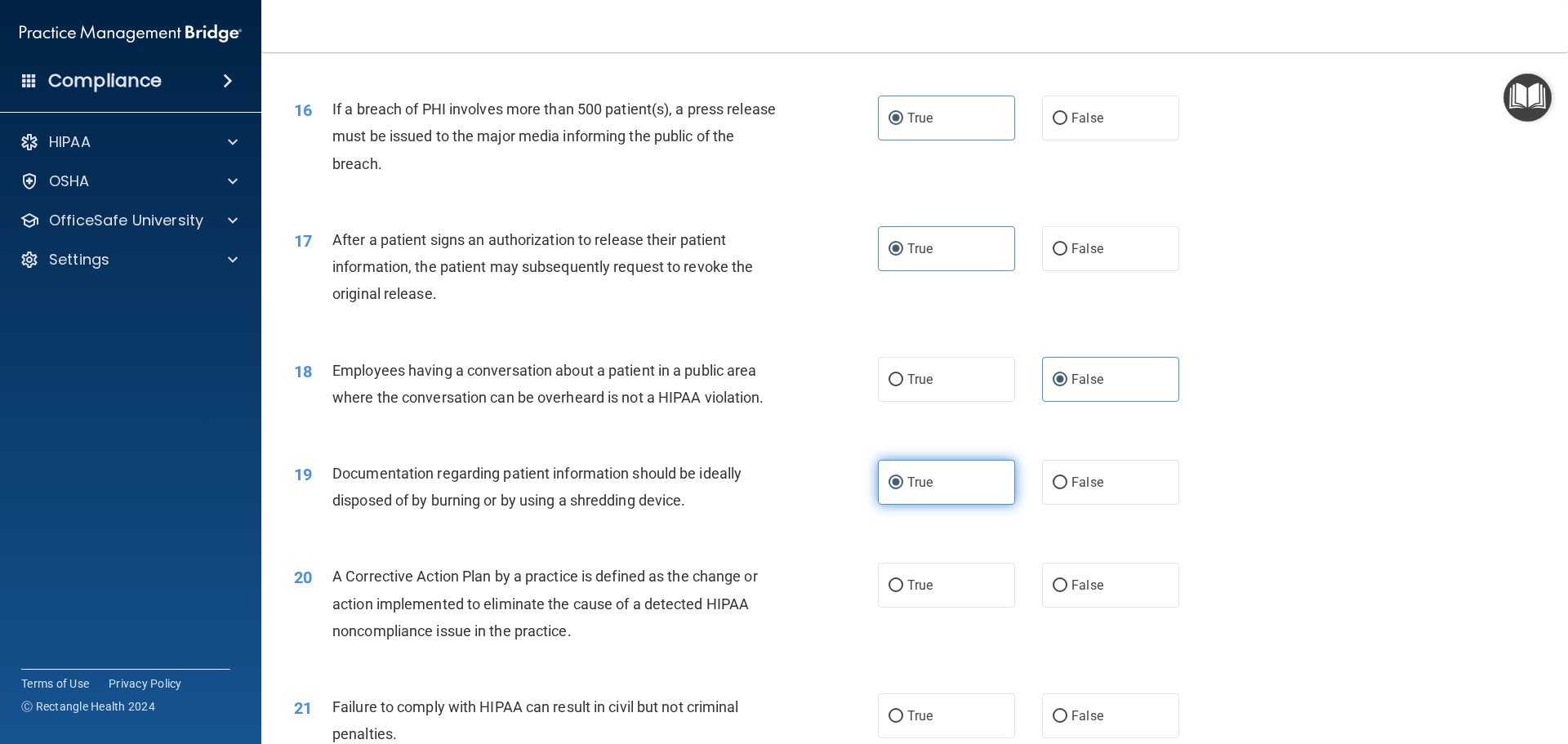
scroll to position [1797, 0]
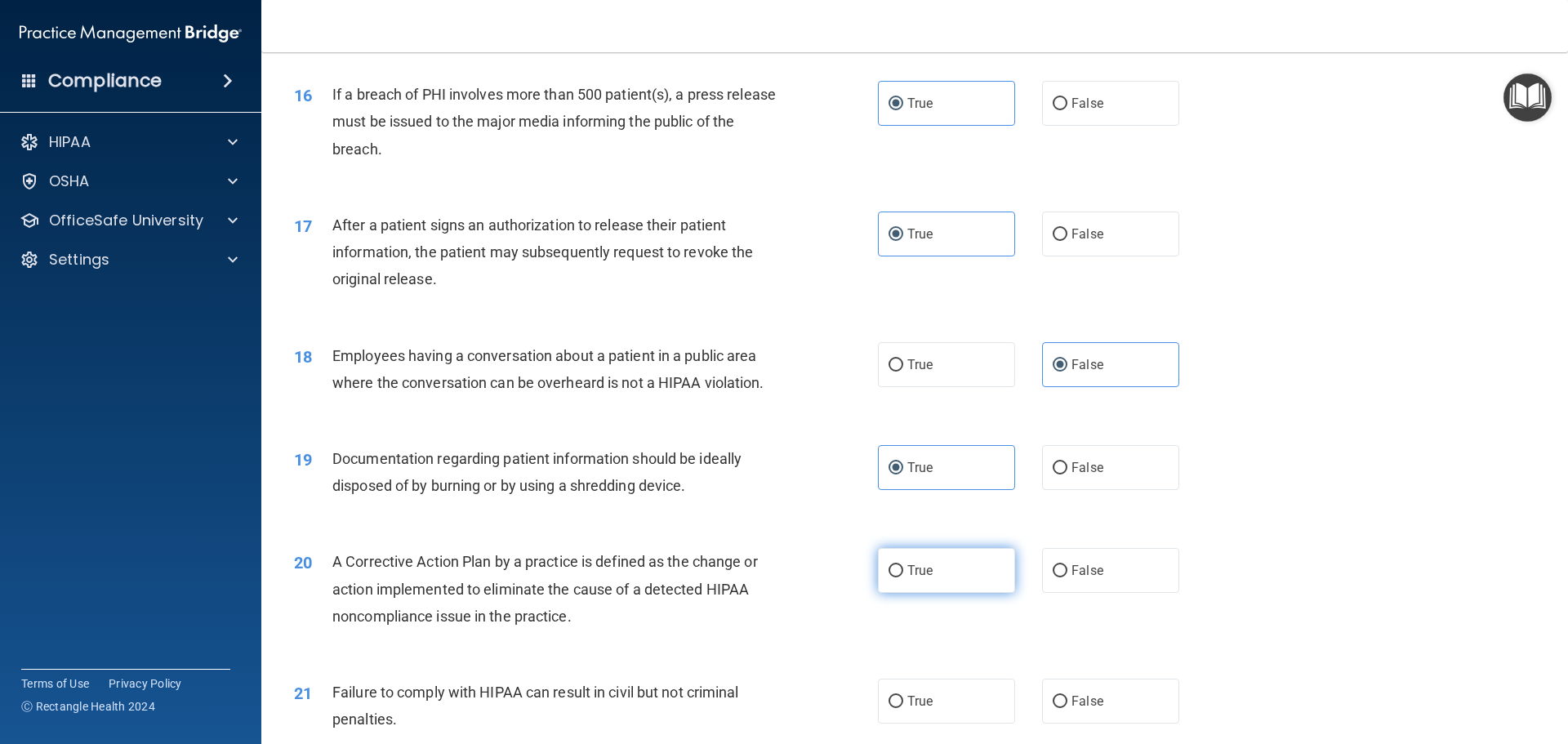
click at [945, 593] on label "True" at bounding box center [946, 571] width 137 height 45
click at [903, 578] on input "True" at bounding box center [896, 571] width 15 height 12
radio input "true"
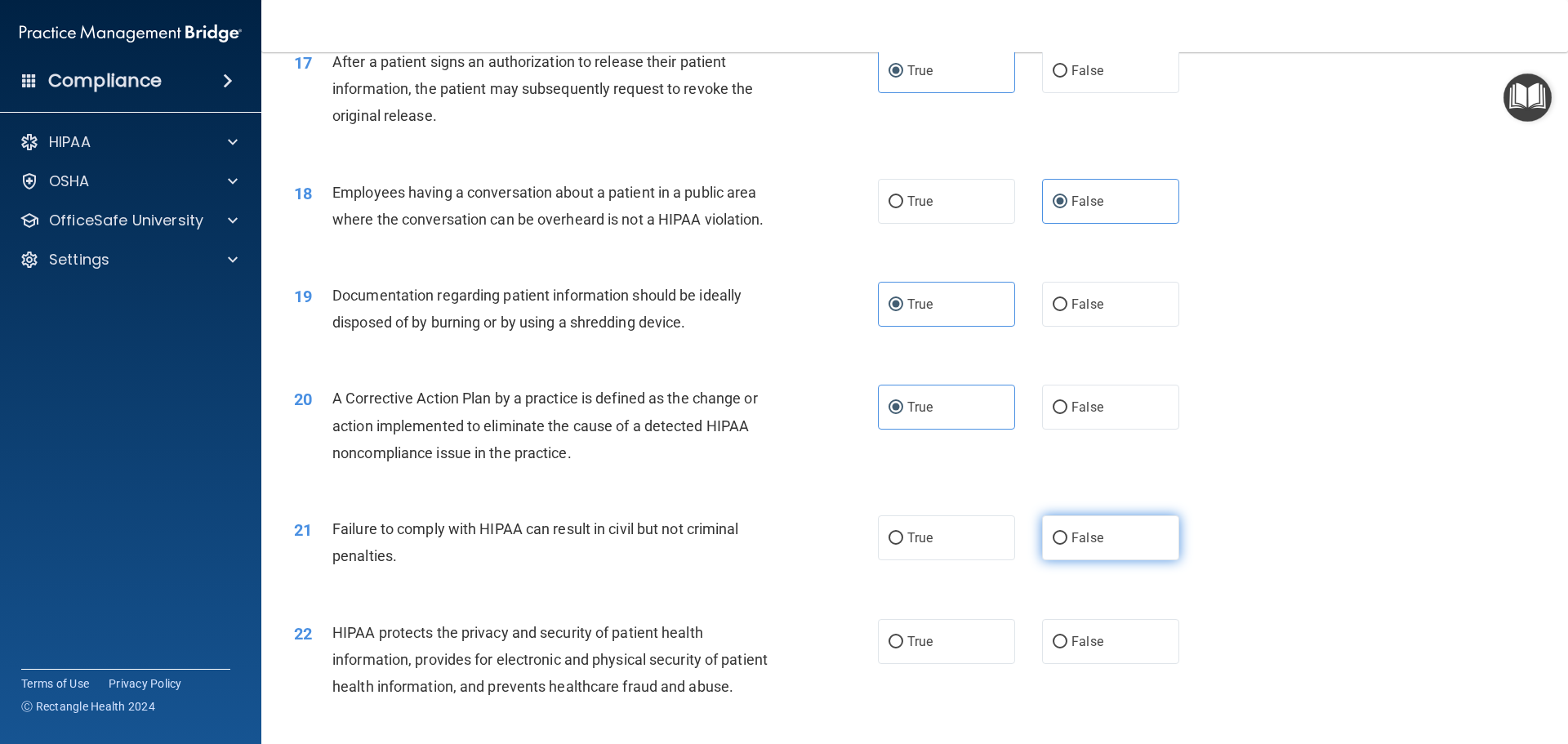
click at [1097, 561] on label "False" at bounding box center [1110, 538] width 137 height 45
click at [1068, 545] on input "False" at bounding box center [1060, 538] width 15 height 12
radio input "true"
click at [923, 649] on span "True" at bounding box center [920, 641] width 25 height 16
click at [903, 649] on input "True" at bounding box center [896, 642] width 15 height 12
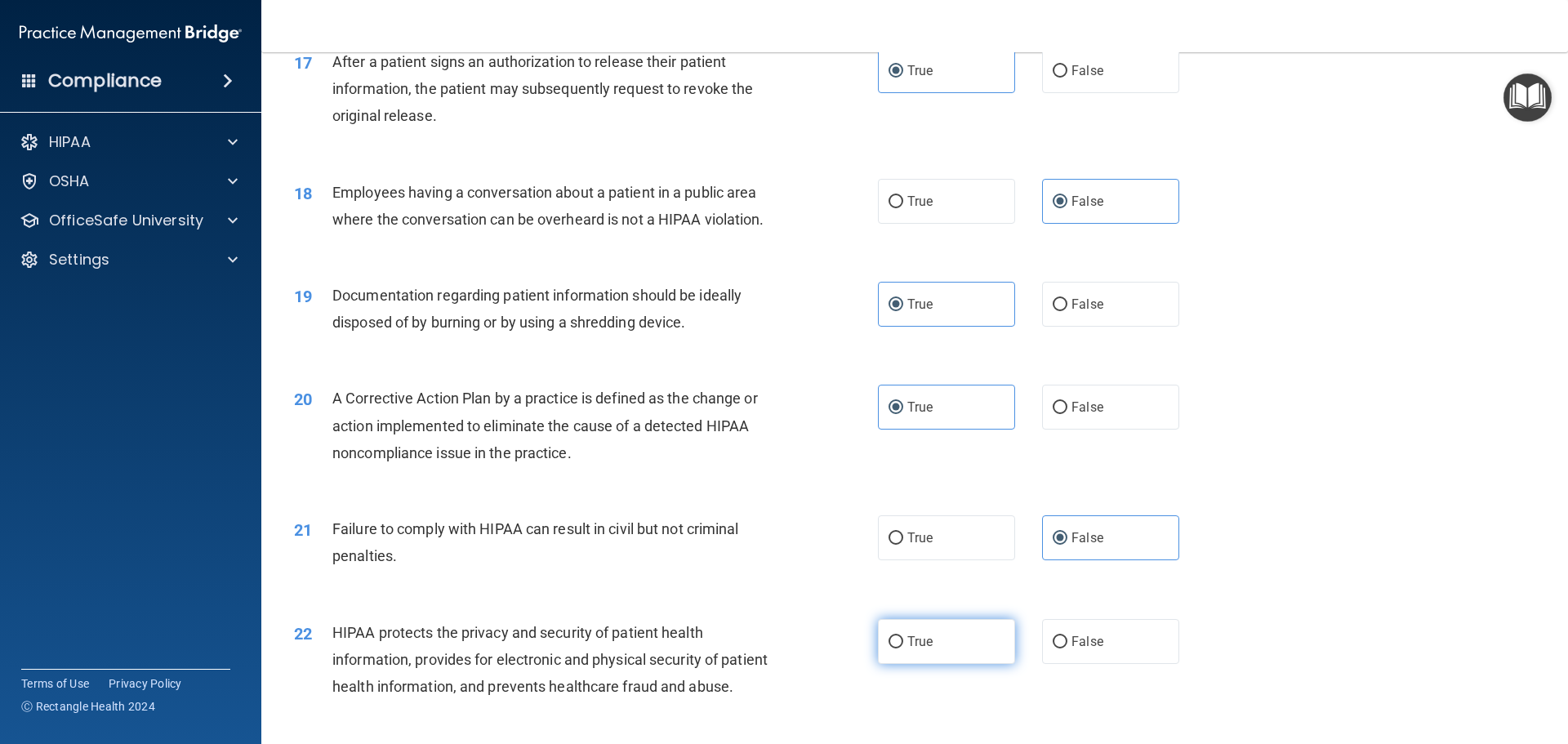
radio input "true"
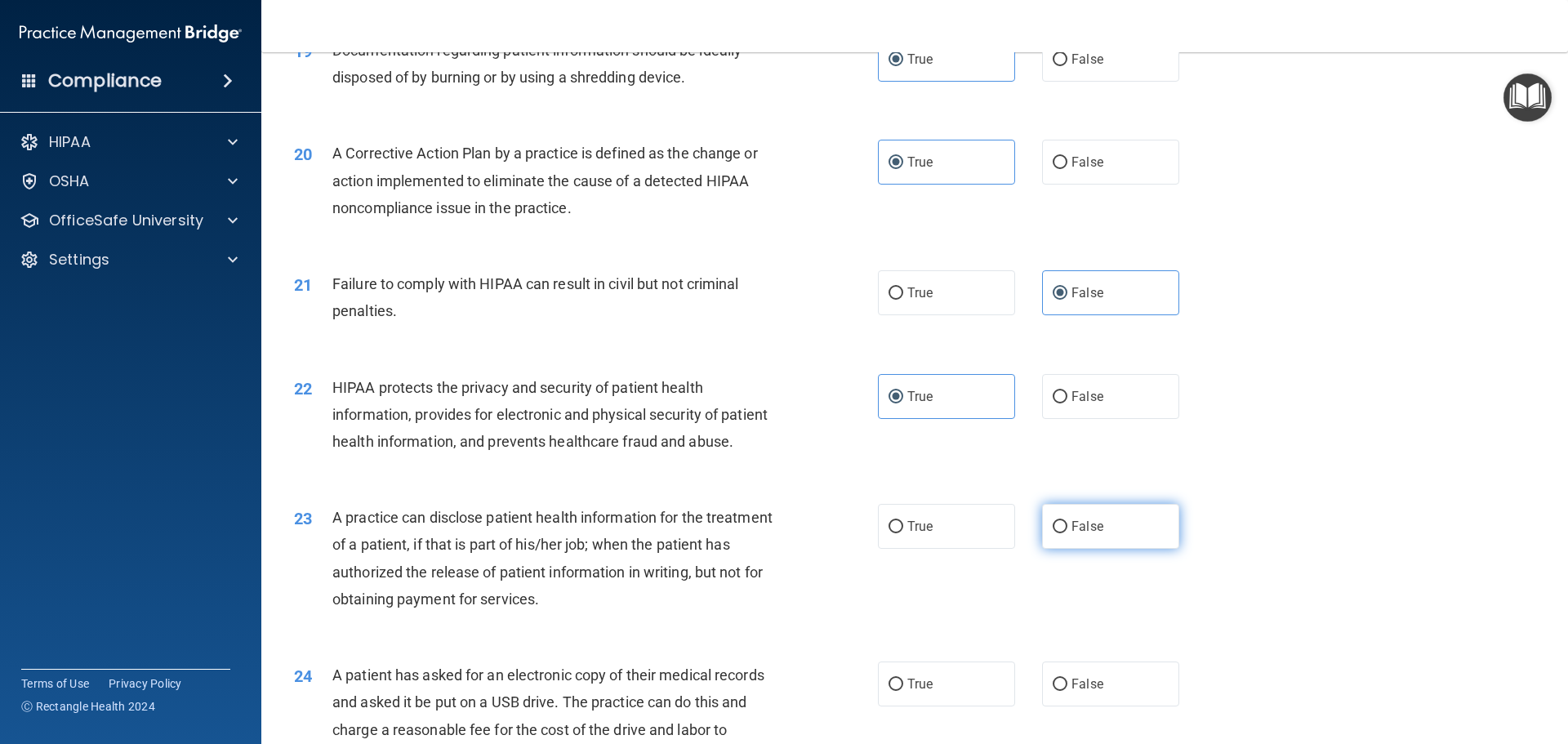
click at [1074, 549] on label "False" at bounding box center [1110, 526] width 137 height 45
click at [1068, 534] on input "False" at bounding box center [1060, 527] width 15 height 12
radio input "true"
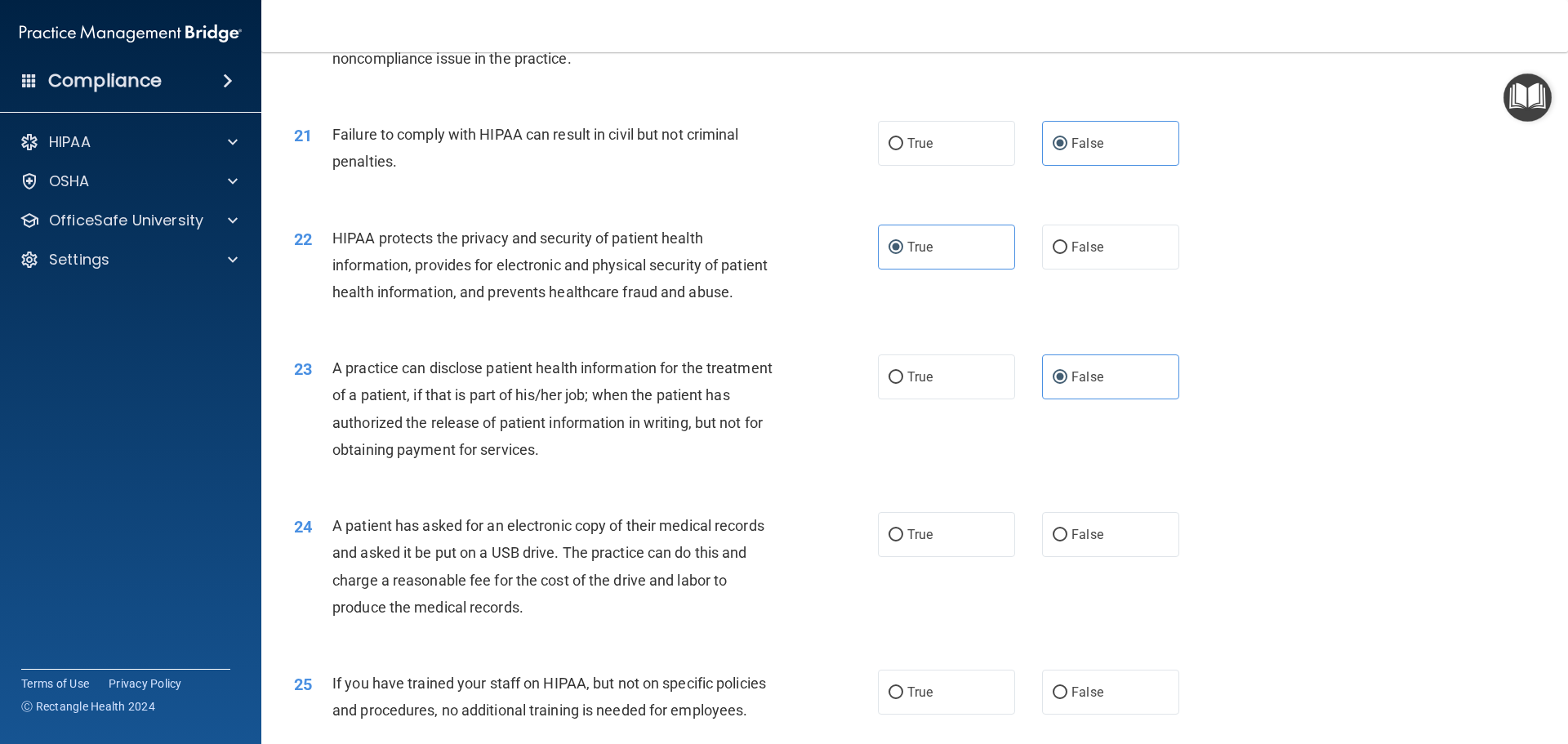
scroll to position [2369, 0]
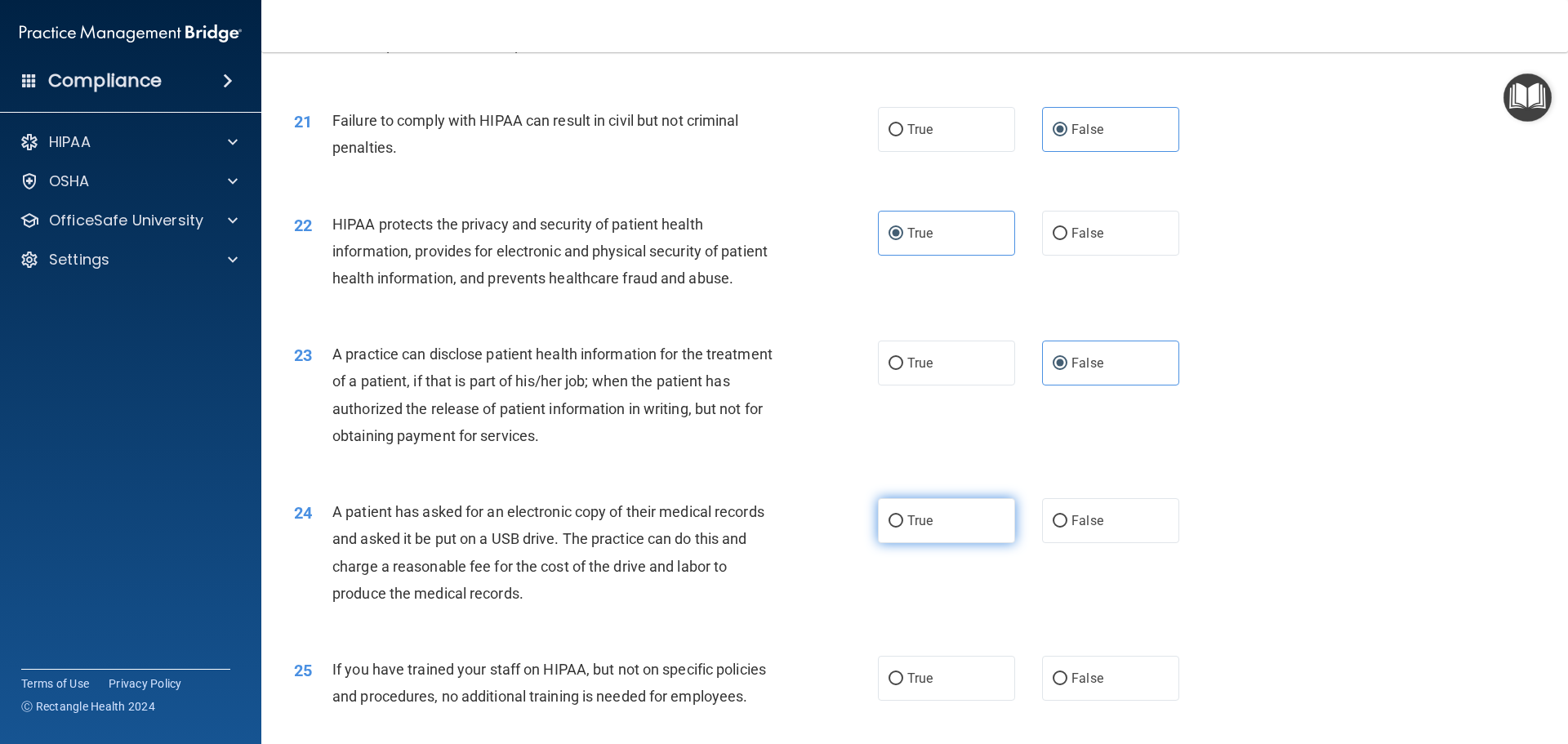
click at [967, 543] on label "True" at bounding box center [946, 520] width 137 height 45
click at [903, 528] on input "True" at bounding box center [896, 521] width 15 height 12
radio input "true"
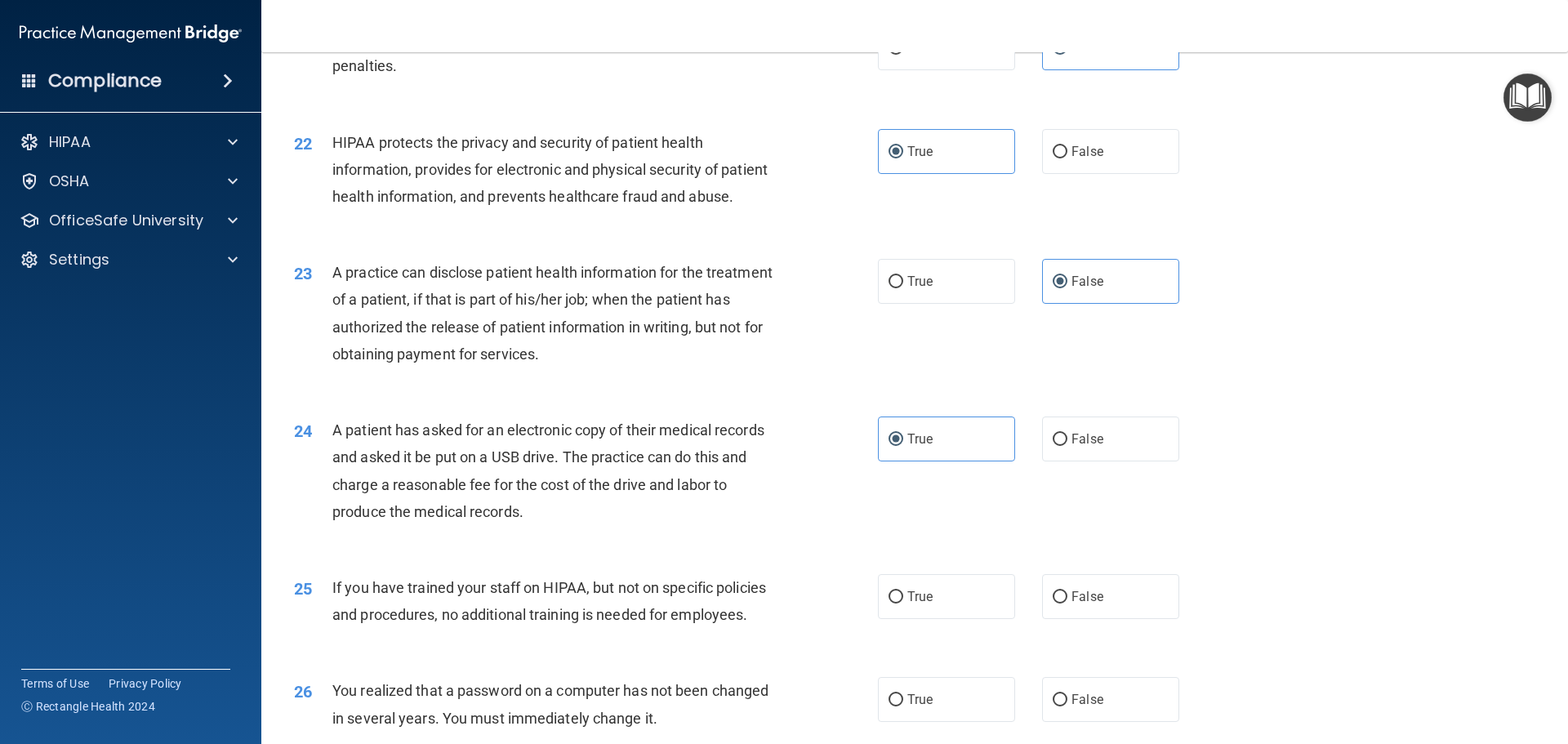
scroll to position [2533, 0]
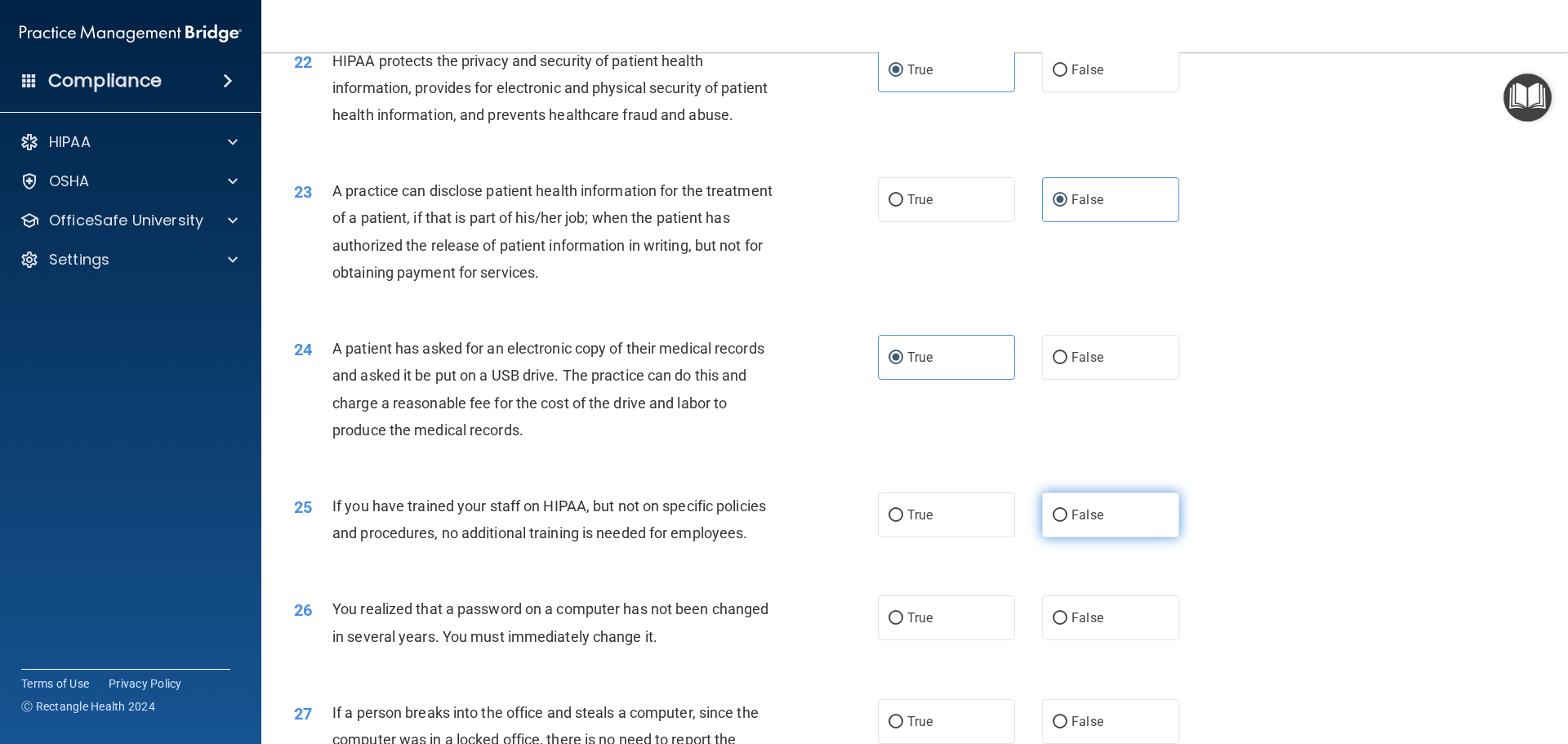
click at [1119, 538] on label "False" at bounding box center [1110, 515] width 137 height 45
click at [1068, 522] on input "False" at bounding box center [1060, 515] width 15 height 12
radio input "true"
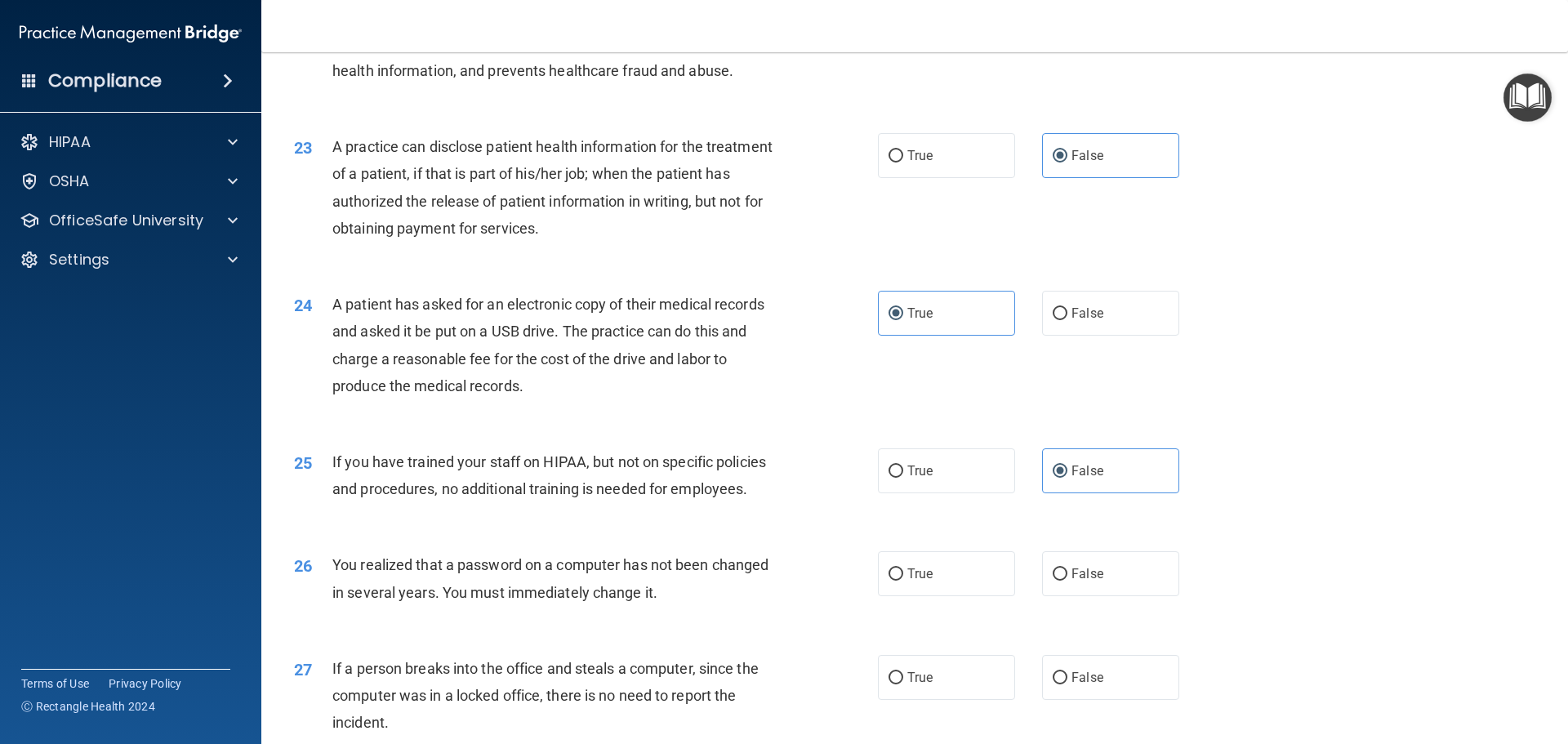
scroll to position [2614, 0]
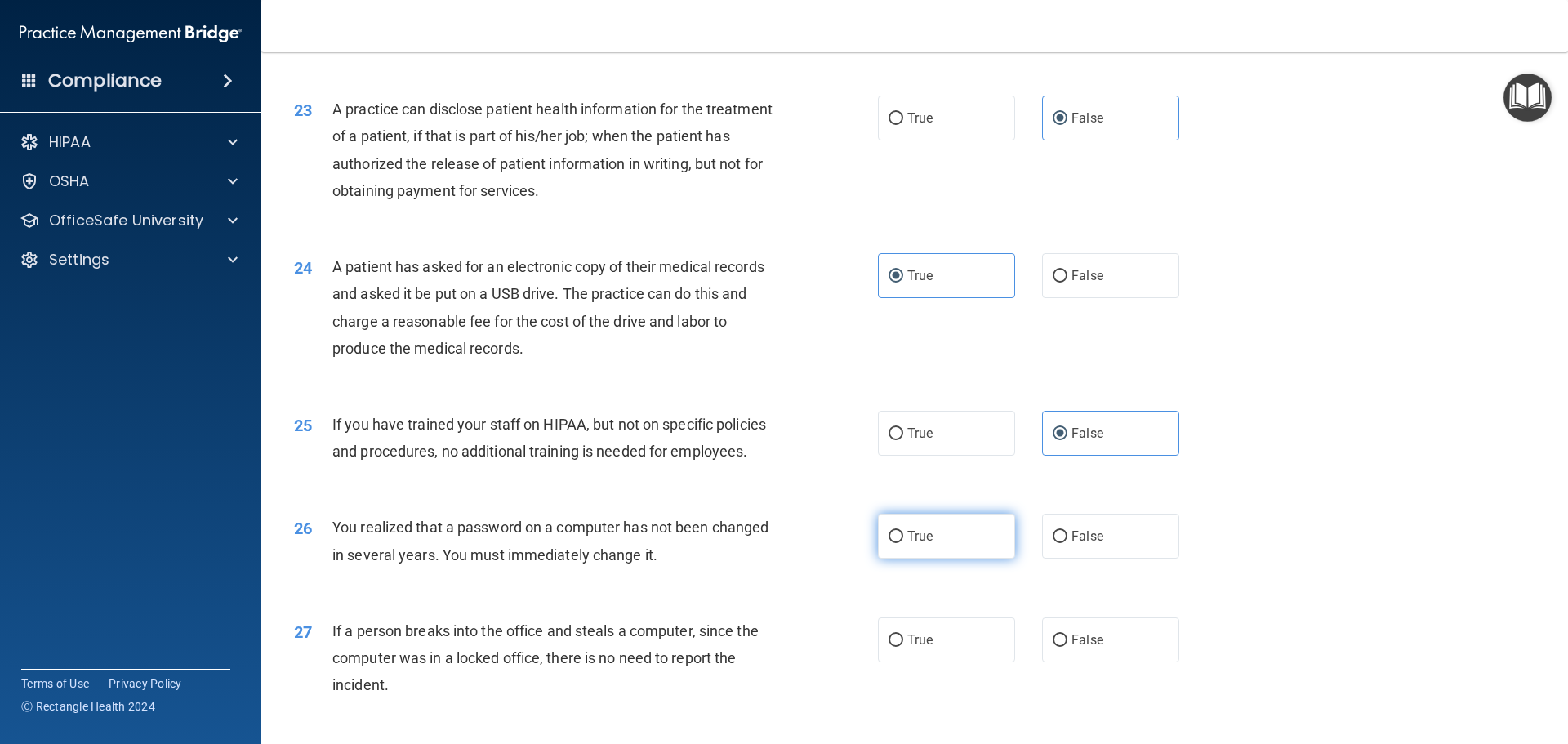
click at [991, 559] on label "True" at bounding box center [946, 536] width 137 height 45
click at [903, 543] on input "True" at bounding box center [896, 537] width 15 height 12
radio input "true"
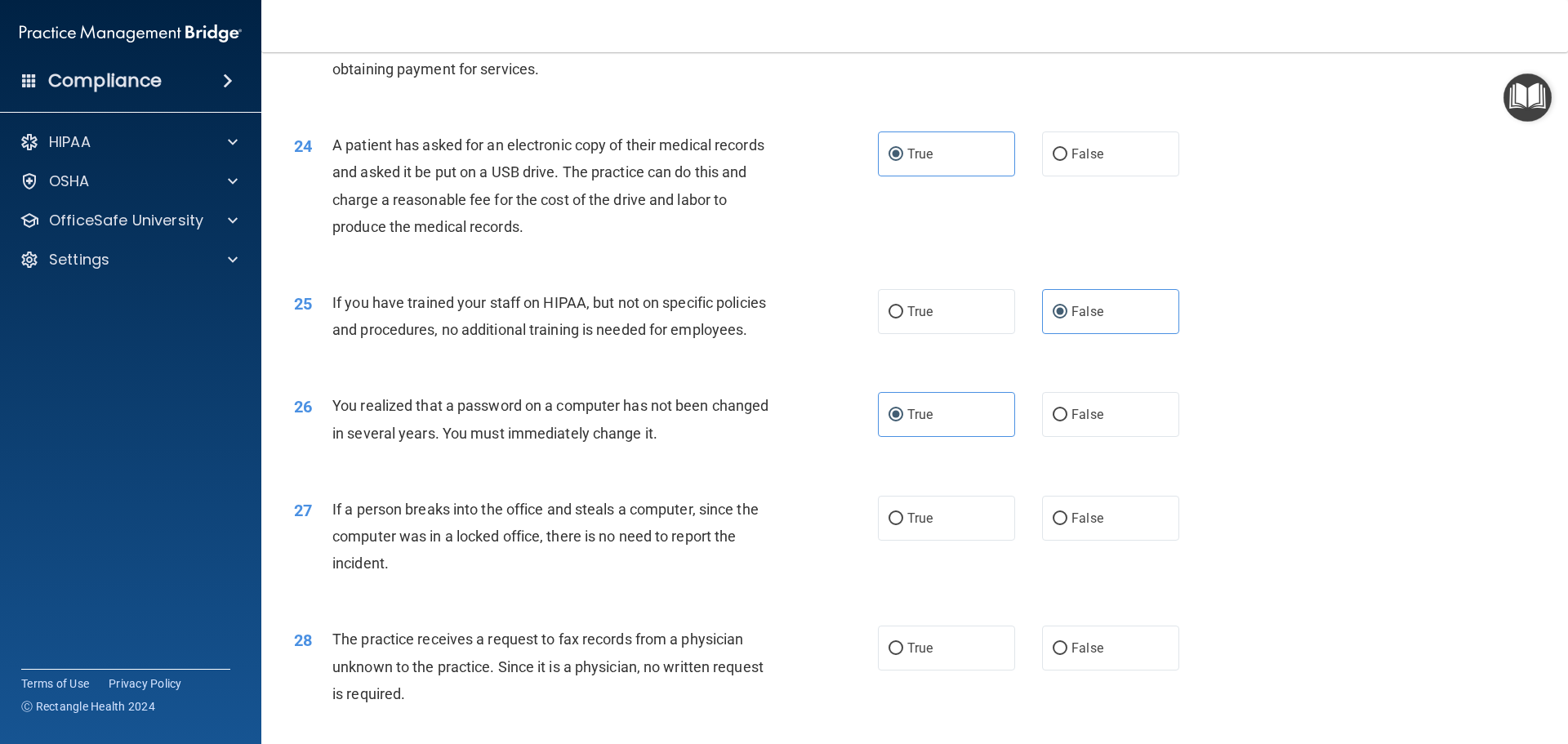
scroll to position [2778, 0]
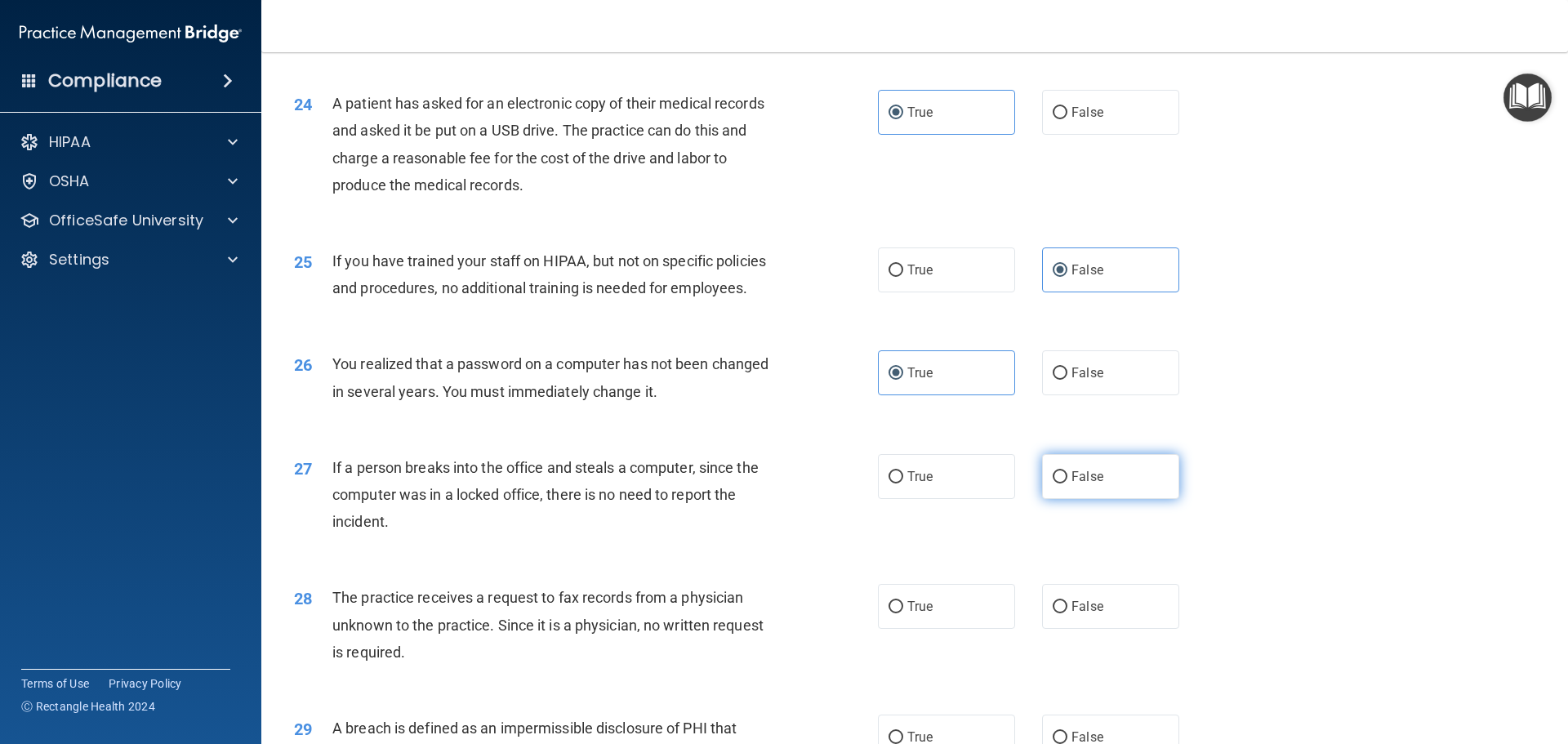
click at [1074, 499] on label "False" at bounding box center [1110, 477] width 137 height 45
click at [1068, 483] on input "False" at bounding box center [1060, 477] width 15 height 12
radio input "true"
click at [1106, 629] on label "False" at bounding box center [1110, 607] width 137 height 45
click at [1068, 613] on input "False" at bounding box center [1060, 607] width 15 height 12
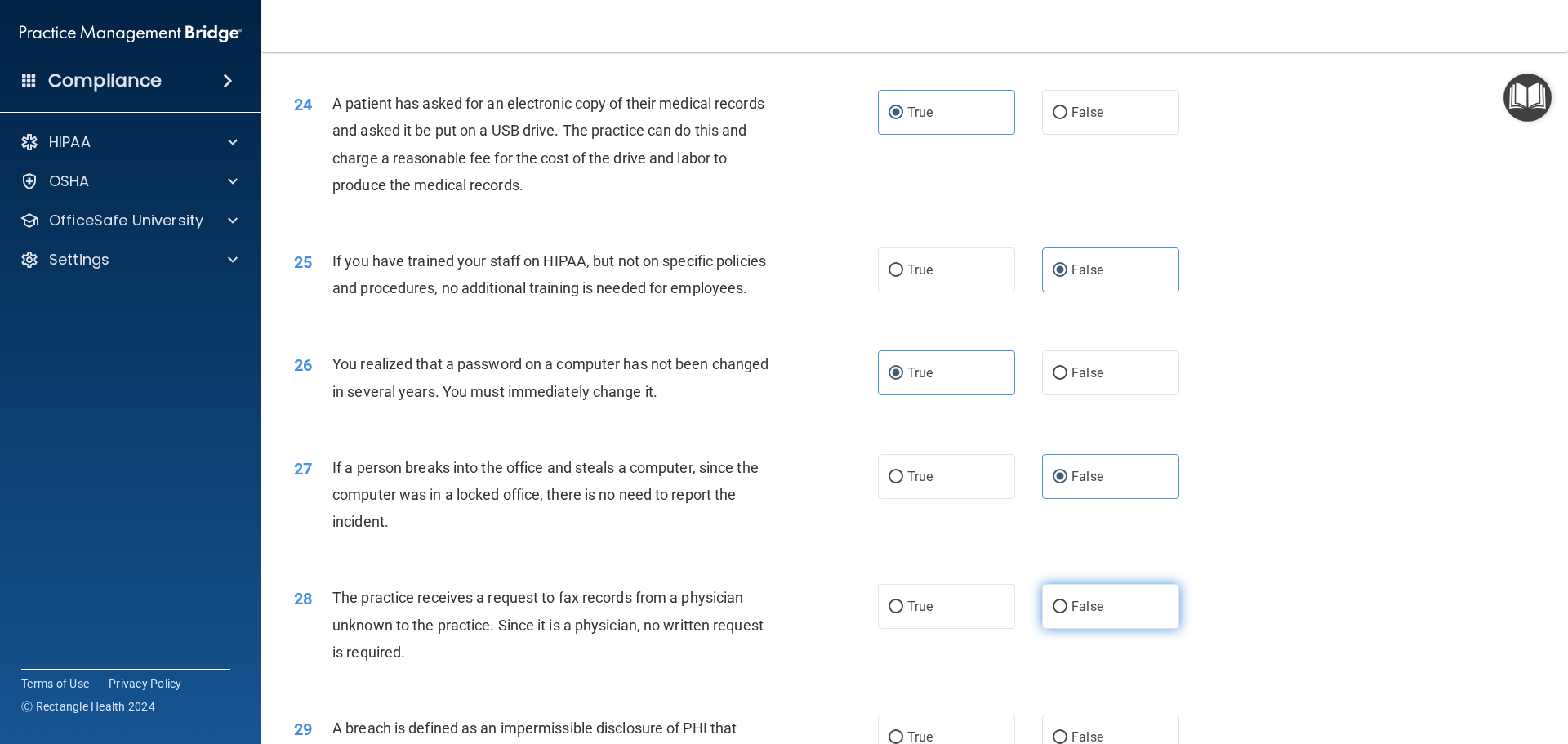
radio input "true"
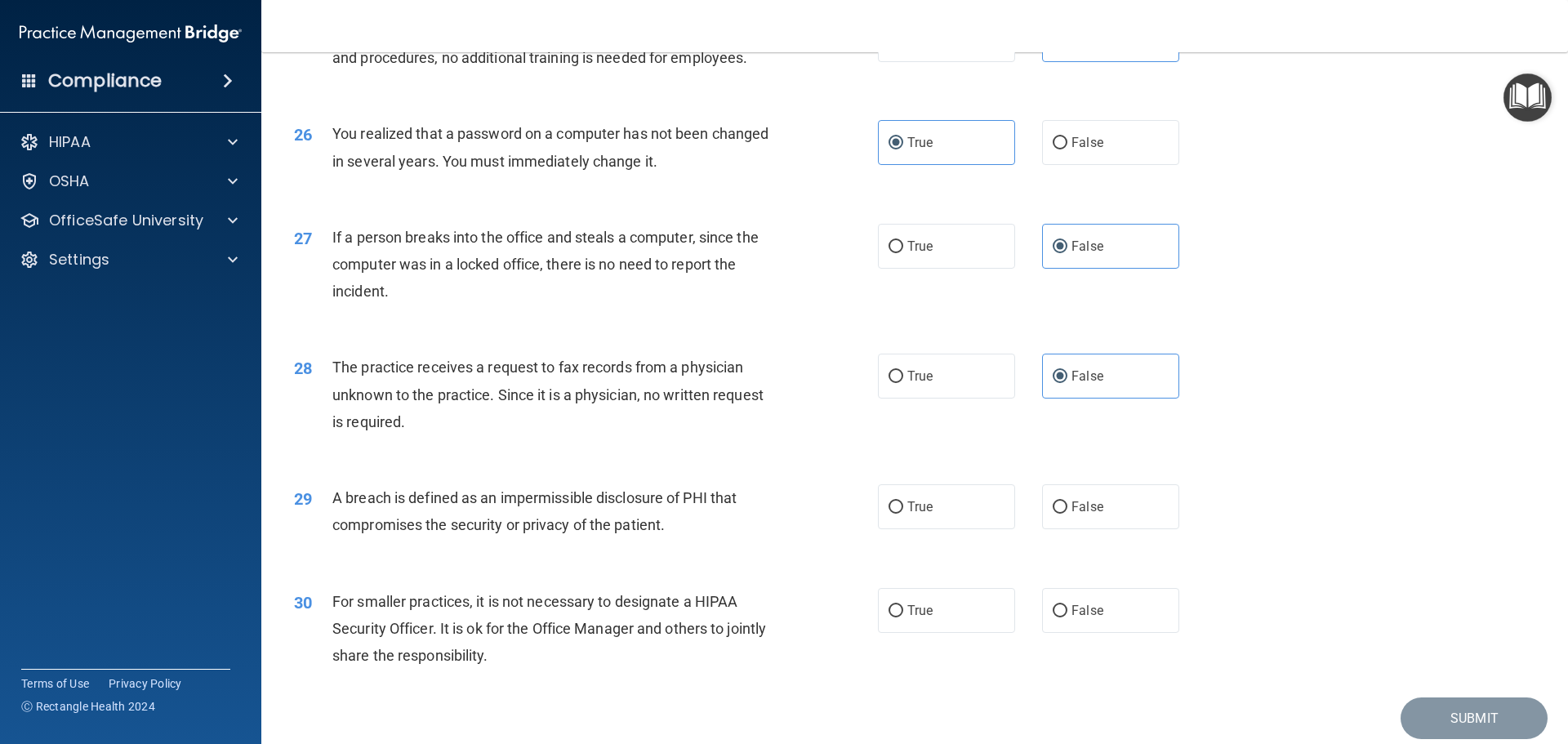
scroll to position [3023, 0]
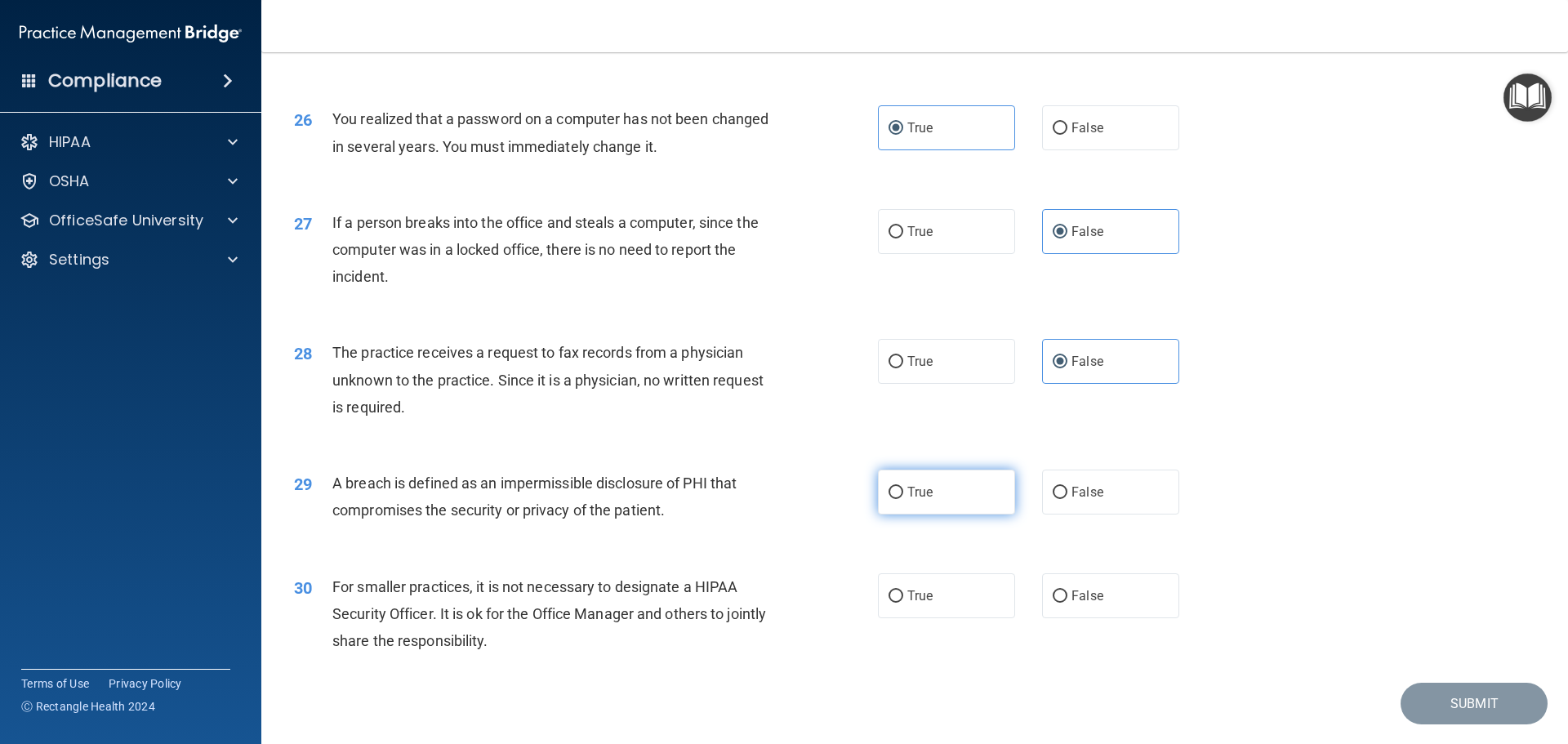
click at [969, 515] on label "True" at bounding box center [946, 492] width 137 height 45
click at [903, 499] on input "True" at bounding box center [896, 492] width 15 height 12
radio input "true"
click at [1102, 618] on label "False" at bounding box center [1110, 596] width 137 height 45
click at [1068, 603] on input "False" at bounding box center [1060, 596] width 15 height 12
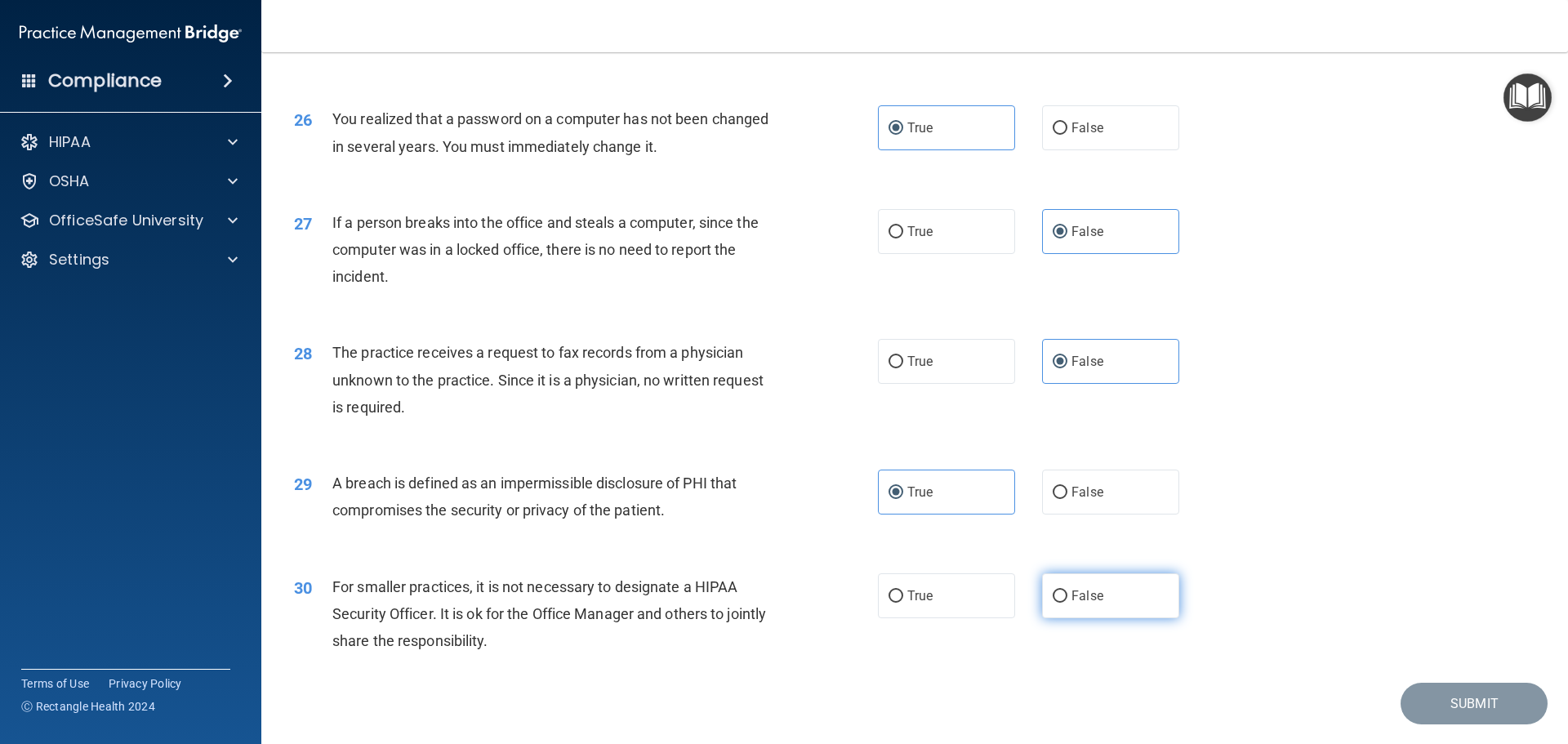
radio input "true"
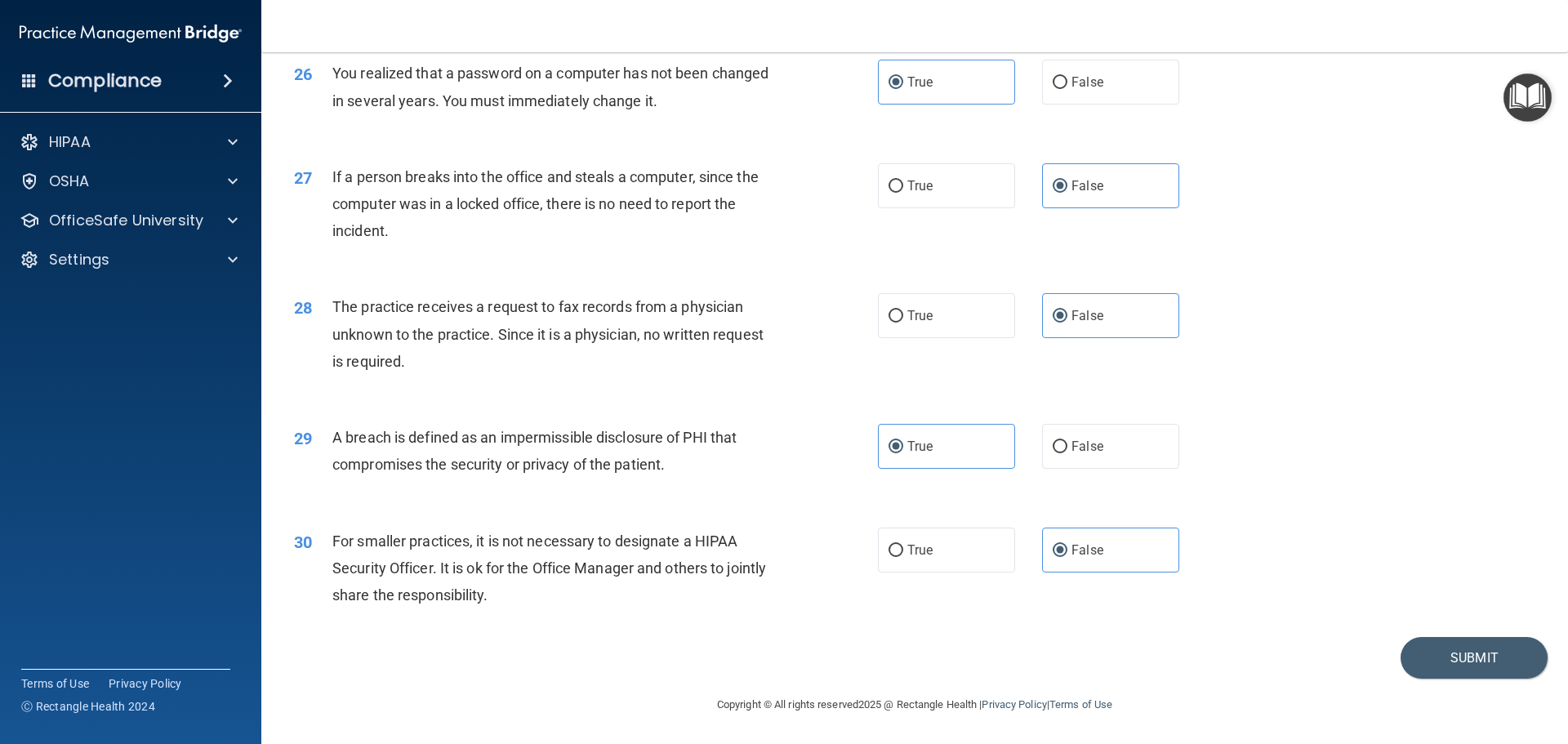
scroll to position [3122, 0]
click at [1447, 668] on button "Submit" at bounding box center [1473, 658] width 147 height 42
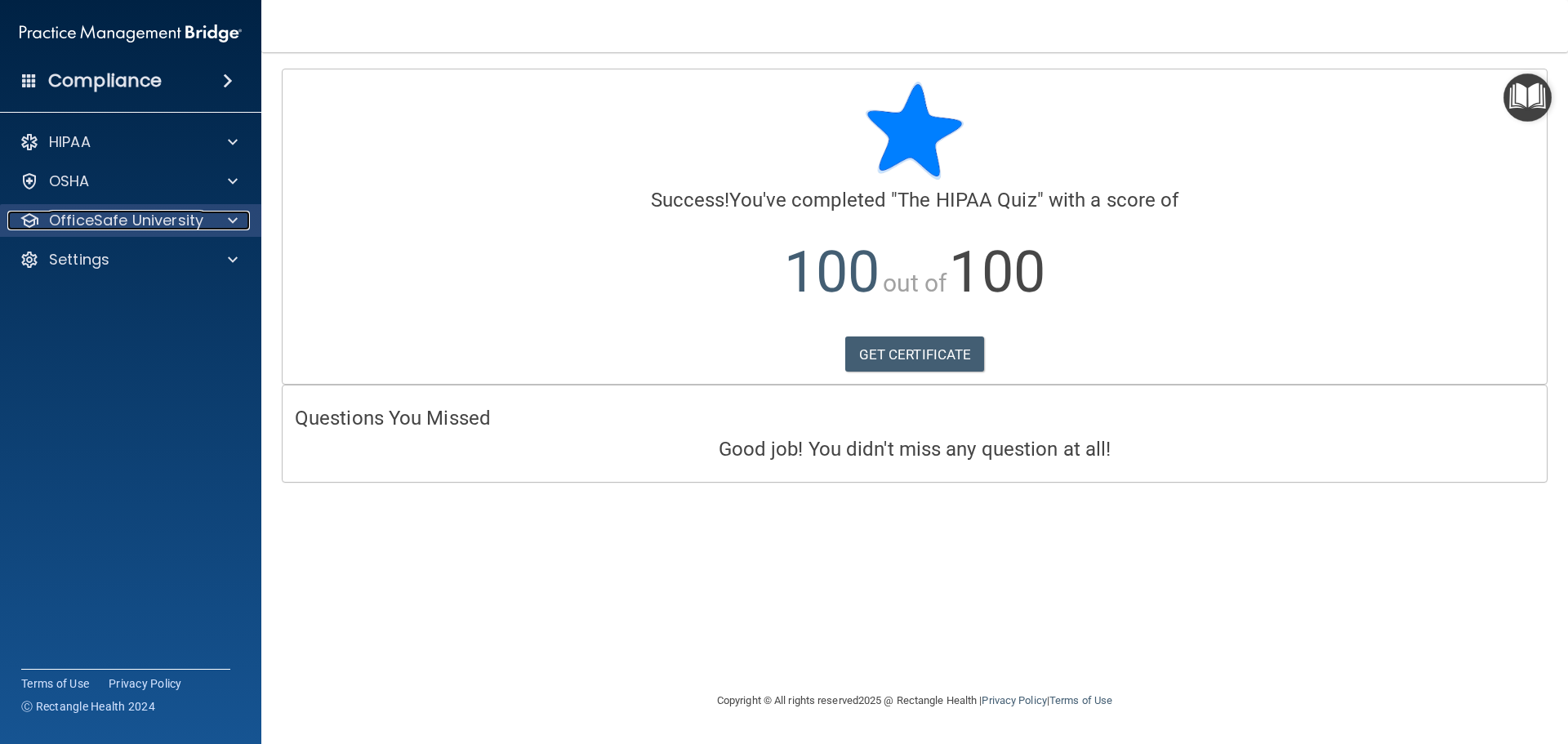
click at [228, 215] on span at bounding box center [233, 220] width 10 height 20
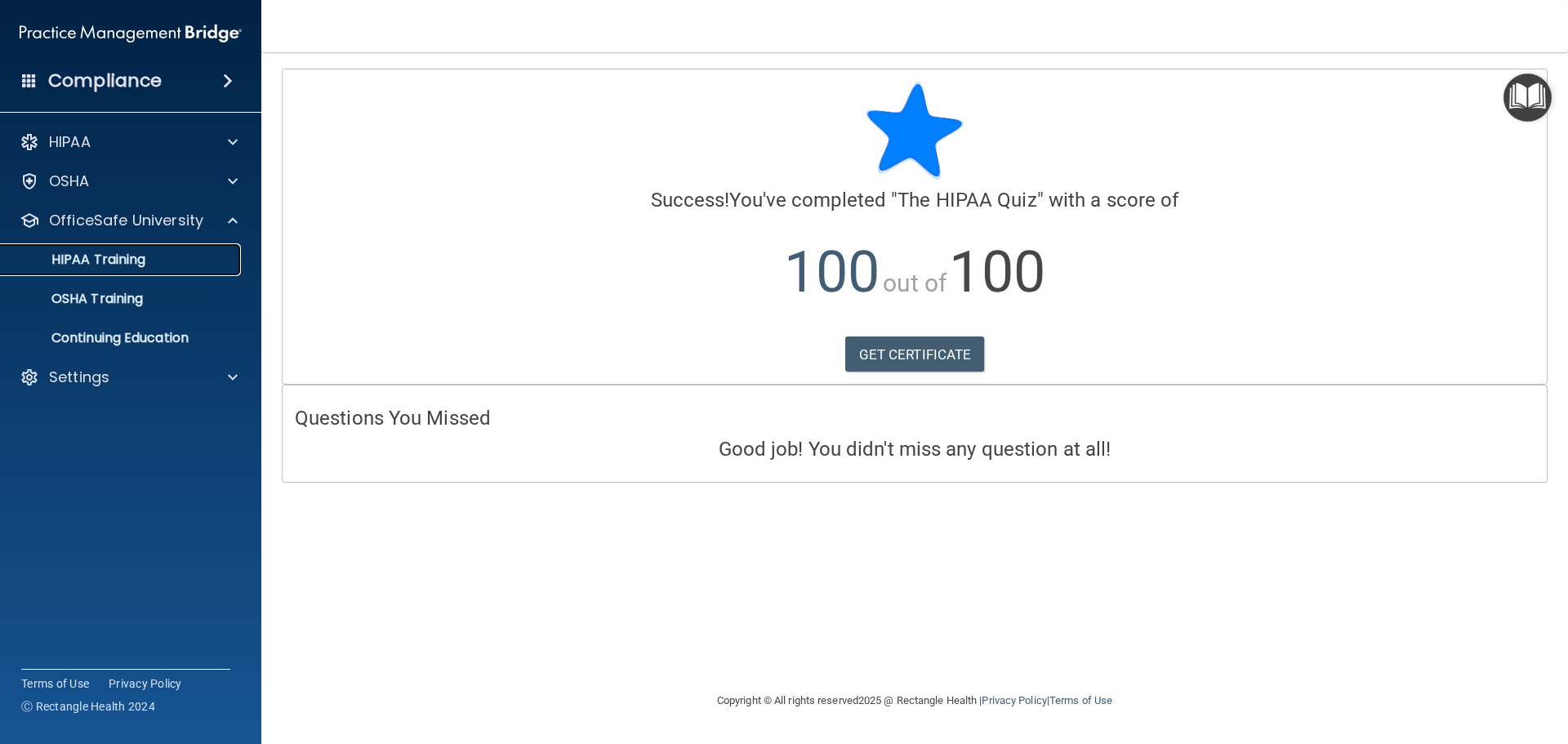
click at [115, 252] on p "HIPAA Training" at bounding box center [78, 260] width 135 height 16
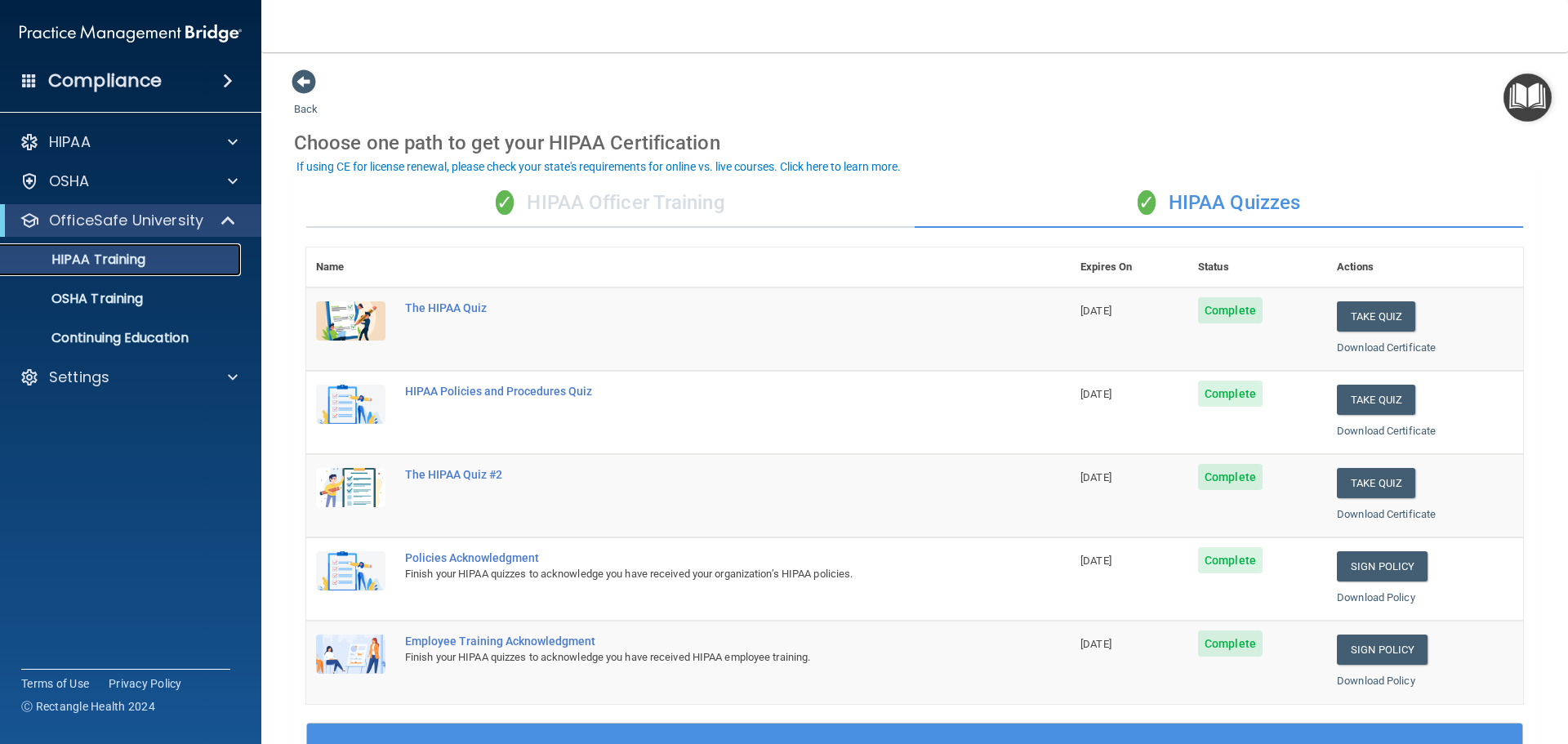
scroll to position [81, 0]
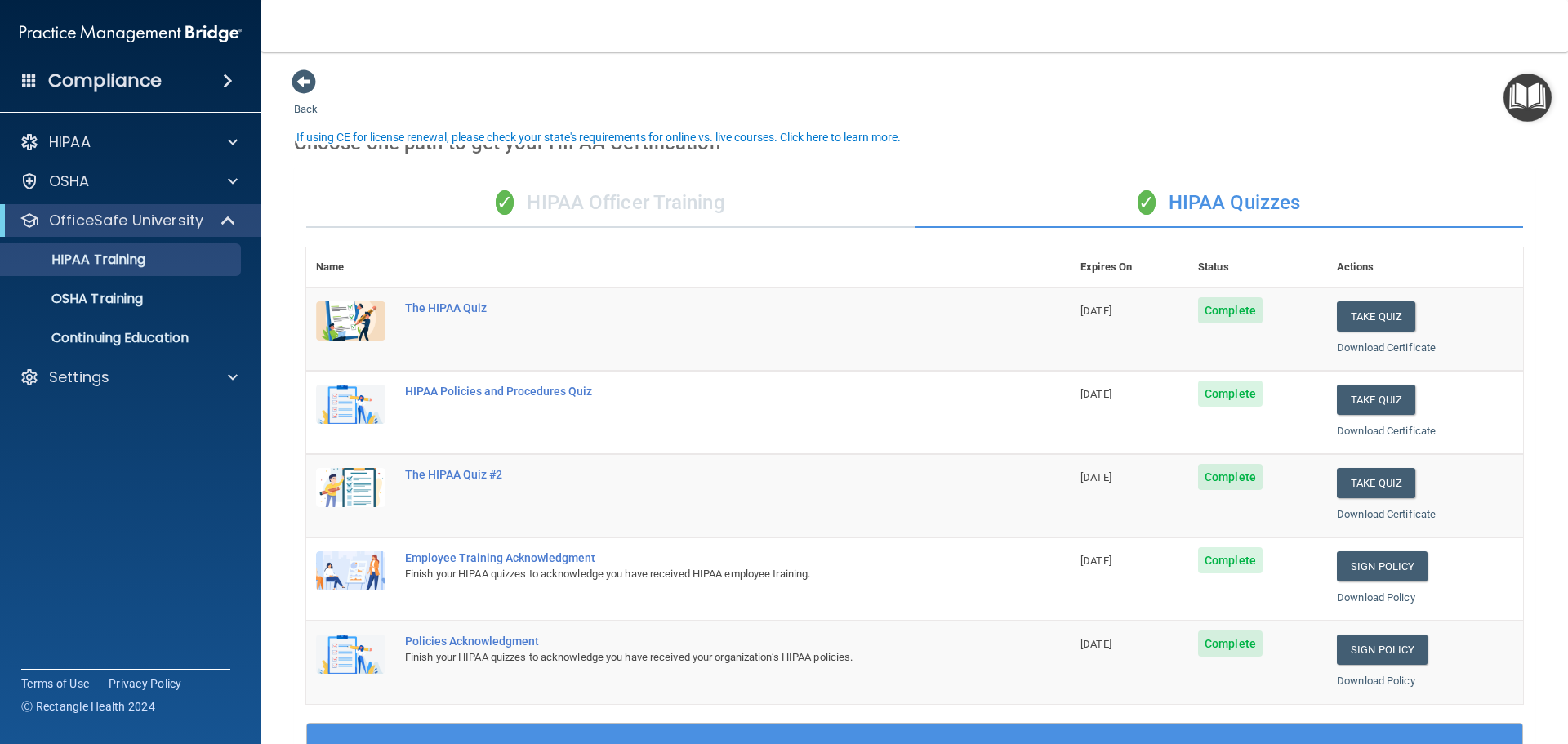
scroll to position [81, 0]
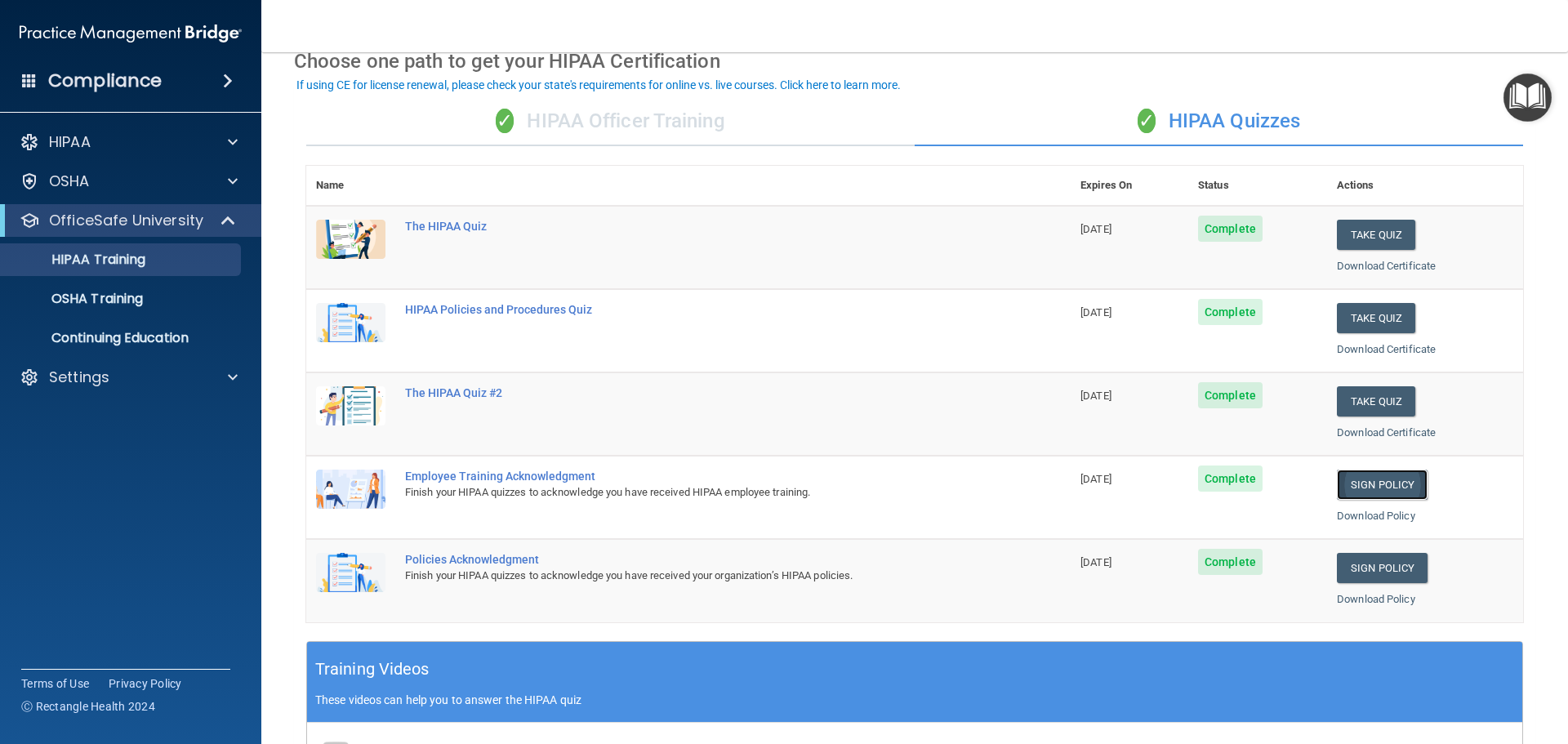
click at [1375, 472] on link "Sign Policy" at bounding box center [1382, 484] width 90 height 30
click at [1404, 569] on link "Sign Policy" at bounding box center [1382, 568] width 90 height 30
click at [80, 340] on p "Continuing Education" at bounding box center [122, 338] width 223 height 16
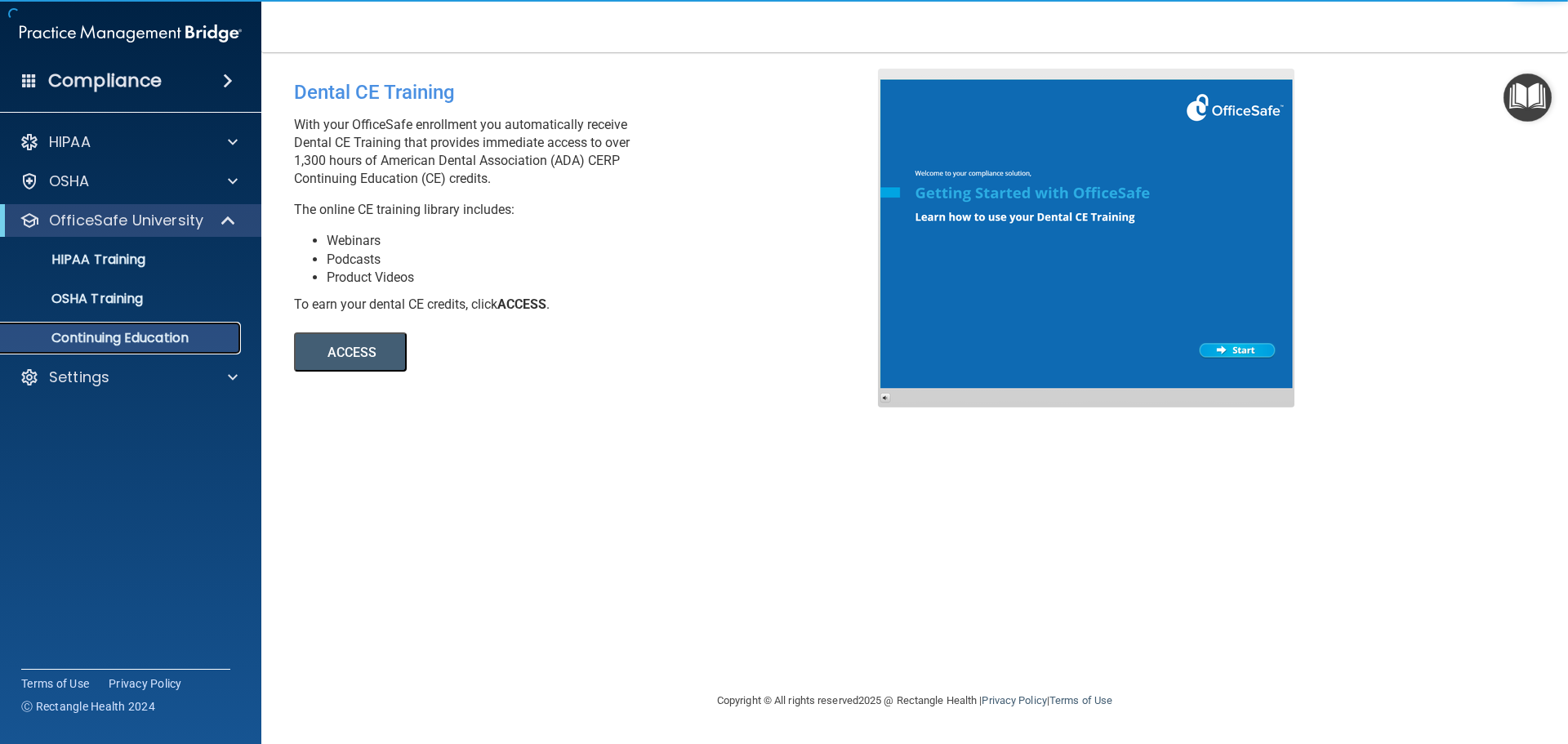
click at [81, 344] on p "Continuing Education" at bounding box center [122, 338] width 223 height 16
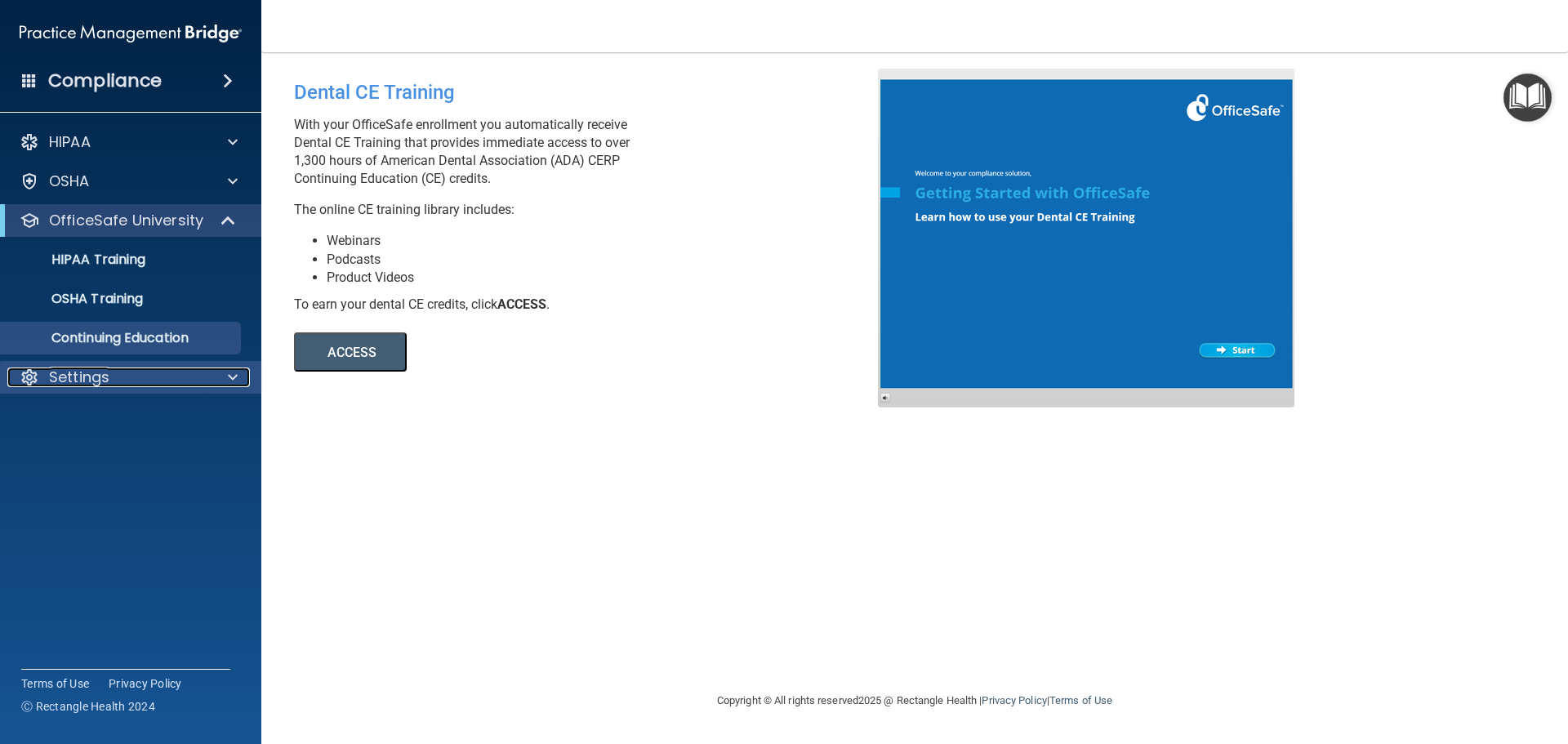
click at [233, 378] on span at bounding box center [233, 377] width 10 height 20
click at [153, 343] on p "Continuing Education" at bounding box center [122, 338] width 223 height 16
click at [95, 282] on ul "HIPAA Training OSHA Training Continuing Education" at bounding box center [131, 295] width 296 height 118
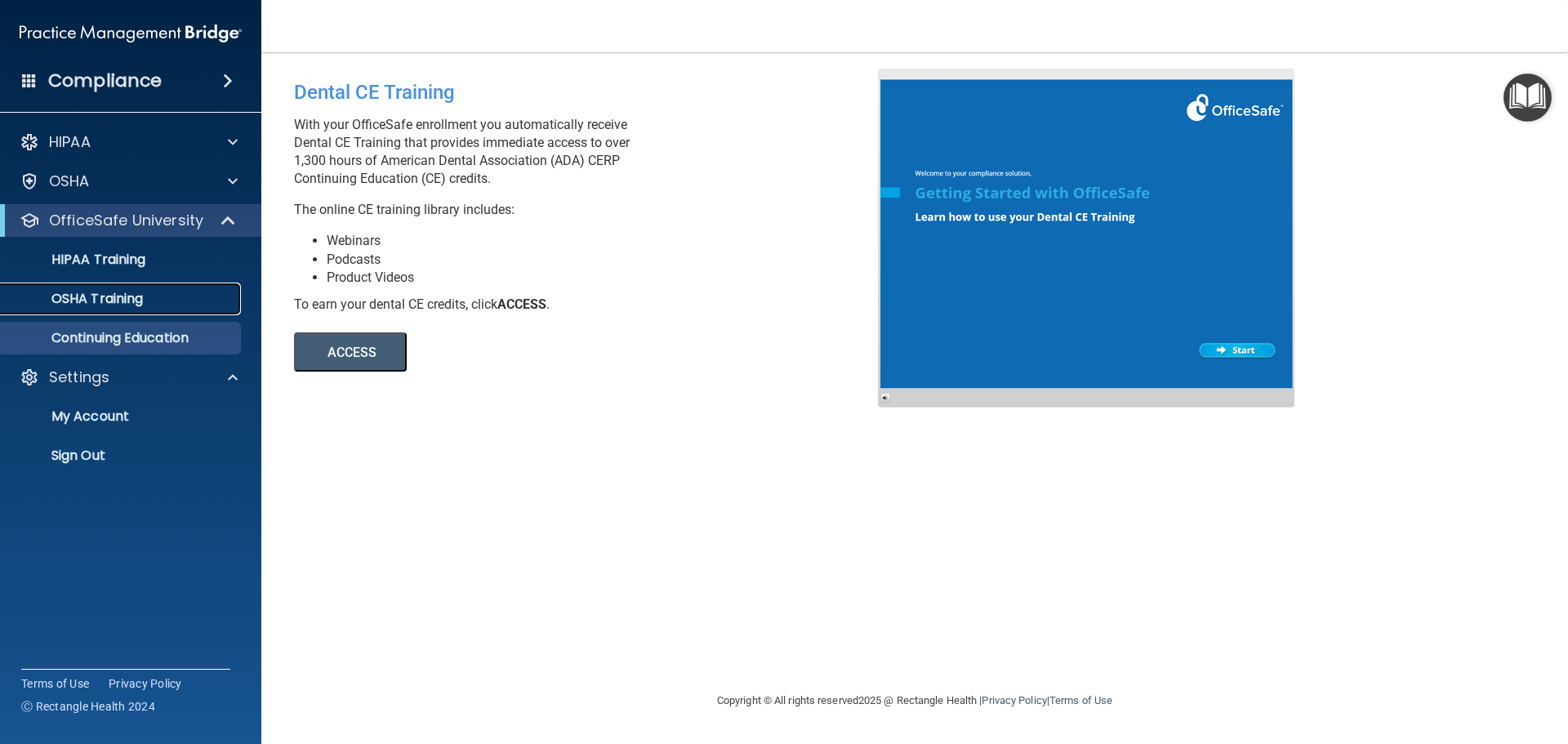
click at [98, 293] on p "OSHA Training" at bounding box center [76, 299] width 132 height 16
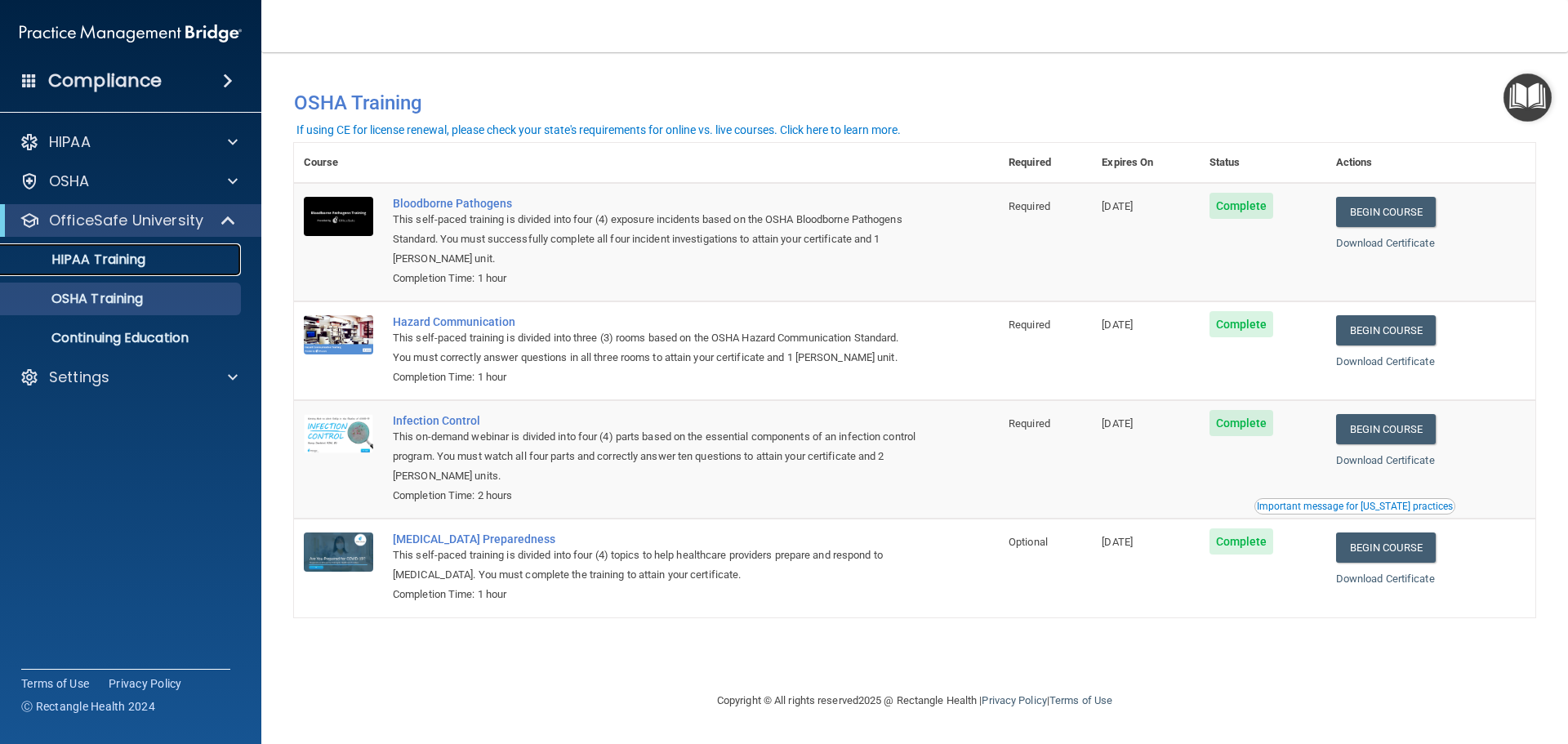
click at [95, 258] on p "HIPAA Training" at bounding box center [78, 260] width 135 height 16
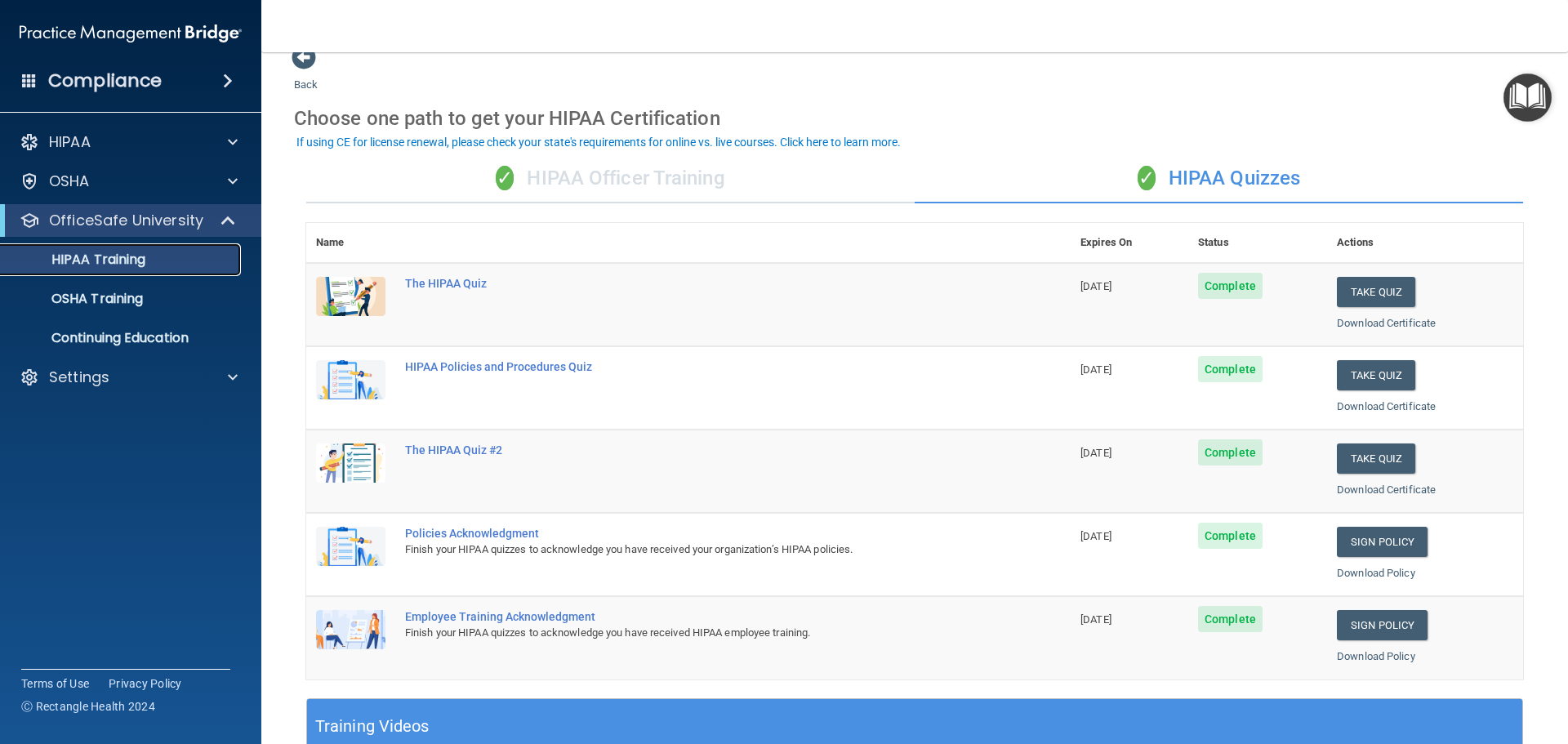
scroll to position [25, 0]
click at [129, 303] on p "OSHA Training" at bounding box center [76, 299] width 132 height 16
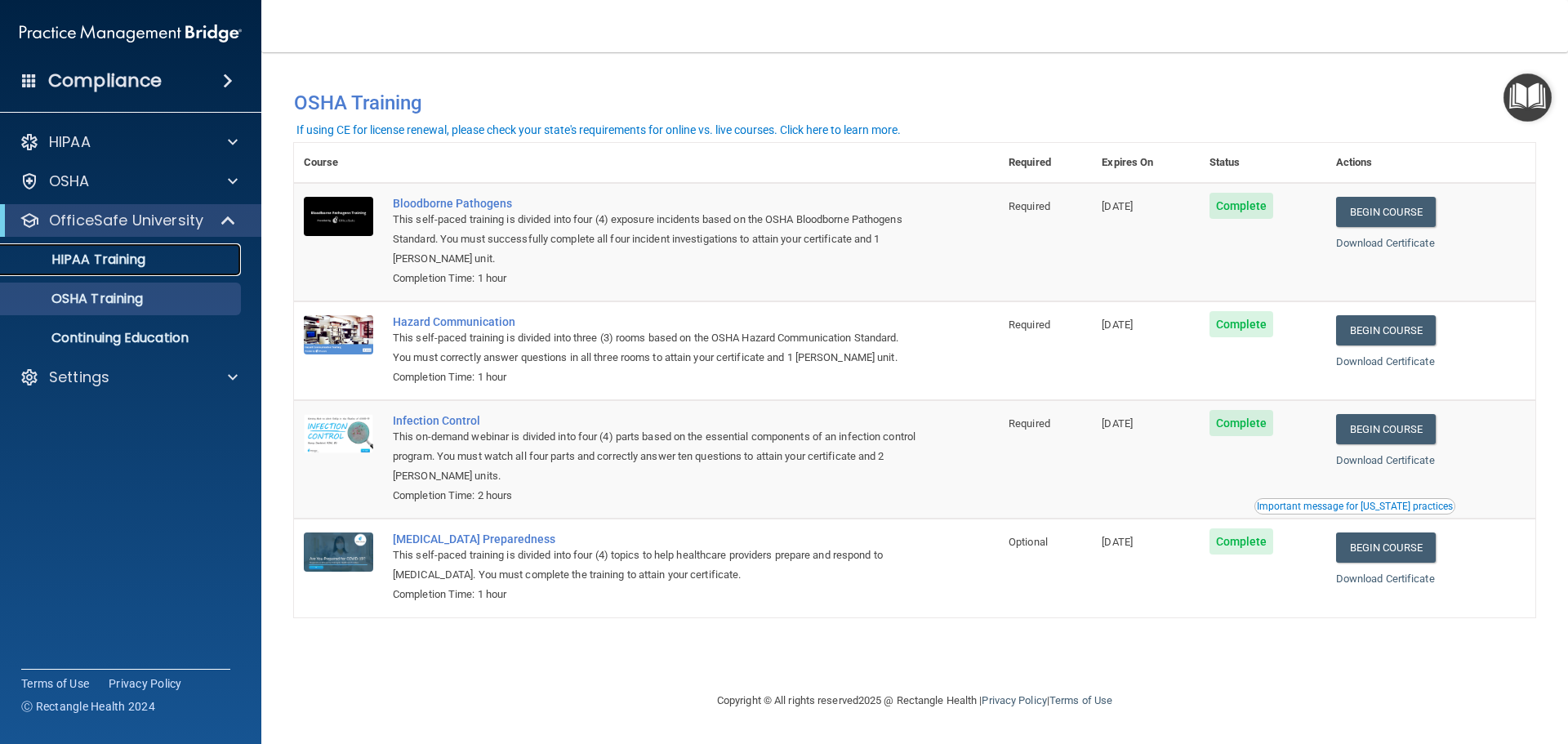
click at [142, 261] on p "HIPAA Training" at bounding box center [78, 260] width 135 height 16
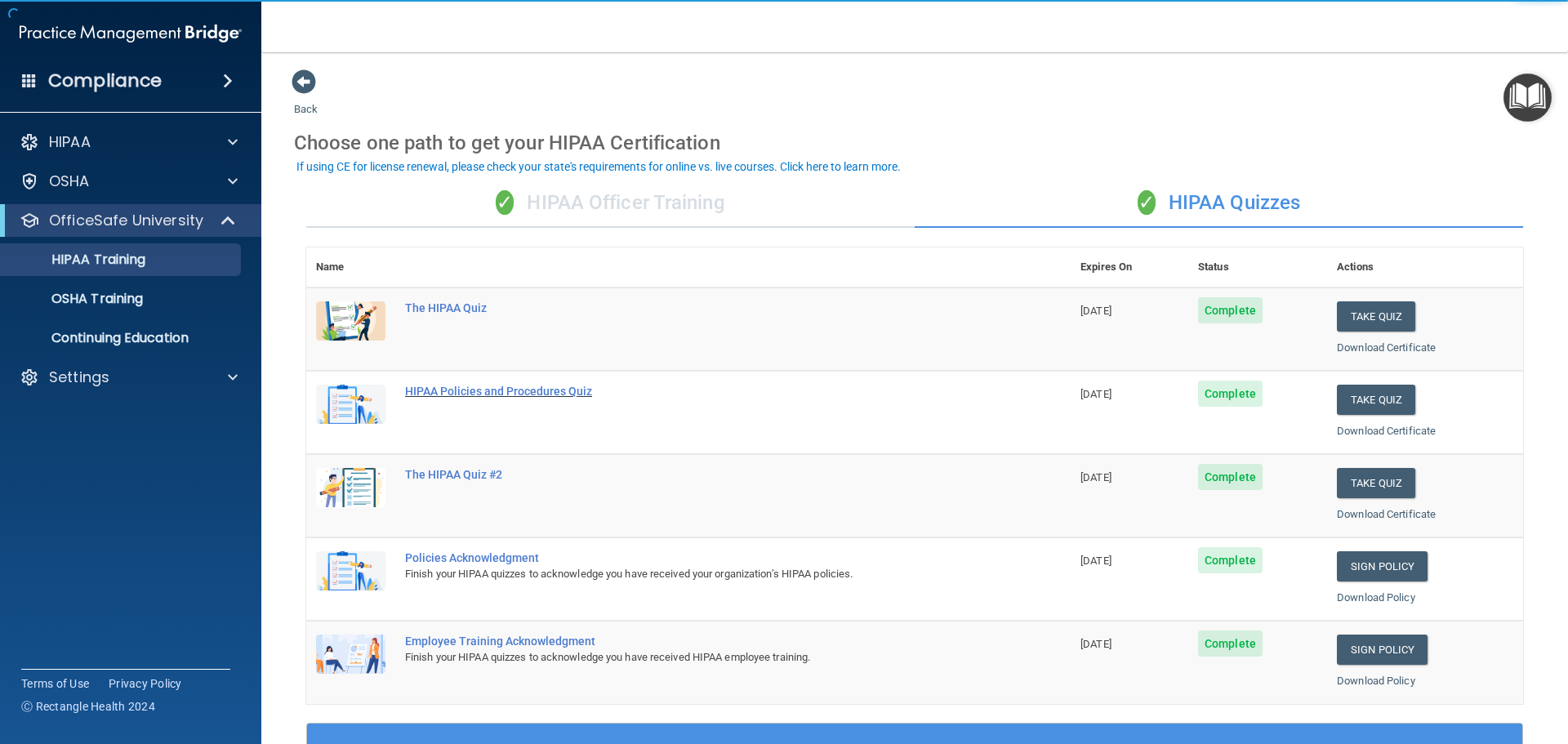
click at [557, 395] on div "HIPAA Policies and Procedures Quiz" at bounding box center [697, 391] width 584 height 13
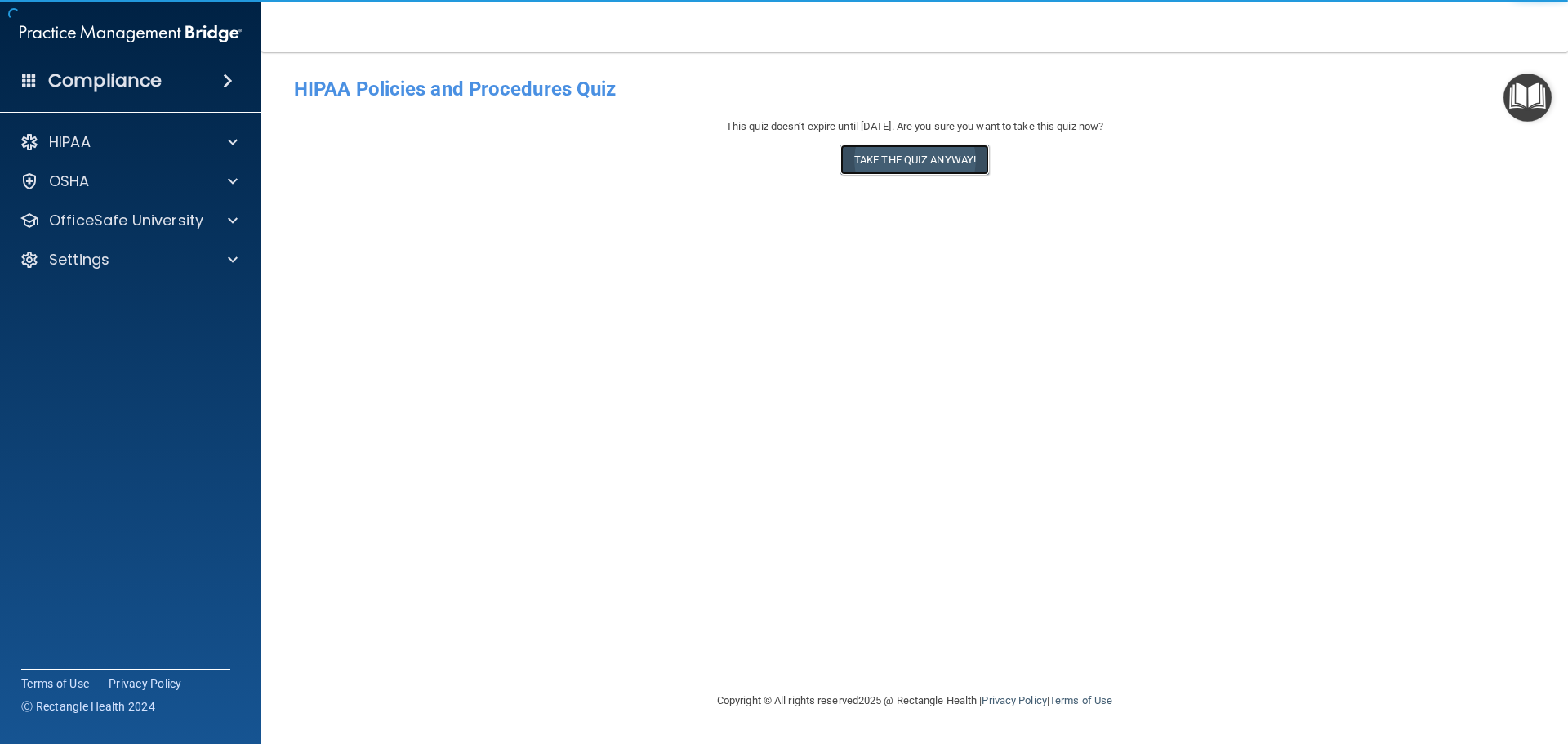
click at [911, 173] on button "Take the quiz anyway!" at bounding box center [915, 159] width 149 height 30
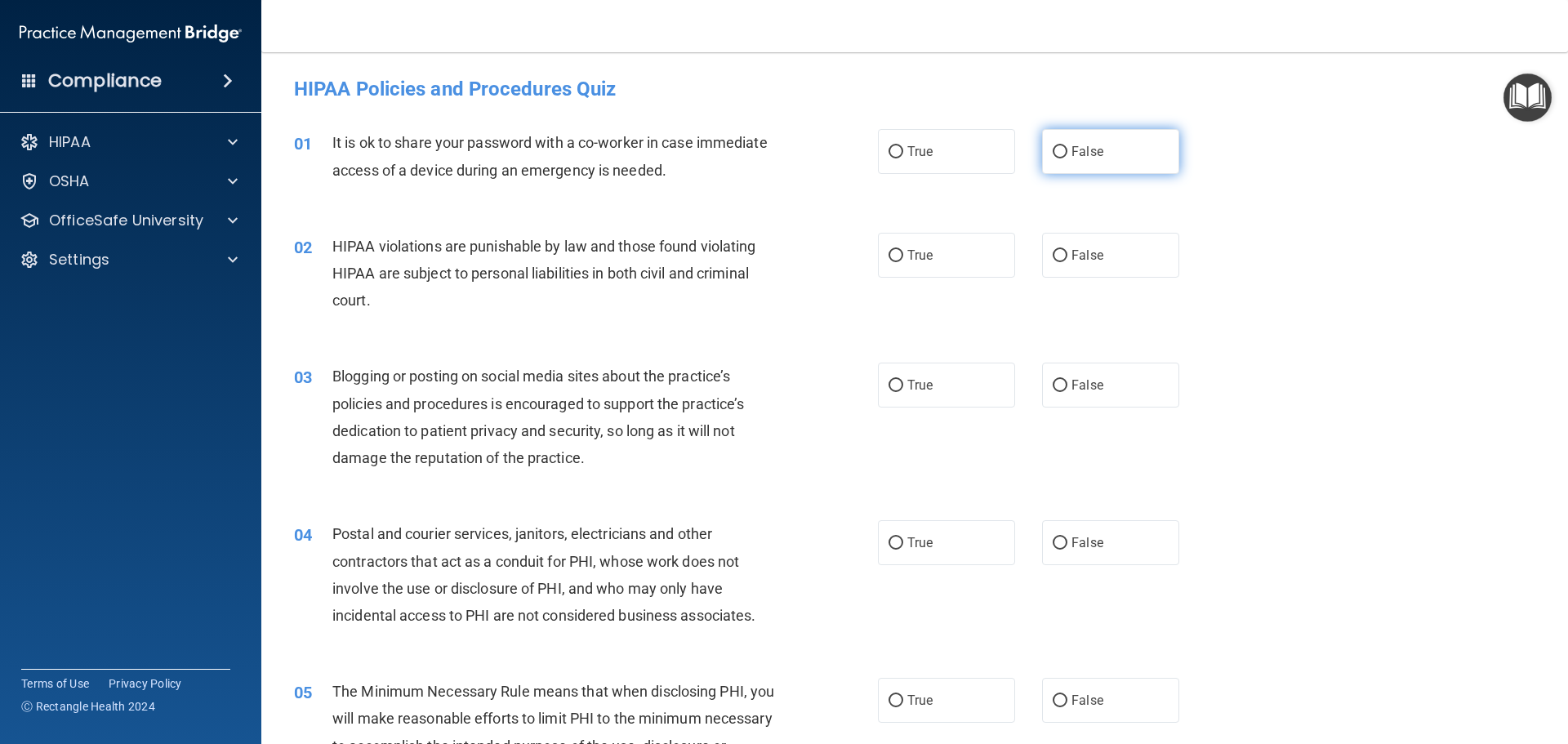
click at [1072, 159] on span "False" at bounding box center [1087, 151] width 32 height 16
click at [1068, 159] on input "False" at bounding box center [1060, 152] width 15 height 12
radio input "true"
click at [944, 262] on label "True" at bounding box center [946, 255] width 137 height 45
click at [903, 262] on input "True" at bounding box center [896, 256] width 15 height 12
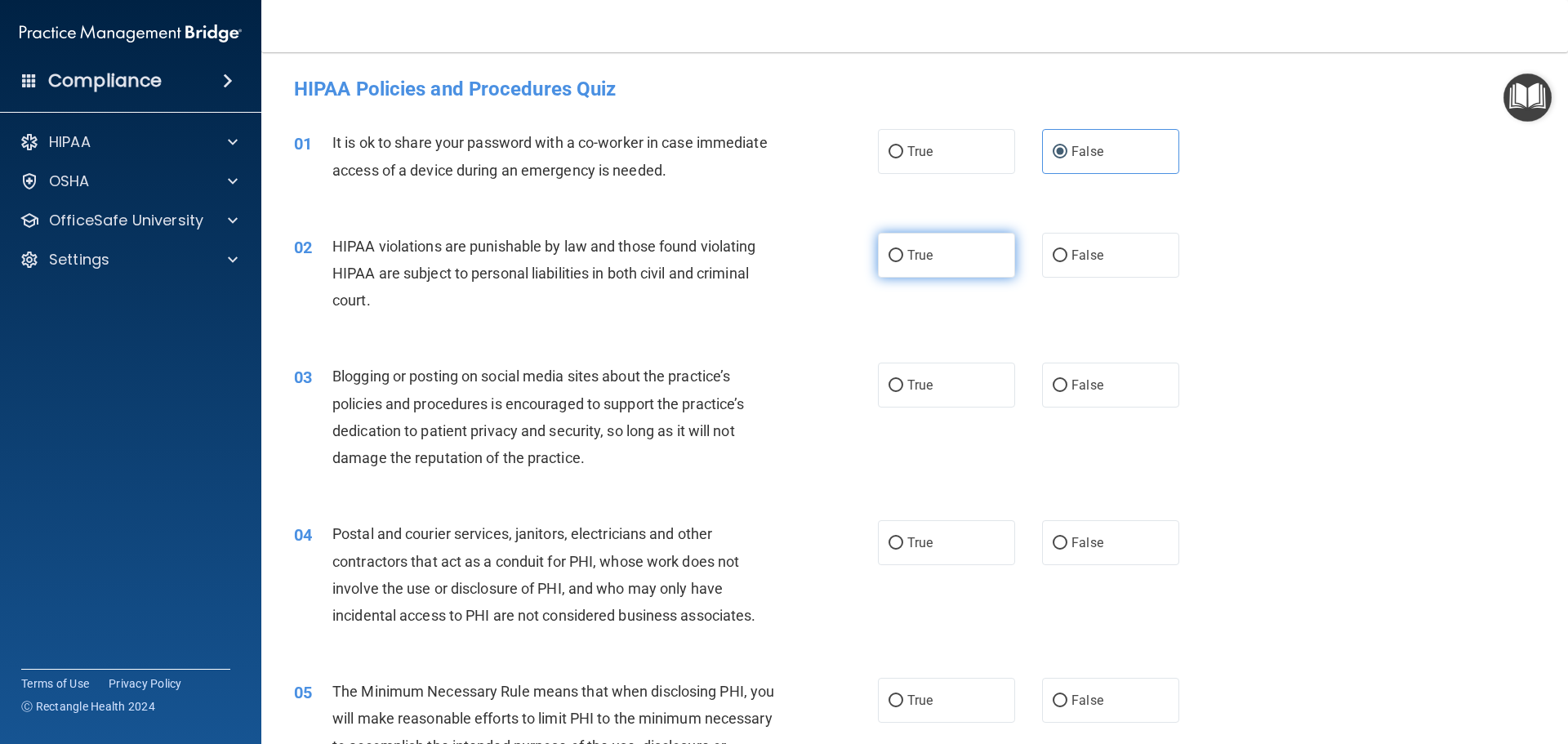
radio input "true"
click at [1155, 377] on label "False" at bounding box center [1110, 385] width 137 height 45
click at [1068, 380] on input "False" at bounding box center [1060, 386] width 15 height 12
radio input "true"
drag, startPoint x: 931, startPoint y: 537, endPoint x: 1168, endPoint y: 491, distance: 241.4
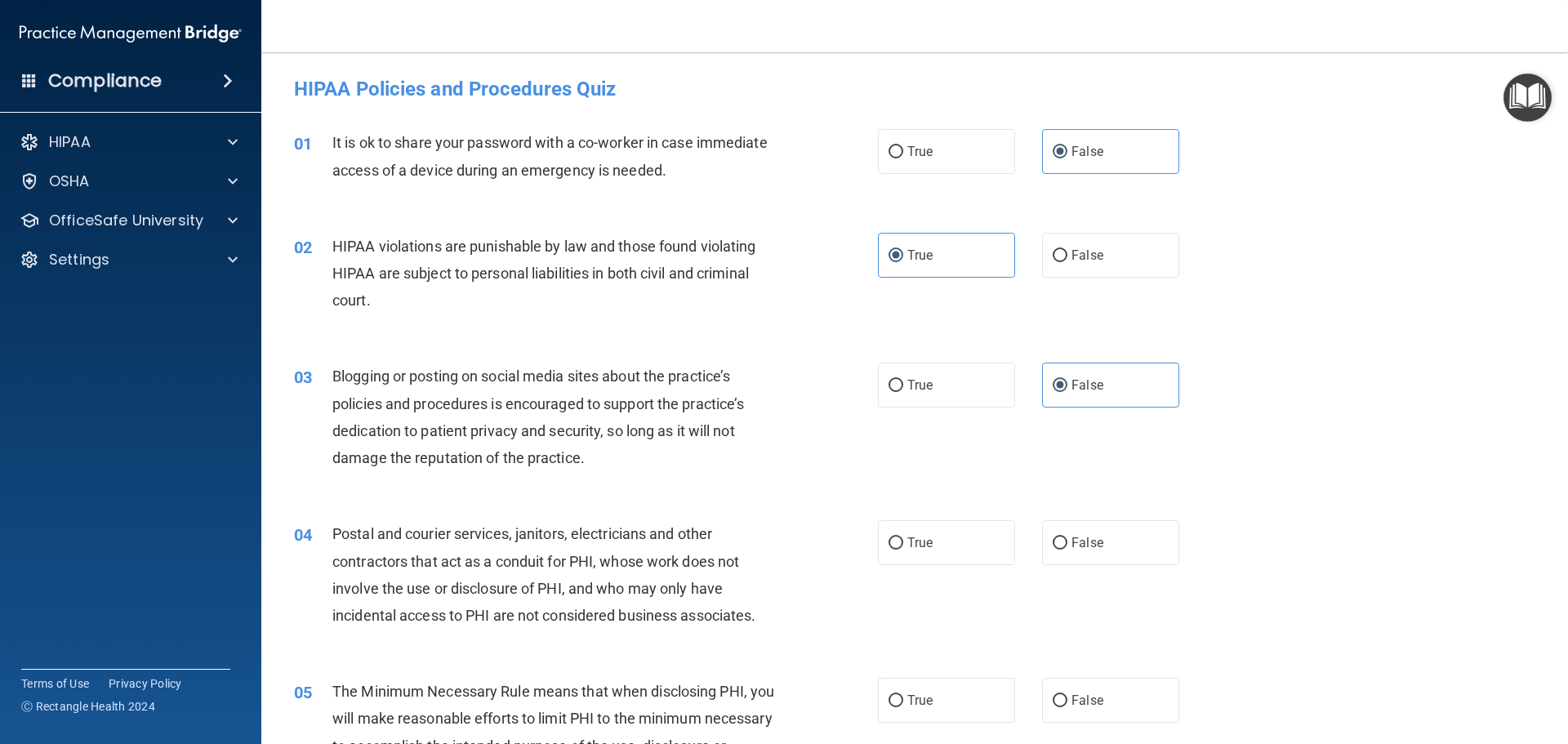
click at [932, 537] on label "True" at bounding box center [946, 543] width 137 height 45
click at [903, 538] on input "True" at bounding box center [896, 543] width 15 height 12
radio input "true"
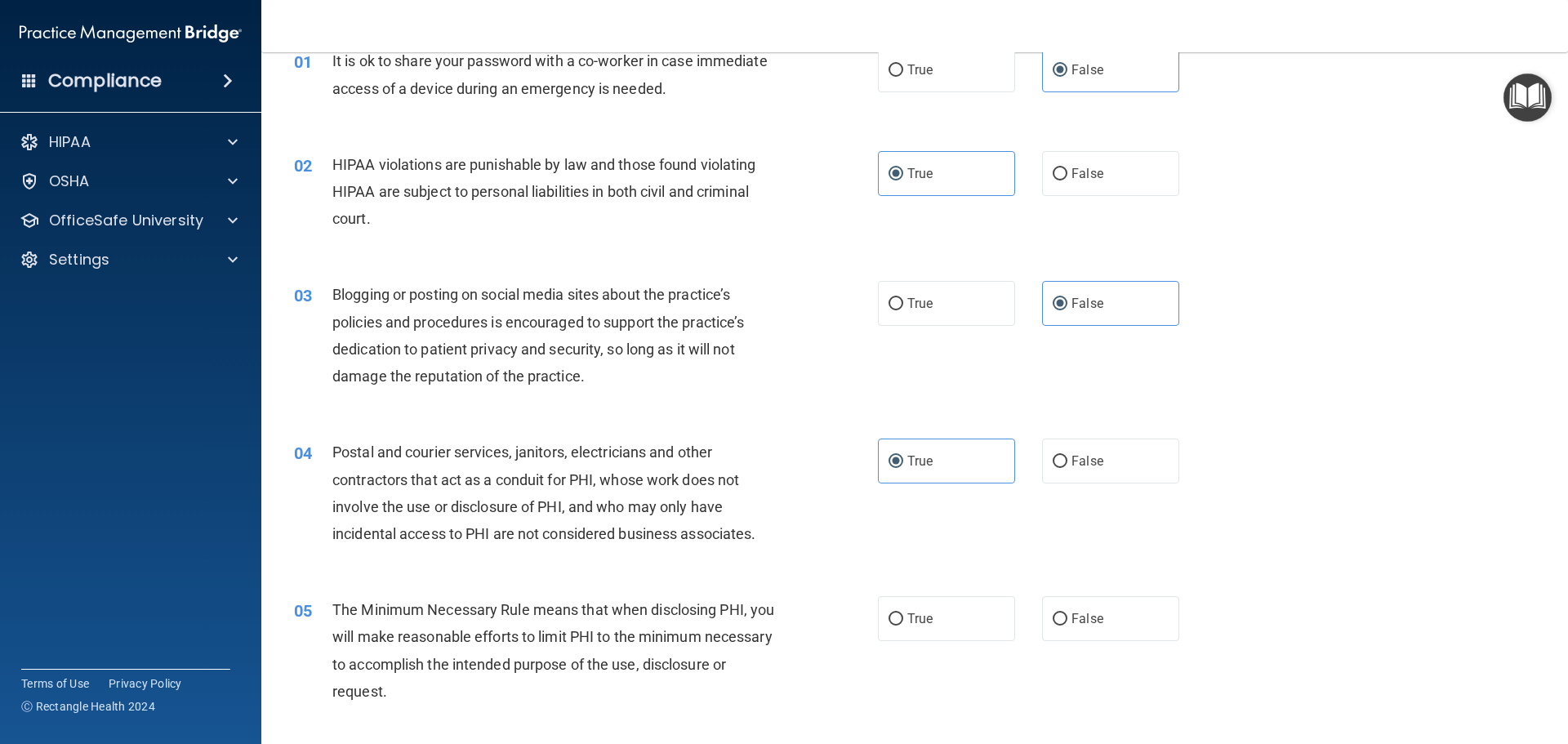
scroll to position [164, 0]
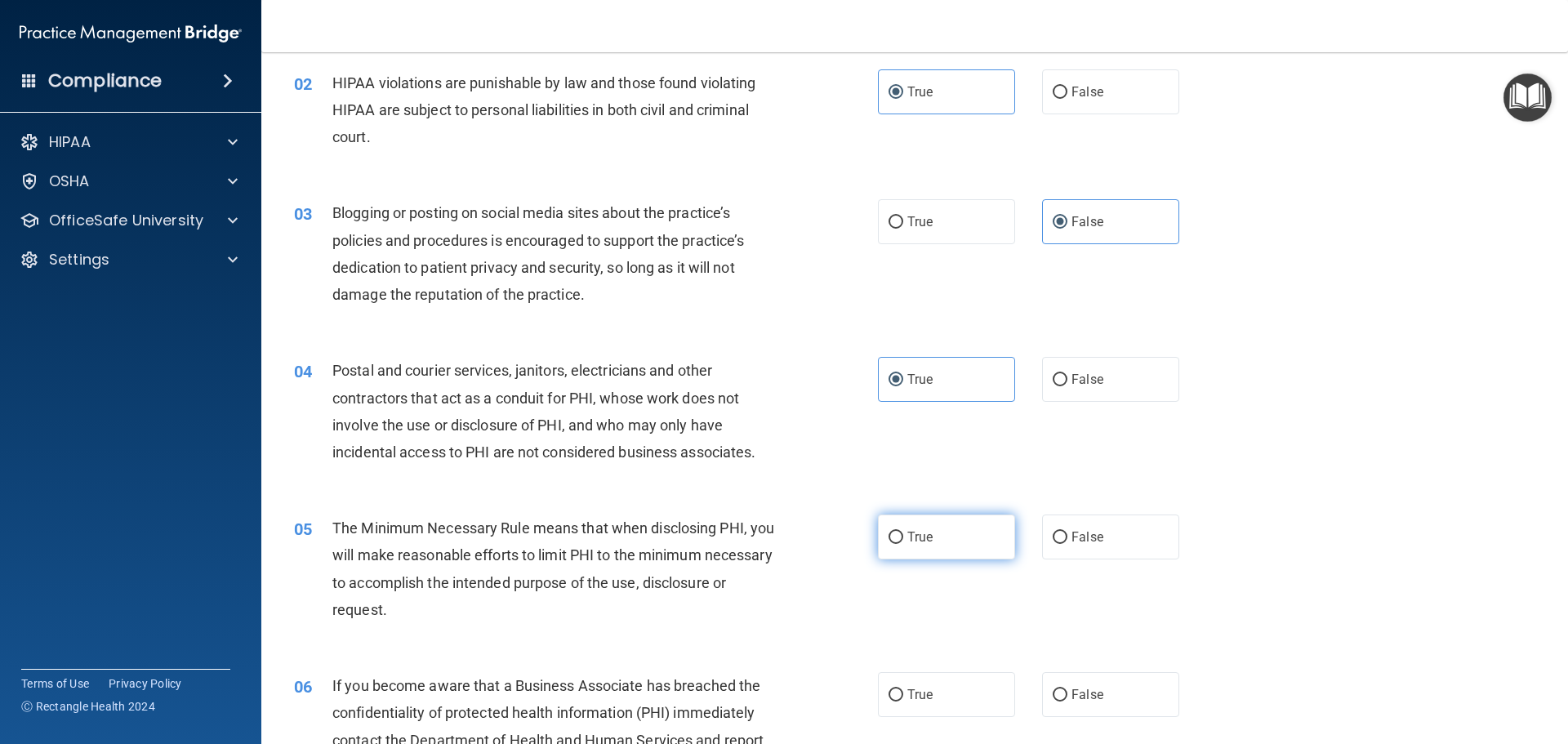
click at [956, 532] on label "True" at bounding box center [946, 537] width 137 height 45
click at [903, 532] on input "True" at bounding box center [896, 538] width 15 height 12
radio input "true"
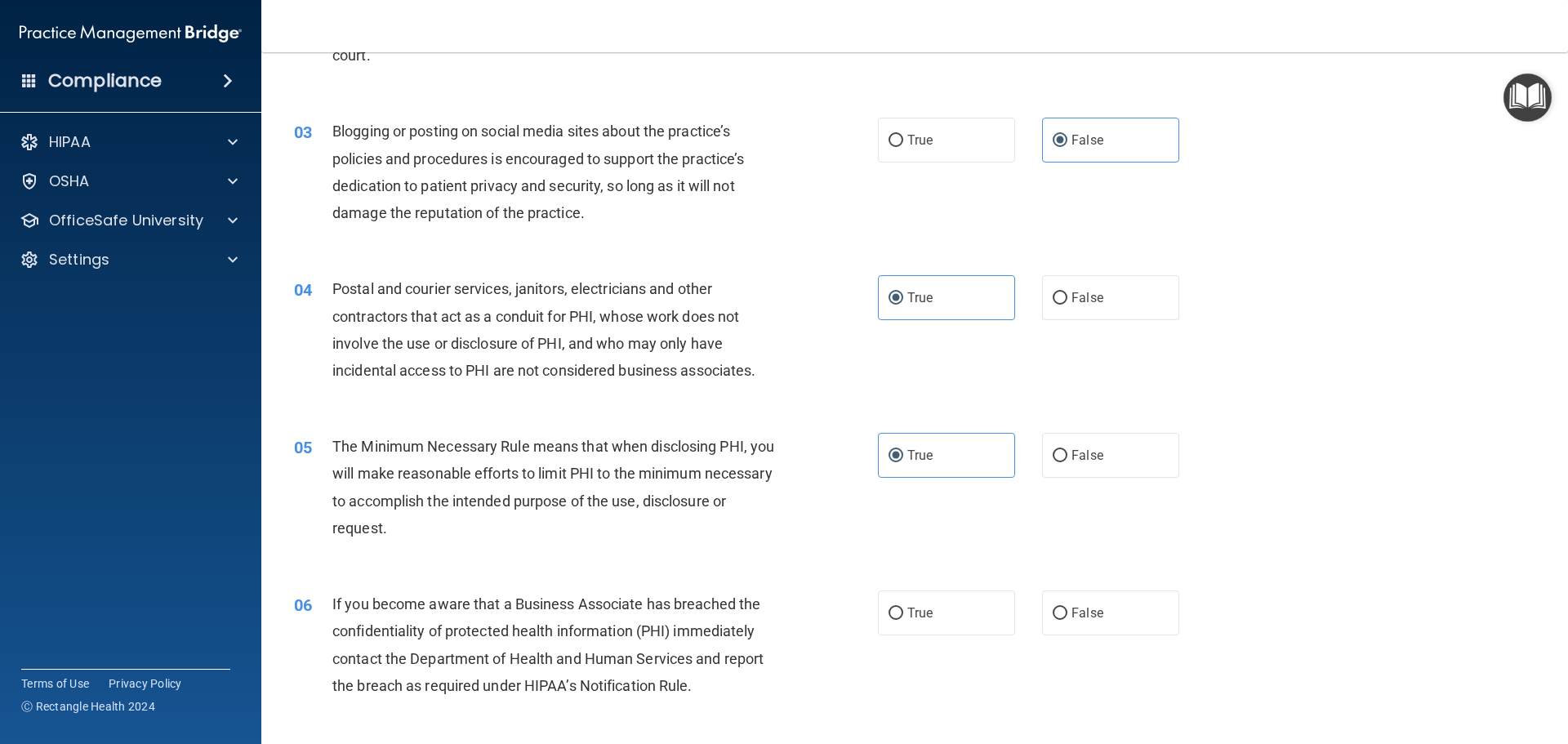
drag, startPoint x: 1071, startPoint y: 622, endPoint x: 1175, endPoint y: 587, distance: 109.7
click at [1073, 622] on label "False" at bounding box center [1110, 612] width 137 height 45
click at [1068, 620] on input "False" at bounding box center [1060, 613] width 15 height 12
radio input "true"
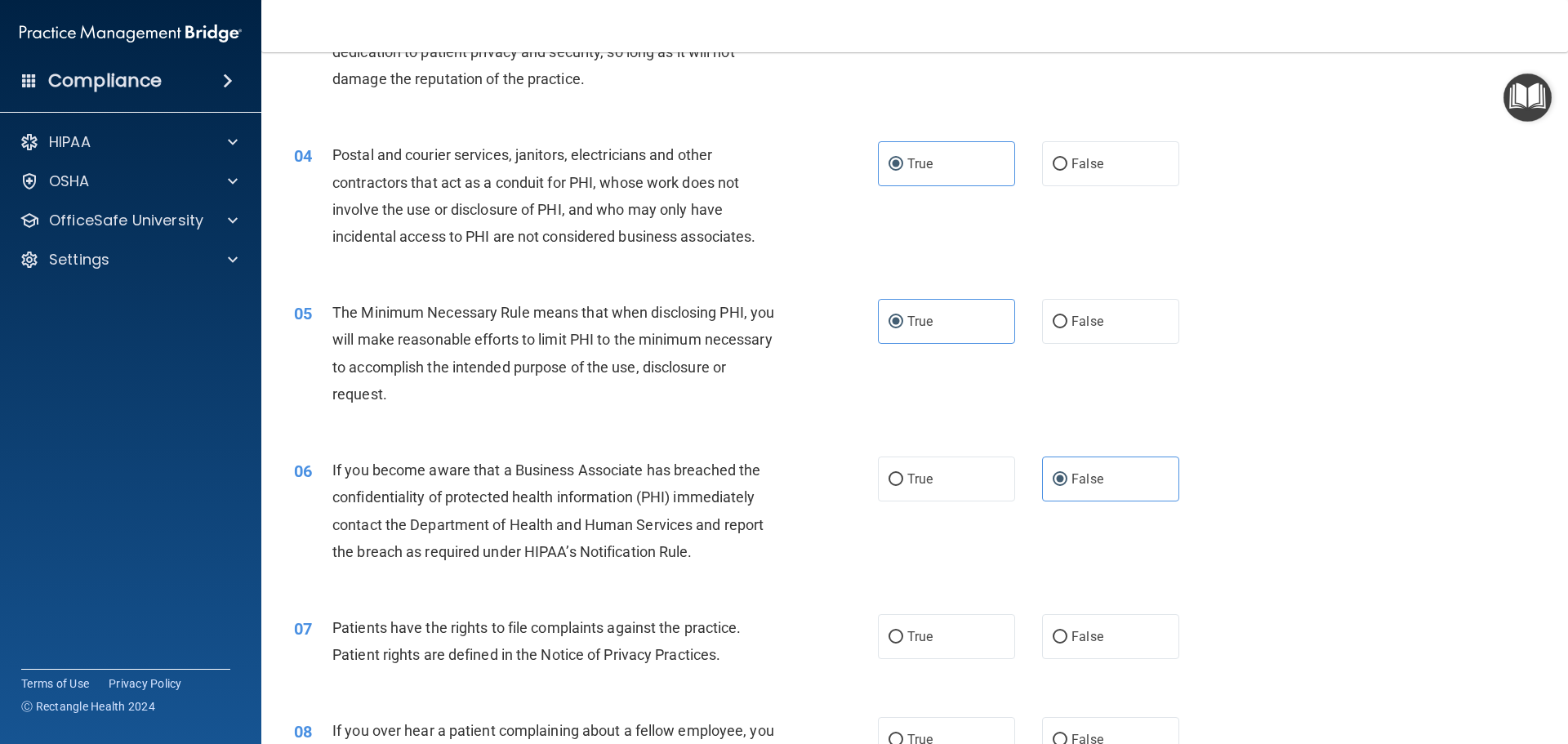
scroll to position [409, 0]
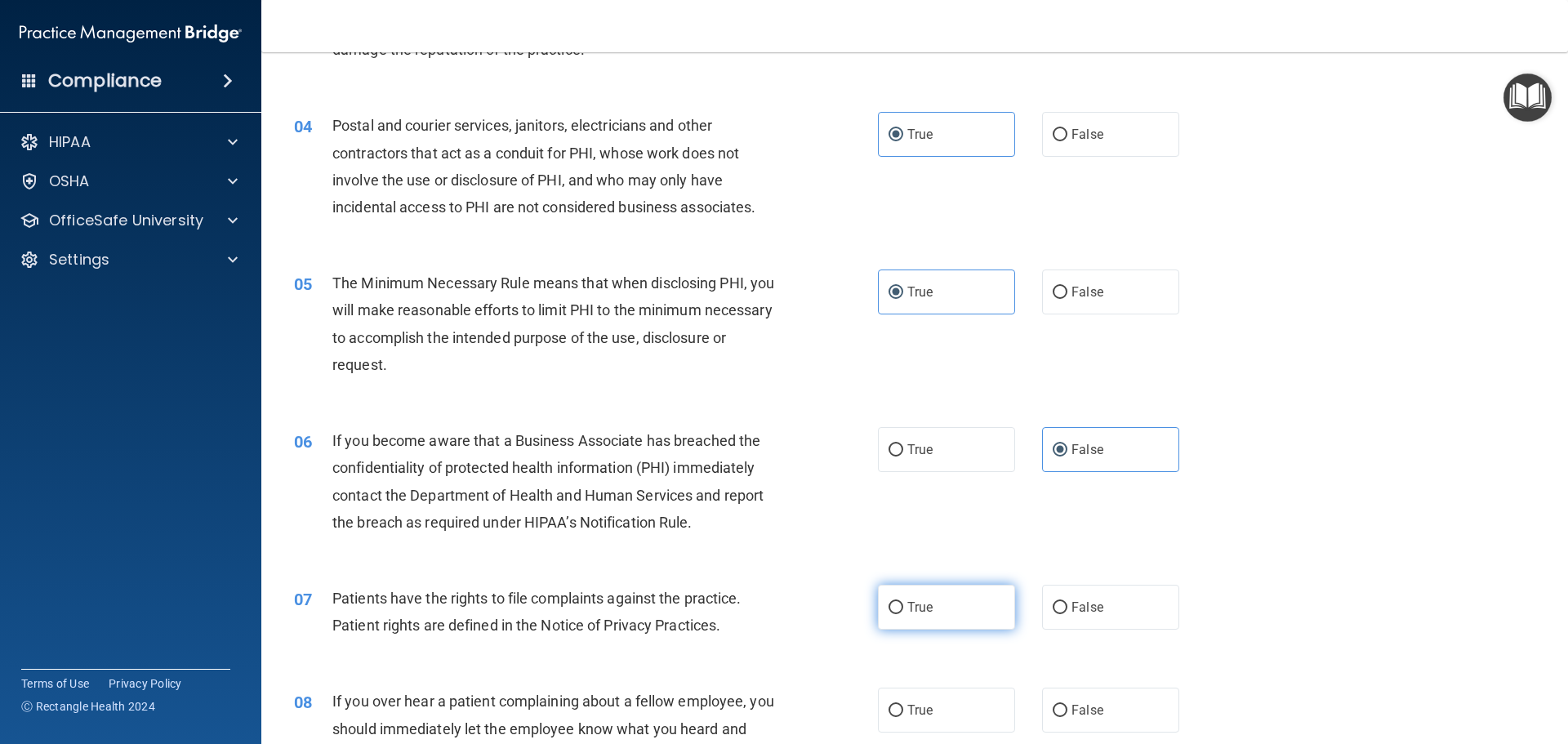
click at [943, 612] on label "True" at bounding box center [946, 608] width 137 height 45
click at [903, 612] on input "True" at bounding box center [896, 608] width 15 height 12
radio input "true"
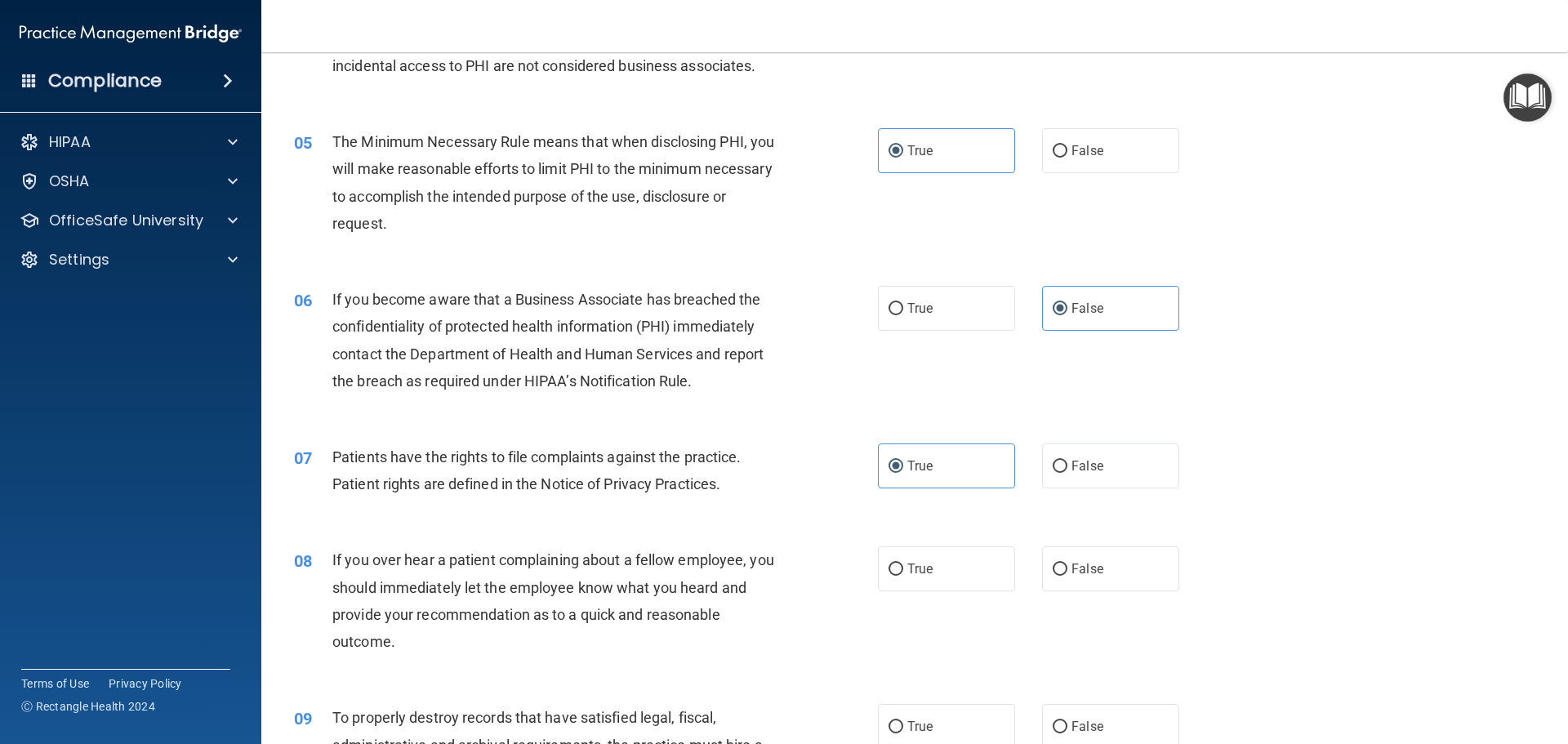
scroll to position [572, 0]
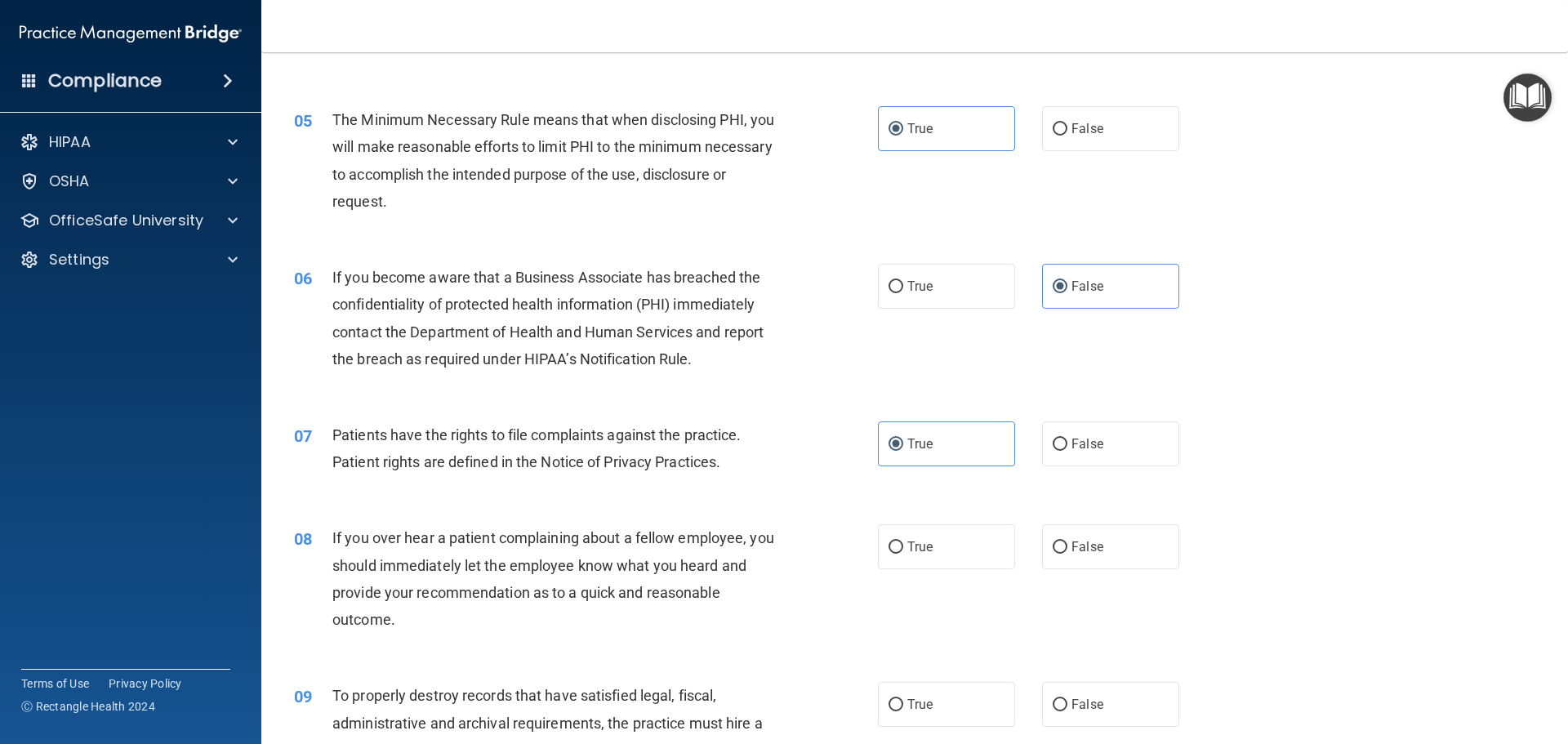
drag, startPoint x: 1097, startPoint y: 560, endPoint x: 1117, endPoint y: 600, distance: 44.7
click at [1099, 561] on label "False" at bounding box center [1110, 547] width 137 height 45
click at [1068, 554] on input "False" at bounding box center [1060, 548] width 15 height 12
radio input "true"
click at [1109, 707] on label "False" at bounding box center [1110, 705] width 137 height 45
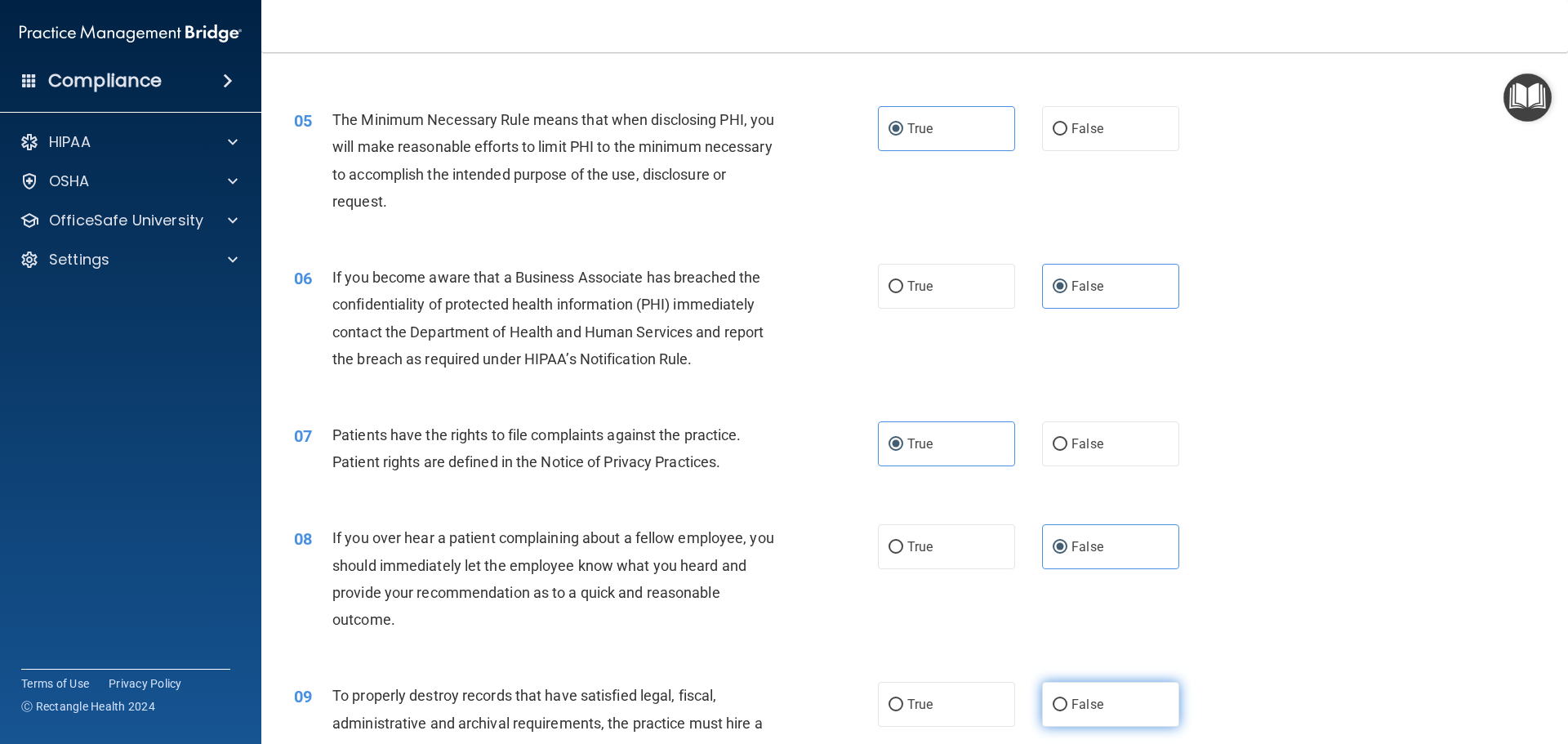
click at [1068, 707] on input "False" at bounding box center [1060, 705] width 15 height 12
radio input "true"
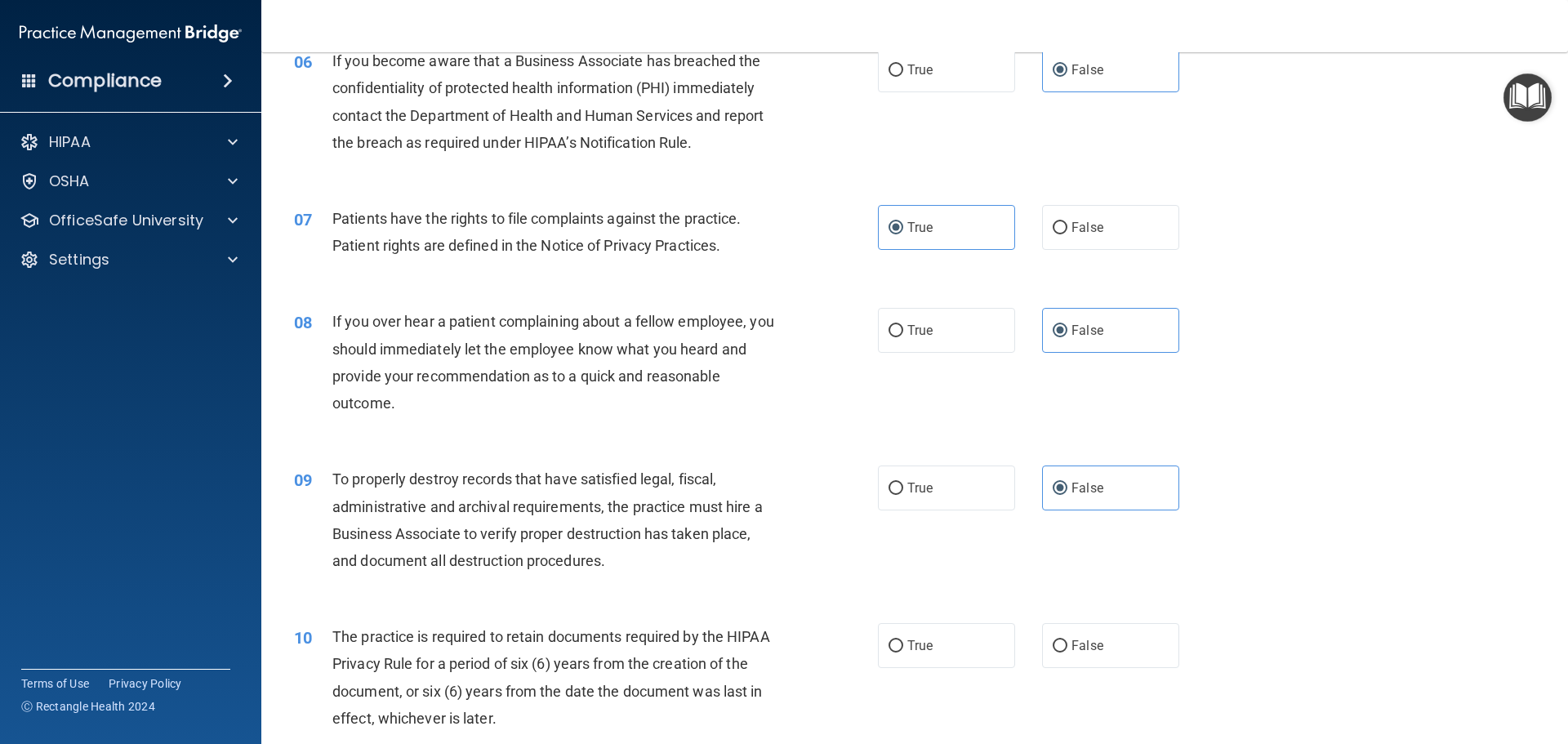
scroll to position [817, 0]
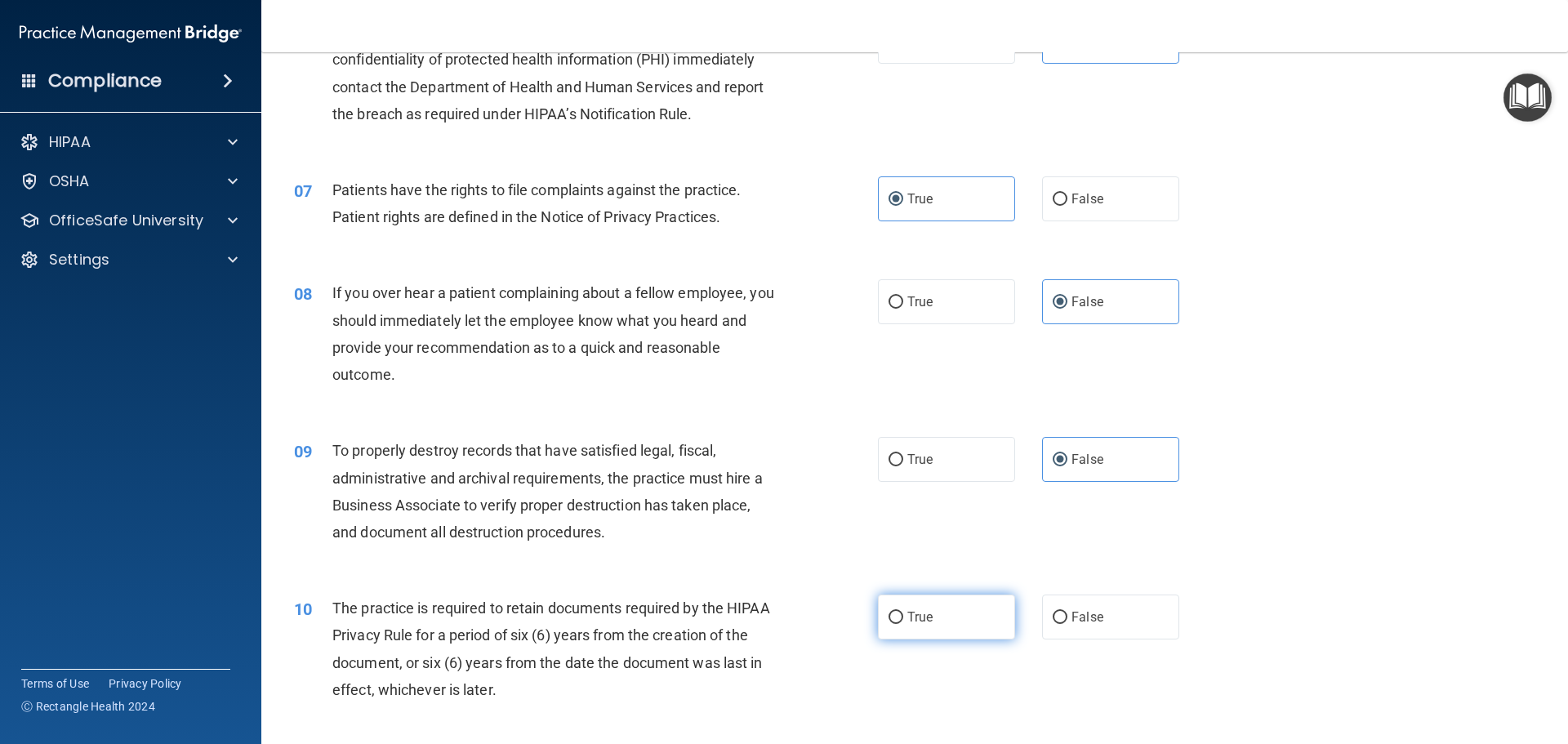
click at [951, 608] on label "True" at bounding box center [946, 617] width 137 height 45
click at [903, 612] on input "True" at bounding box center [896, 617] width 15 height 12
radio input "true"
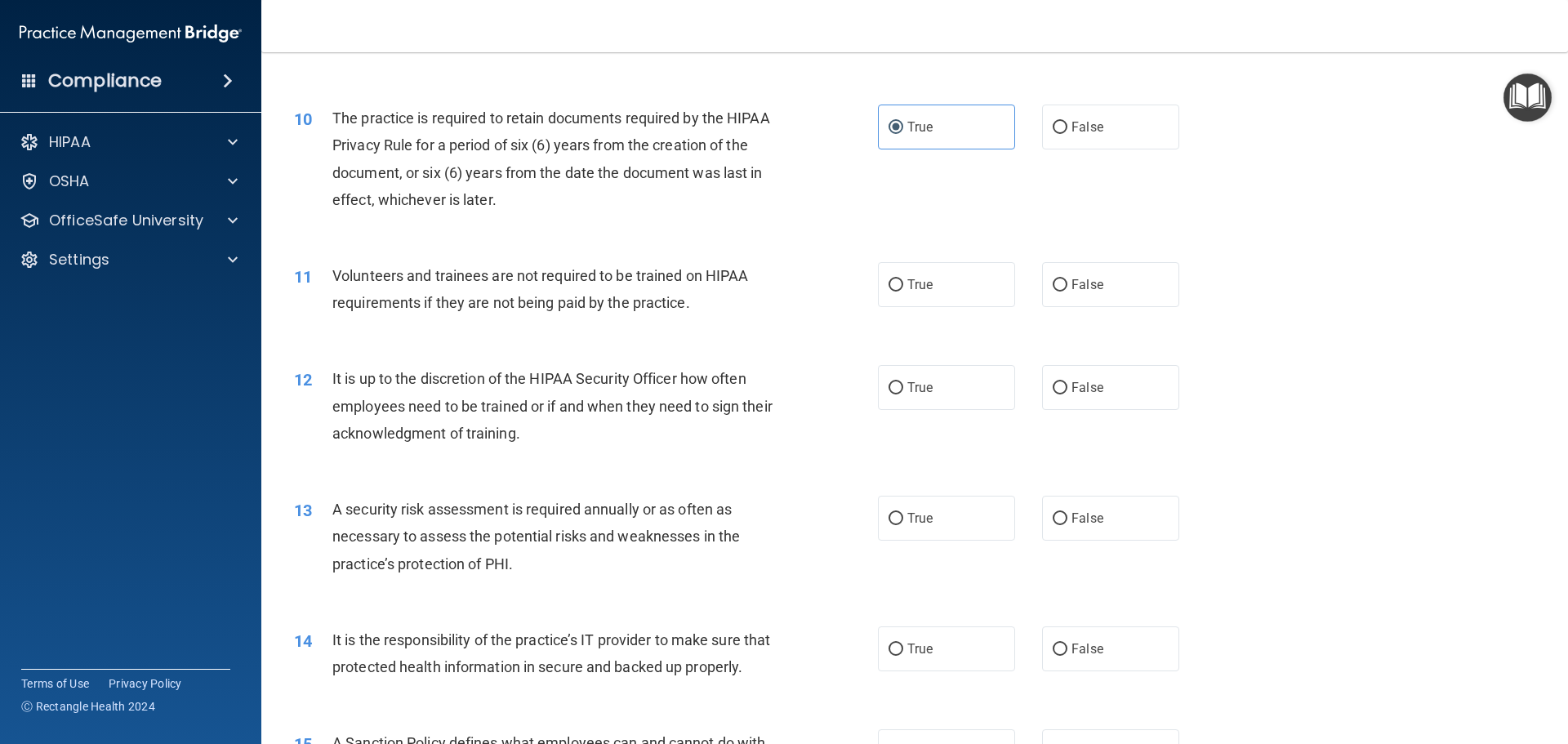
scroll to position [1389, 0]
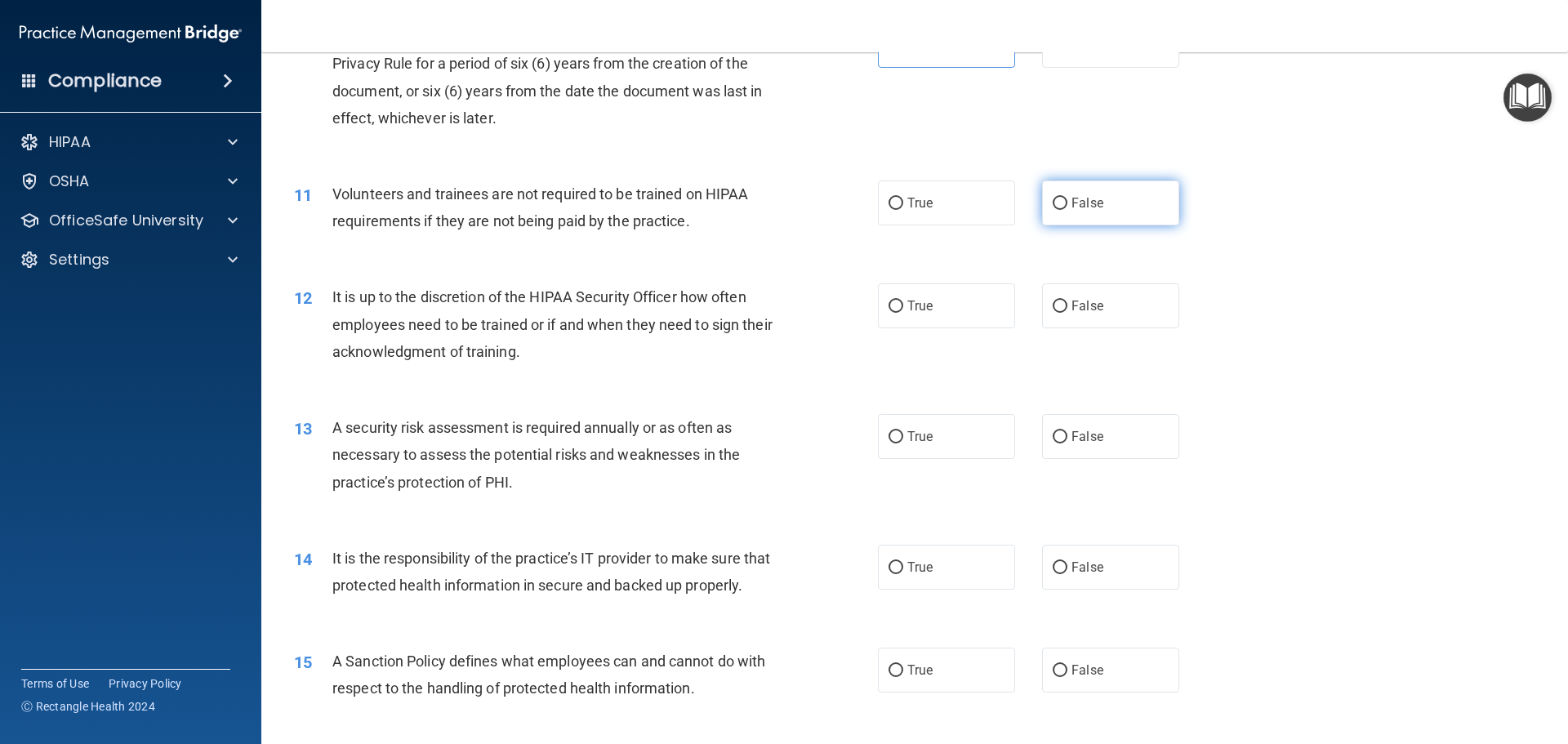
click at [1103, 201] on label "False" at bounding box center [1110, 203] width 137 height 45
click at [1068, 201] on input "False" at bounding box center [1060, 203] width 15 height 12
radio input "true"
click at [1112, 309] on label "False" at bounding box center [1110, 306] width 137 height 45
click at [1068, 309] on input "False" at bounding box center [1060, 307] width 15 height 12
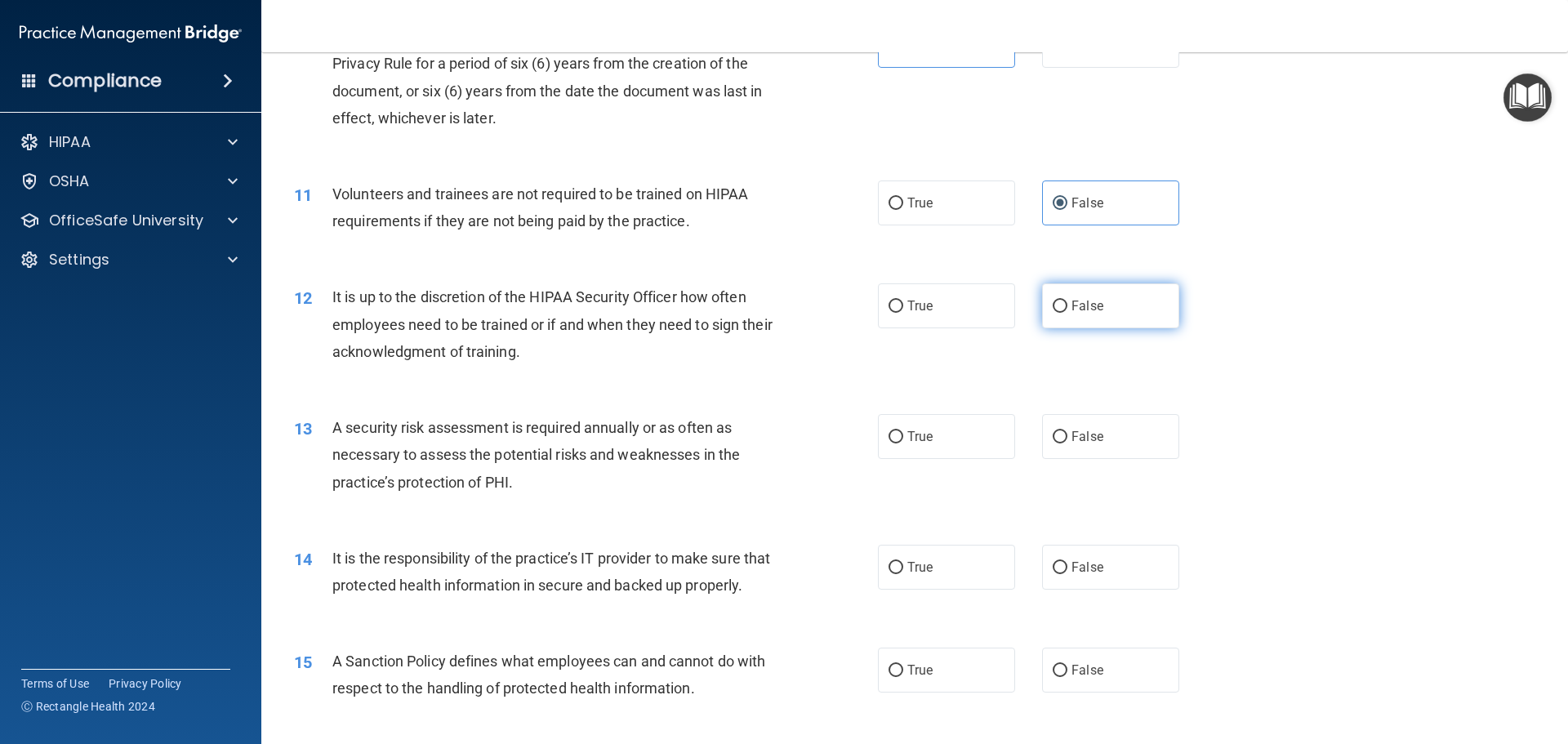
radio input "true"
click at [957, 438] on label "True" at bounding box center [946, 437] width 137 height 45
click at [903, 438] on input "True" at bounding box center [896, 437] width 15 height 12
radio input "true"
click at [1087, 561] on span "False" at bounding box center [1087, 567] width 32 height 16
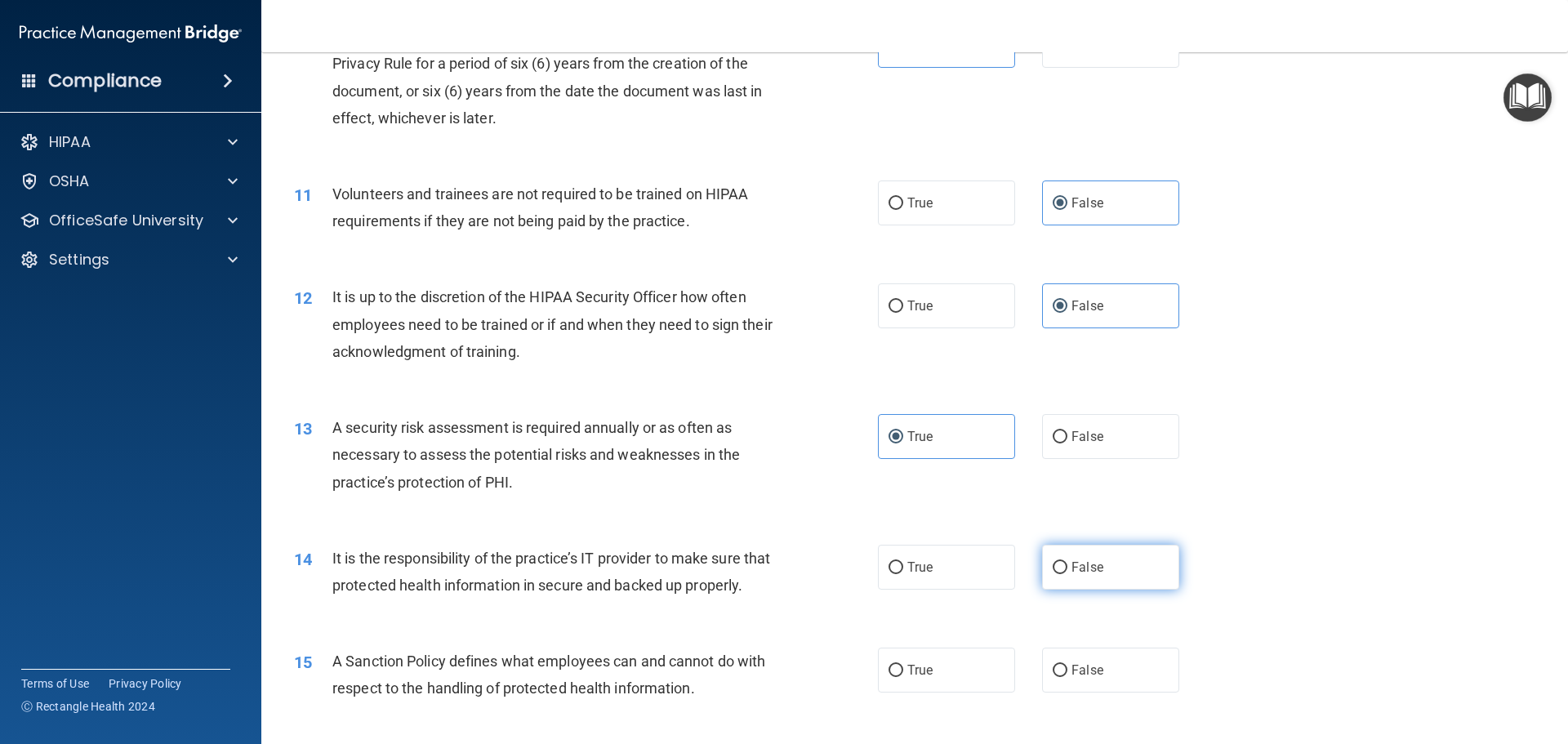
click at [1068, 562] on input "False" at bounding box center [1060, 568] width 15 height 12
radio input "true"
click at [1075, 678] on span "False" at bounding box center [1087, 670] width 32 height 16
click at [1068, 677] on input "False" at bounding box center [1060, 671] width 15 height 12
radio input "true"
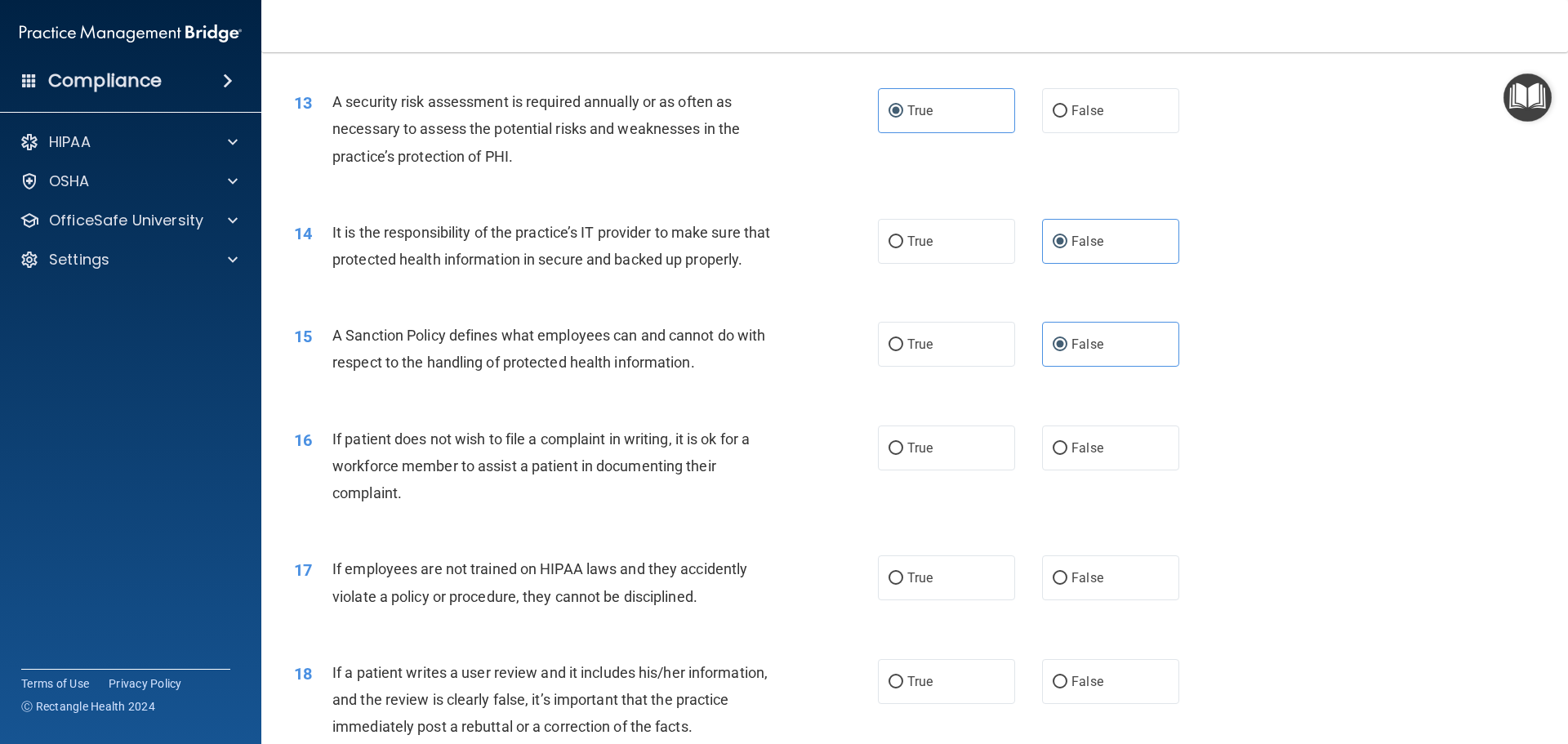
scroll to position [1716, 0]
click at [907, 455] on span "True" at bounding box center [920, 447] width 25 height 16
click at [902, 455] on input "True" at bounding box center [896, 448] width 15 height 12
radio input "true"
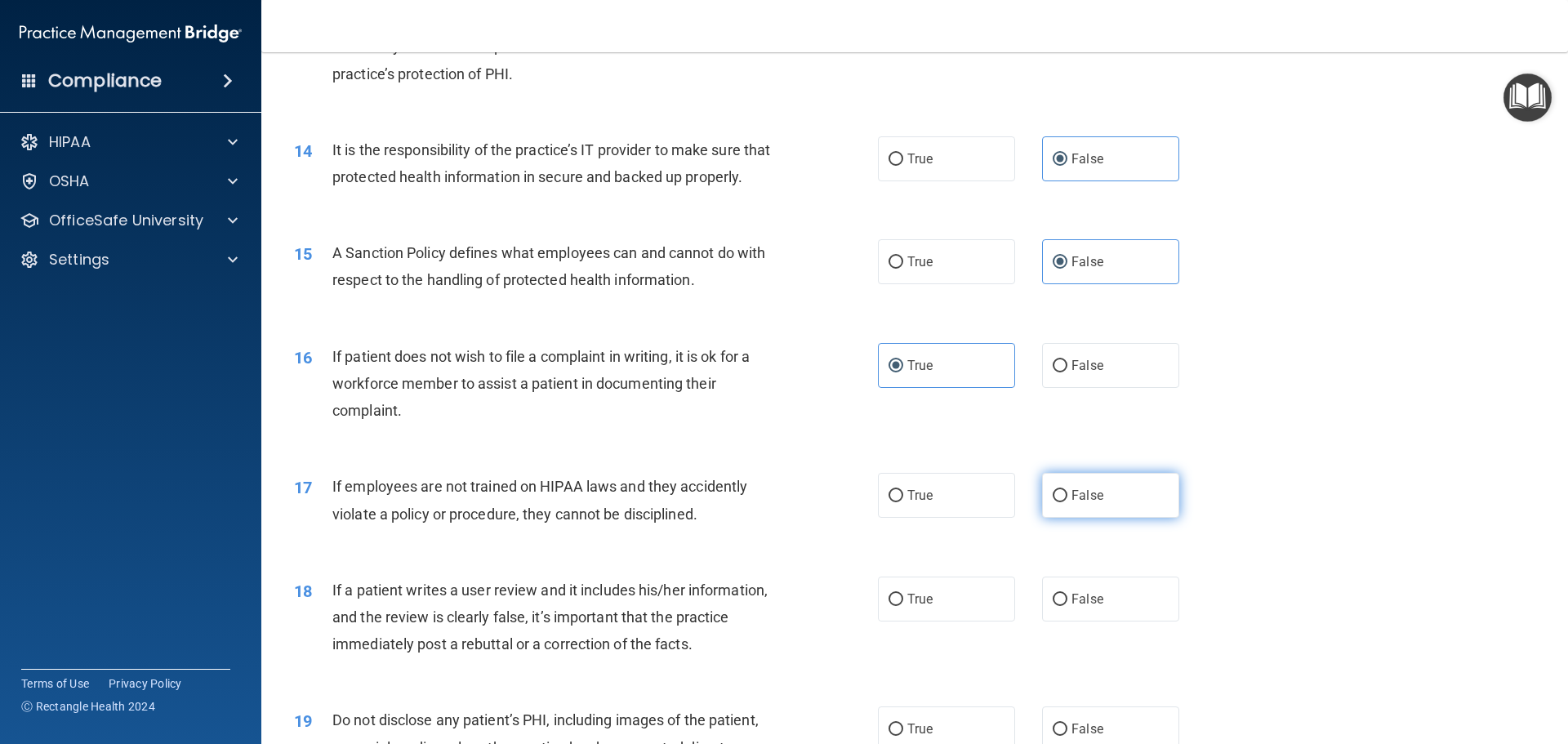
click at [1091, 518] on label "False" at bounding box center [1110, 495] width 137 height 45
click at [1068, 502] on input "False" at bounding box center [1060, 496] width 15 height 12
radio input "true"
click at [1082, 607] on span "False" at bounding box center [1087, 598] width 32 height 16
click at [1068, 606] on input "False" at bounding box center [1060, 599] width 15 height 12
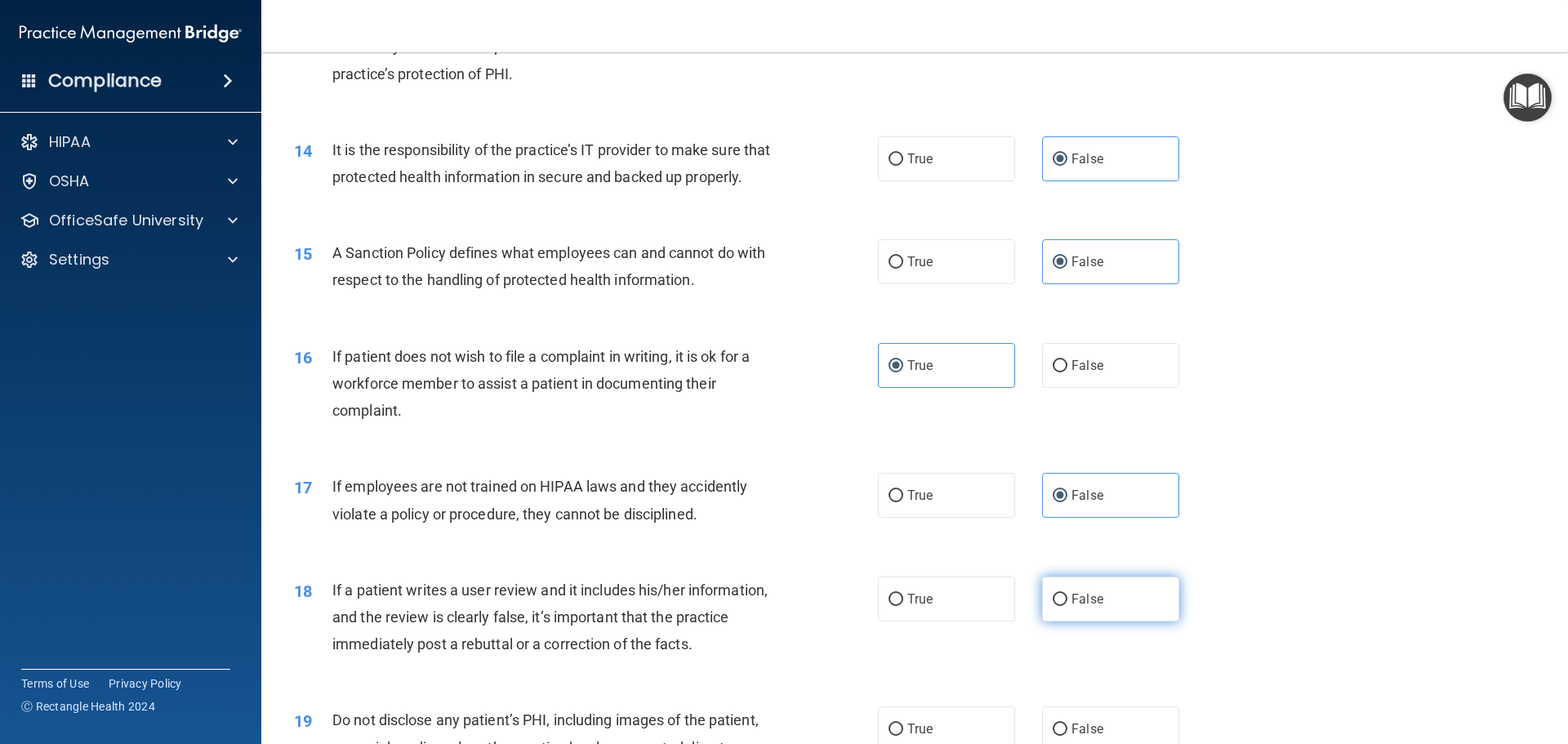
radio input "true"
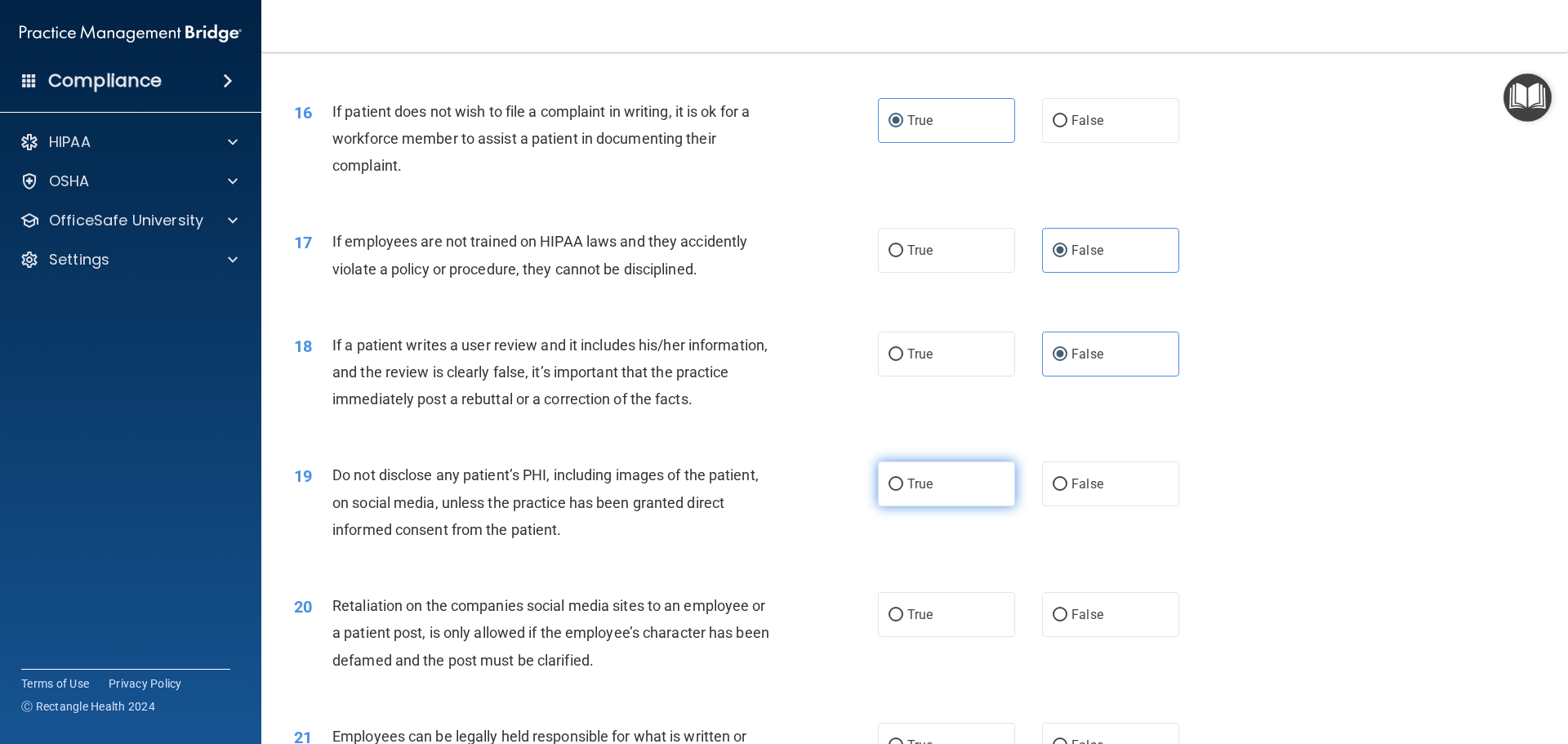
click at [912, 496] on label "True" at bounding box center [946, 483] width 137 height 45
click at [903, 491] on input "True" at bounding box center [896, 484] width 15 height 12
radio input "true"
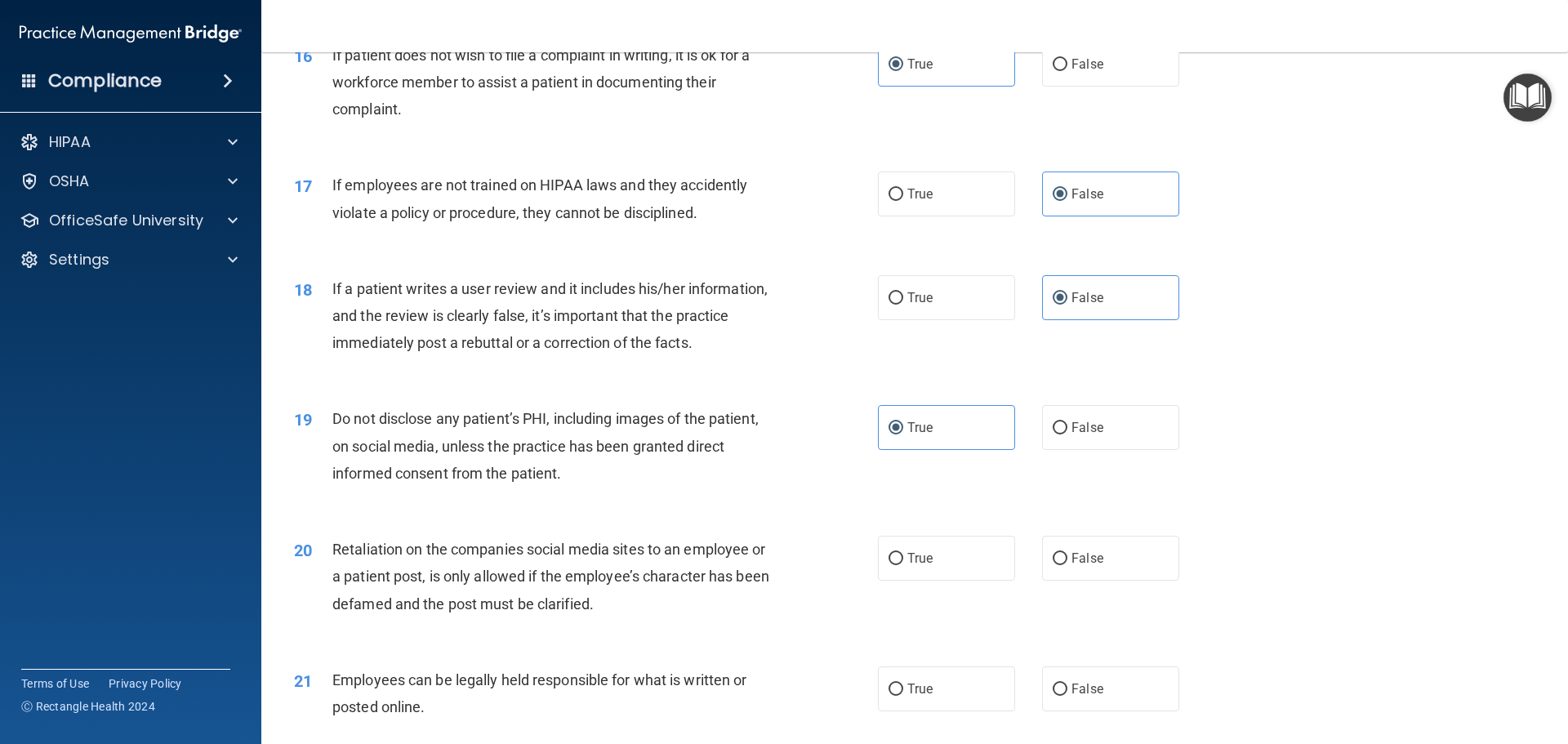
scroll to position [2124, 0]
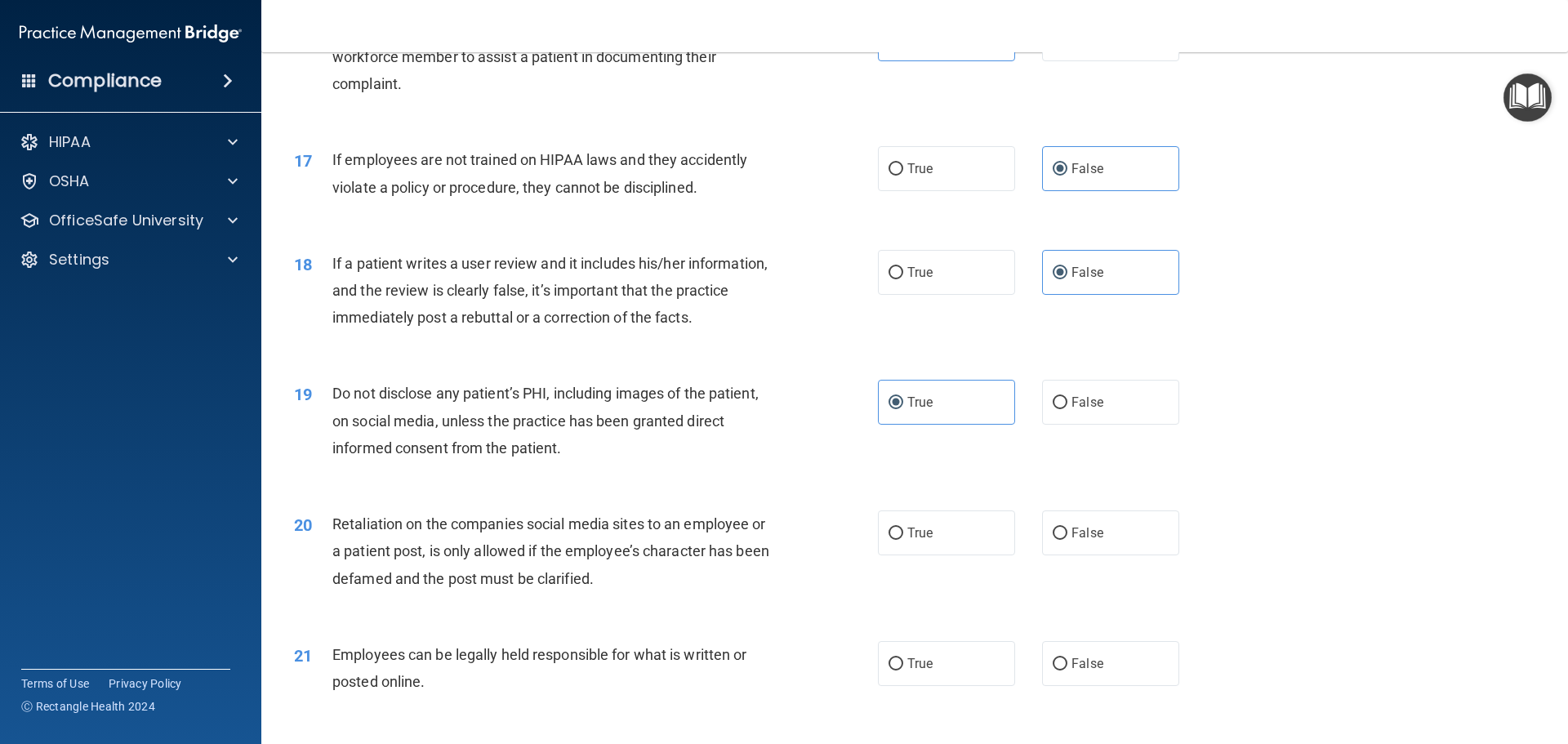
drag, startPoint x: 1122, startPoint y: 568, endPoint x: 1253, endPoint y: 575, distance: 131.2
click at [1123, 556] on label "False" at bounding box center [1110, 533] width 137 height 45
click at [1068, 540] on input "False" at bounding box center [1060, 534] width 15 height 12
radio input "true"
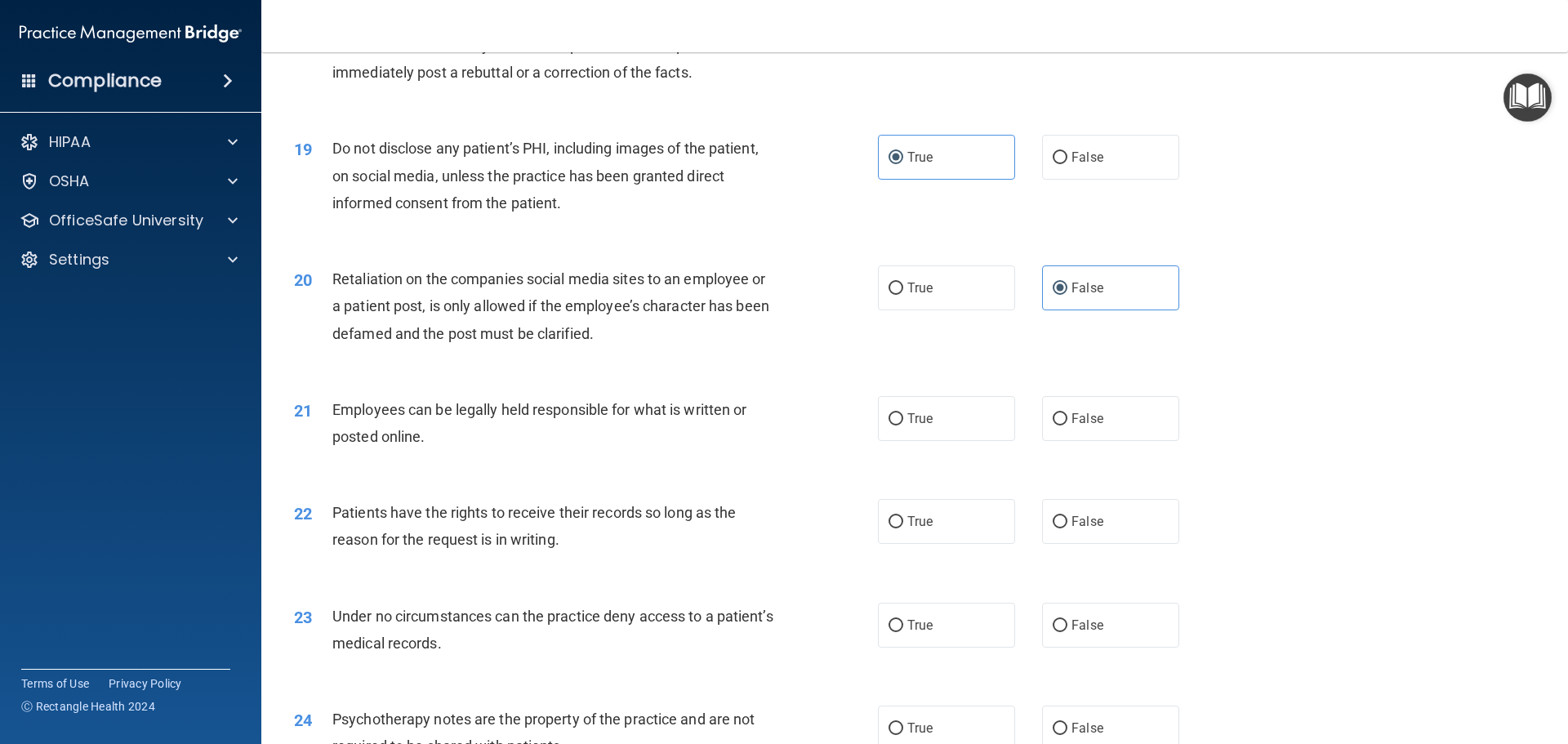
scroll to position [2451, 0]
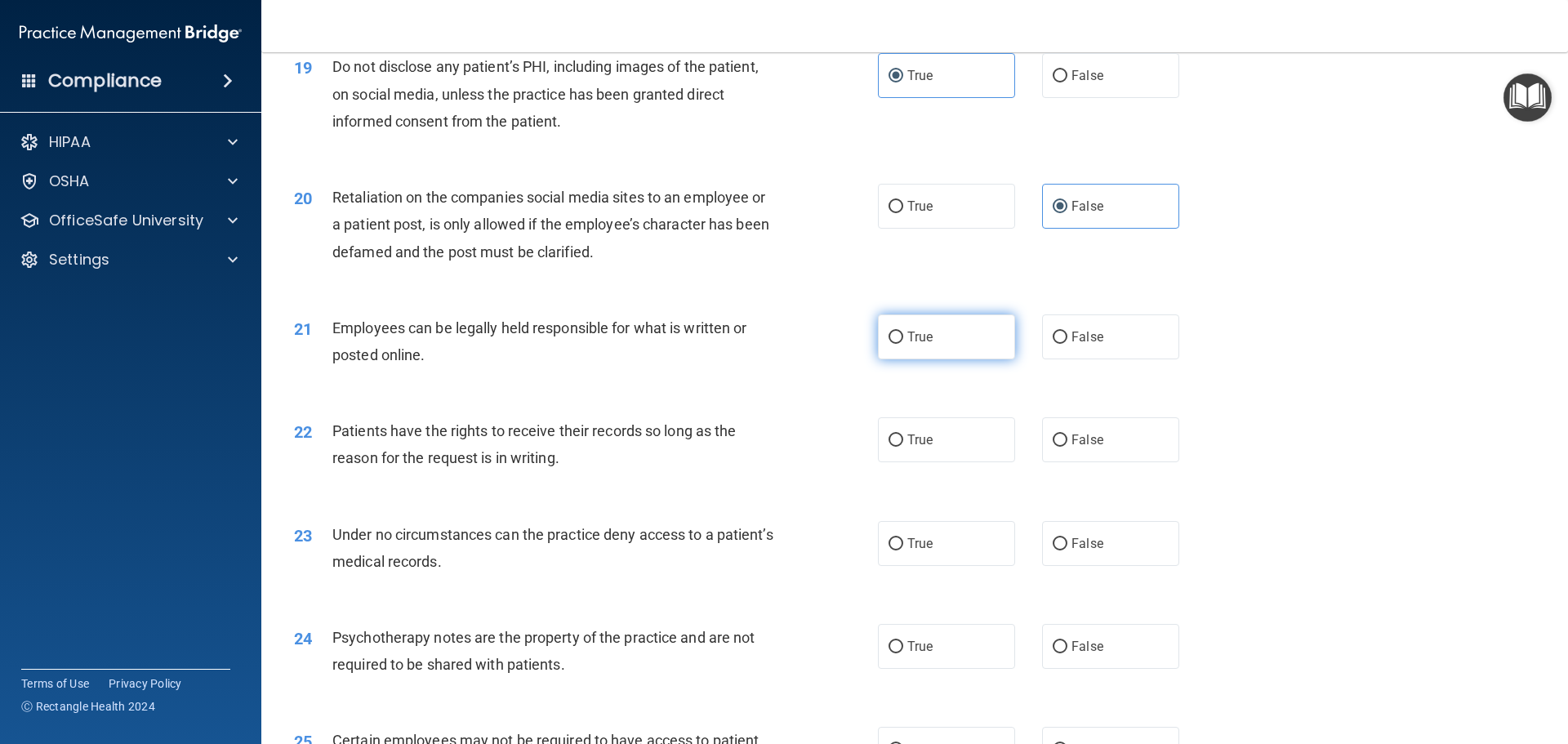
click at [944, 359] on label "True" at bounding box center [946, 337] width 137 height 45
click at [903, 344] on input "True" at bounding box center [896, 337] width 15 height 12
radio input "true"
click at [1112, 494] on div "22 Patients have the rights to receive their records so long as the reason for …" at bounding box center [915, 448] width 1266 height 103
click at [1109, 462] on label "False" at bounding box center [1110, 440] width 137 height 45
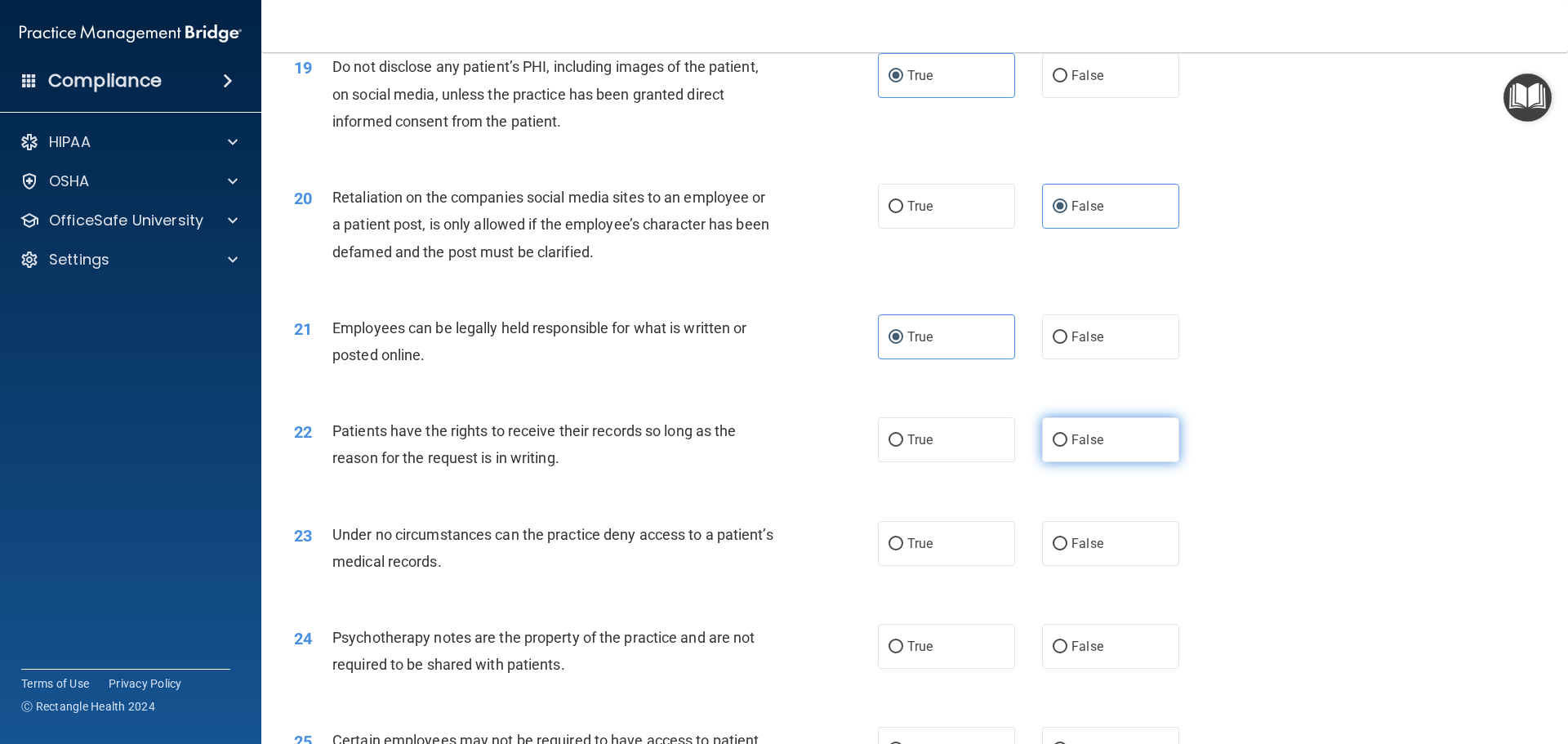
click at [1068, 447] on input "False" at bounding box center [1060, 441] width 15 height 12
radio input "true"
click at [1104, 566] on label "False" at bounding box center [1110, 543] width 137 height 45
click at [1068, 551] on input "False" at bounding box center [1060, 544] width 15 height 12
radio input "true"
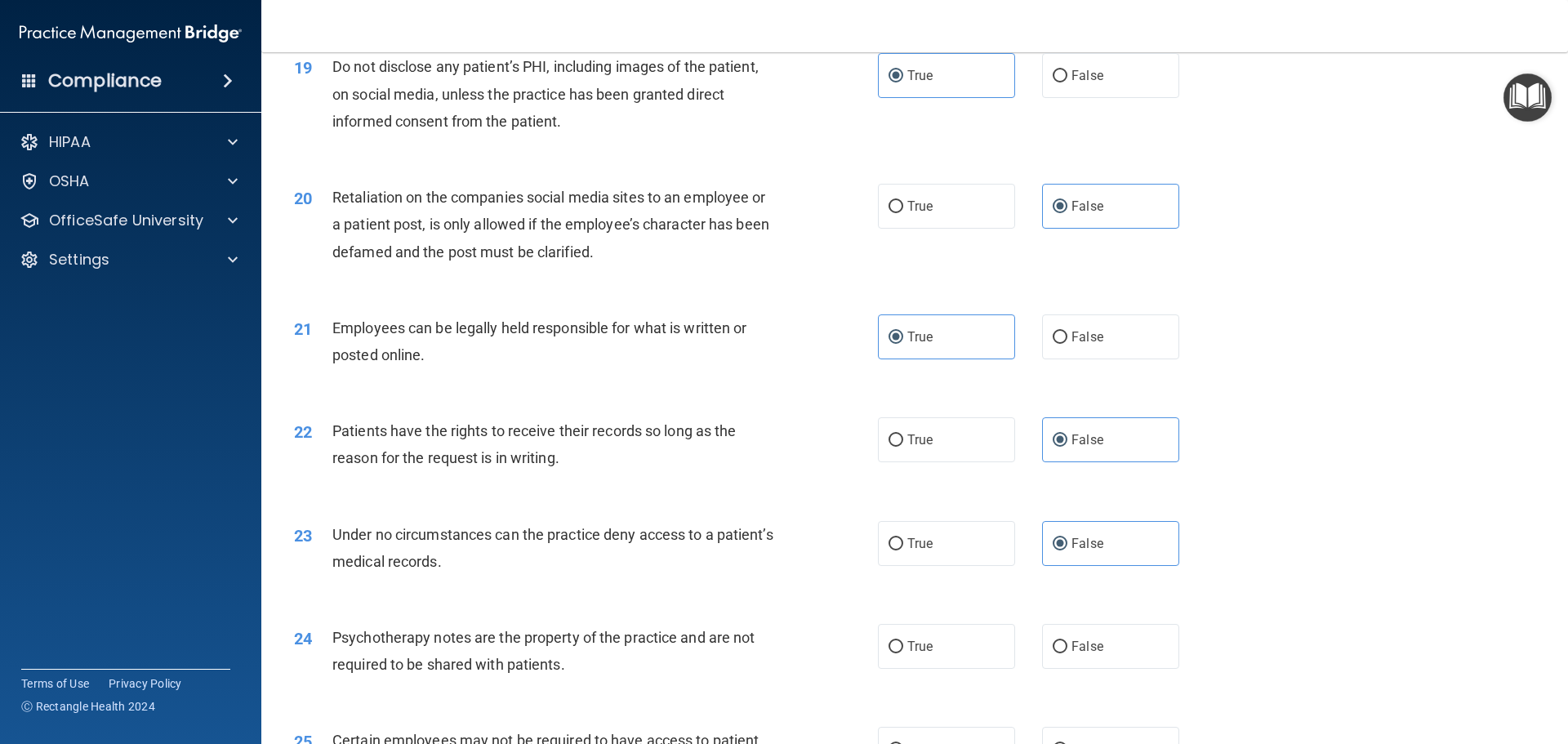
drag, startPoint x: 951, startPoint y: 675, endPoint x: 1190, endPoint y: 687, distance: 239.3
click at [959, 669] on label "True" at bounding box center [946, 646] width 137 height 45
click at [903, 654] on input "True" at bounding box center [896, 647] width 15 height 12
radio input "true"
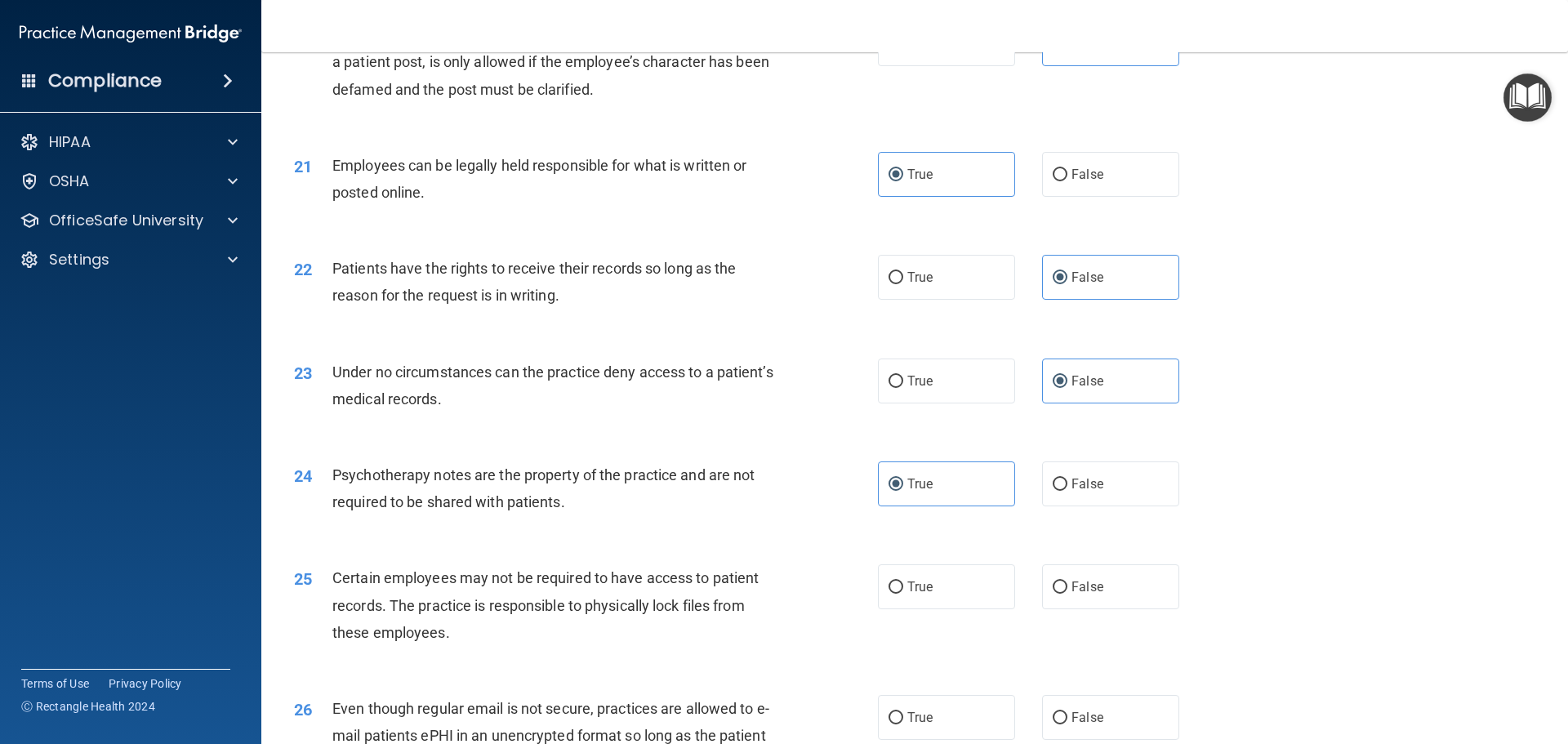
scroll to position [2614, 0]
click at [948, 608] on label "True" at bounding box center [946, 586] width 137 height 45
click at [903, 593] on input "True" at bounding box center [896, 587] width 15 height 12
radio input "true"
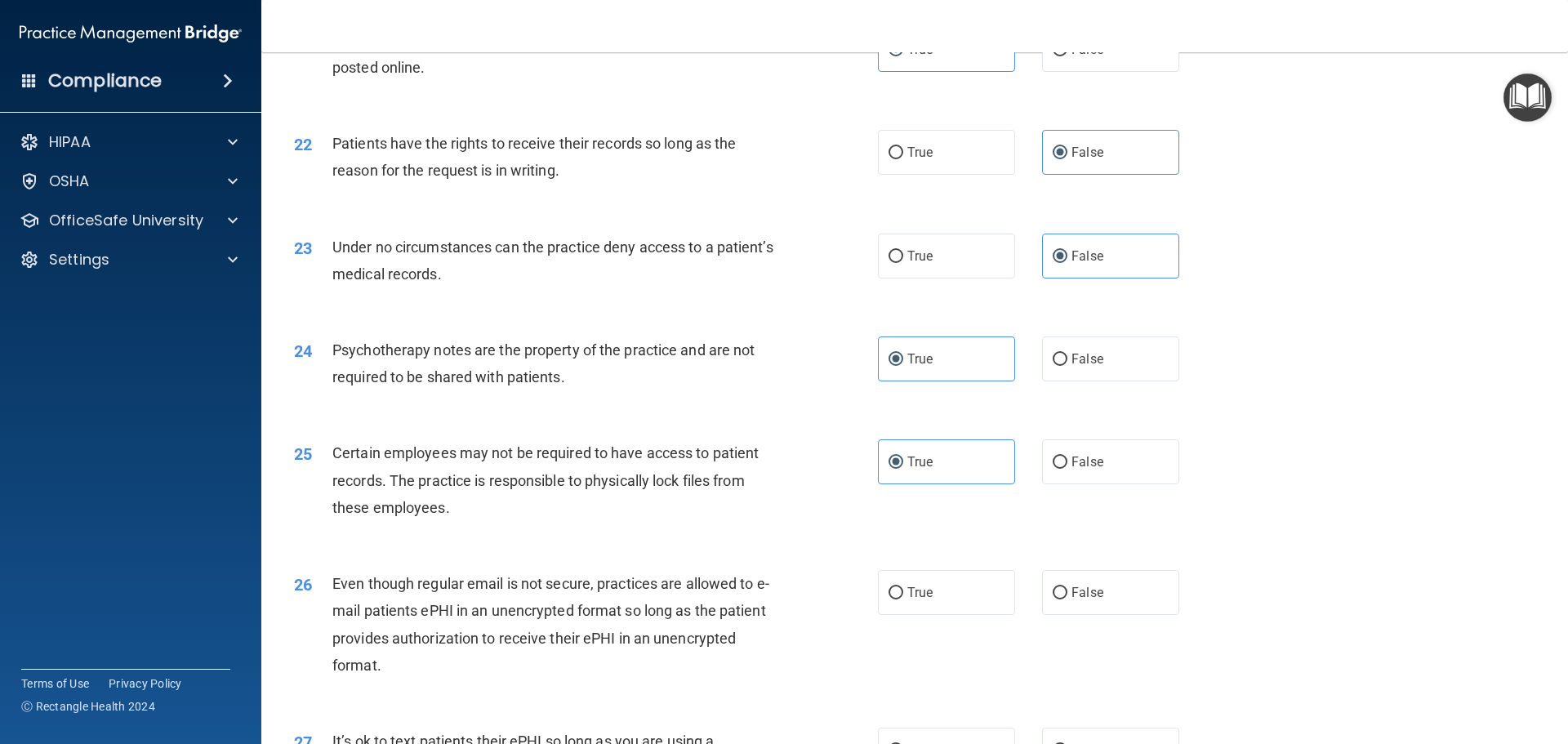
scroll to position [2778, 0]
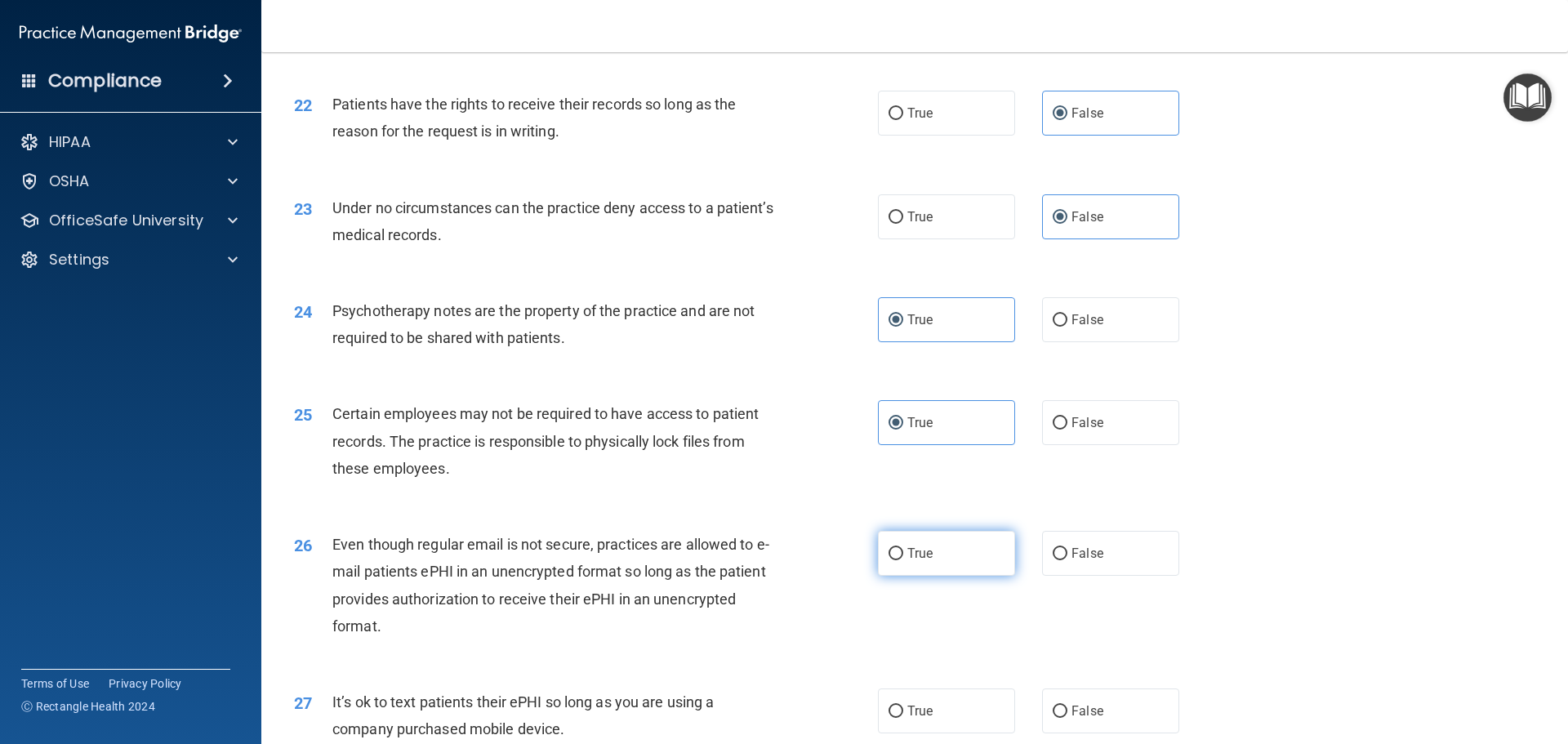
click at [922, 561] on span "True" at bounding box center [920, 553] width 25 height 16
click at [903, 561] on input "True" at bounding box center [896, 554] width 15 height 12
radio input "true"
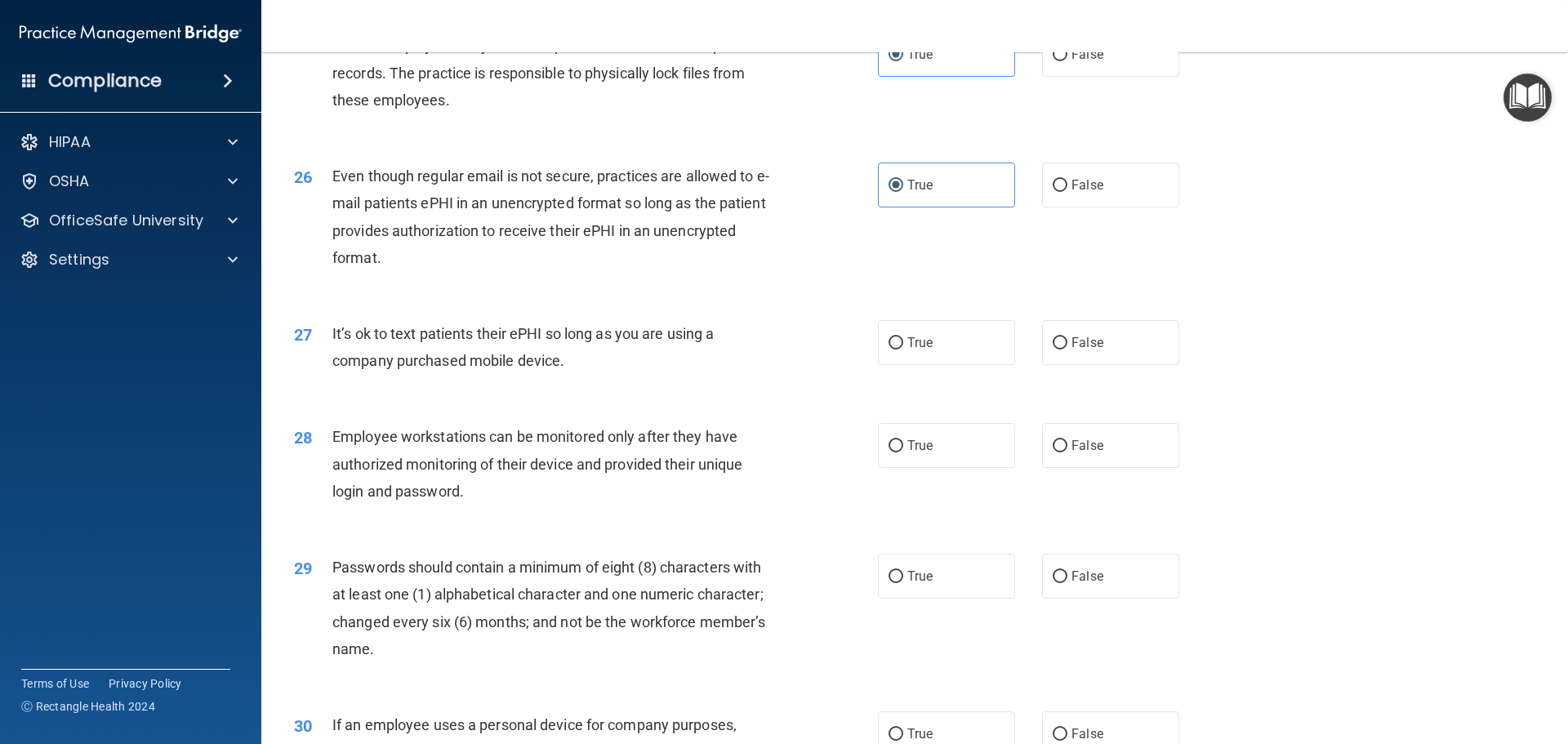
scroll to position [3186, 0]
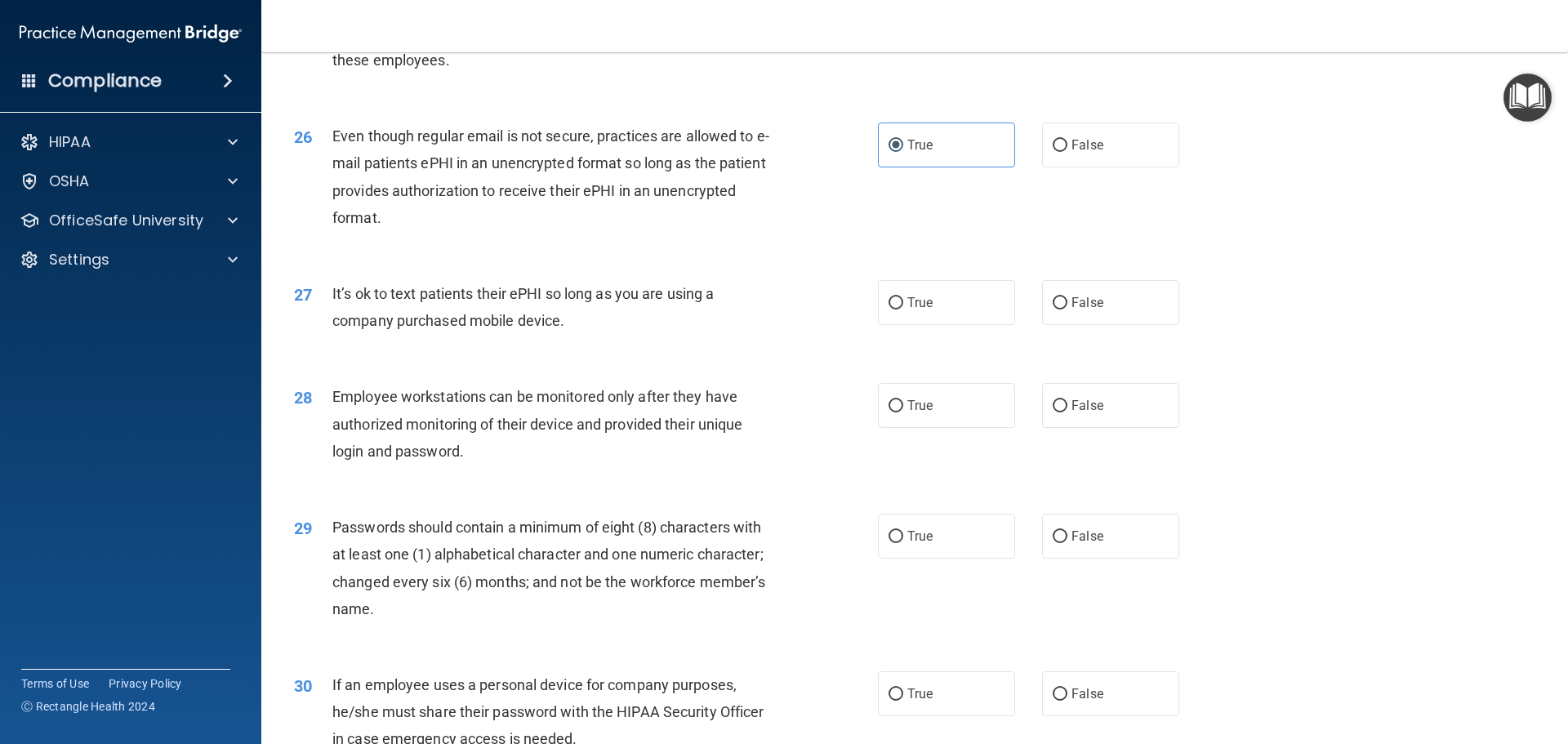
click at [1078, 354] on div "27 It’s ok to text patients their ePHI so long as you are using a company purch…" at bounding box center [915, 311] width 1266 height 103
click at [1076, 305] on div "27 It’s ok to text patients their ePHI so long as you are using a company purch…" at bounding box center [915, 311] width 1266 height 103
drag, startPoint x: 1081, startPoint y: 345, endPoint x: 1091, endPoint y: 381, distance: 37.4
click at [1082, 326] on label "False" at bounding box center [1110, 303] width 137 height 45
click at [1068, 310] on input "False" at bounding box center [1060, 303] width 15 height 12
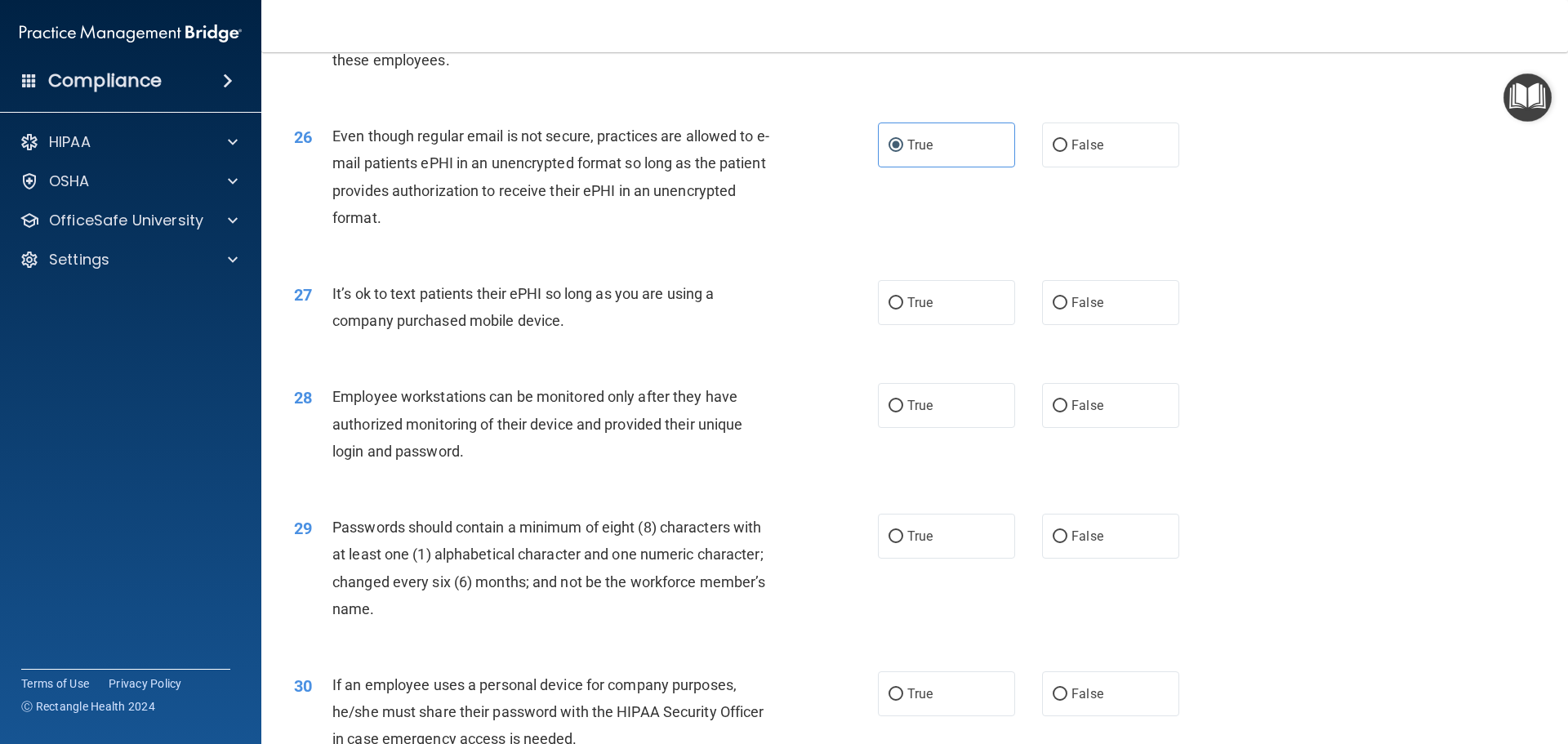
radio input "true"
drag, startPoint x: 1095, startPoint y: 447, endPoint x: 986, endPoint y: 535, distance: 140.1
click at [1095, 428] on label "False" at bounding box center [1110, 405] width 137 height 45
click at [1068, 413] on input "False" at bounding box center [1060, 406] width 15 height 12
radio input "true"
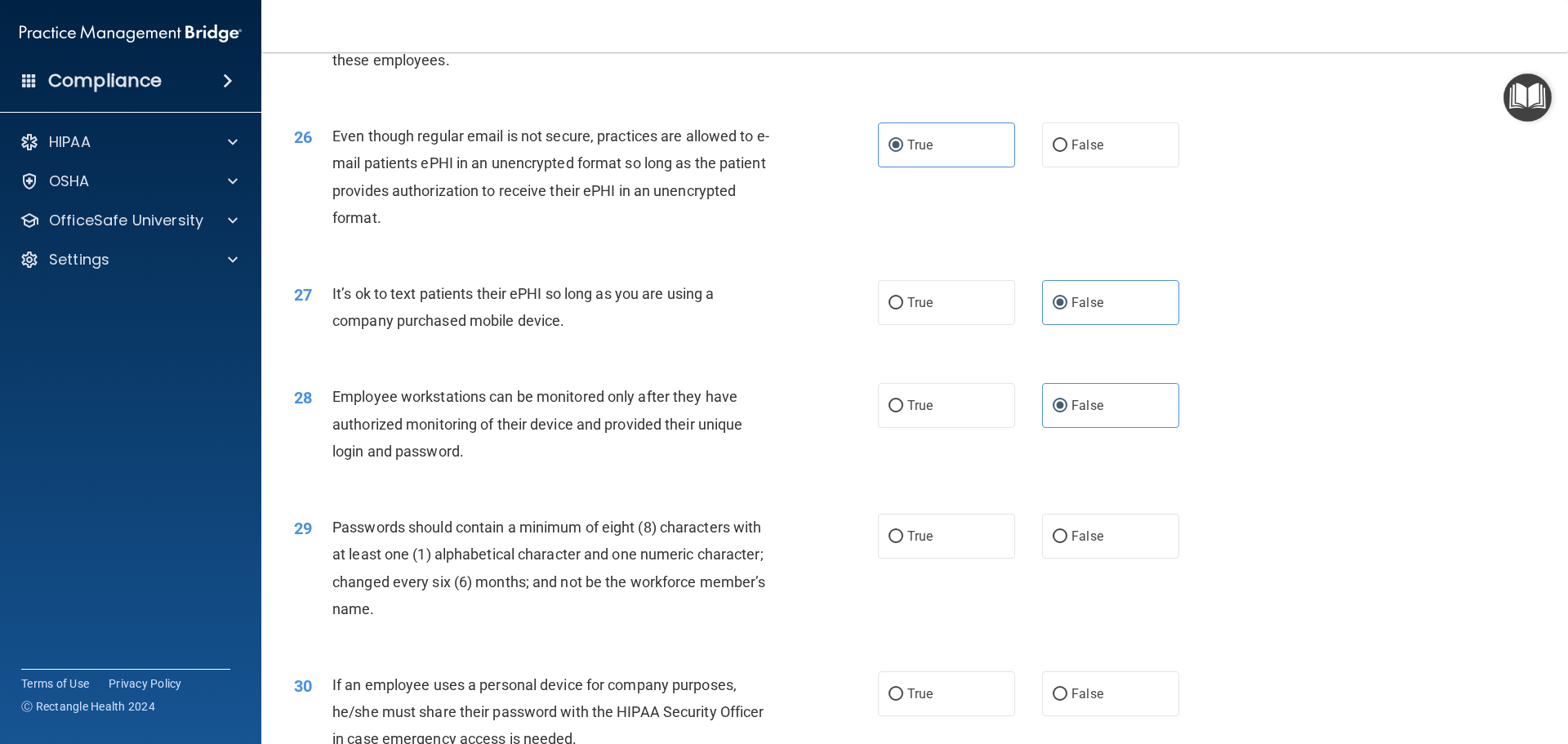
drag, startPoint x: 955, startPoint y: 562, endPoint x: 1102, endPoint y: 695, distance: 198.2
click at [971, 559] on label "True" at bounding box center [946, 536] width 137 height 45
click at [903, 543] on input "True" at bounding box center [896, 537] width 15 height 12
radio input "true"
drag, startPoint x: 1131, startPoint y: 738, endPoint x: 1132, endPoint y: 719, distance: 19.0
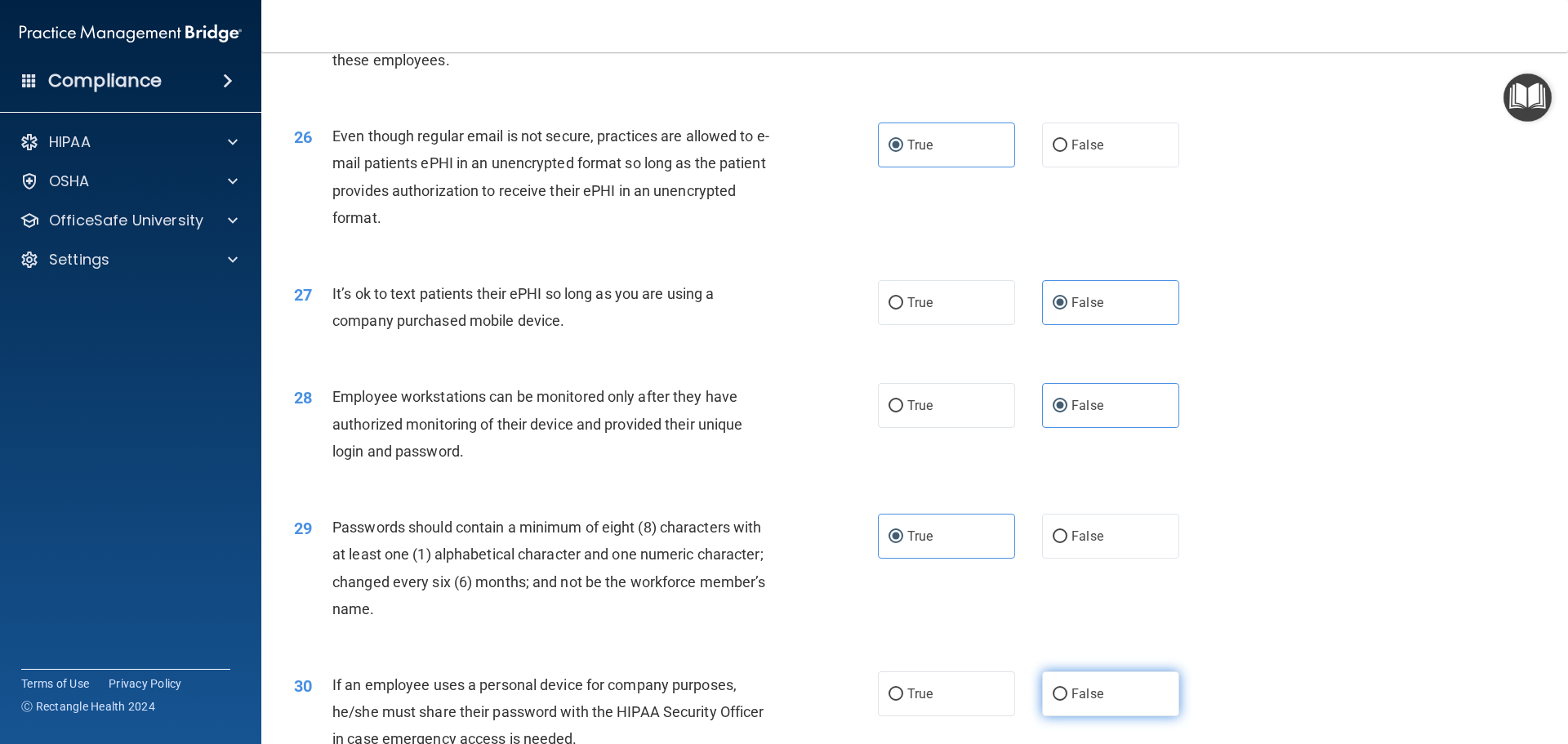
click at [1131, 717] on label "False" at bounding box center [1110, 694] width 137 height 45
click at [1068, 701] on input "False" at bounding box center [1060, 695] width 15 height 12
radio input "true"
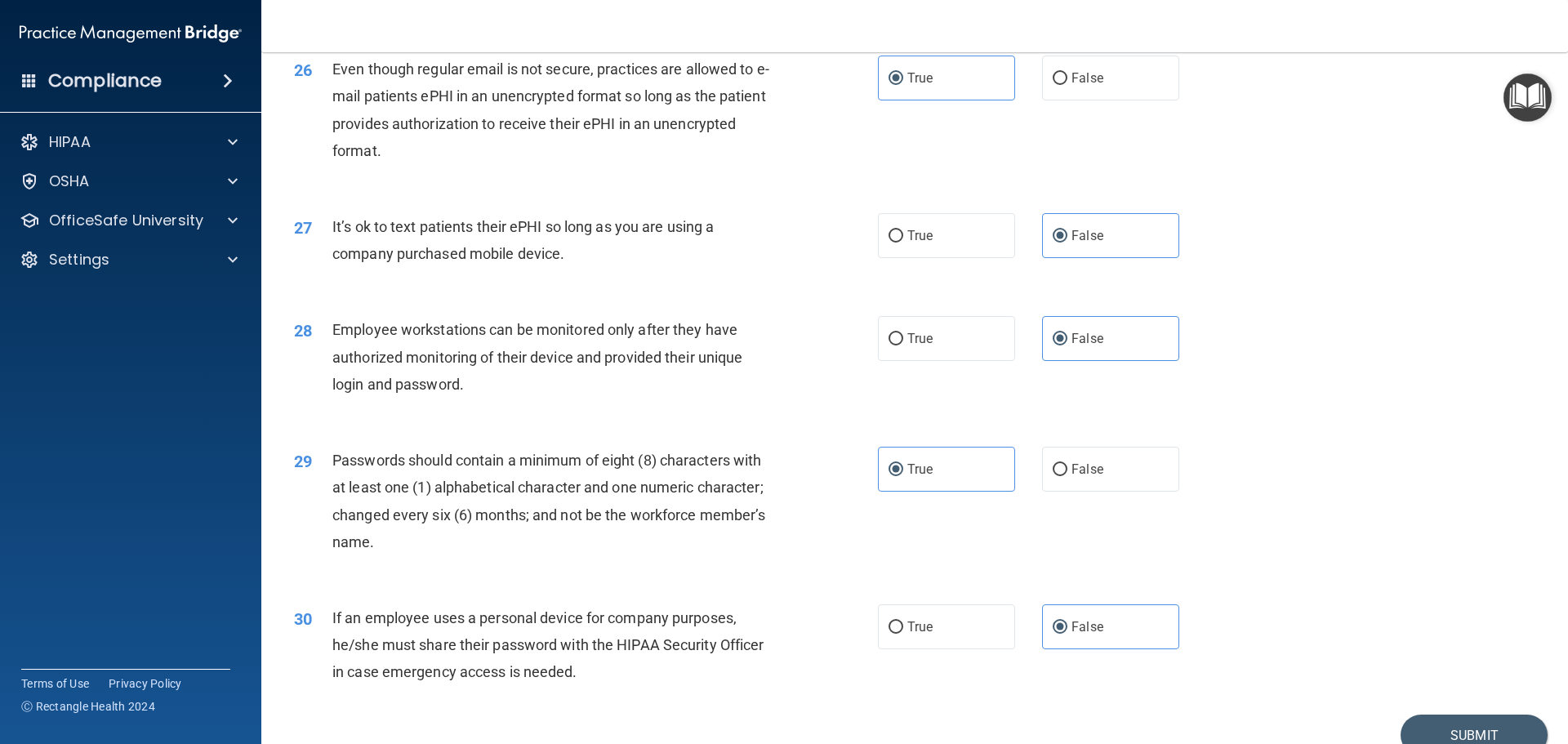
scroll to position [3357, 0]
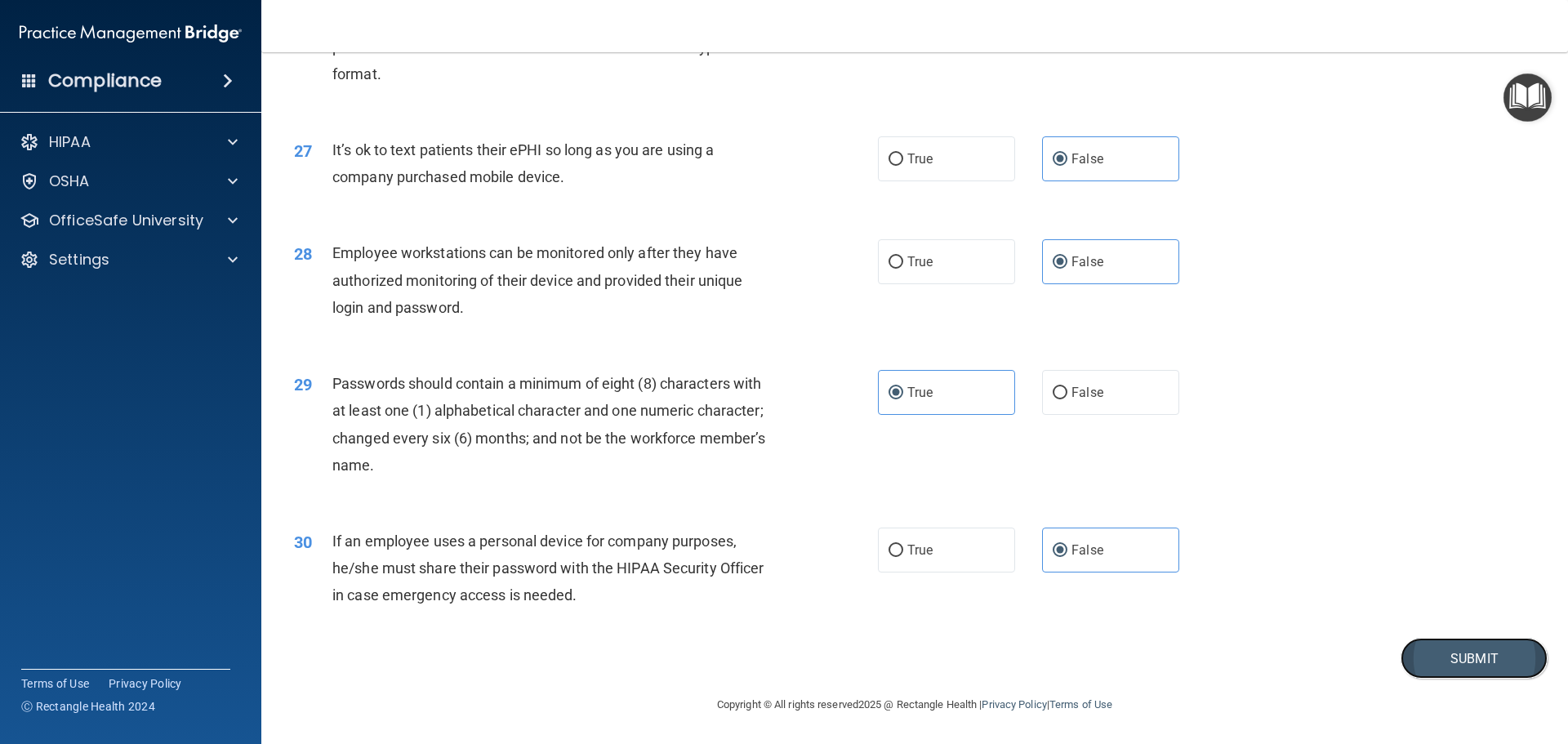
click at [1467, 649] on button "Submit" at bounding box center [1473, 659] width 147 height 42
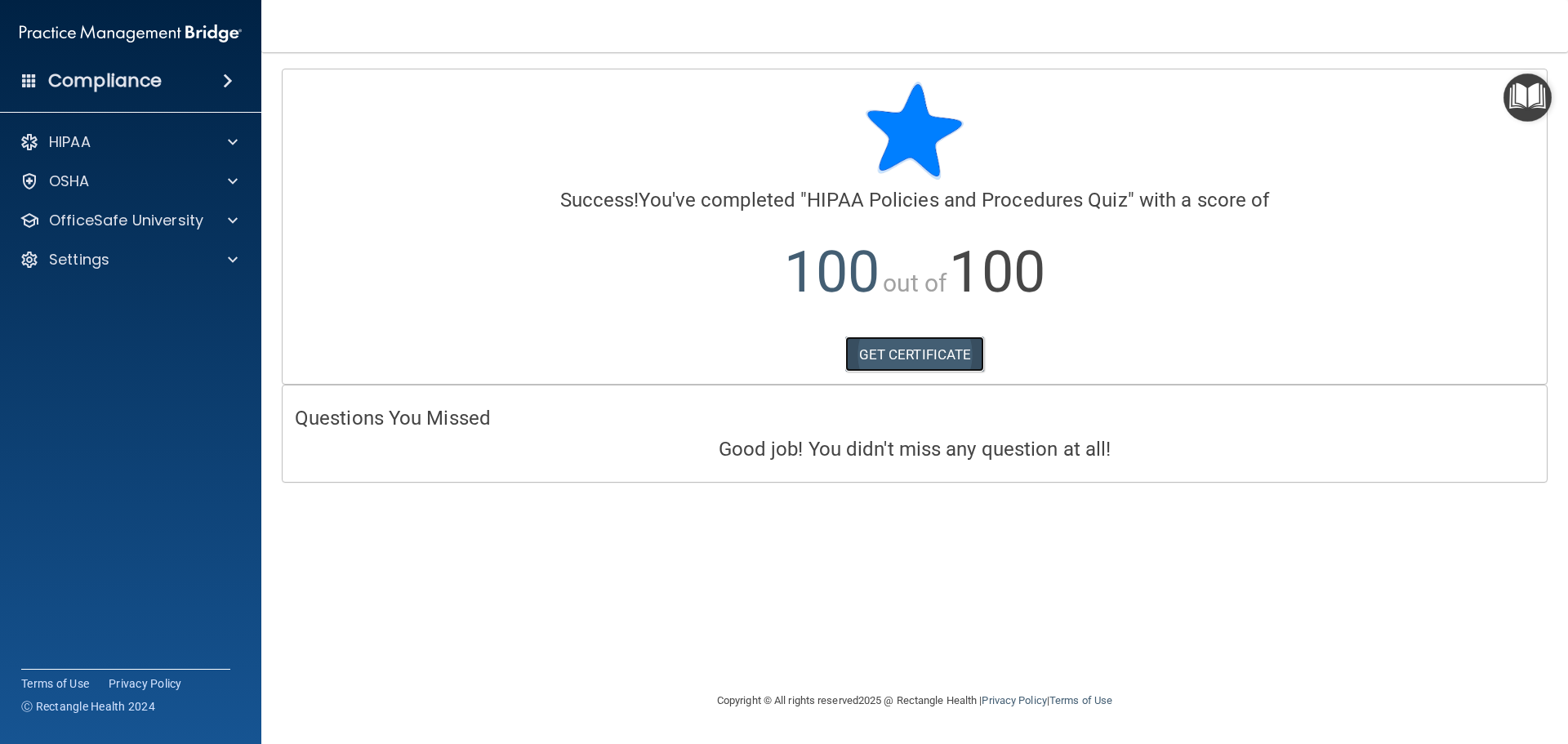
click at [938, 353] on link "GET CERTIFICATE" at bounding box center [915, 354] width 140 height 36
click at [226, 229] on div at bounding box center [230, 220] width 41 height 20
click at [121, 270] on link "HIPAA Training" at bounding box center [112, 260] width 257 height 33
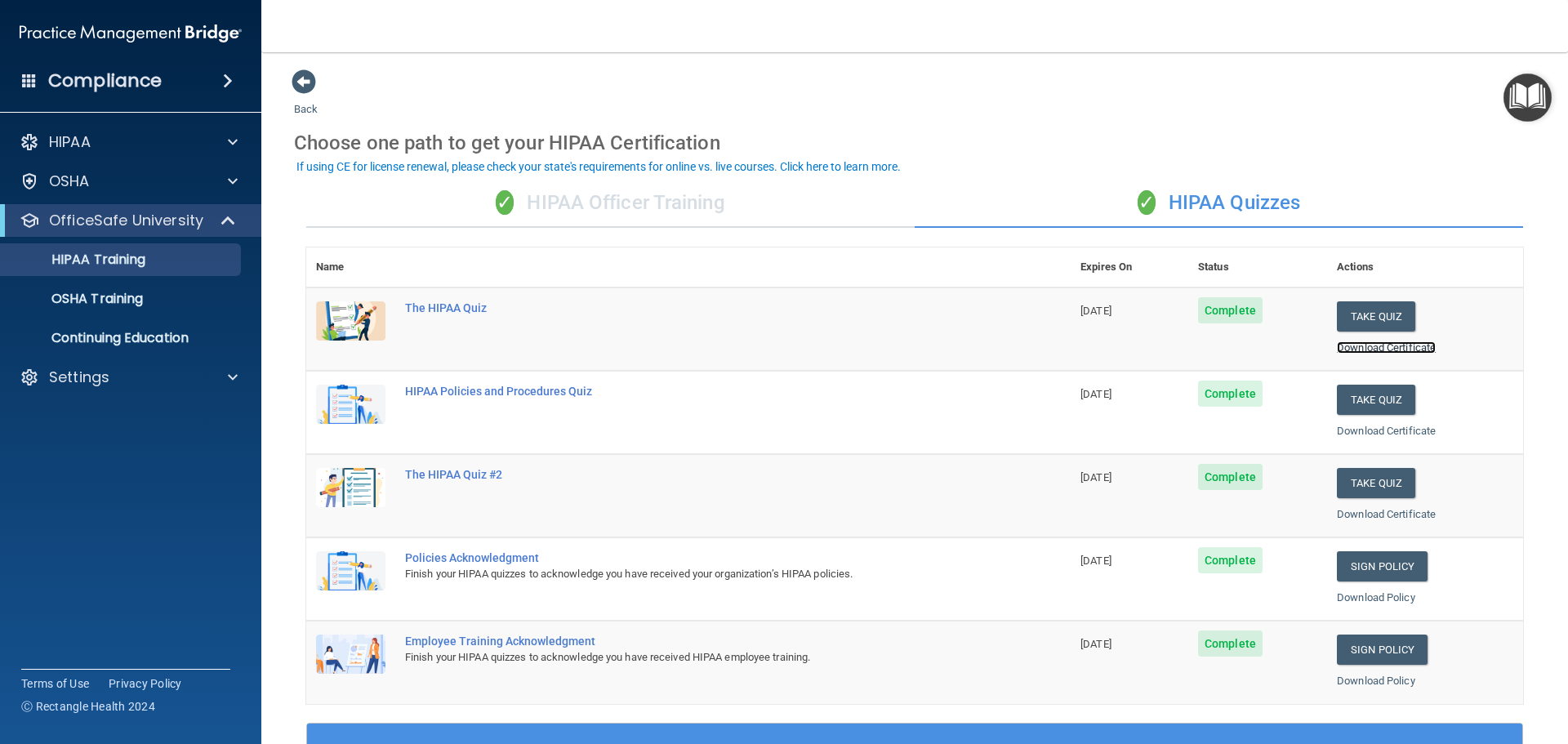
click at [1373, 351] on link "Download Certificate" at bounding box center [1386, 347] width 99 height 12
click at [1396, 514] on link "Download Certificate" at bounding box center [1386, 514] width 99 height 12
click at [1363, 596] on link "Download Policy" at bounding box center [1376, 597] width 78 height 12
click at [1361, 678] on link "Download Policy" at bounding box center [1376, 681] width 78 height 12
click at [142, 299] on p "OSHA Training" at bounding box center [76, 299] width 132 height 16
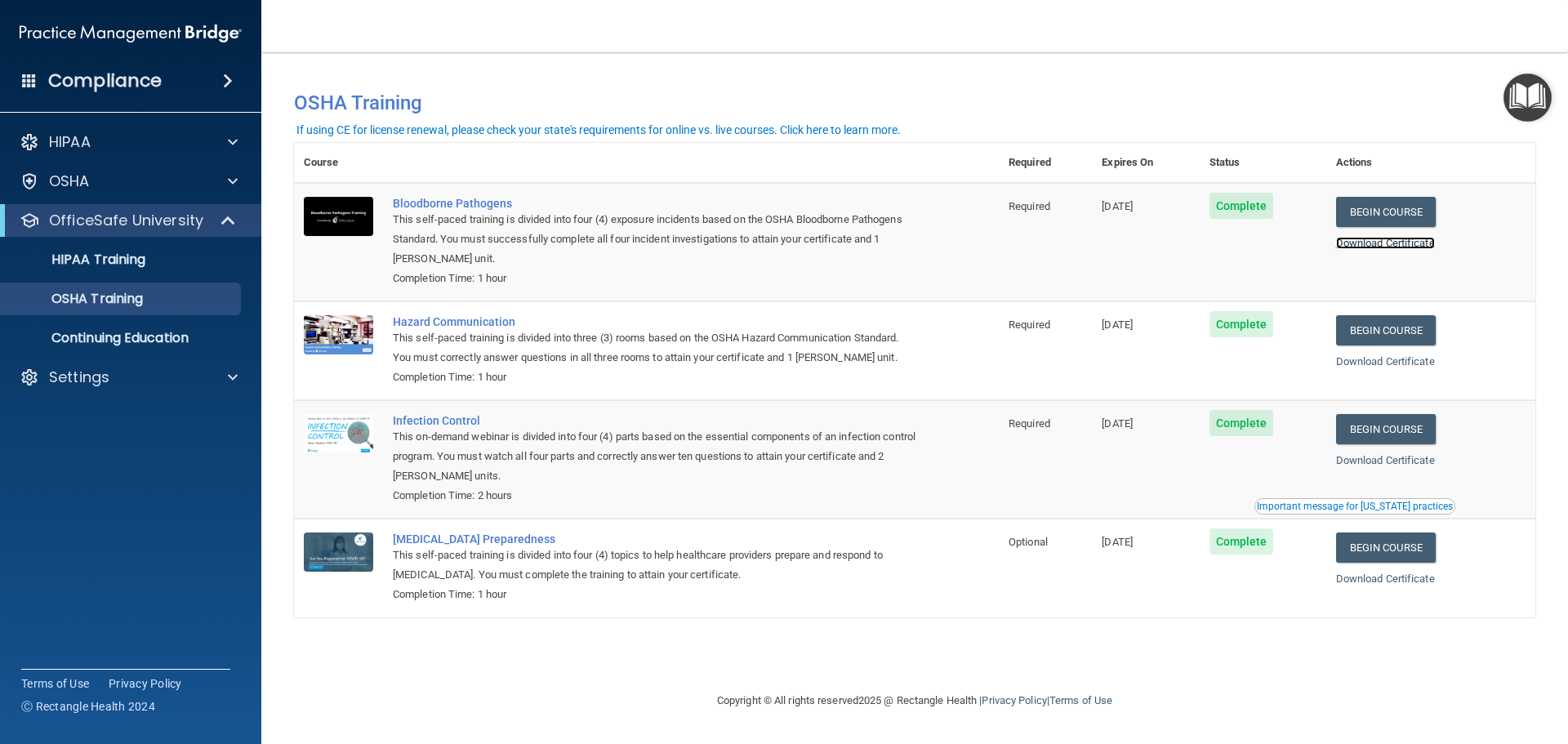
click at [1386, 238] on link "Download Certificate" at bounding box center [1386, 243] width 99 height 12
click at [1401, 206] on link "Begin Course" at bounding box center [1386, 211] width 99 height 30
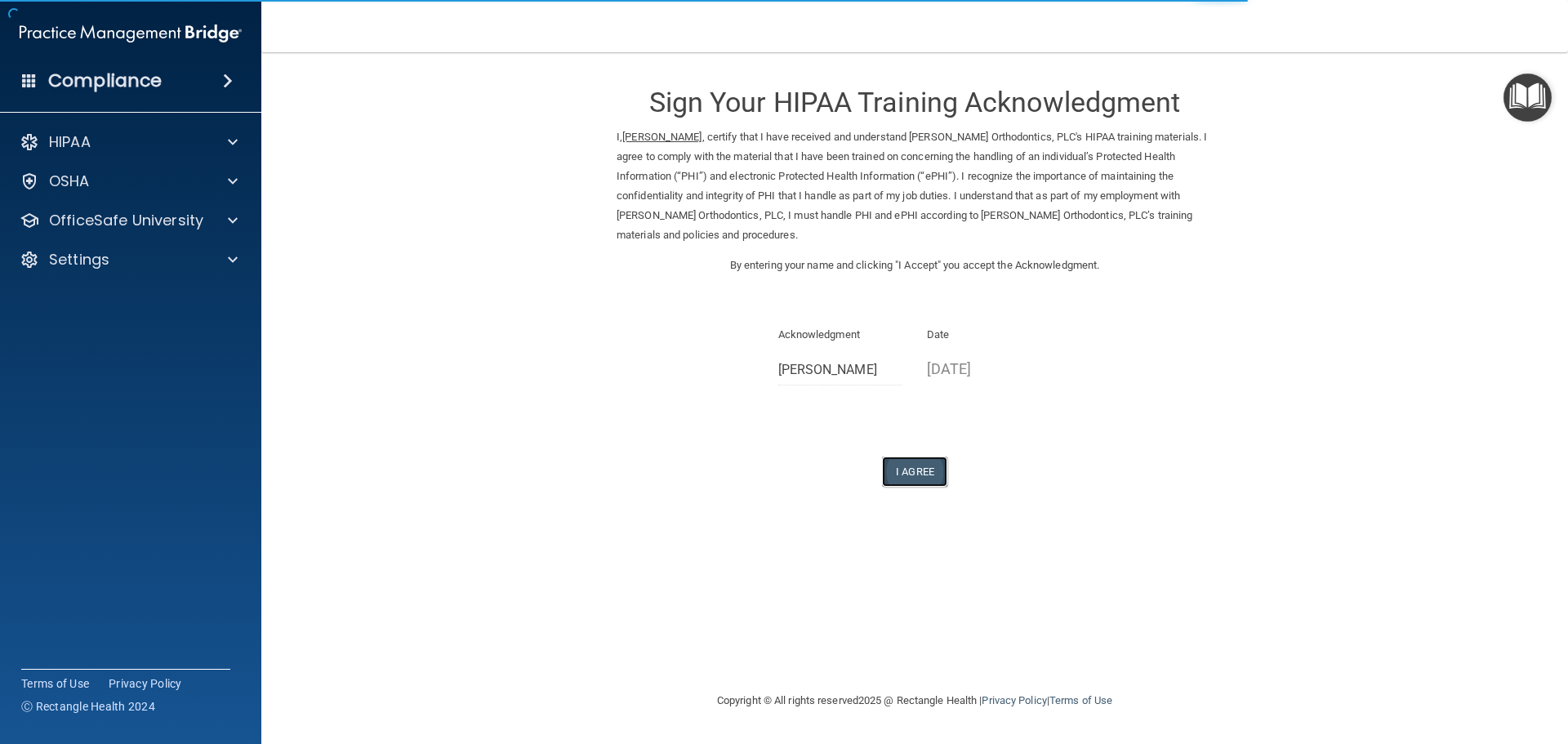
click at [925, 478] on button "I Agree" at bounding box center [914, 472] width 65 height 30
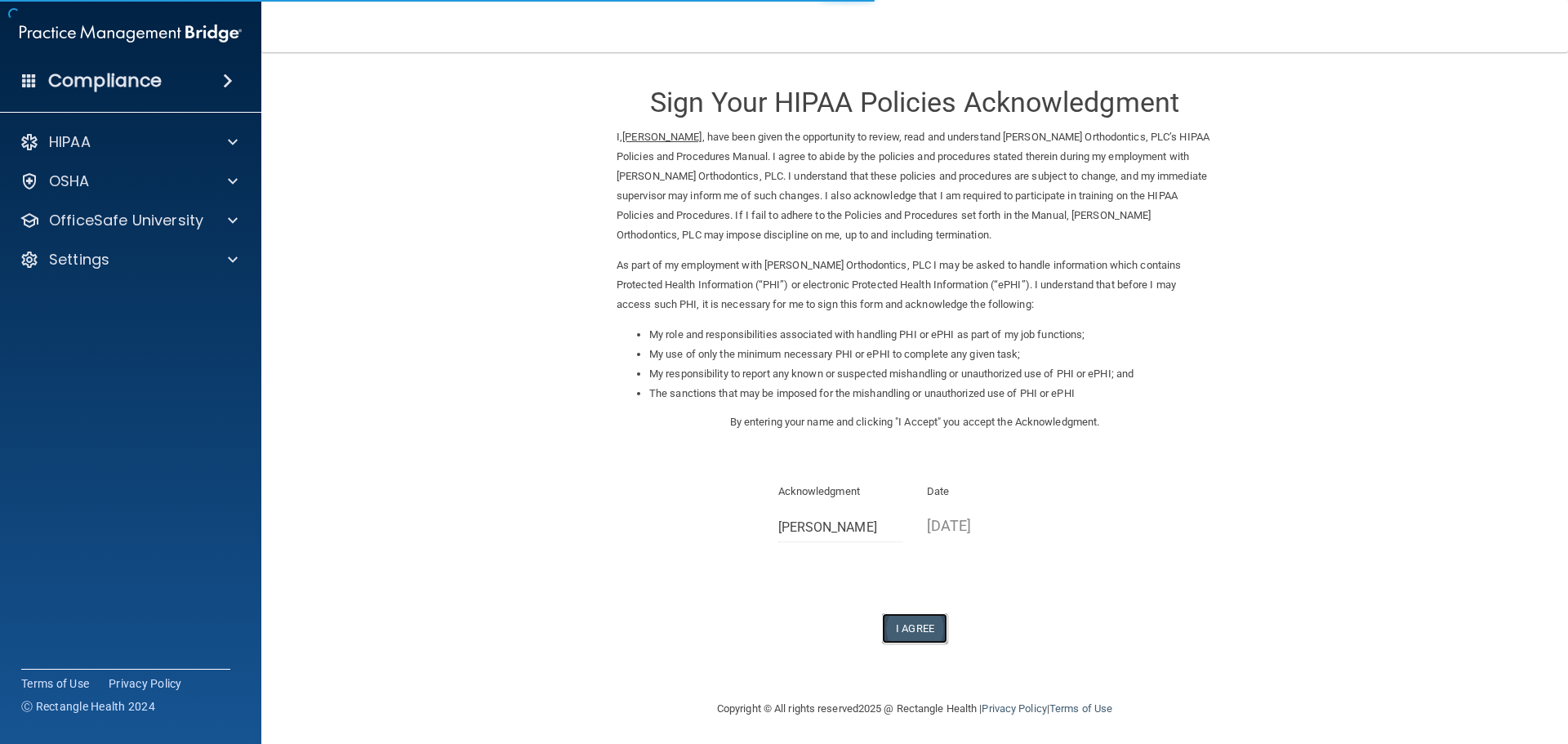
click at [907, 622] on button "I Agree" at bounding box center [914, 628] width 65 height 30
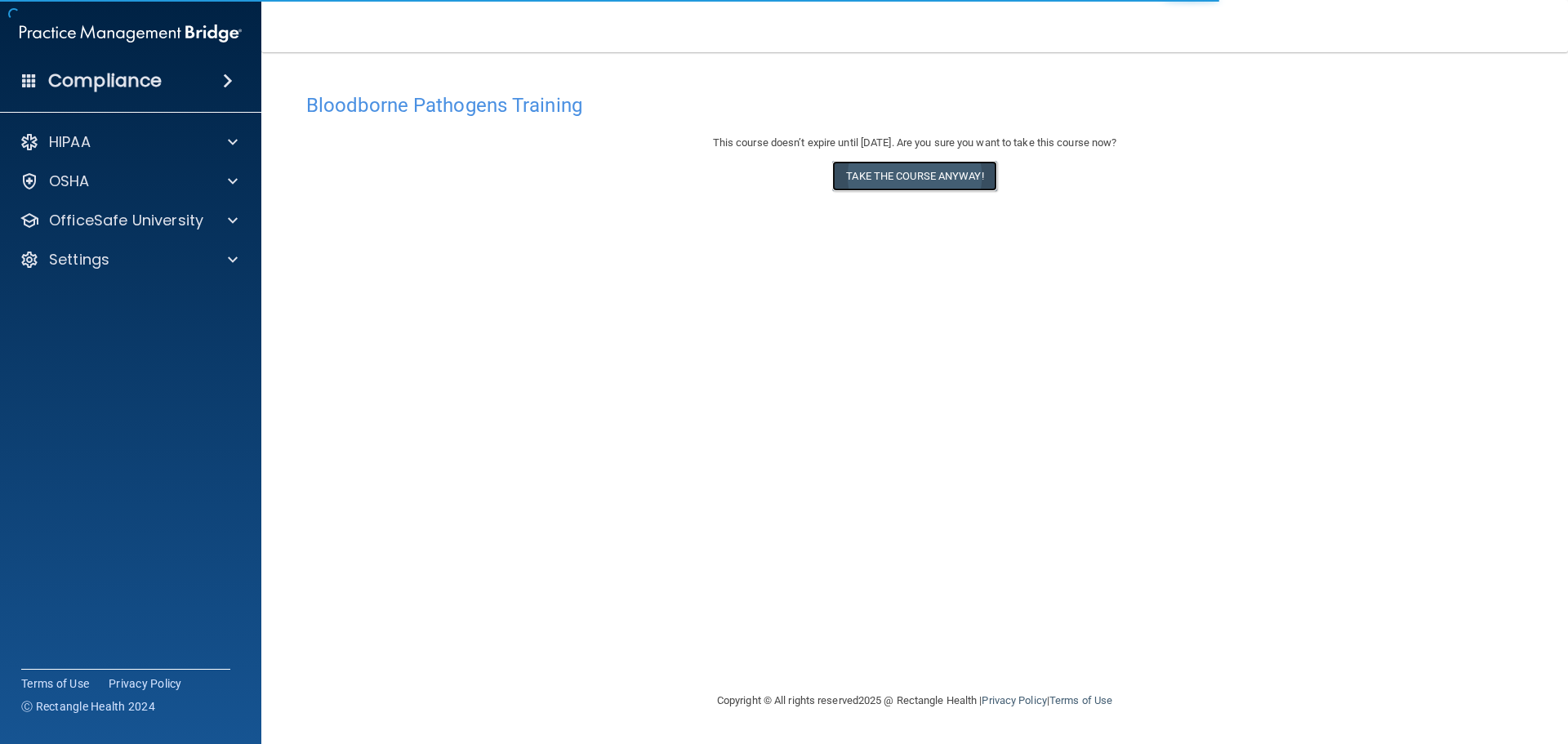
click at [899, 181] on button "Take the course anyway!" at bounding box center [915, 176] width 164 height 30
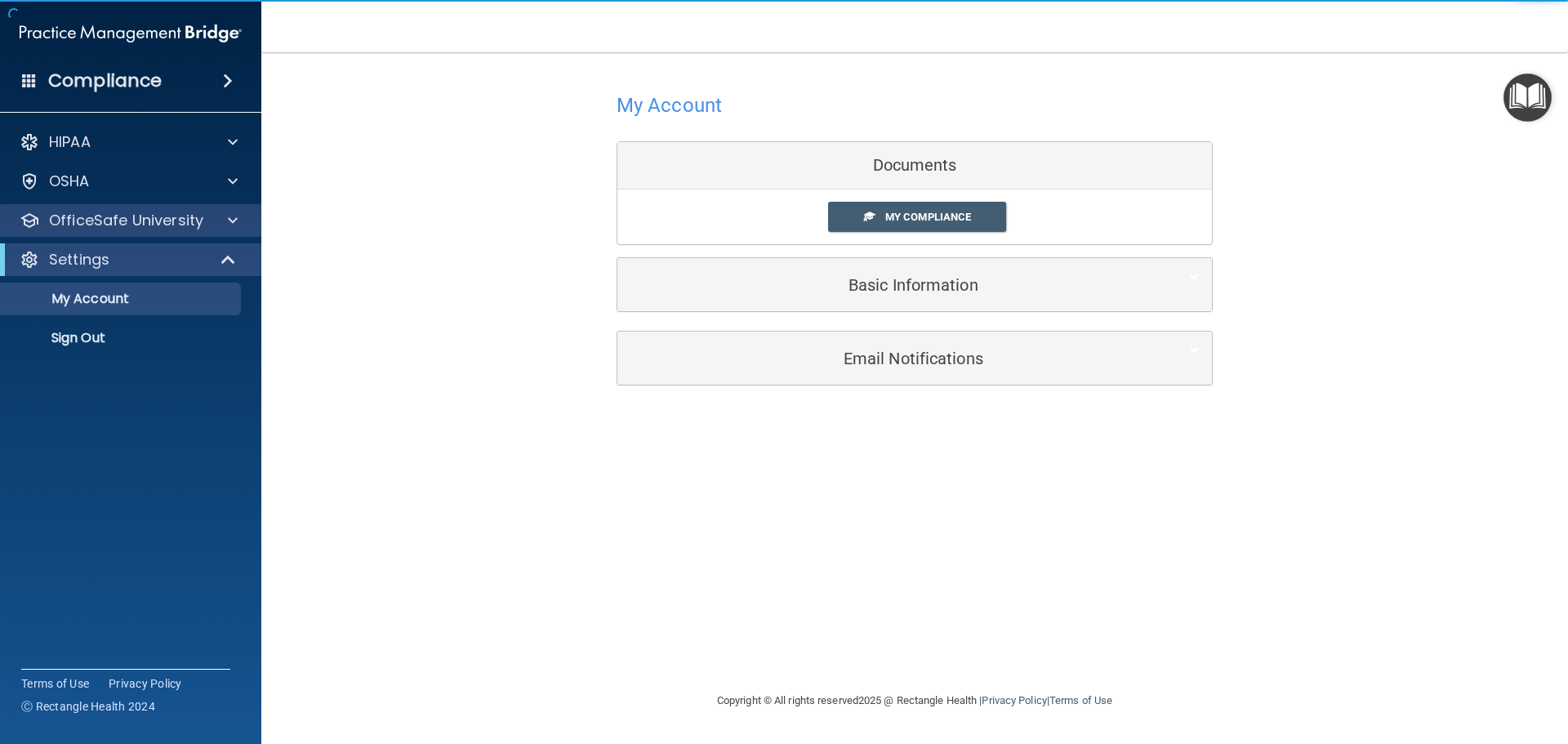
click at [220, 230] on div "OfficeSafe University" at bounding box center [131, 220] width 262 height 33
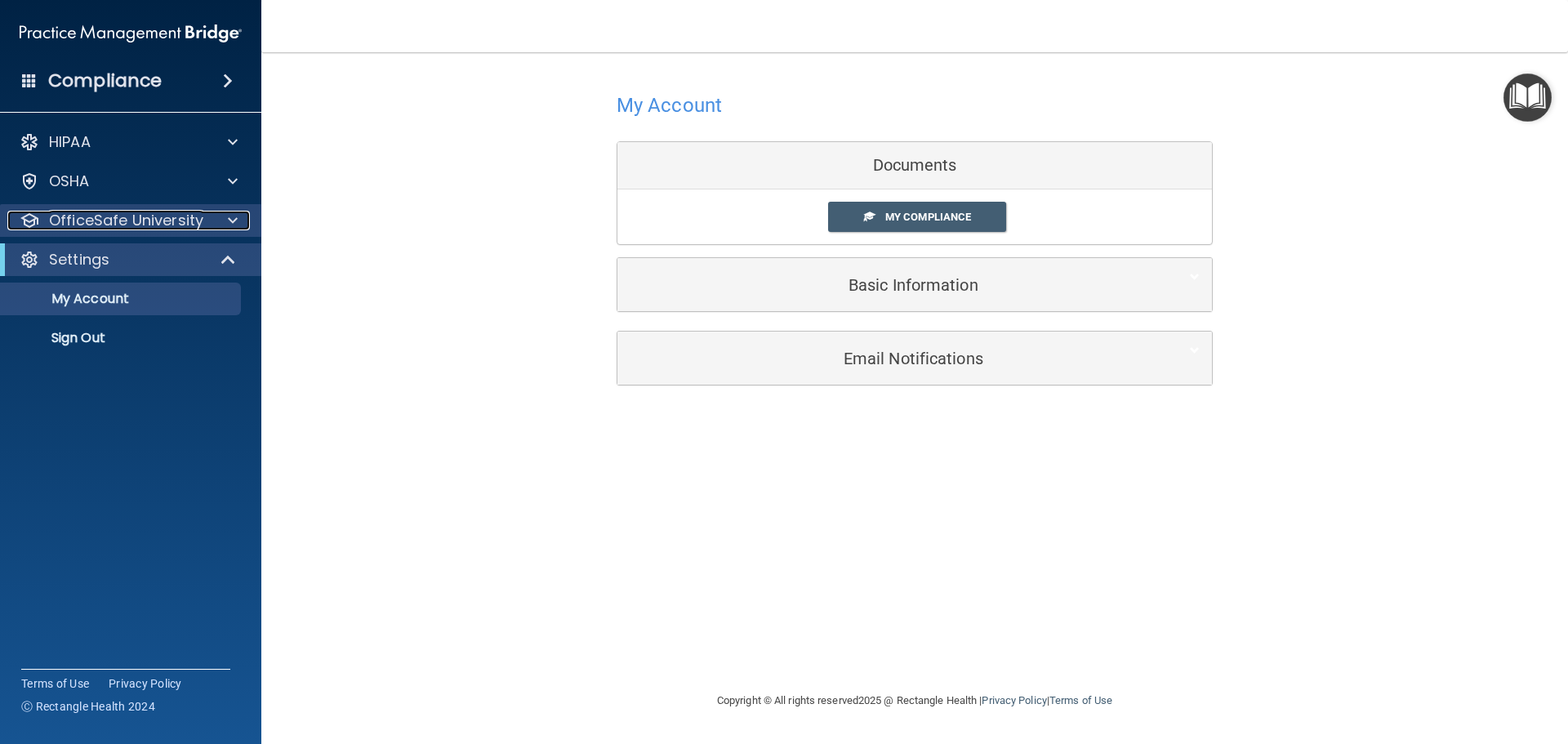
click at [227, 215] on div at bounding box center [230, 220] width 41 height 20
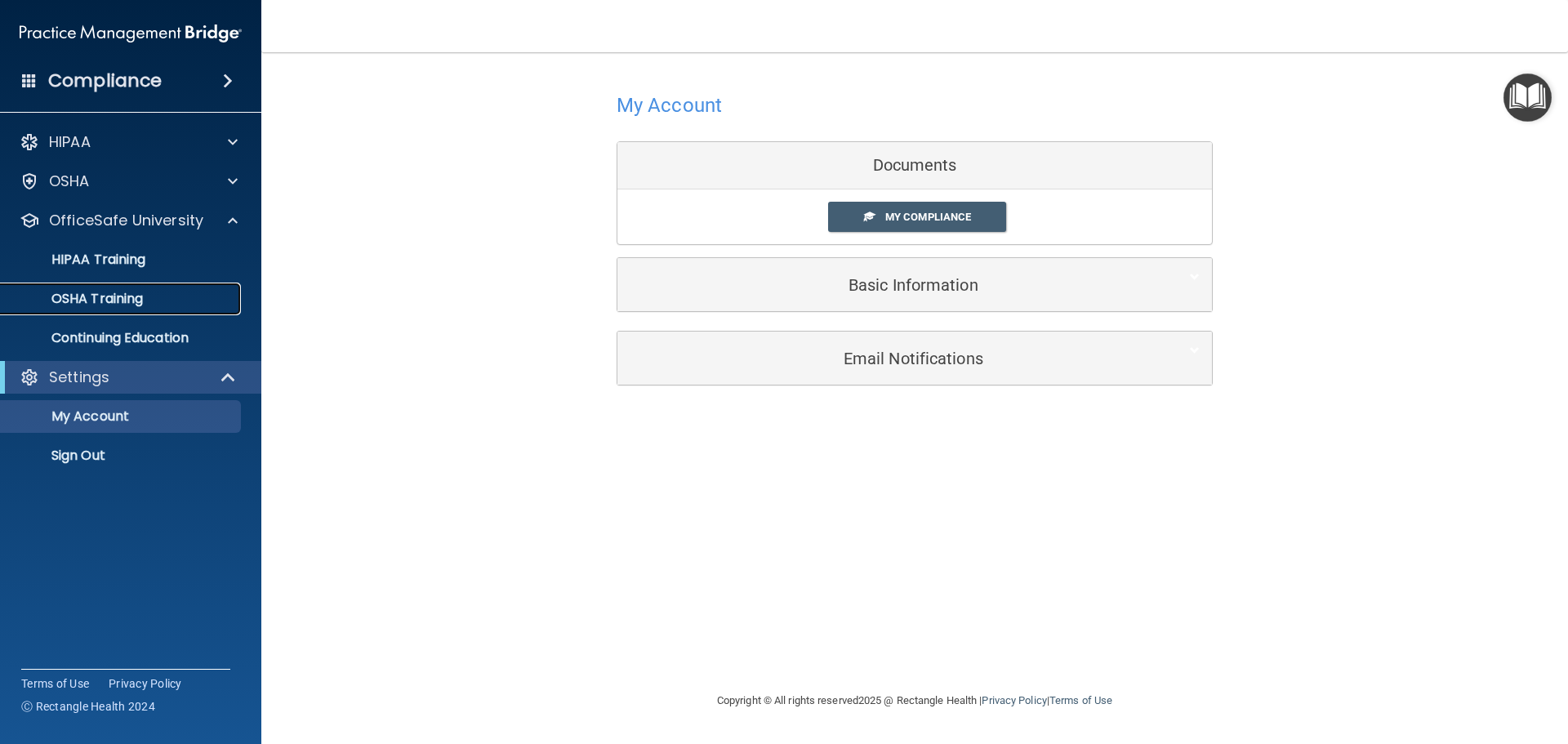
click at [124, 298] on p "OSHA Training" at bounding box center [76, 299] width 132 height 16
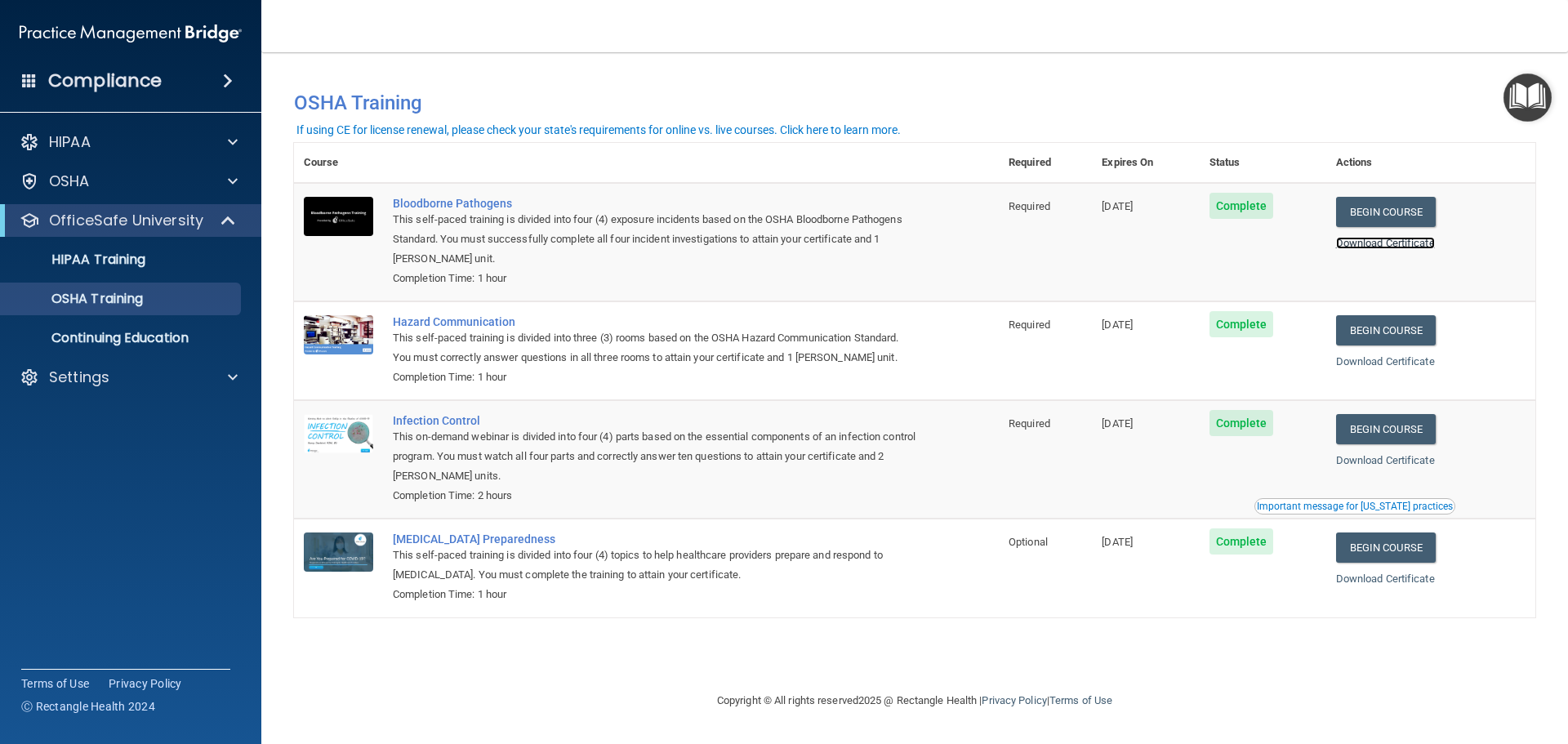
click at [1382, 245] on link "Download Certificate" at bounding box center [1386, 243] width 99 height 12
click at [1415, 333] on link "Begin Course" at bounding box center [1386, 330] width 99 height 30
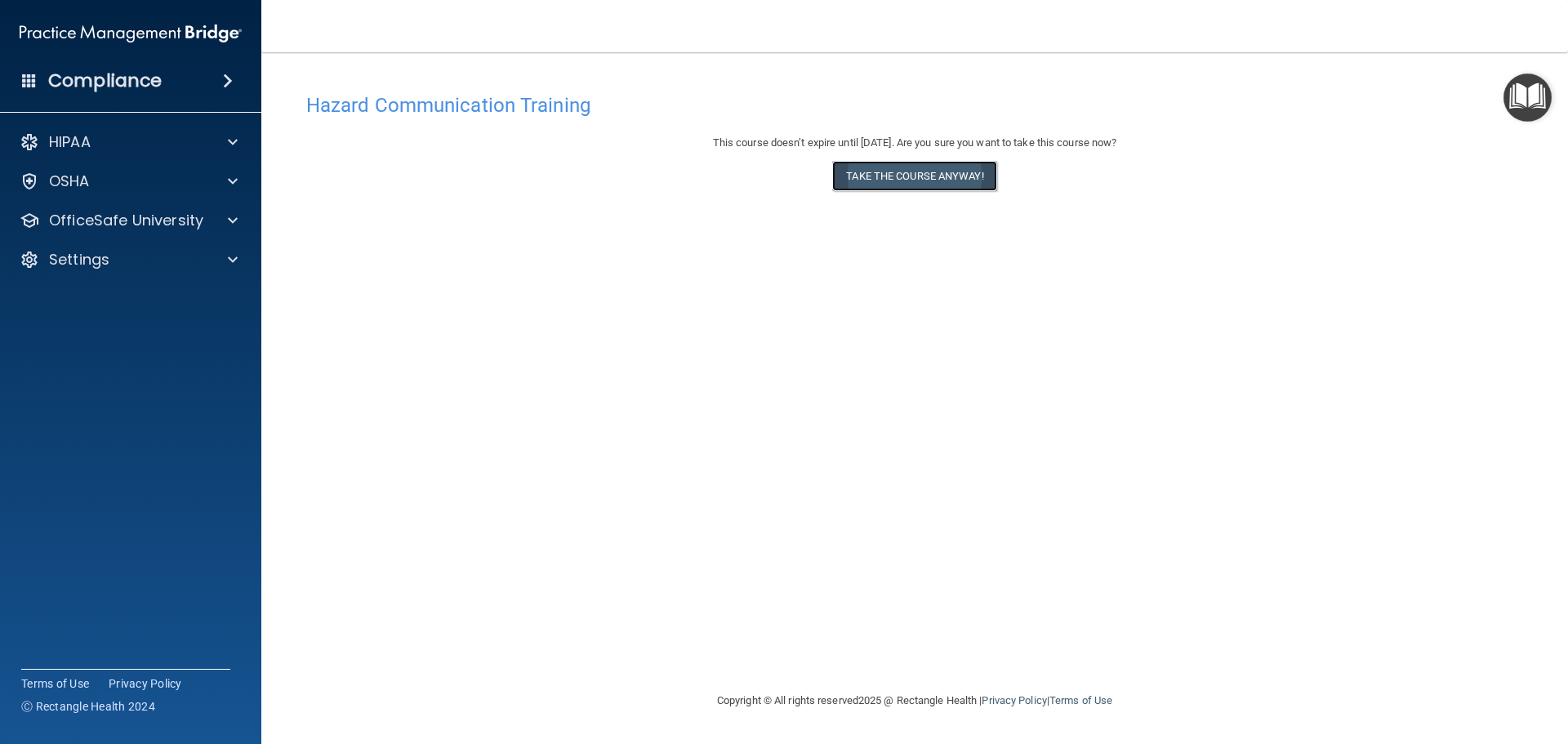
click at [931, 186] on button "Take the course anyway!" at bounding box center [915, 176] width 164 height 30
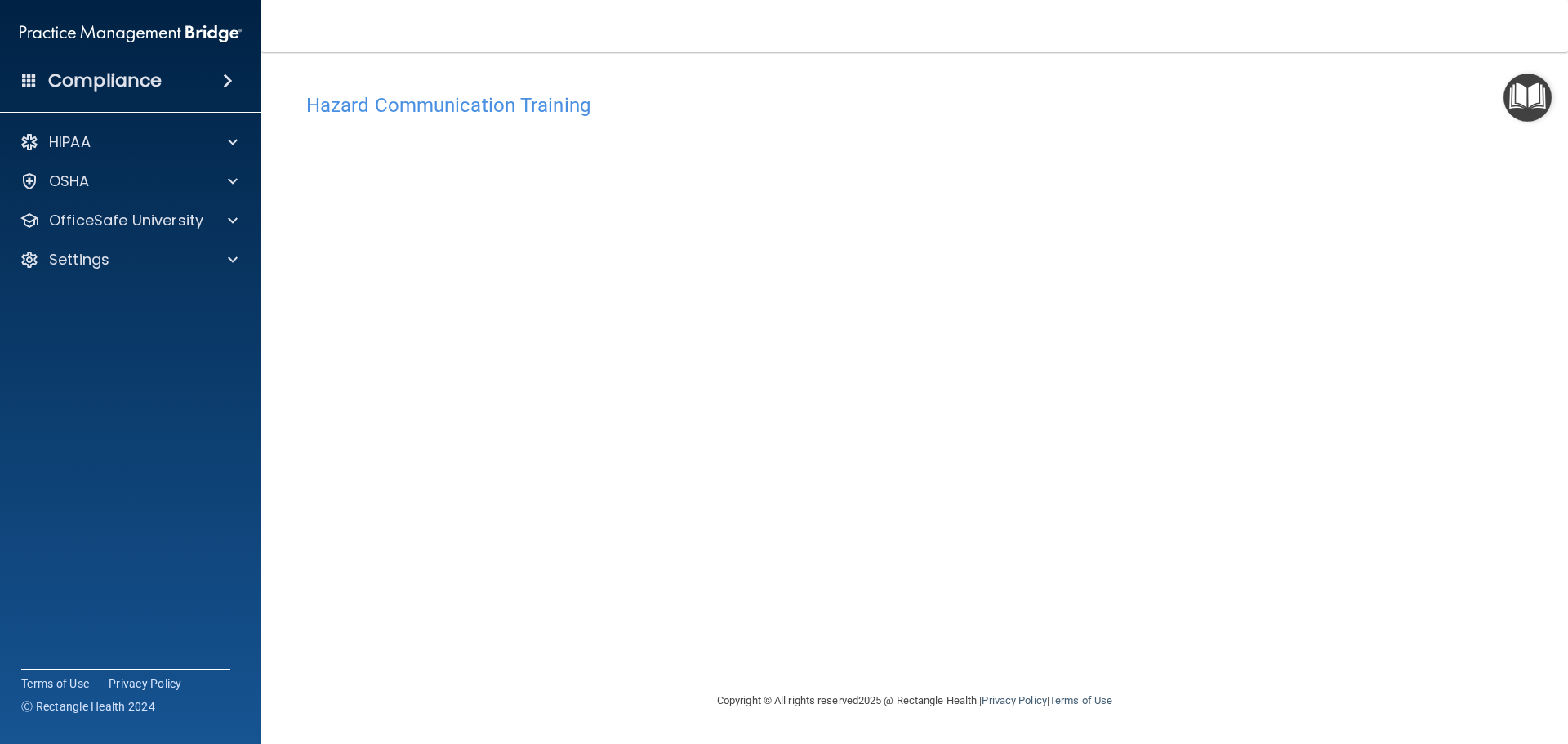
click at [511, 104] on h4 "Hazard Communication Training" at bounding box center [915, 105] width 1217 height 21
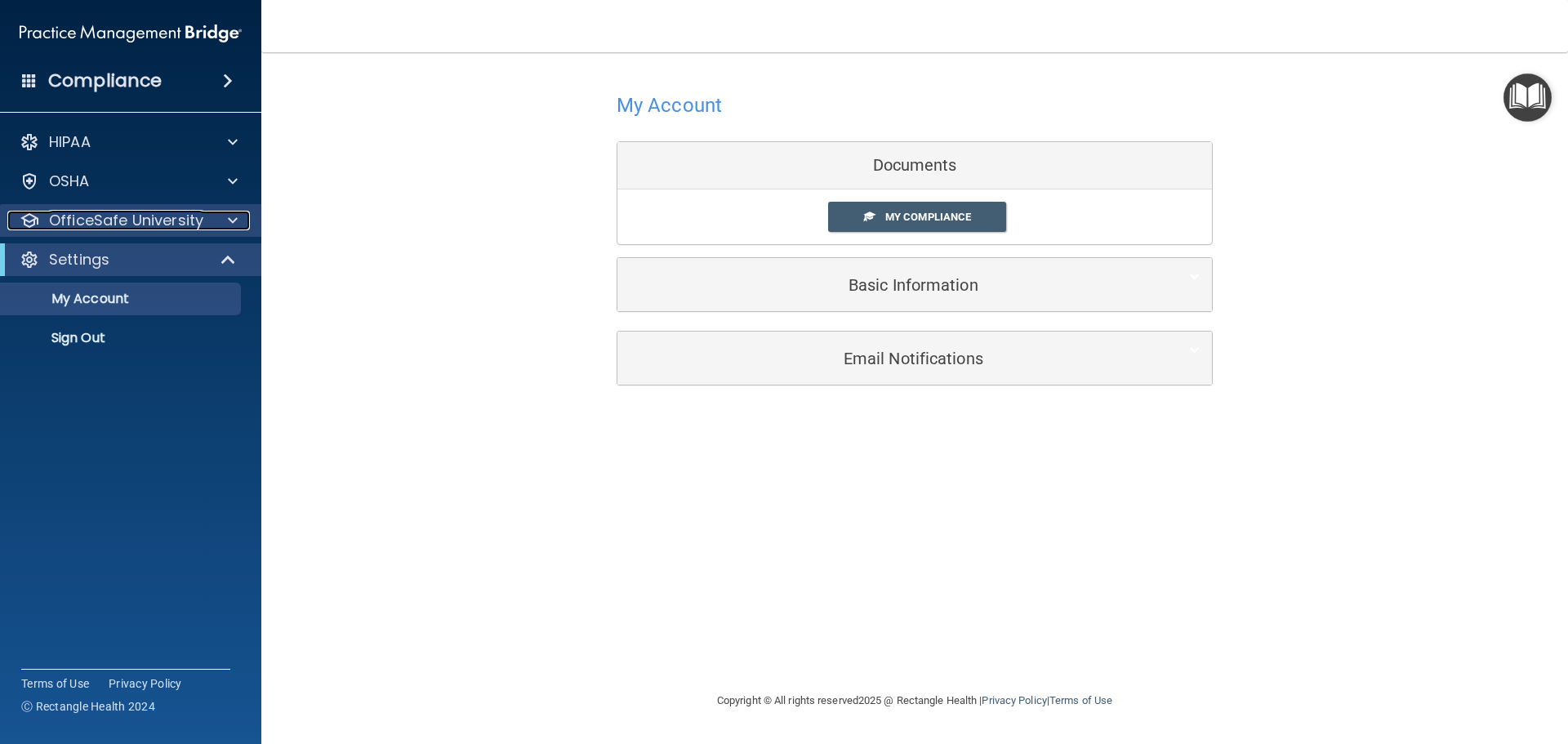
click at [210, 220] on div at bounding box center [230, 220] width 41 height 20
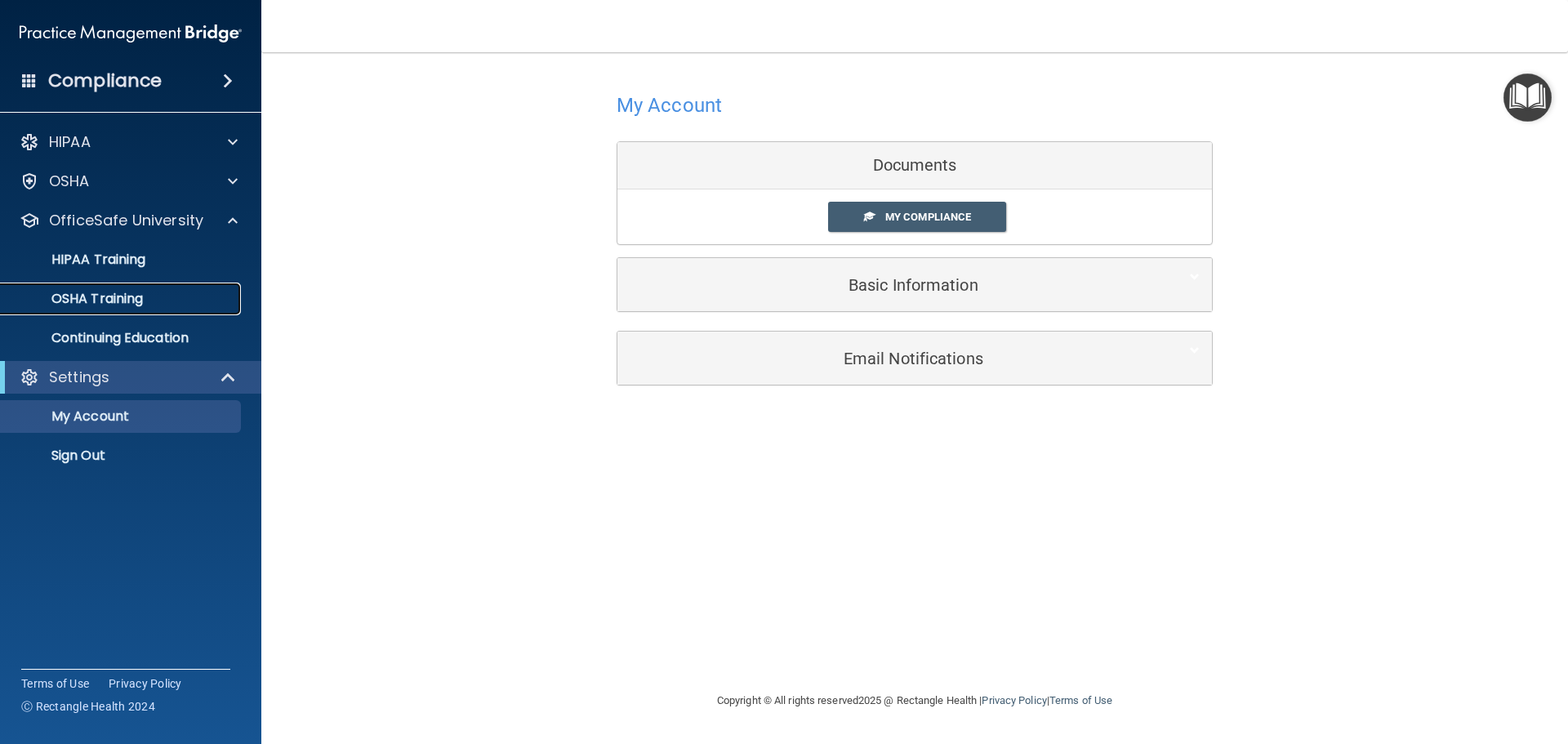
click at [122, 287] on link "OSHA Training" at bounding box center [112, 299] width 257 height 33
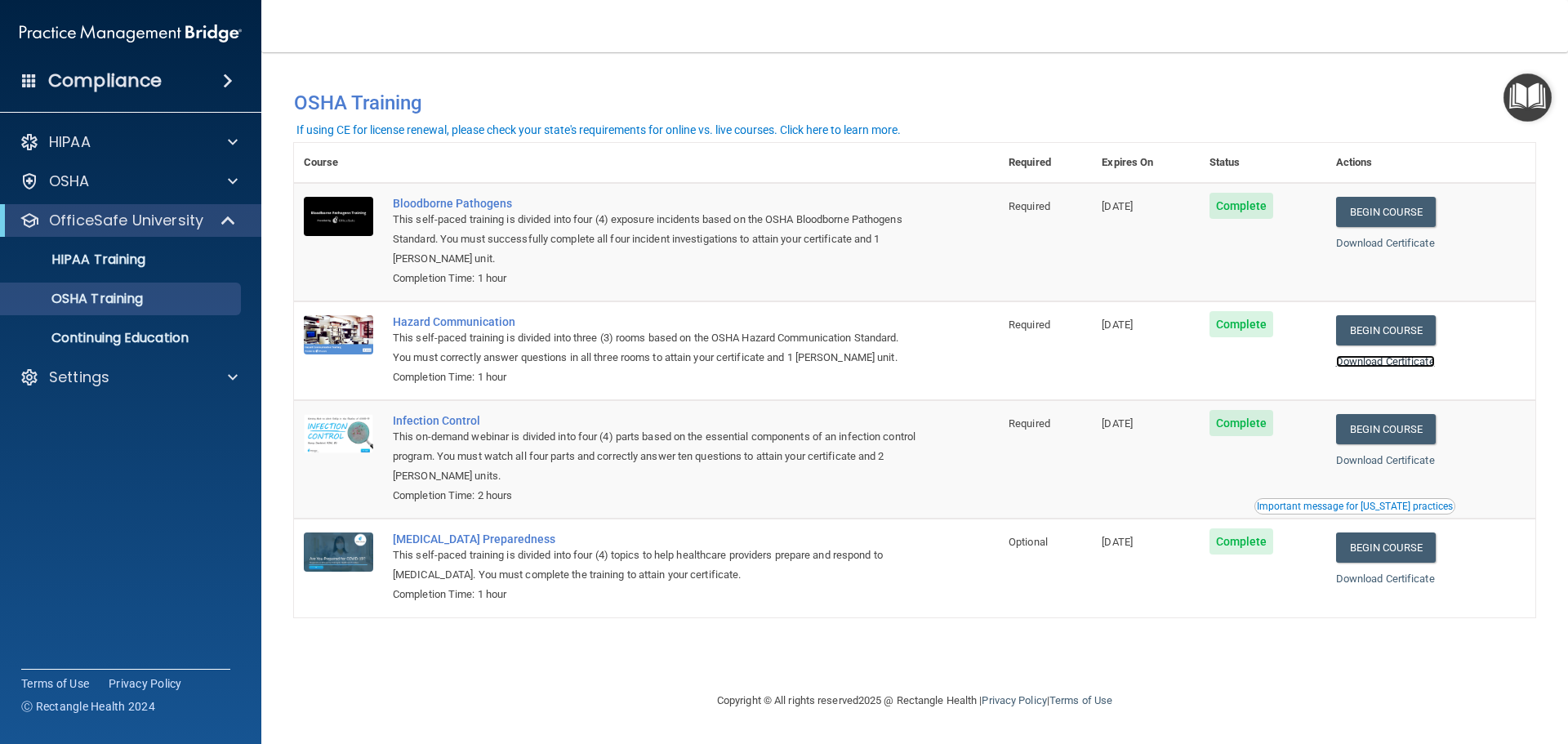
click at [1399, 366] on link "Download Certificate" at bounding box center [1386, 361] width 99 height 12
click at [228, 87] on span at bounding box center [228, 81] width 10 height 20
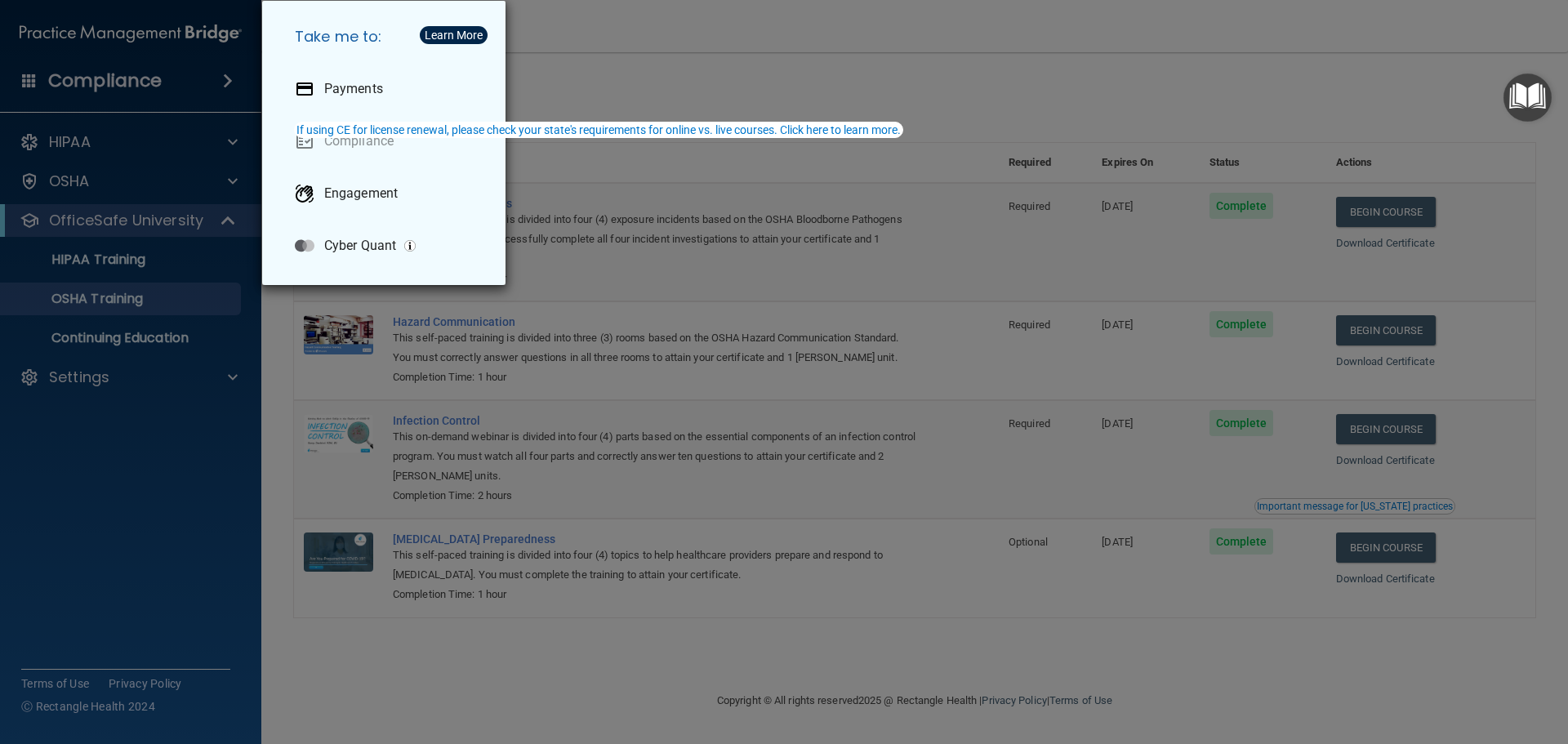
click at [533, 347] on div "Take me to: Payments Compliance Engagement Cyber Quant" at bounding box center [784, 372] width 1568 height 744
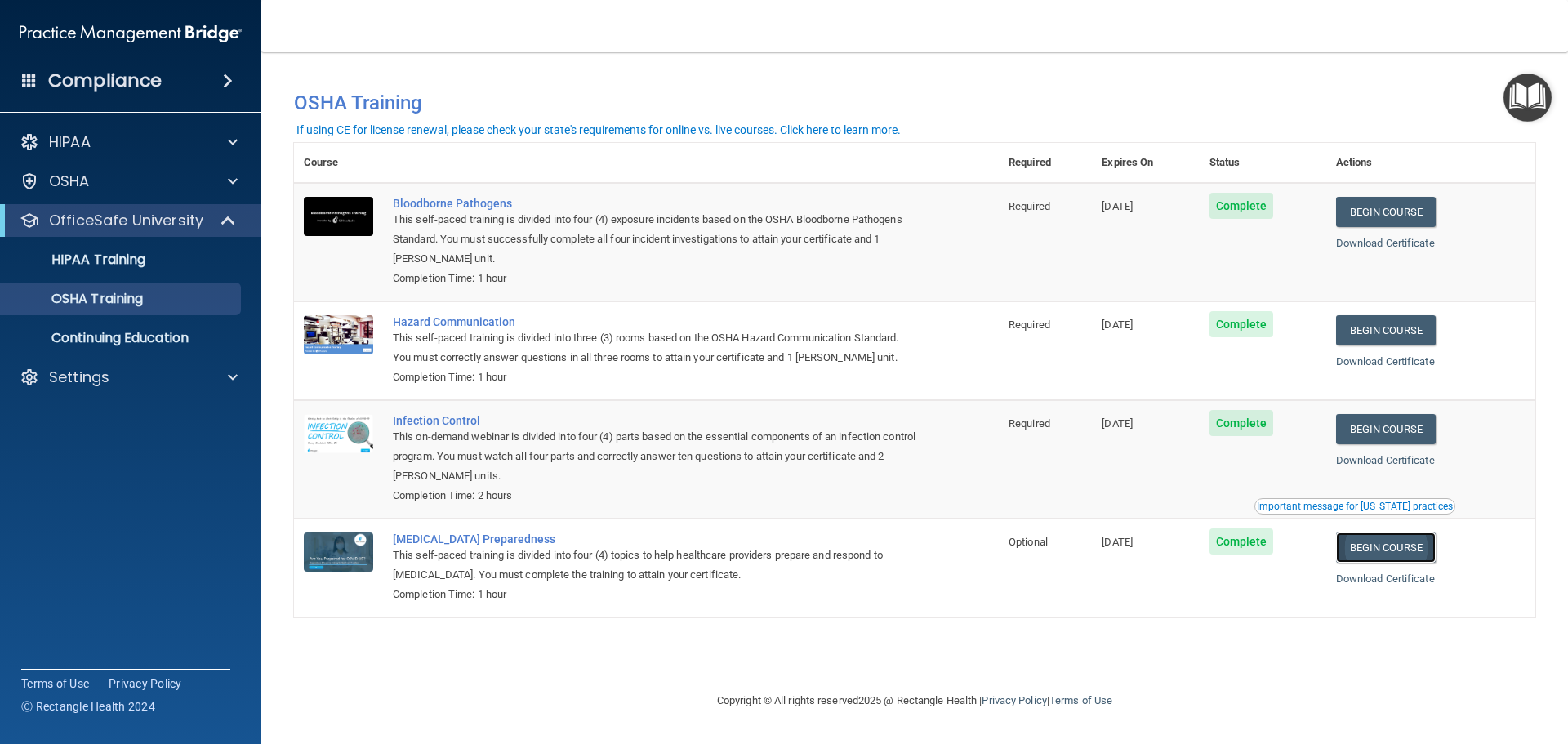
click at [1405, 548] on link "Begin Course" at bounding box center [1386, 548] width 99 height 30
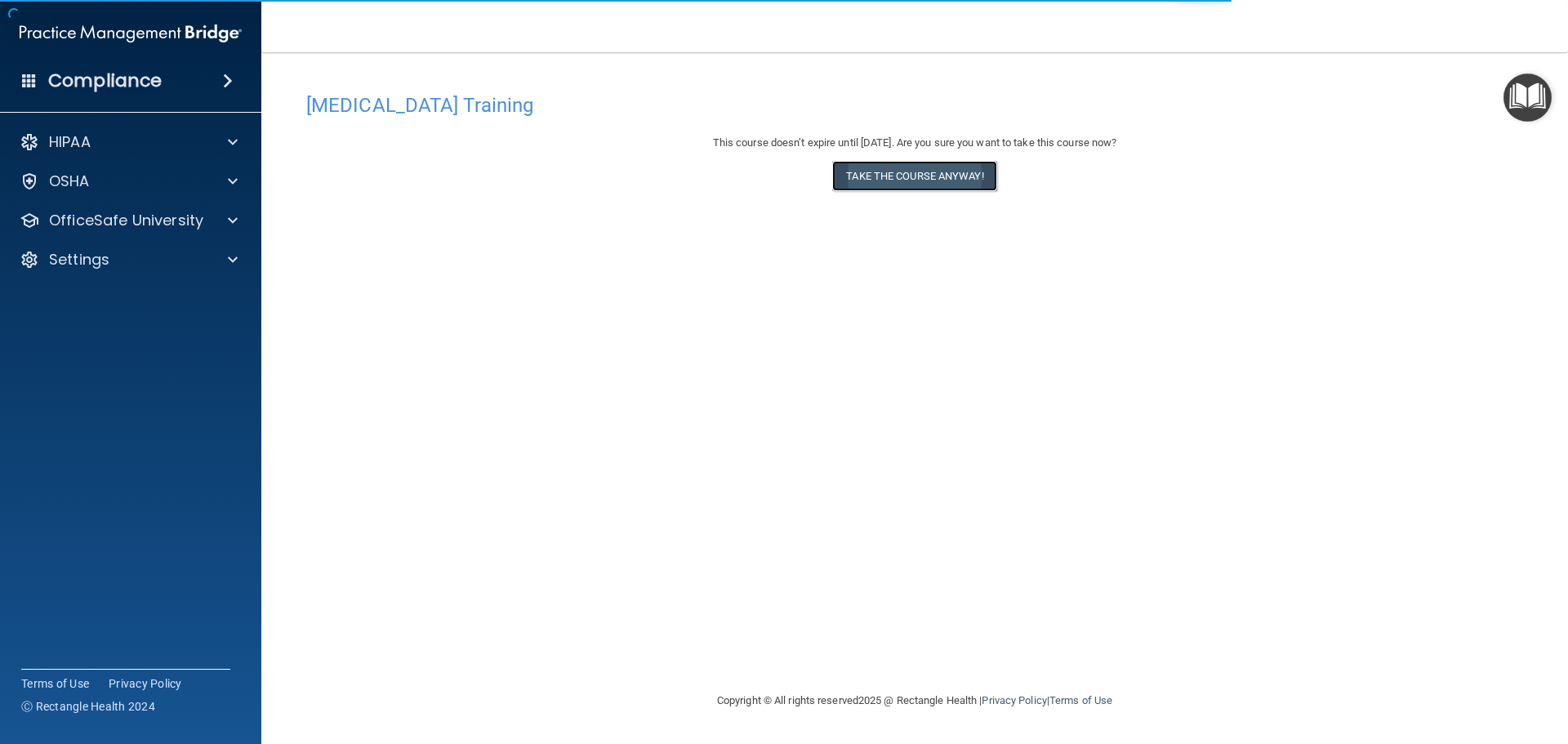
click at [898, 169] on button "Take the course anyway!" at bounding box center [915, 176] width 164 height 30
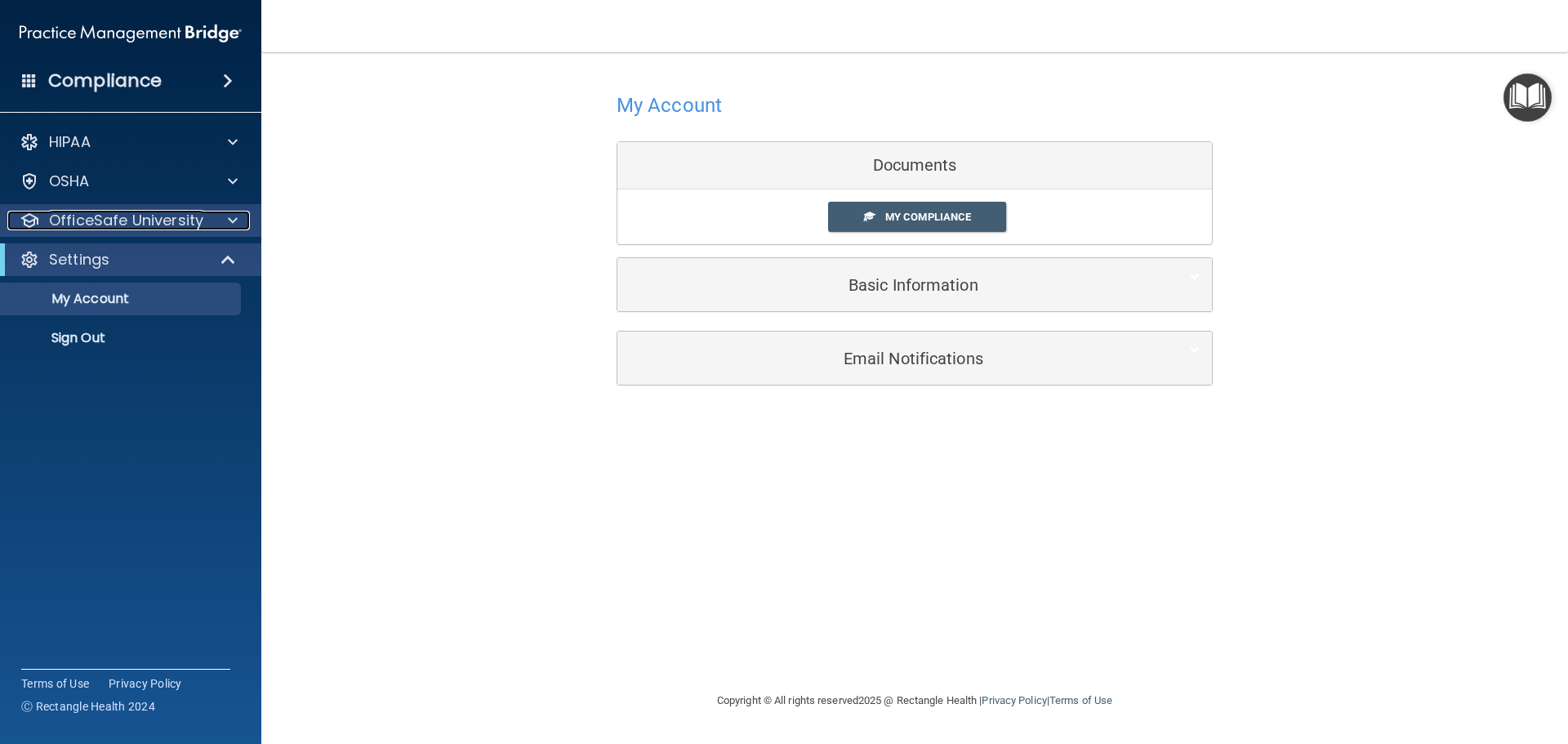
click at [160, 220] on p "OfficeSafe University" at bounding box center [127, 220] width 154 height 20
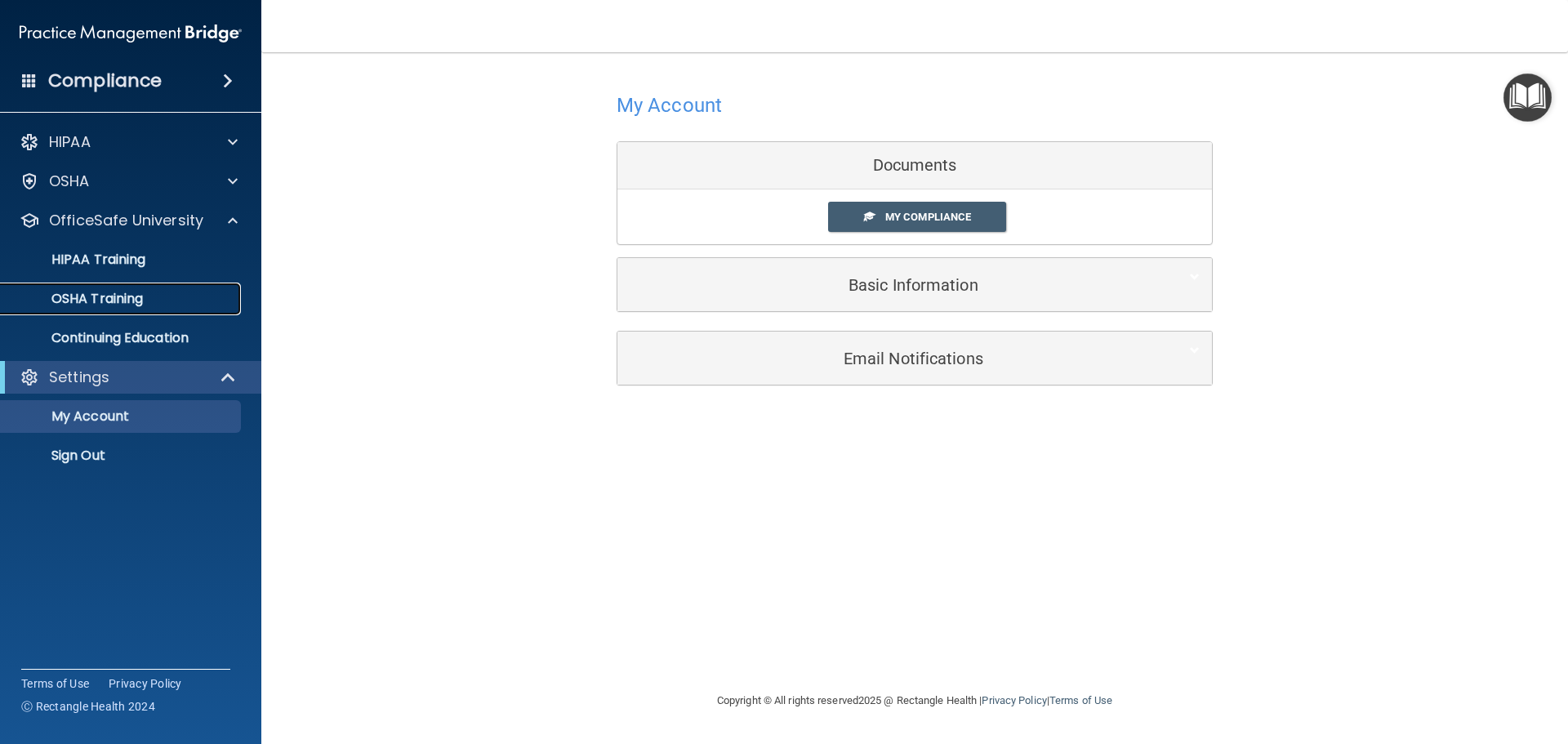
click at [128, 298] on p "OSHA Training" at bounding box center [76, 299] width 132 height 16
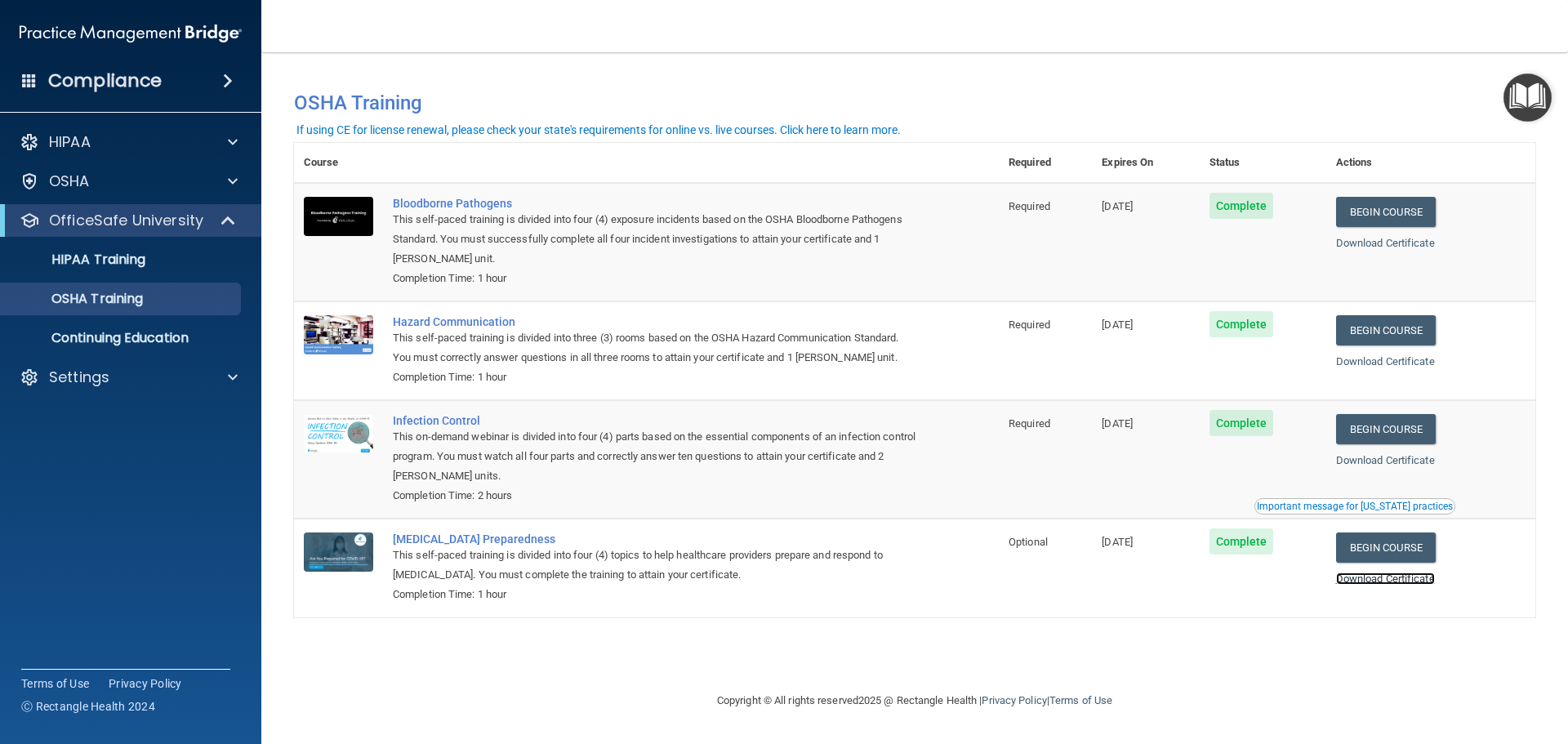
click at [1433, 585] on link "Download Certificate" at bounding box center [1386, 579] width 99 height 12
click at [1395, 431] on link "Begin Course" at bounding box center [1386, 429] width 99 height 30
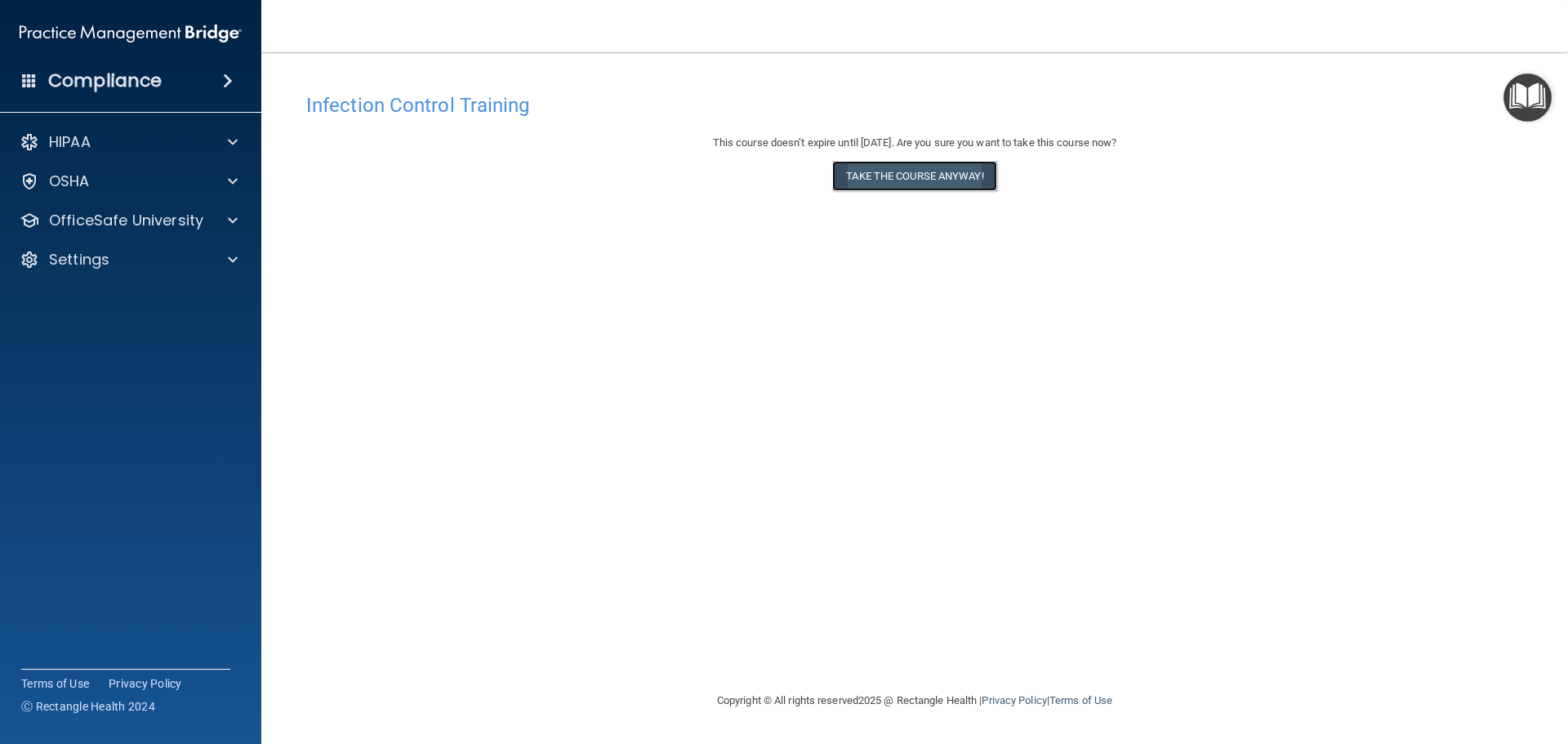
click at [965, 182] on button "Take the course anyway!" at bounding box center [915, 176] width 164 height 30
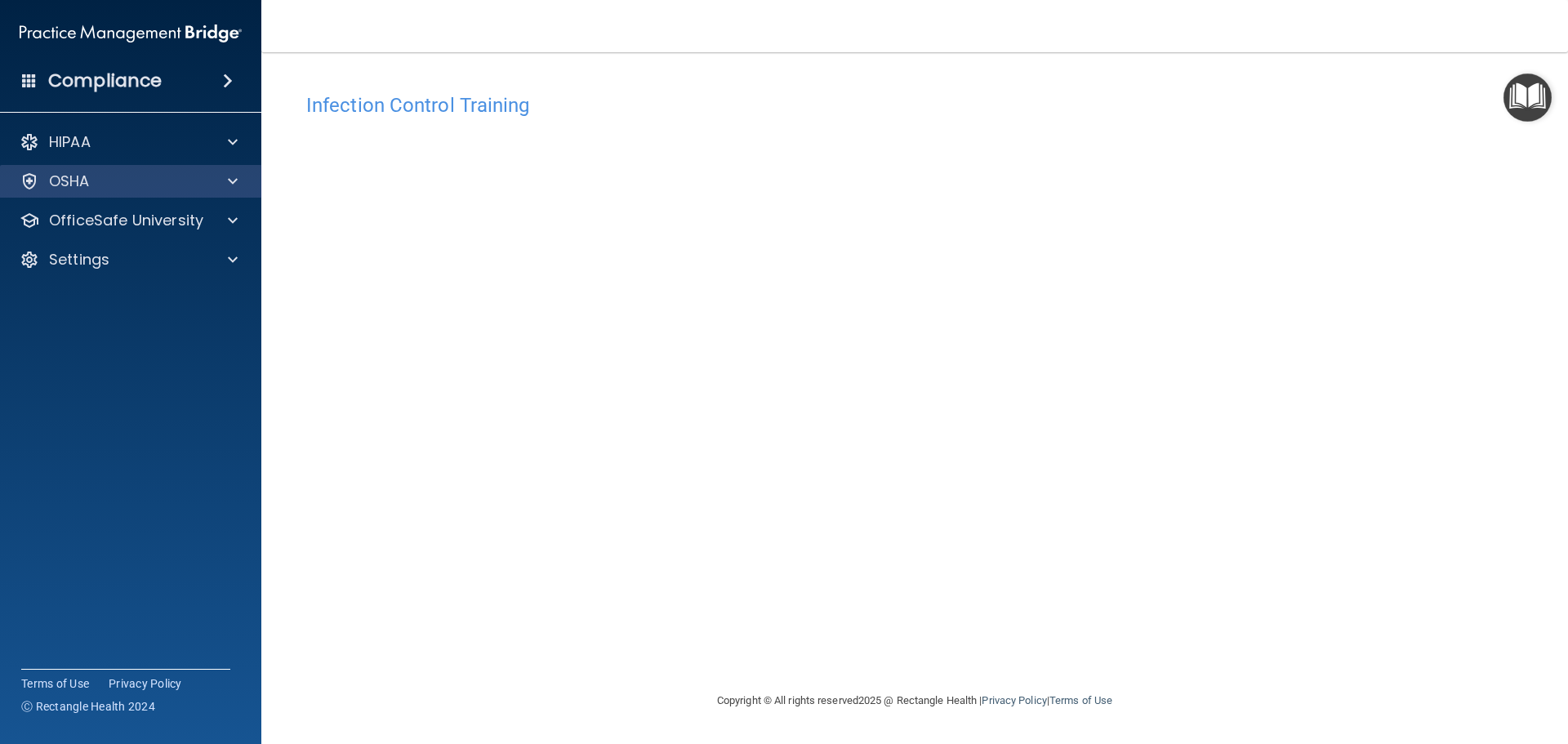
click at [228, 193] on div "OSHA" at bounding box center [131, 182] width 262 height 33
click at [224, 183] on div at bounding box center [230, 182] width 41 height 20
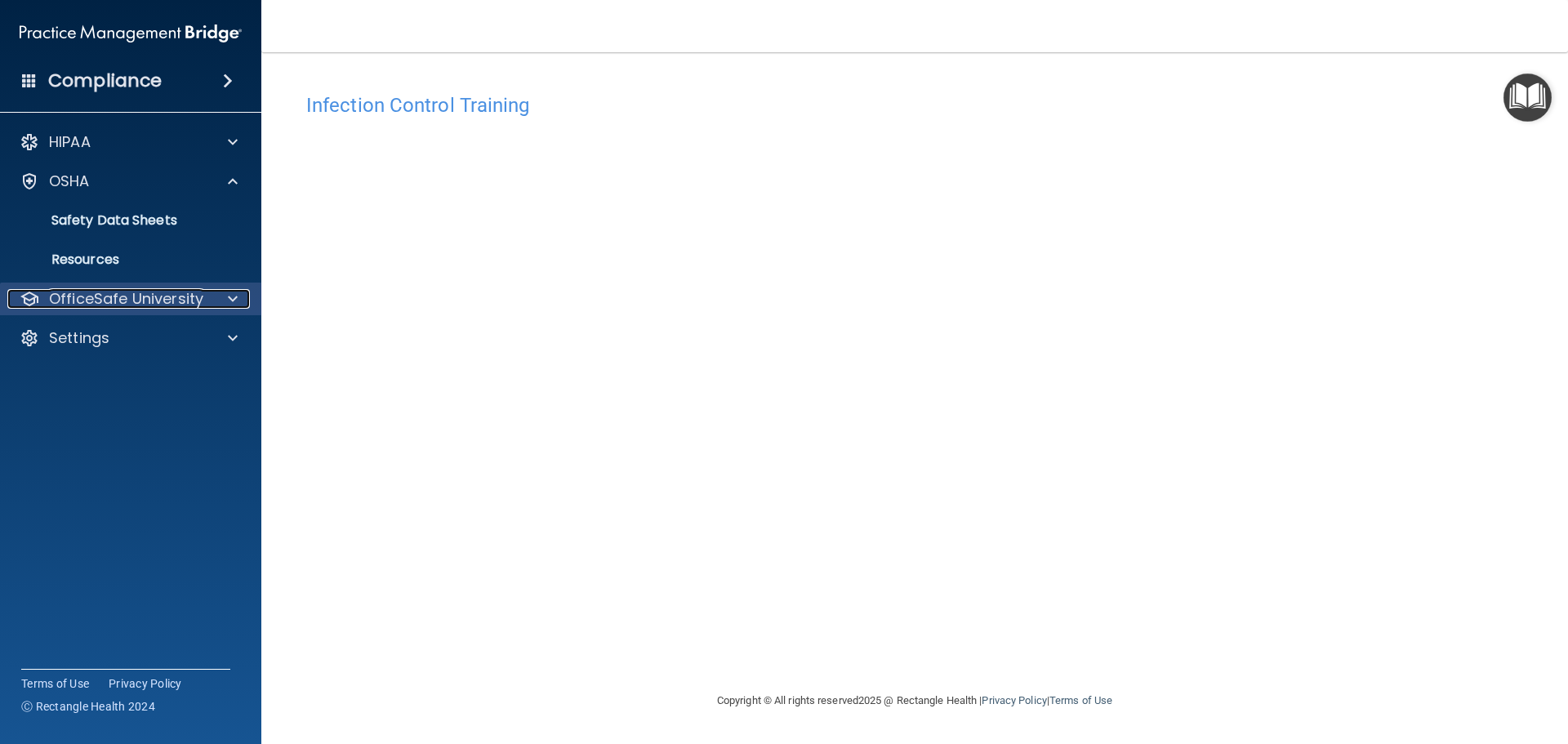
click at [240, 293] on div at bounding box center [230, 299] width 41 height 20
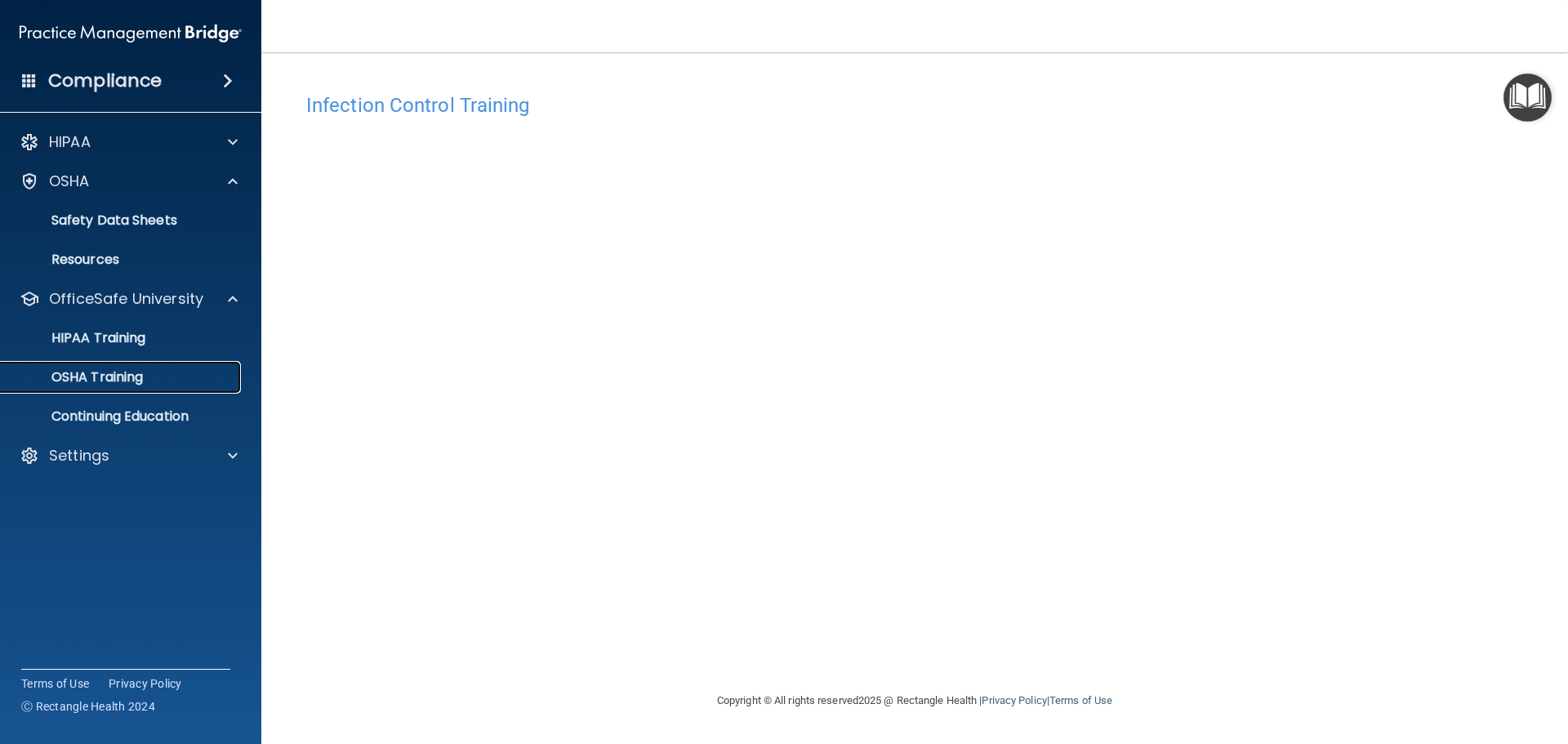
click at [140, 375] on p "OSHA Training" at bounding box center [76, 377] width 132 height 16
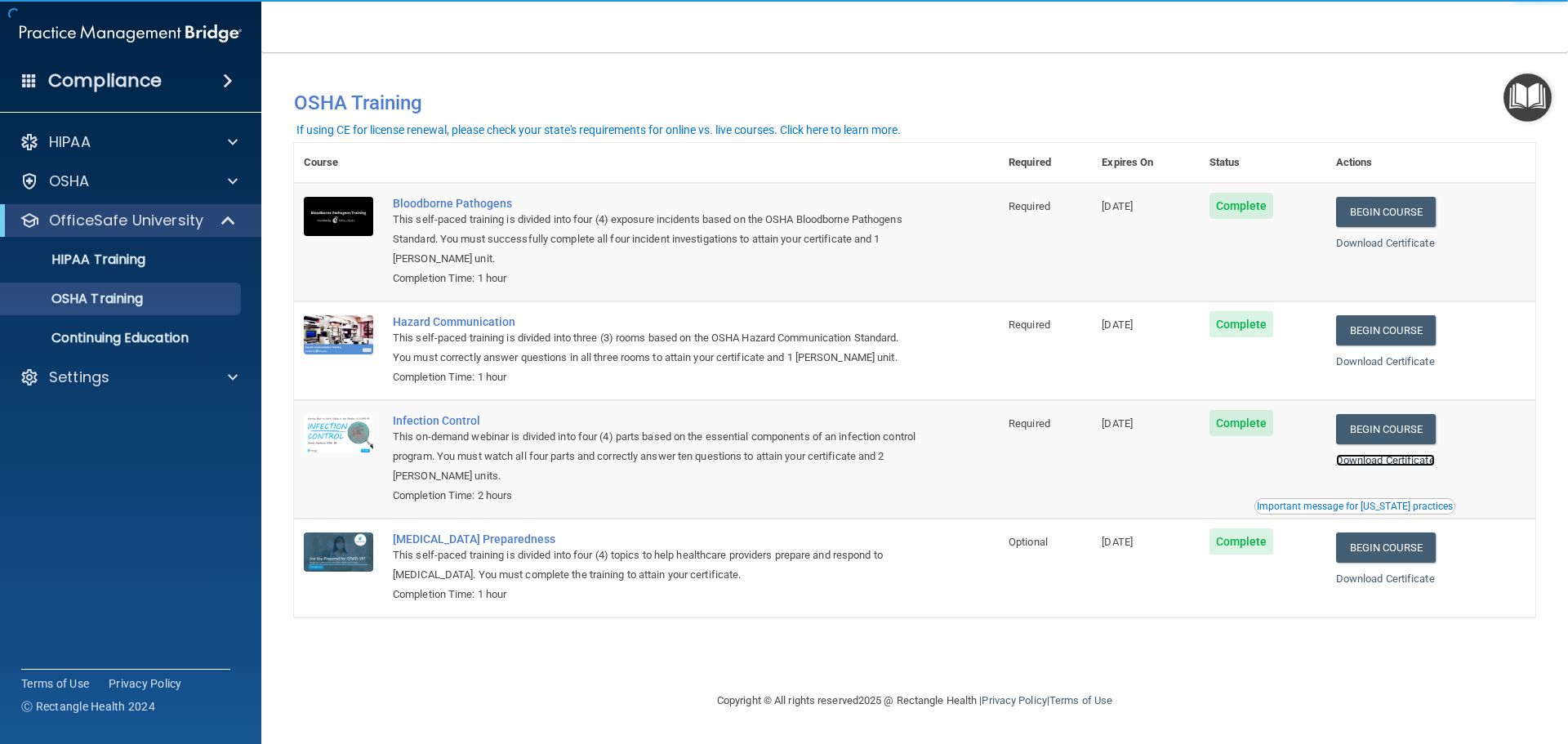
click at [1414, 463] on link "Download Certificate" at bounding box center [1386, 460] width 99 height 12
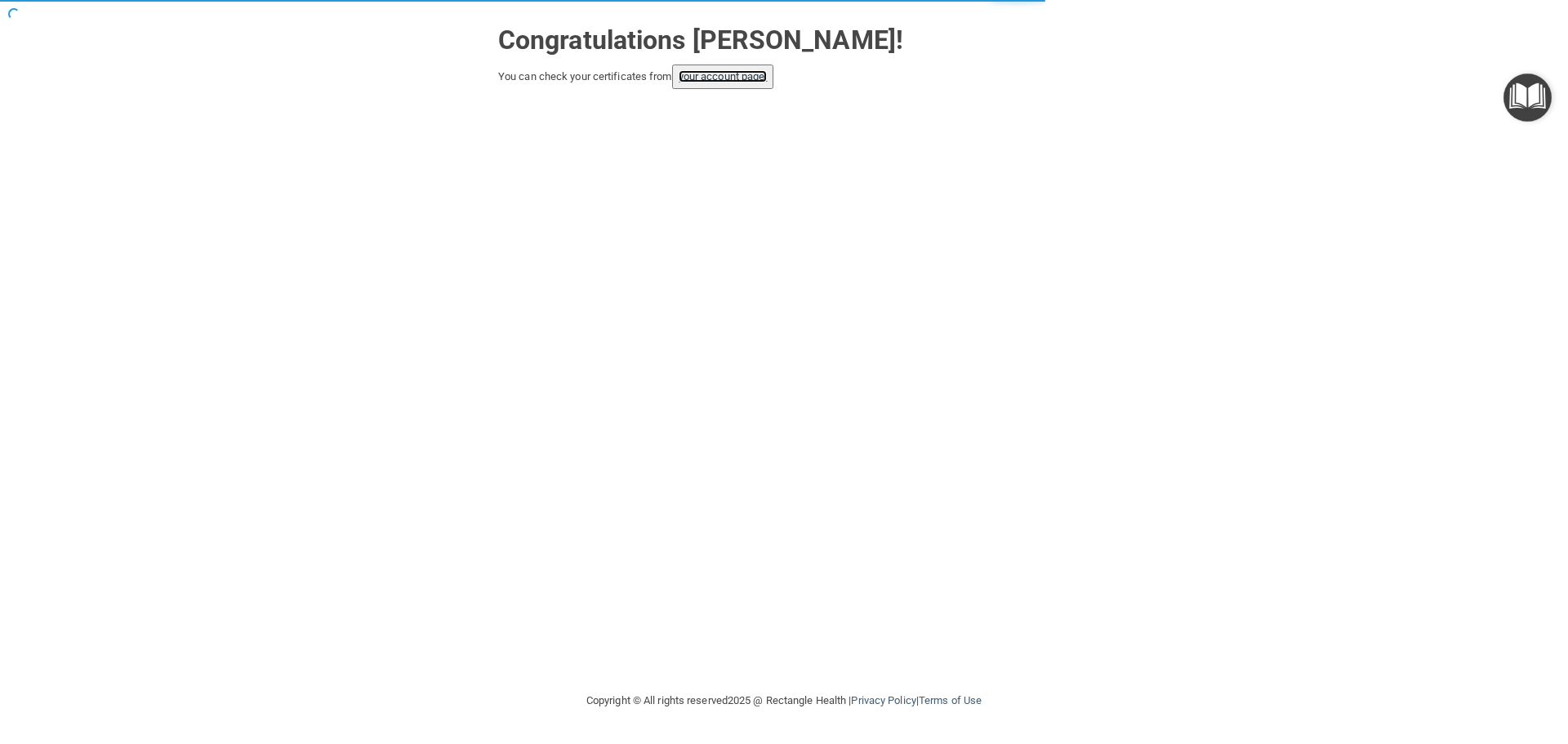
click at [745, 77] on link "your account page!" at bounding box center [723, 76] width 89 height 12
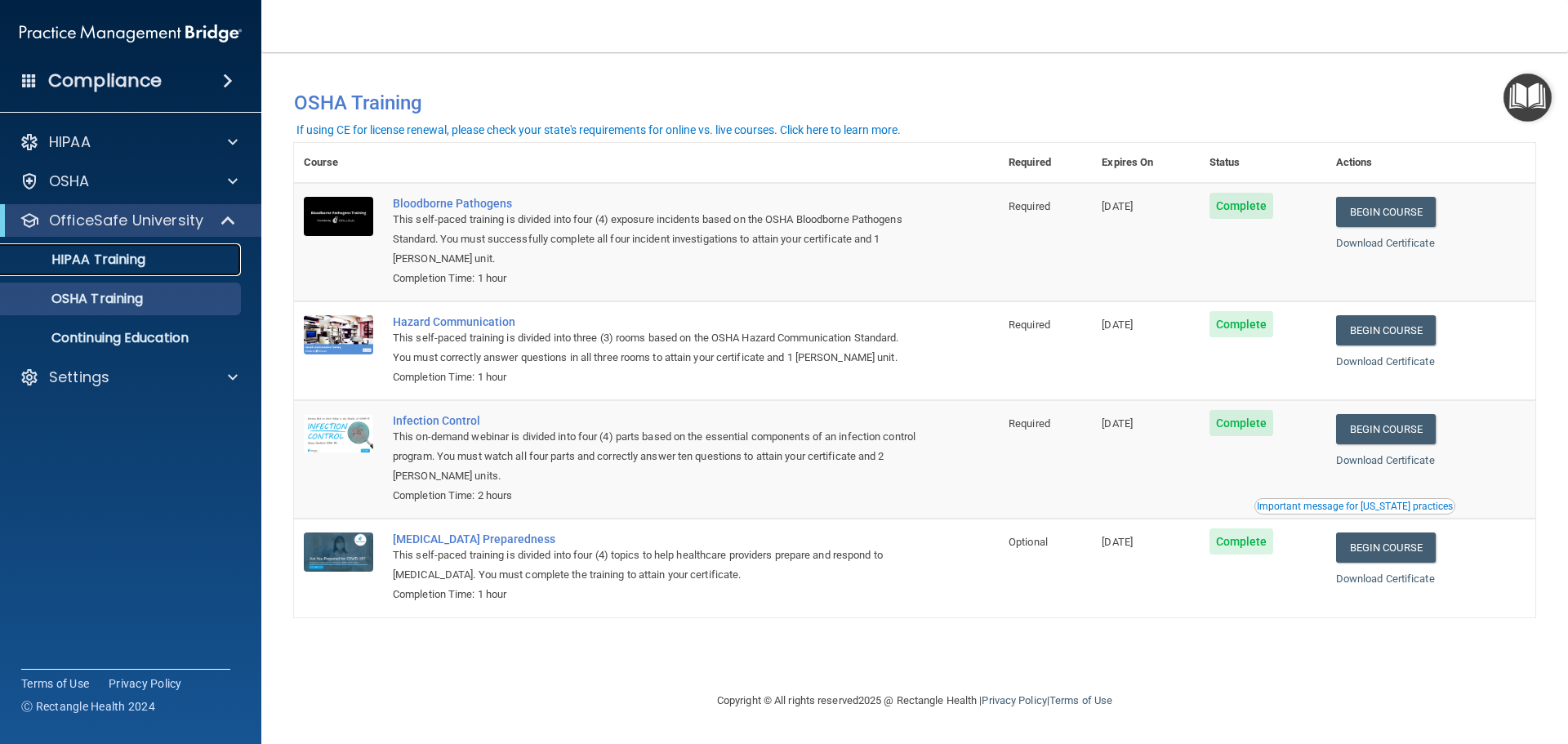
click at [106, 254] on p "HIPAA Training" at bounding box center [78, 260] width 135 height 16
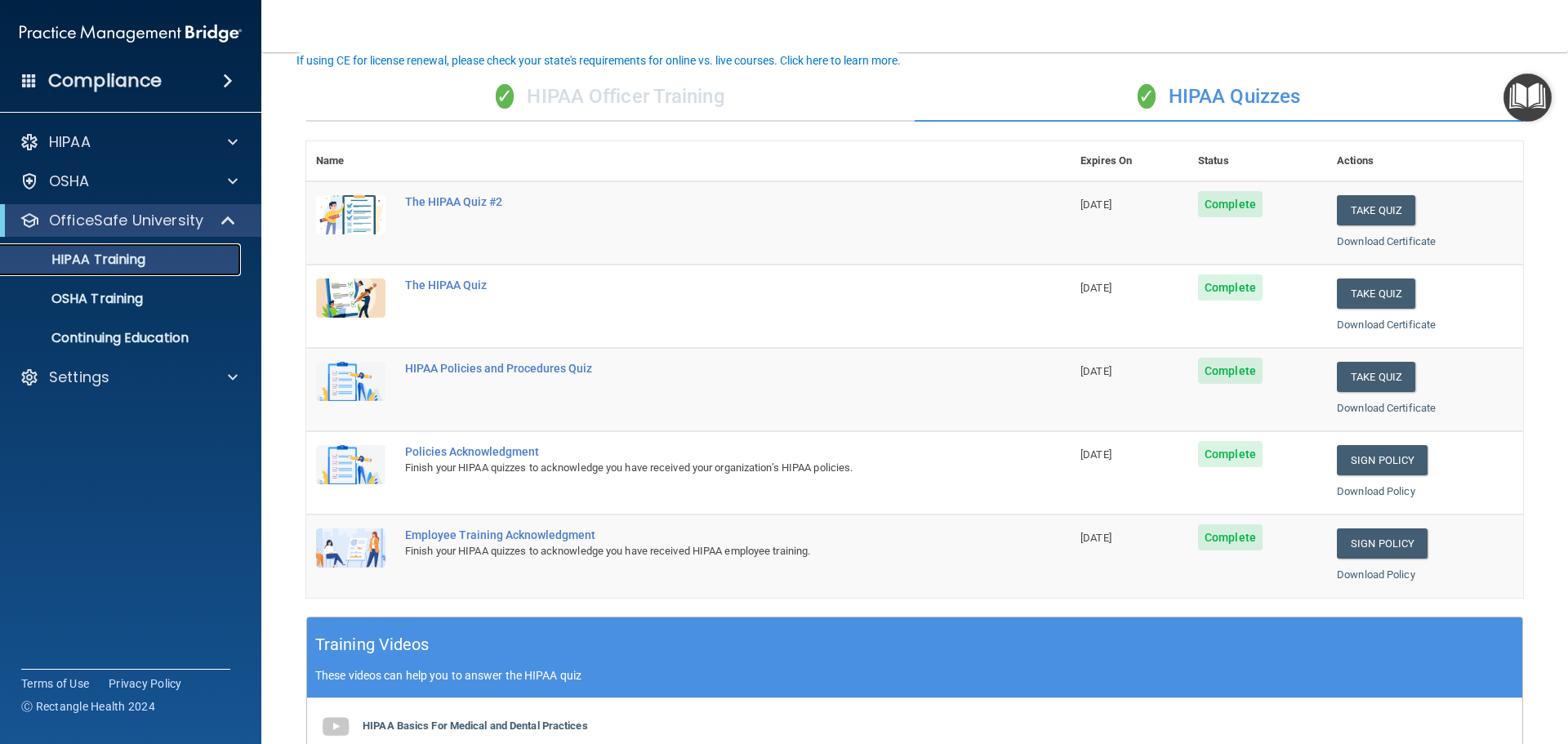
scroll to position [245, 0]
